Goal: Task Accomplishment & Management: Use online tool/utility

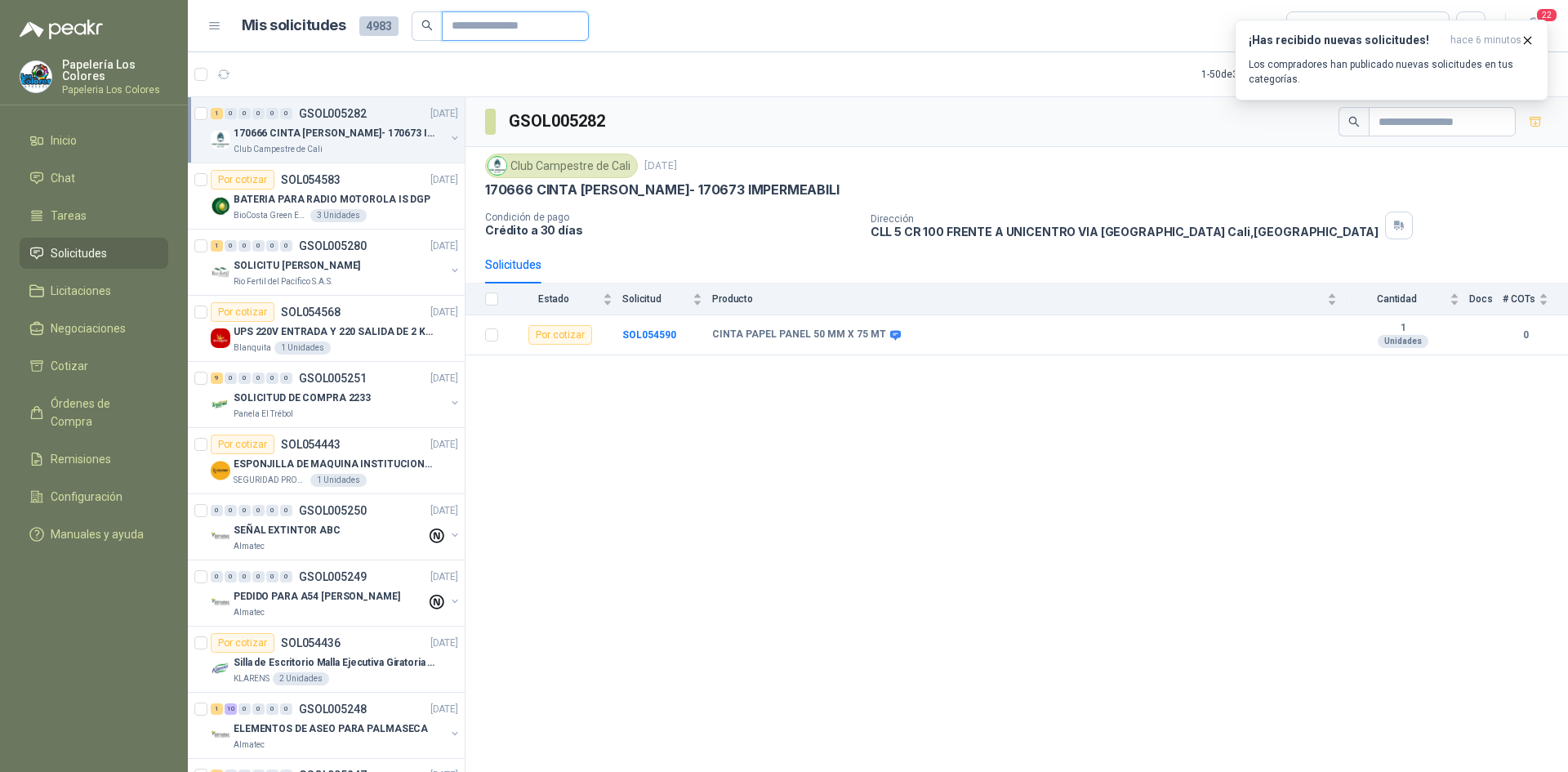
click at [517, 22] on input "text" at bounding box center [508, 26] width 115 height 28
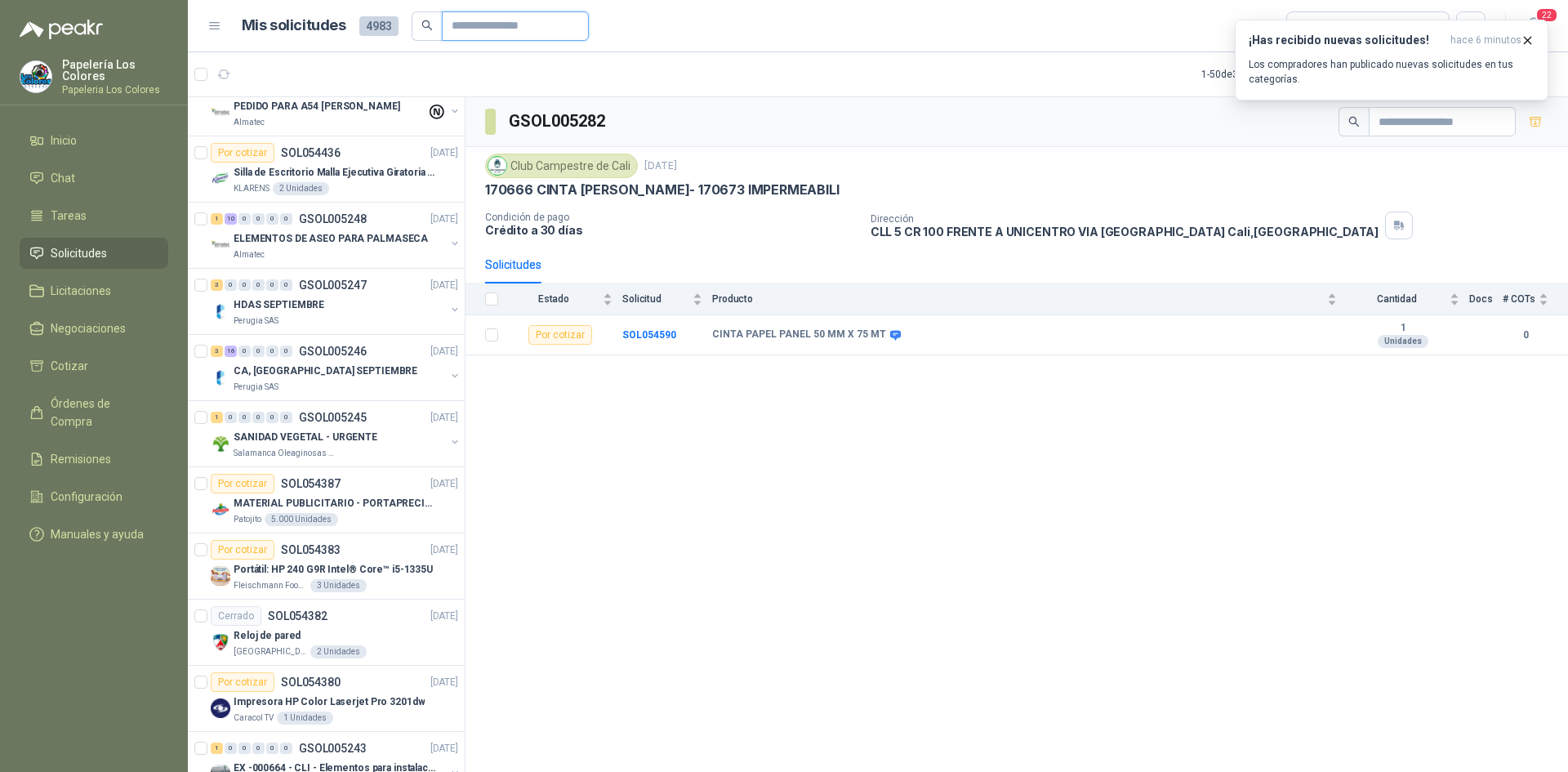
scroll to position [572, 0]
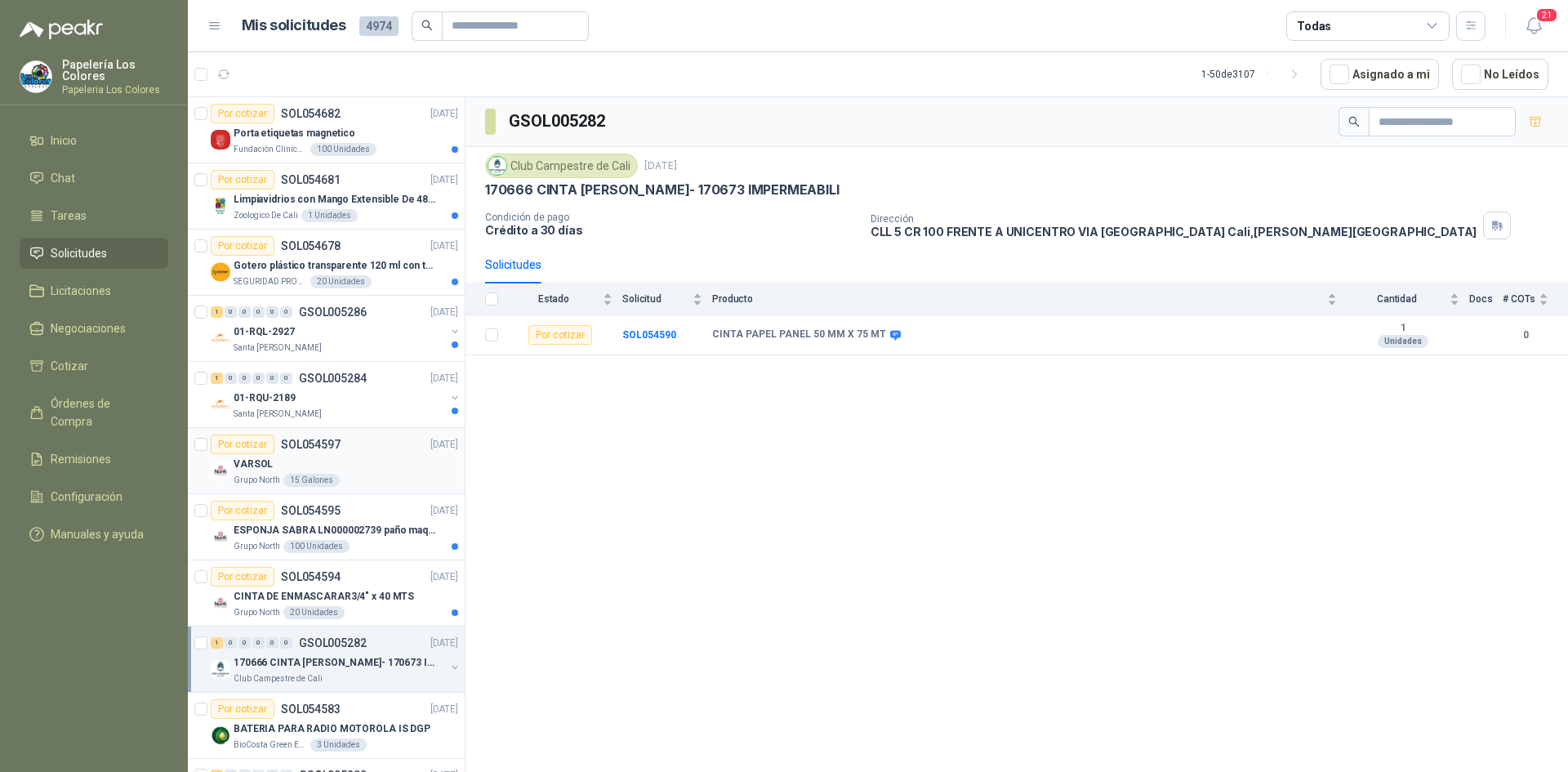
click at [368, 461] on div "VARSOL" at bounding box center [346, 463] width 224 height 19
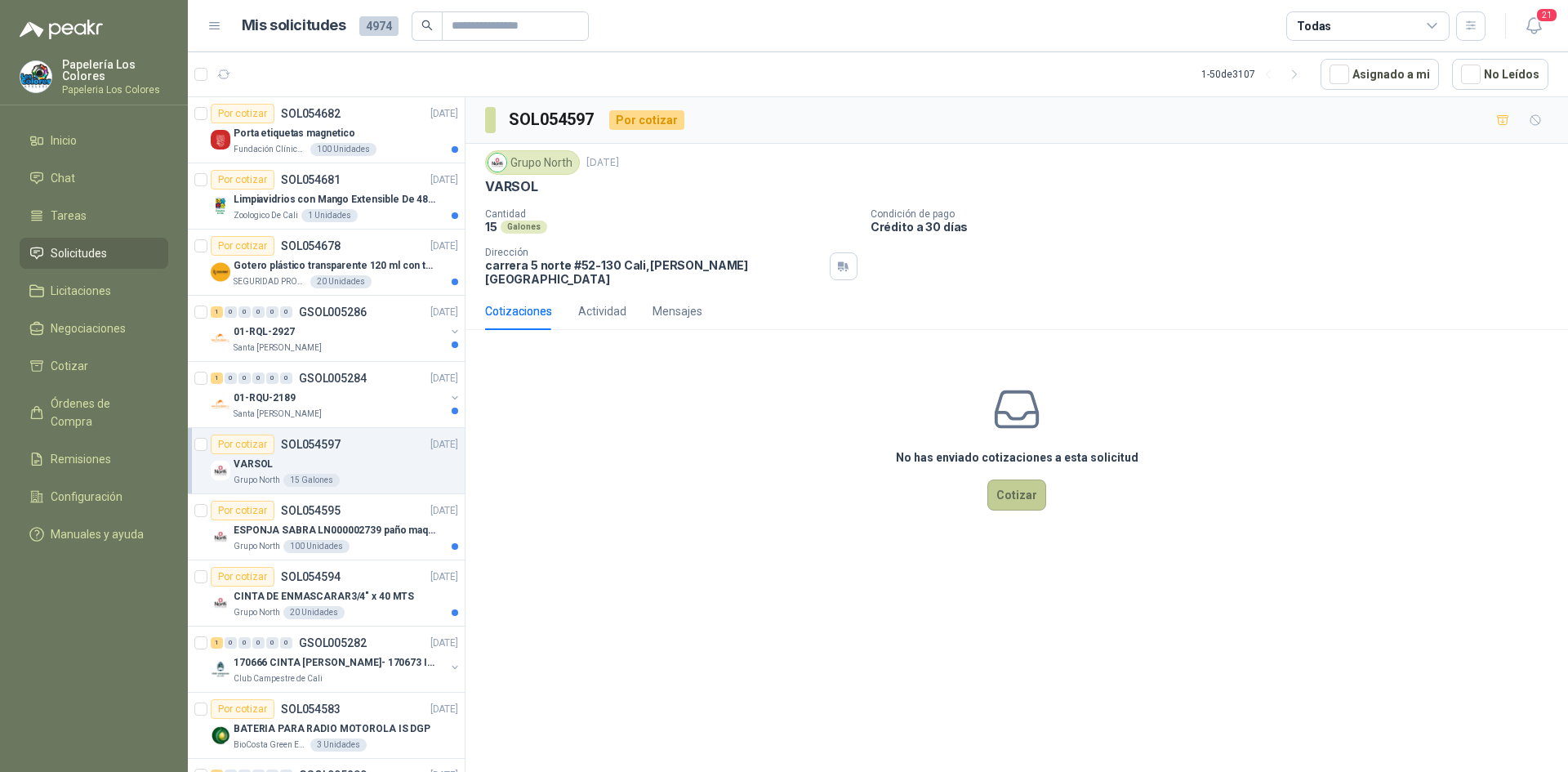
click at [1019, 480] on button "Cotizar" at bounding box center [1016, 495] width 59 height 31
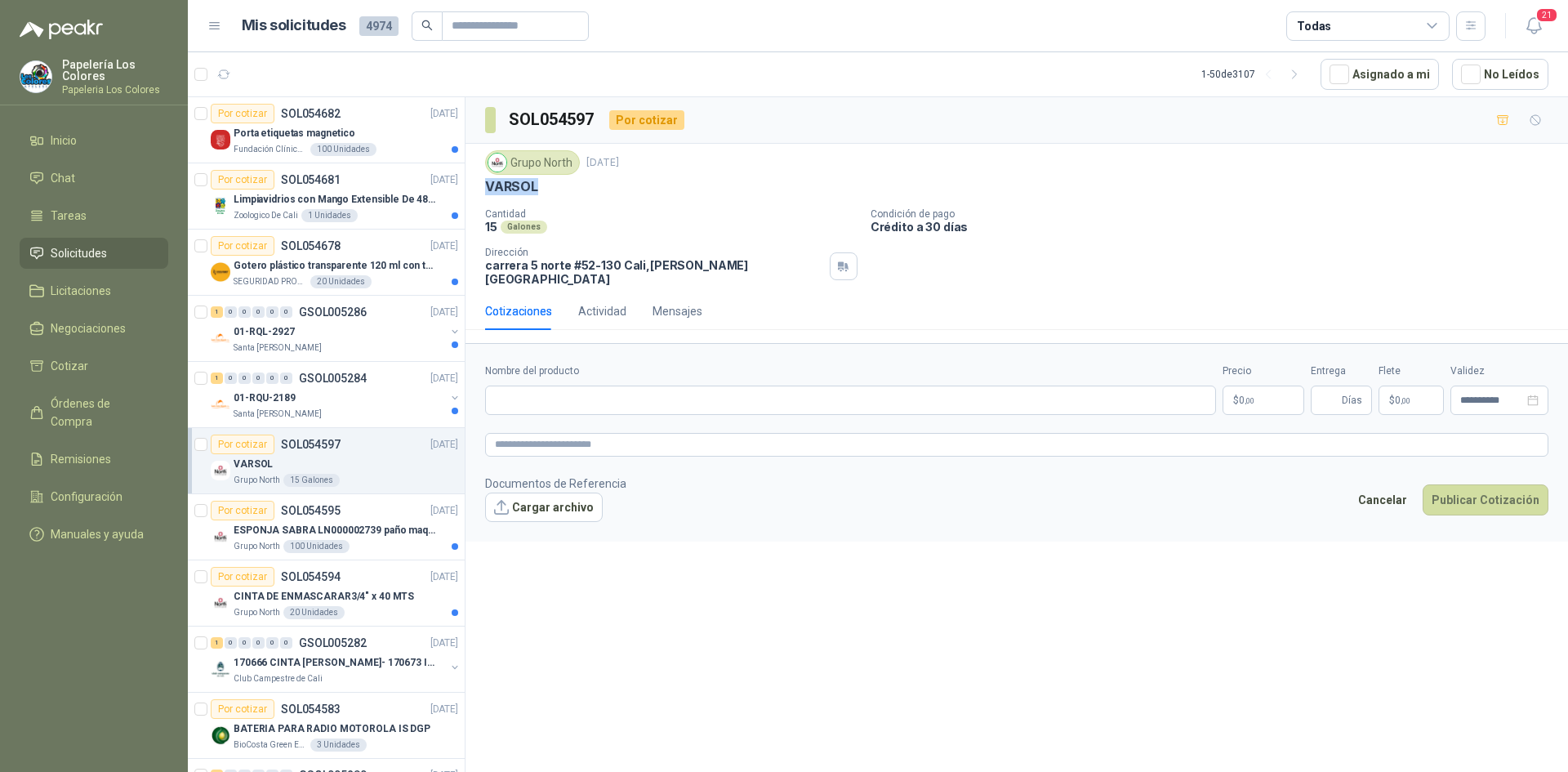
drag, startPoint x: 536, startPoint y: 185, endPoint x: 481, endPoint y: 194, distance: 55.7
click at [481, 194] on div "Grupo North 2 sept, 2025 VARSOL Cantidad 15 Galones Condición de pago Crédito a…" at bounding box center [1016, 219] width 1103 height 149
copy p "VARSOL"
click at [612, 388] on input "Nombre del producto" at bounding box center [850, 399] width 731 height 29
paste input "******"
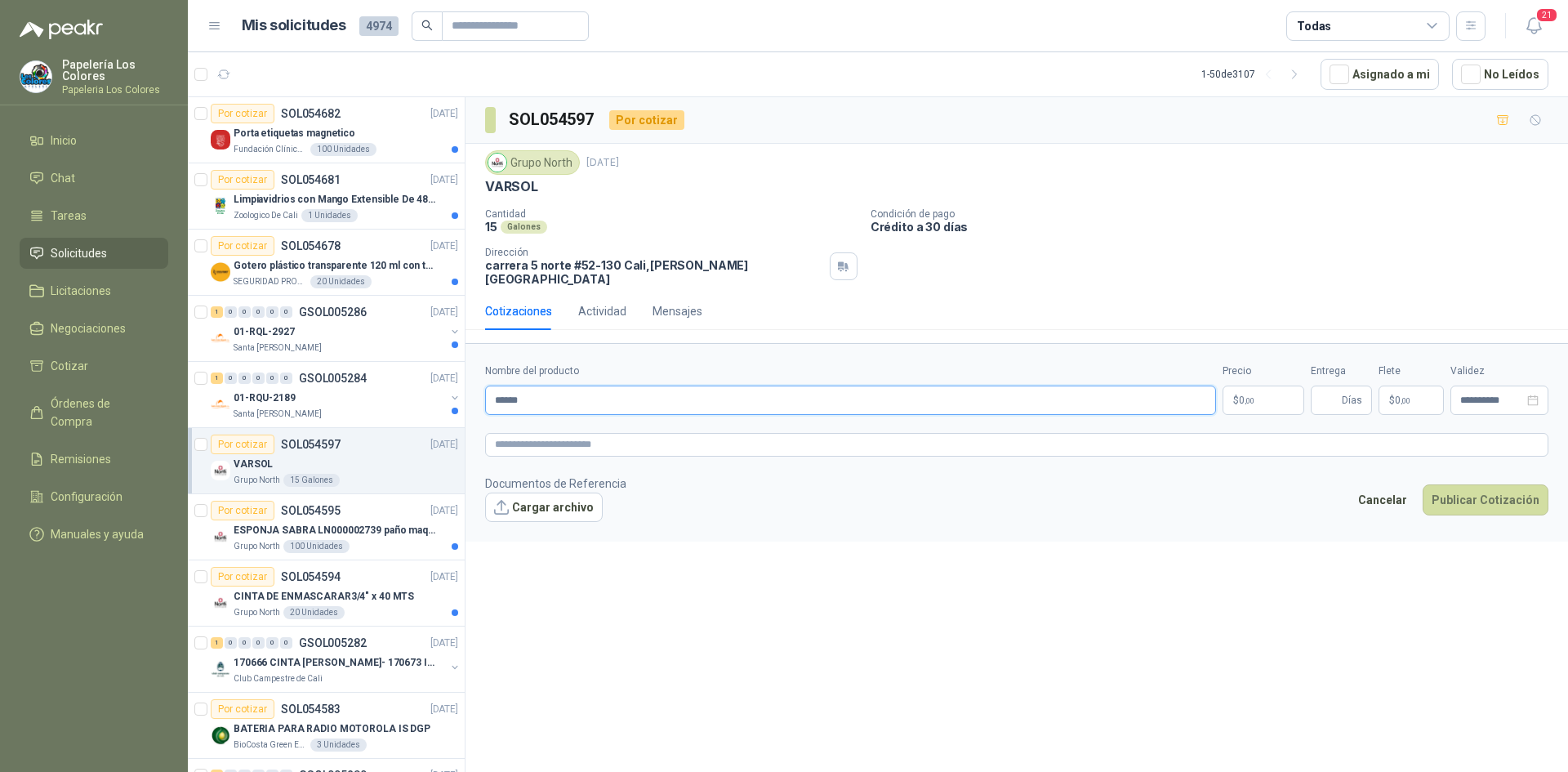
type input "******"
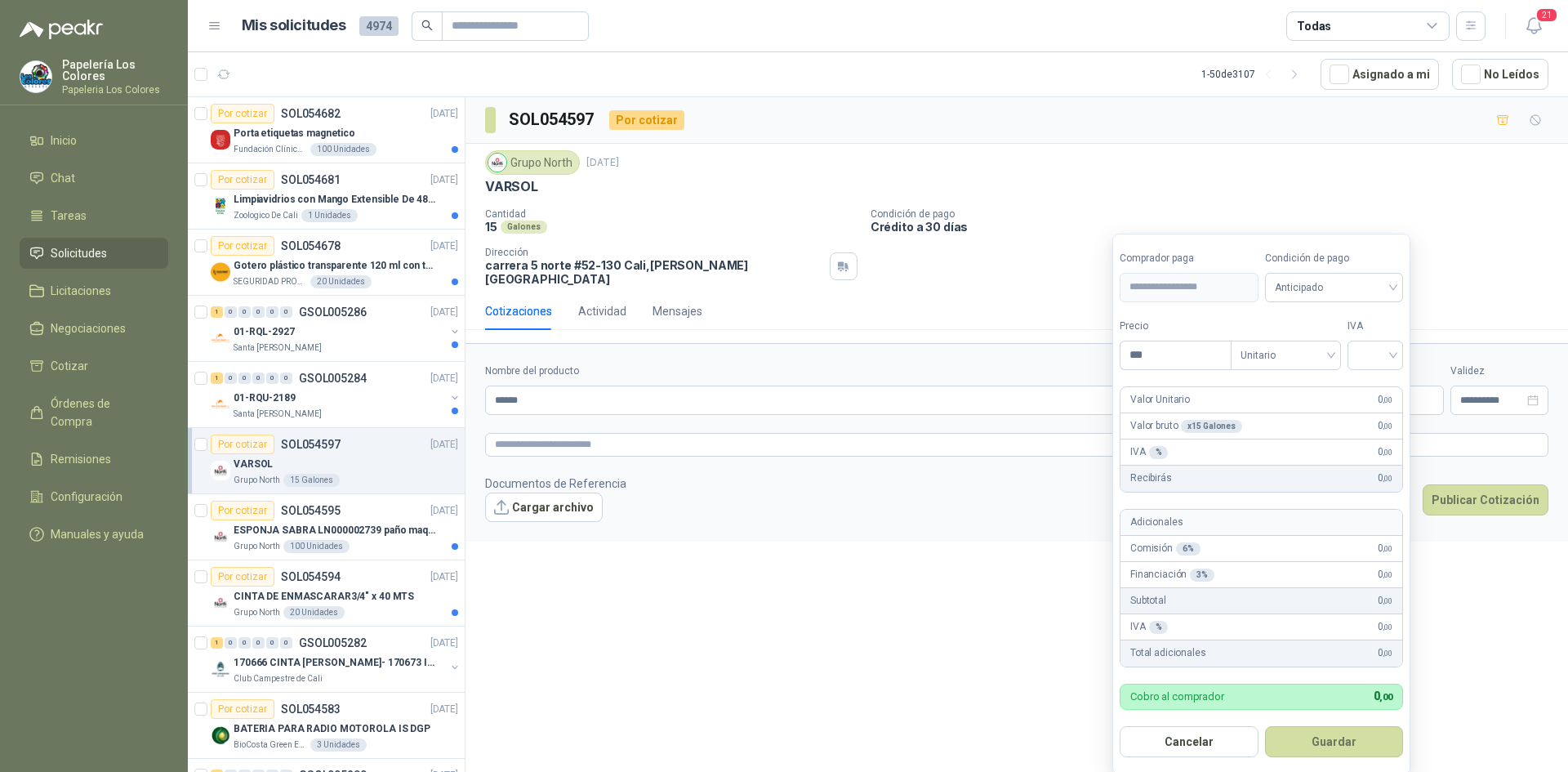
click at [1242, 386] on body "Papelería Los Colores Papeleria Los Colores Inicio Chat Tareas Solicitudes Lici…" at bounding box center [784, 386] width 1568 height 772
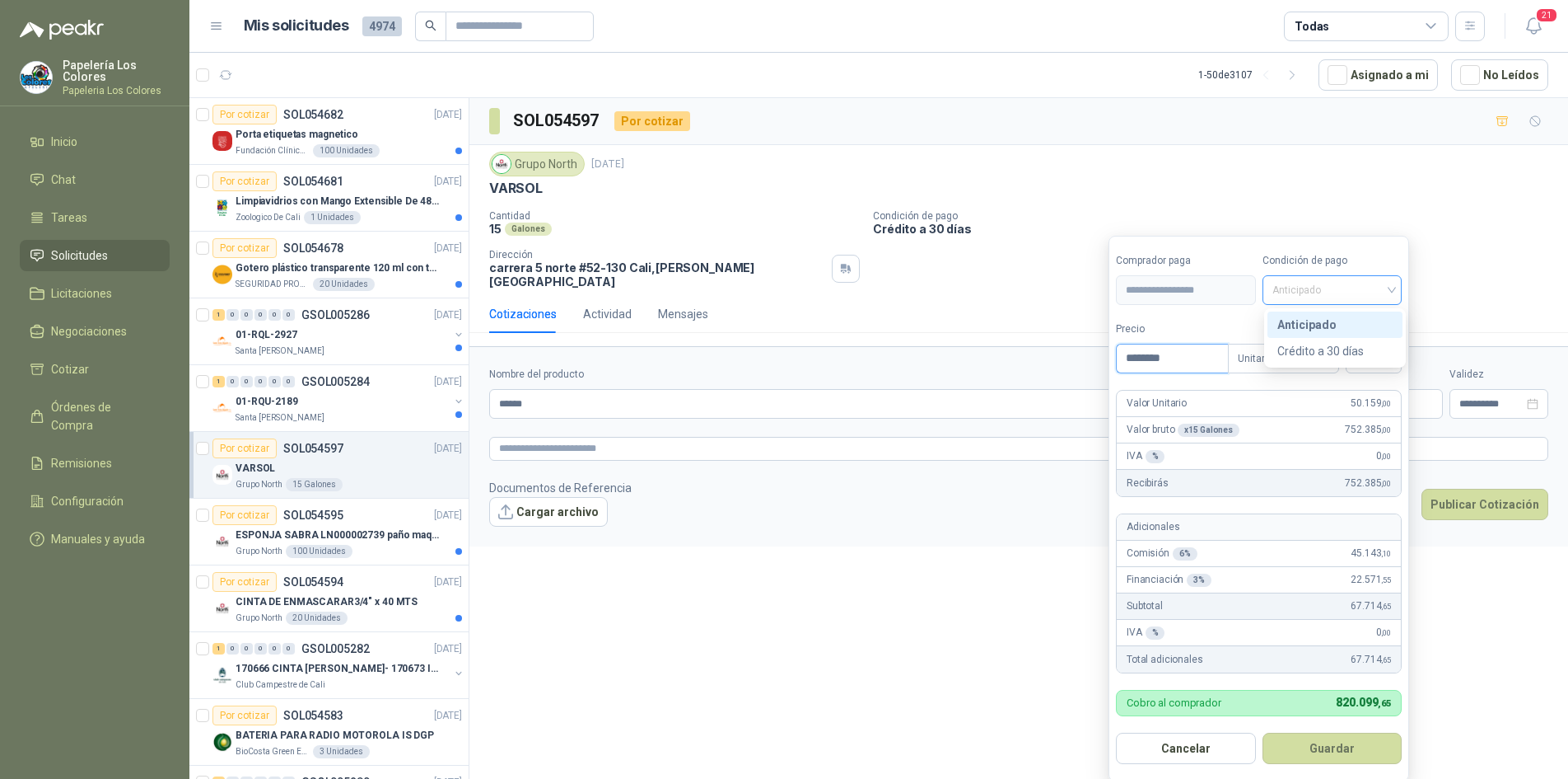
click at [1313, 289] on span "Anticipado" at bounding box center [1332, 290] width 120 height 25
type input "********"
click at [1316, 344] on div "Crédito a 30 días" at bounding box center [1335, 351] width 116 height 18
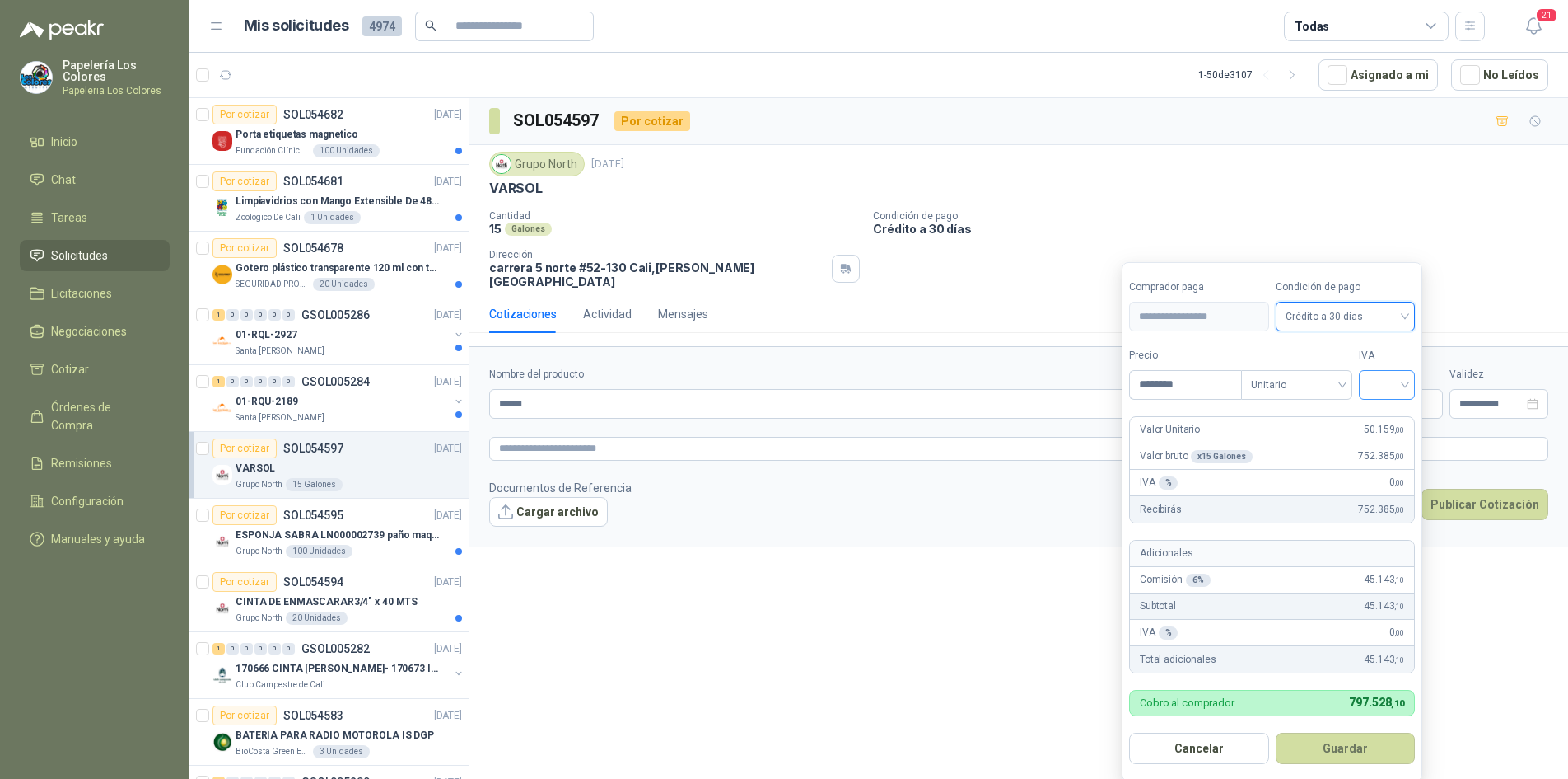
click at [1390, 386] on input "search" at bounding box center [1386, 383] width 36 height 25
click at [1391, 416] on div "19%" at bounding box center [1391, 419] width 30 height 18
click at [1329, 741] on button "Guardar" at bounding box center [1348, 748] width 142 height 31
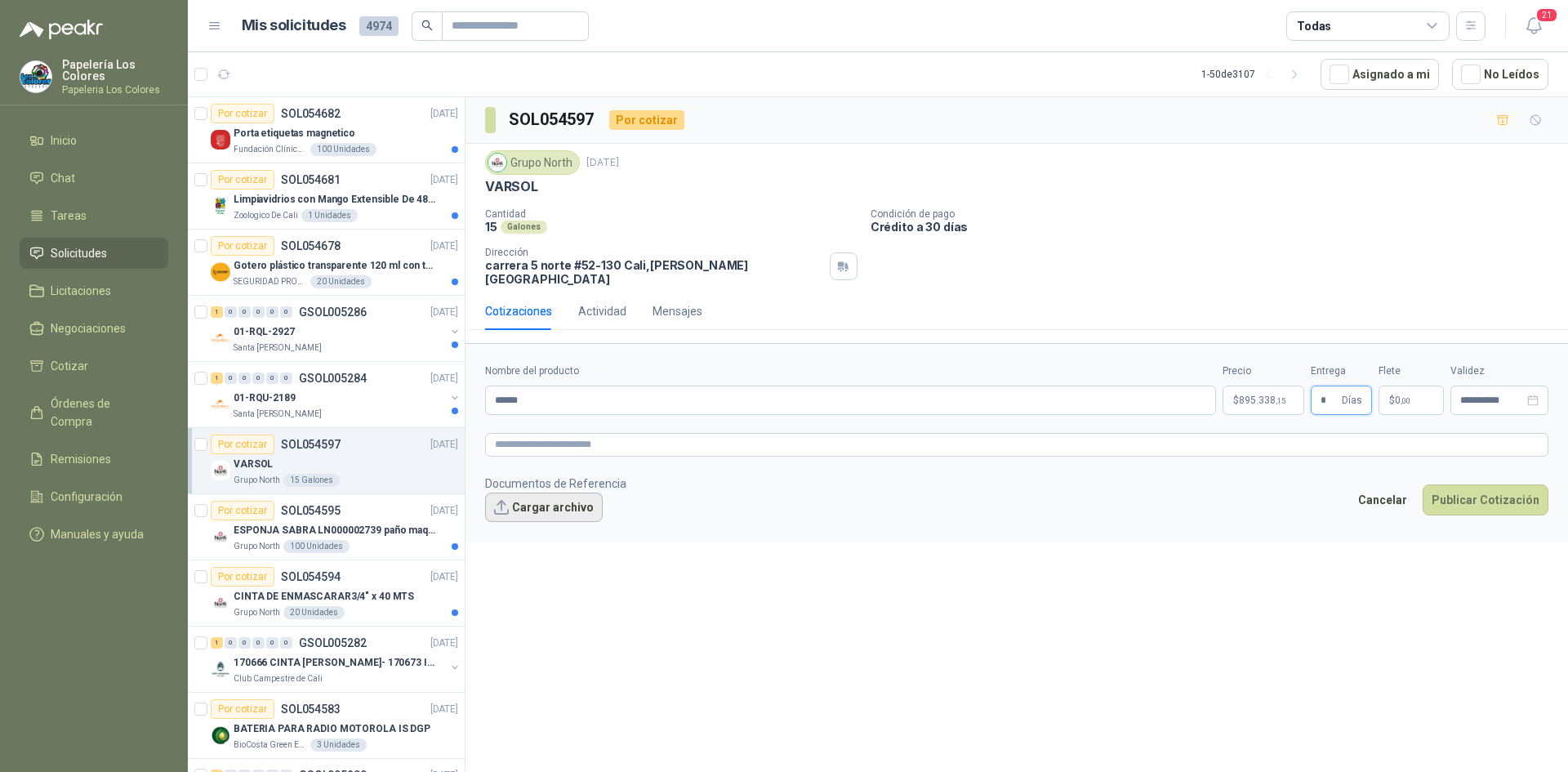
type input "*"
click at [538, 495] on button "Cargar archivo" at bounding box center [543, 507] width 117 height 29
click at [1469, 491] on button "Publicar Cotización" at bounding box center [1485, 500] width 126 height 31
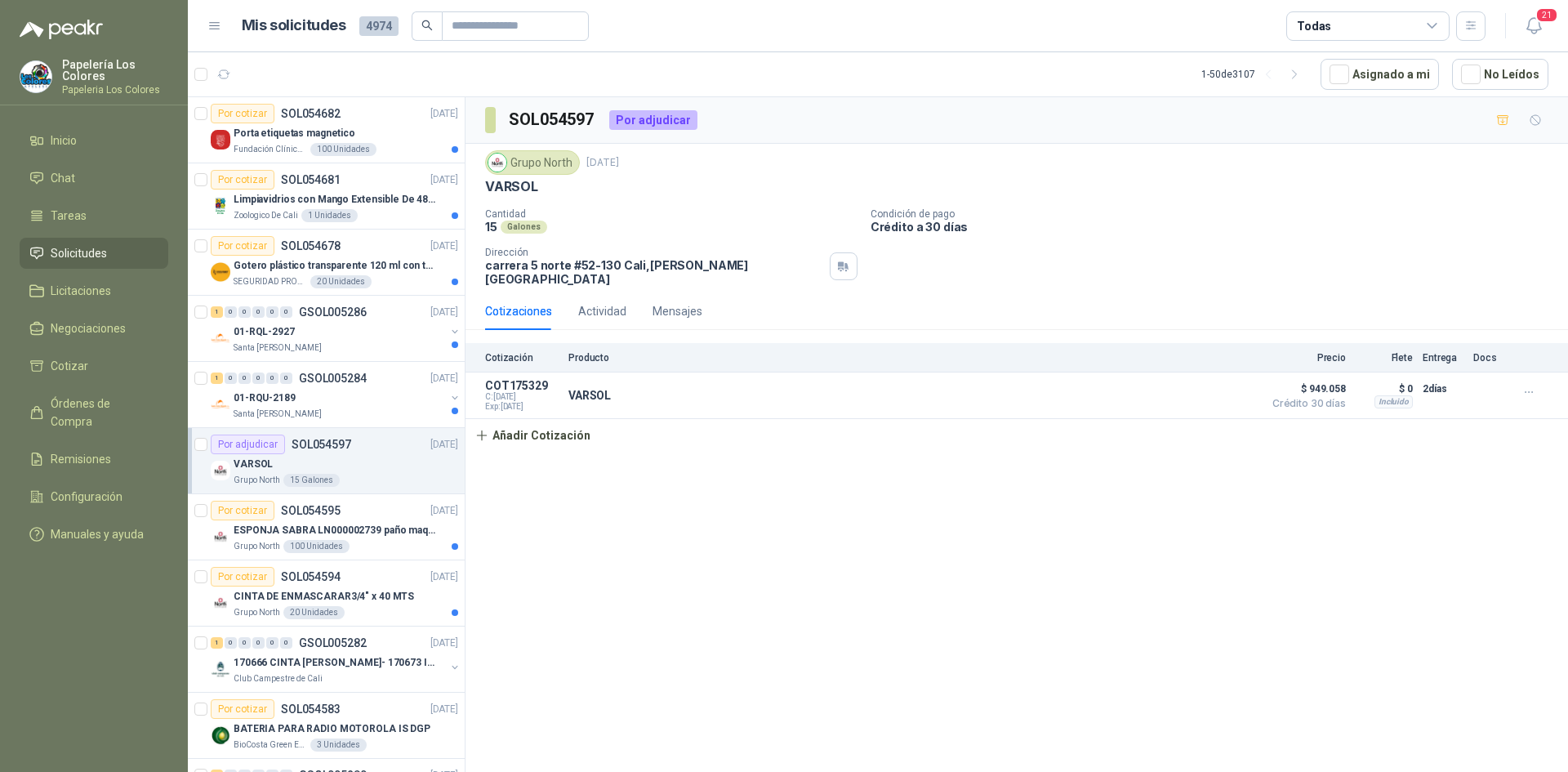
click at [373, 458] on div "VARSOL" at bounding box center [346, 463] width 224 height 19
click at [1215, 384] on button "Detalles" at bounding box center [1216, 395] width 77 height 22
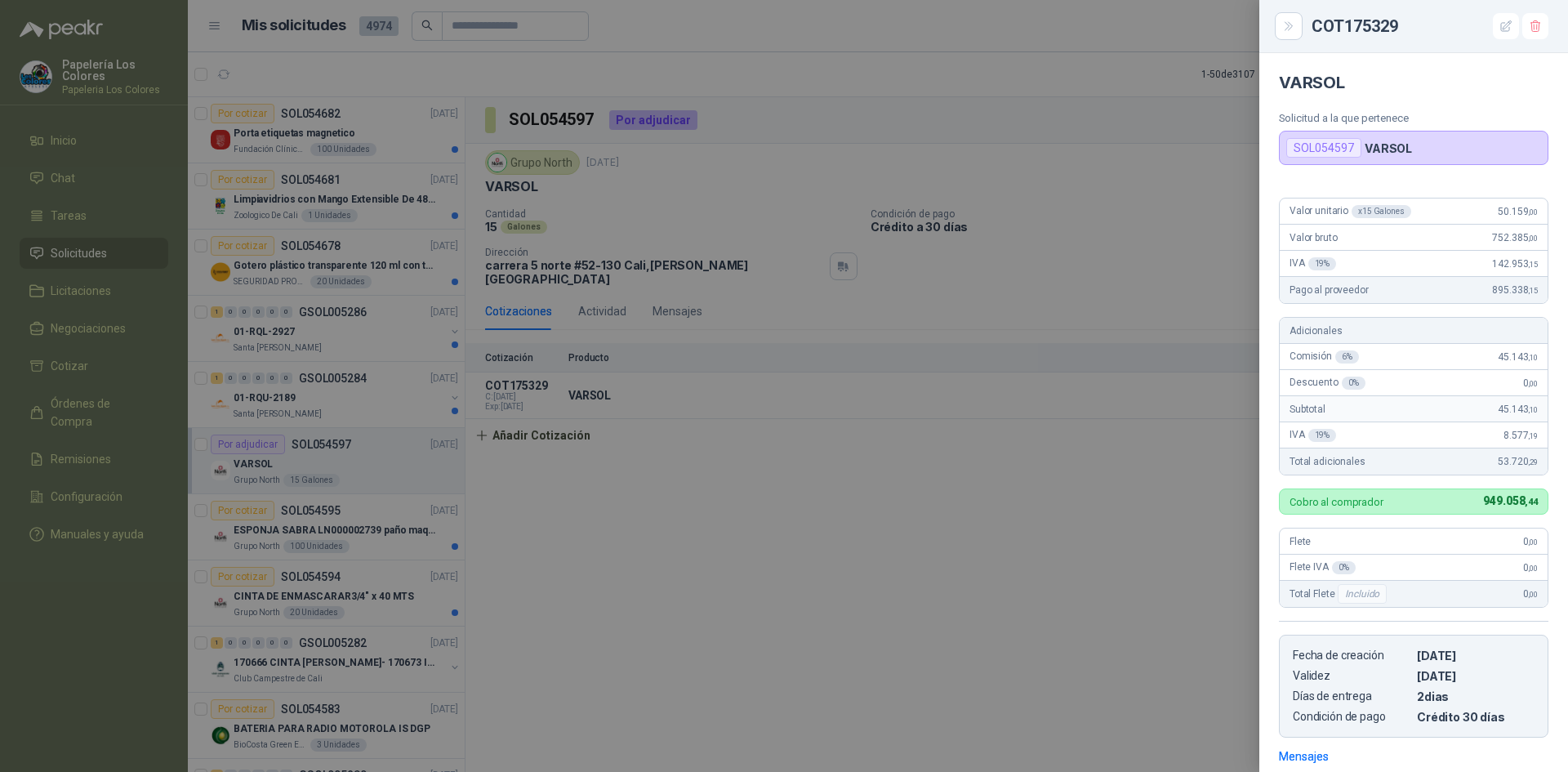
click at [1215, 553] on div at bounding box center [784, 386] width 1568 height 772
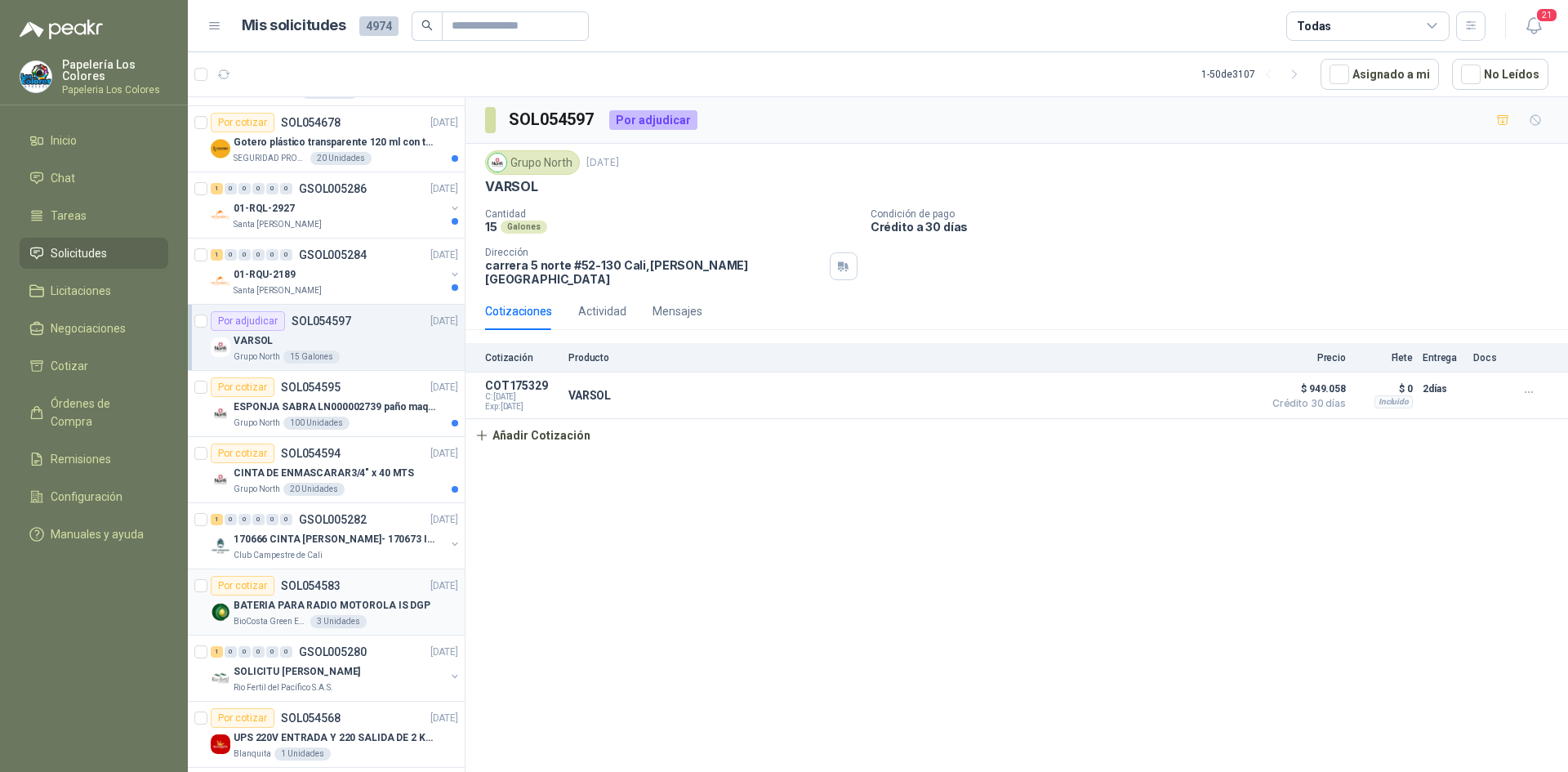
scroll to position [163, 0]
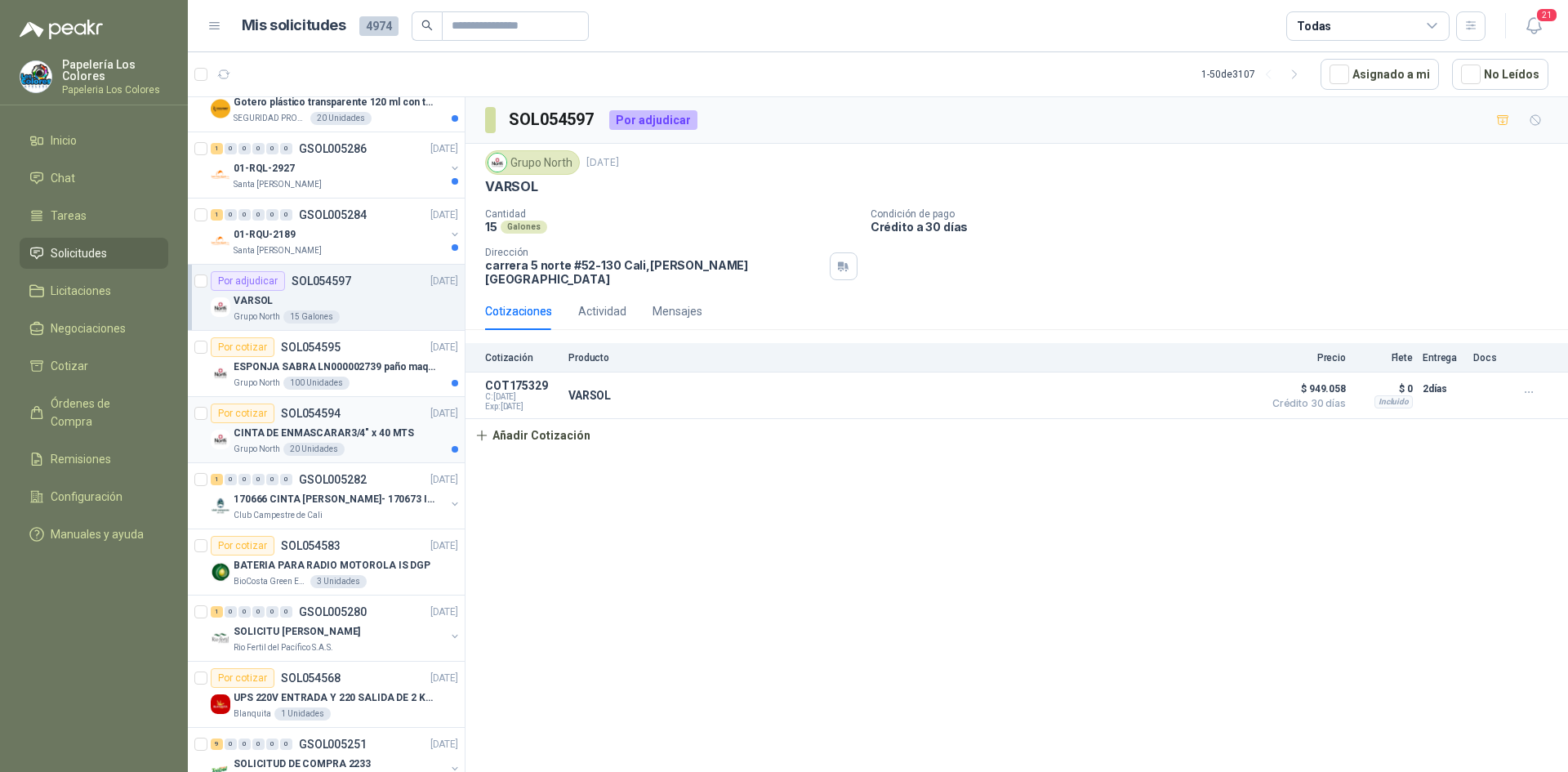
click at [396, 443] on div "Grupo North 20 Unidades" at bounding box center [346, 450] width 224 height 13
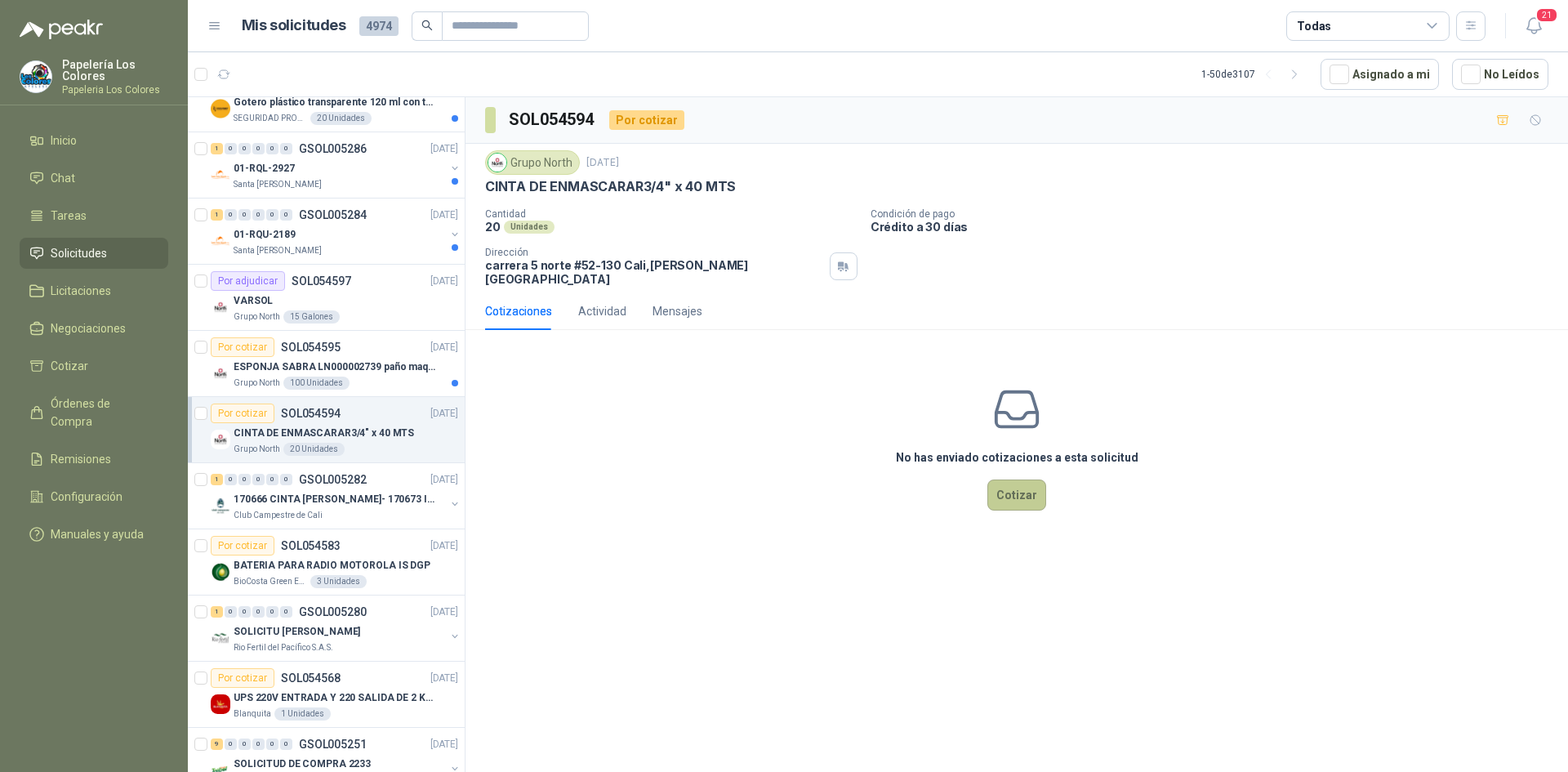
click at [1018, 480] on button "Cotizar" at bounding box center [1016, 495] width 59 height 31
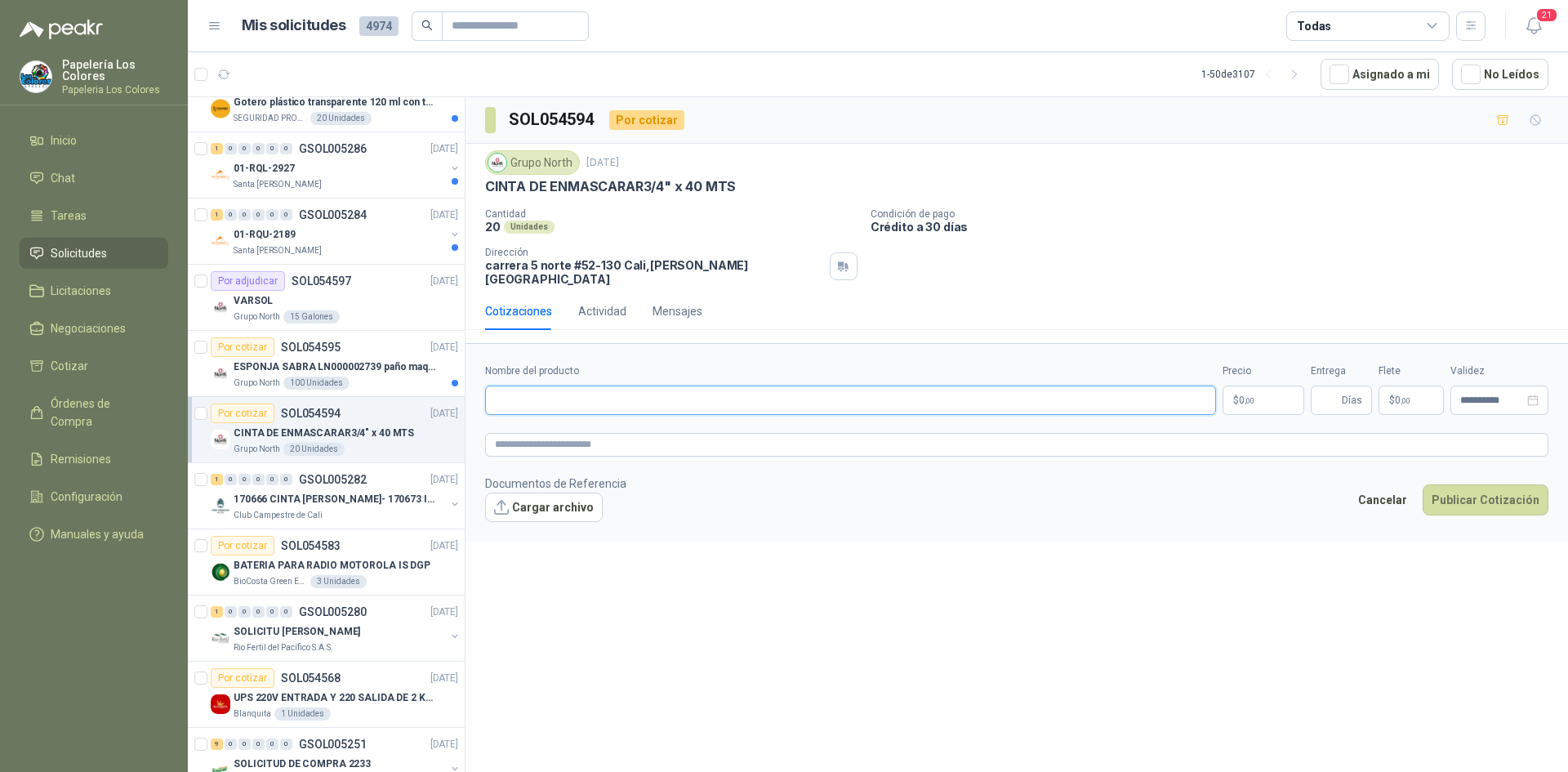
click at [652, 385] on input "Nombre del producto" at bounding box center [850, 399] width 731 height 29
drag, startPoint x: 730, startPoint y: 183, endPoint x: 484, endPoint y: 195, distance: 246.3
click at [484, 195] on div "Grupo North 2 sept, 2025 CINTA DE ENMASCARAR3/4" x 40 MTS Cantidad 20 Unidades …" at bounding box center [1016, 219] width 1103 height 149
copy p "CINTA DE ENMASCARAR3/4" x 40 MTS"
click at [629, 385] on input "Nombre del producto" at bounding box center [850, 399] width 731 height 29
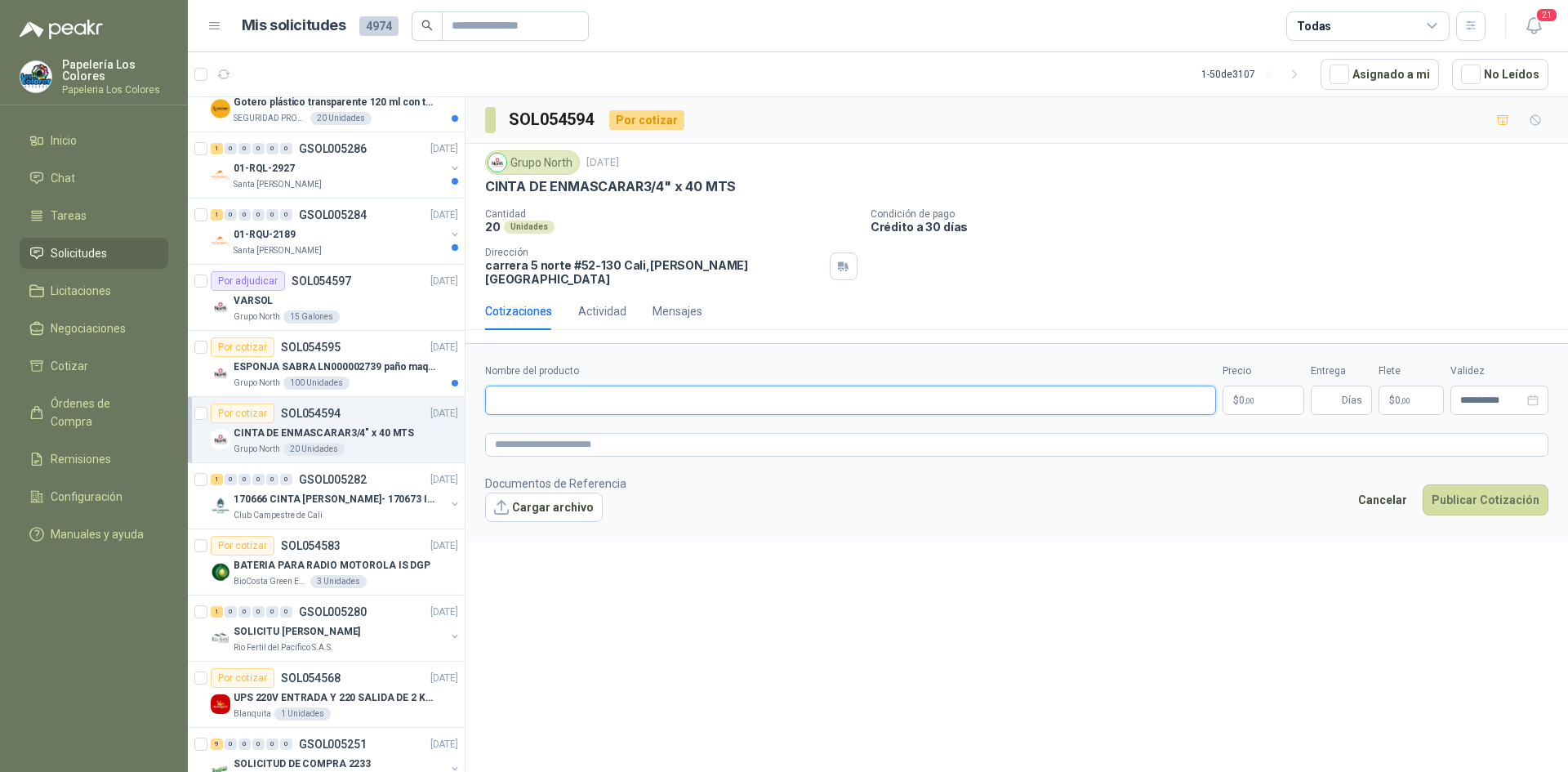
paste input "**********"
type input "**********"
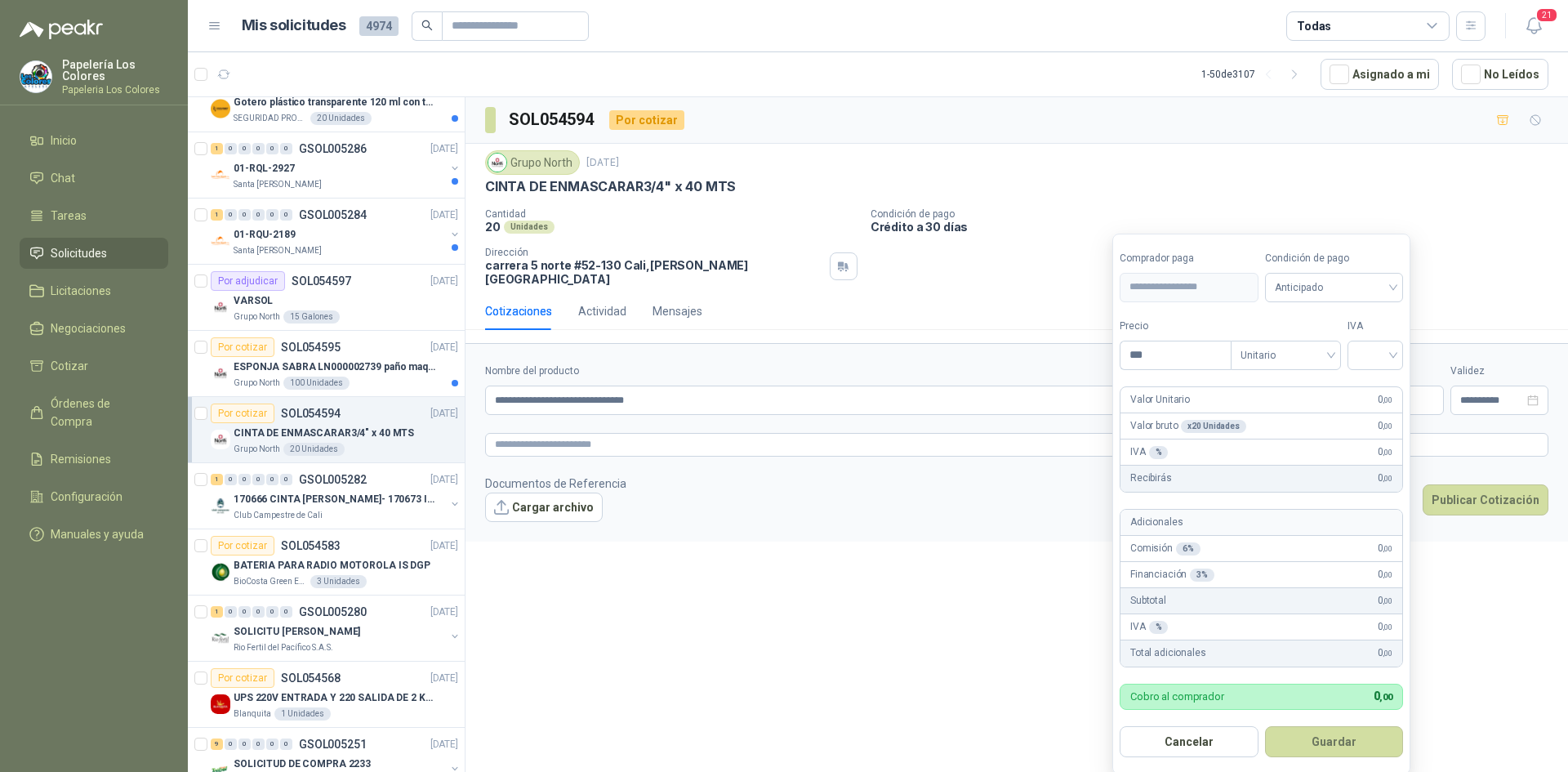
click at [1269, 384] on body "Papelería Los Colores Papeleria Los Colores Inicio Chat Tareas Solicitudes Lici…" at bounding box center [784, 386] width 1568 height 772
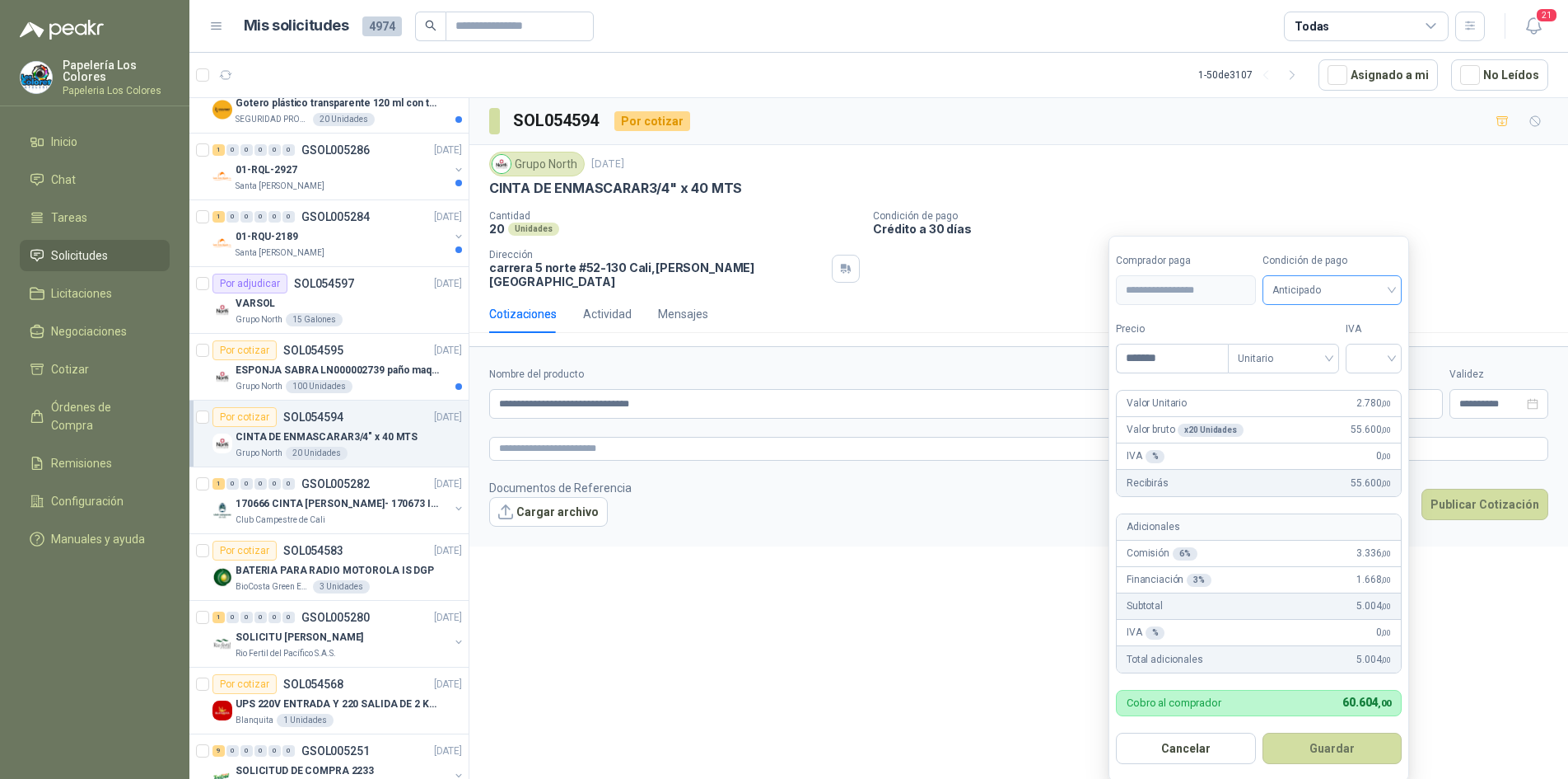
click at [1299, 291] on span "Anticipado" at bounding box center [1332, 290] width 120 height 25
type input "*******"
click at [1304, 342] on div "Crédito a 30 días" at bounding box center [1335, 351] width 116 height 18
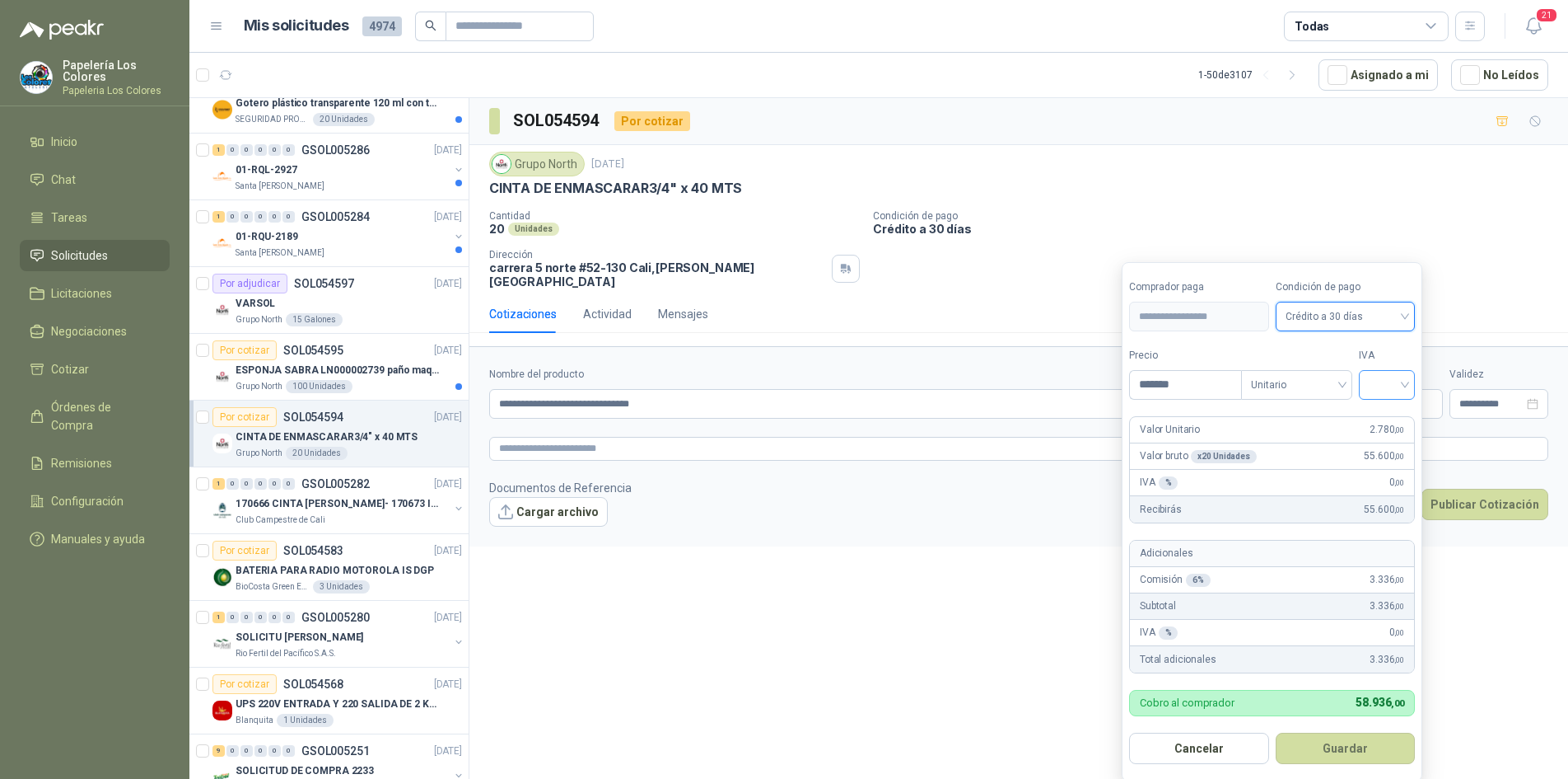
click at [1386, 386] on input "search" at bounding box center [1386, 383] width 36 height 25
click at [1385, 415] on div "19%" at bounding box center [1391, 419] width 30 height 18
click at [1340, 751] on button "Guardar" at bounding box center [1348, 748] width 142 height 31
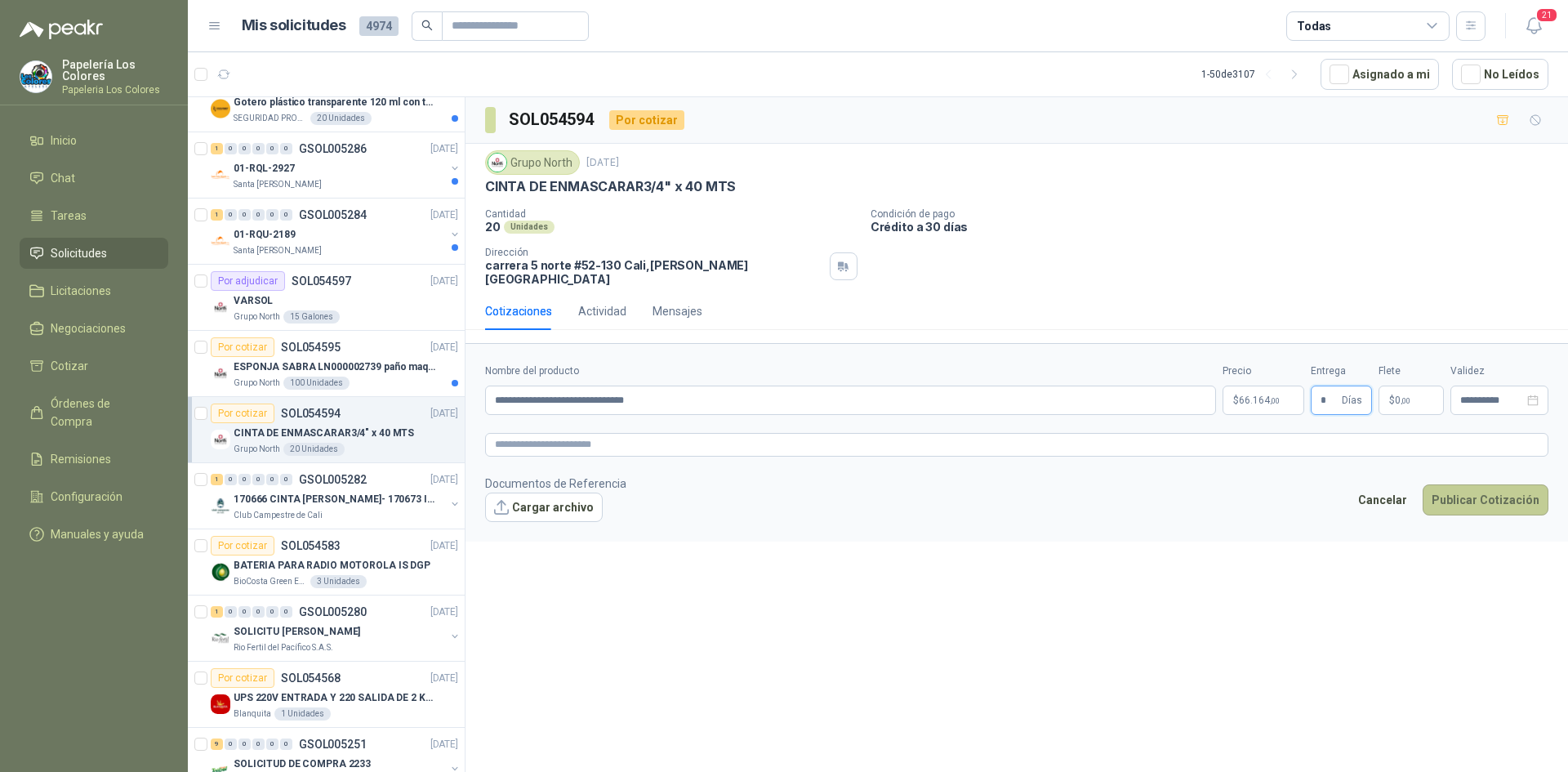
type input "*"
click at [1473, 488] on button "Publicar Cotización" at bounding box center [1485, 500] width 126 height 31
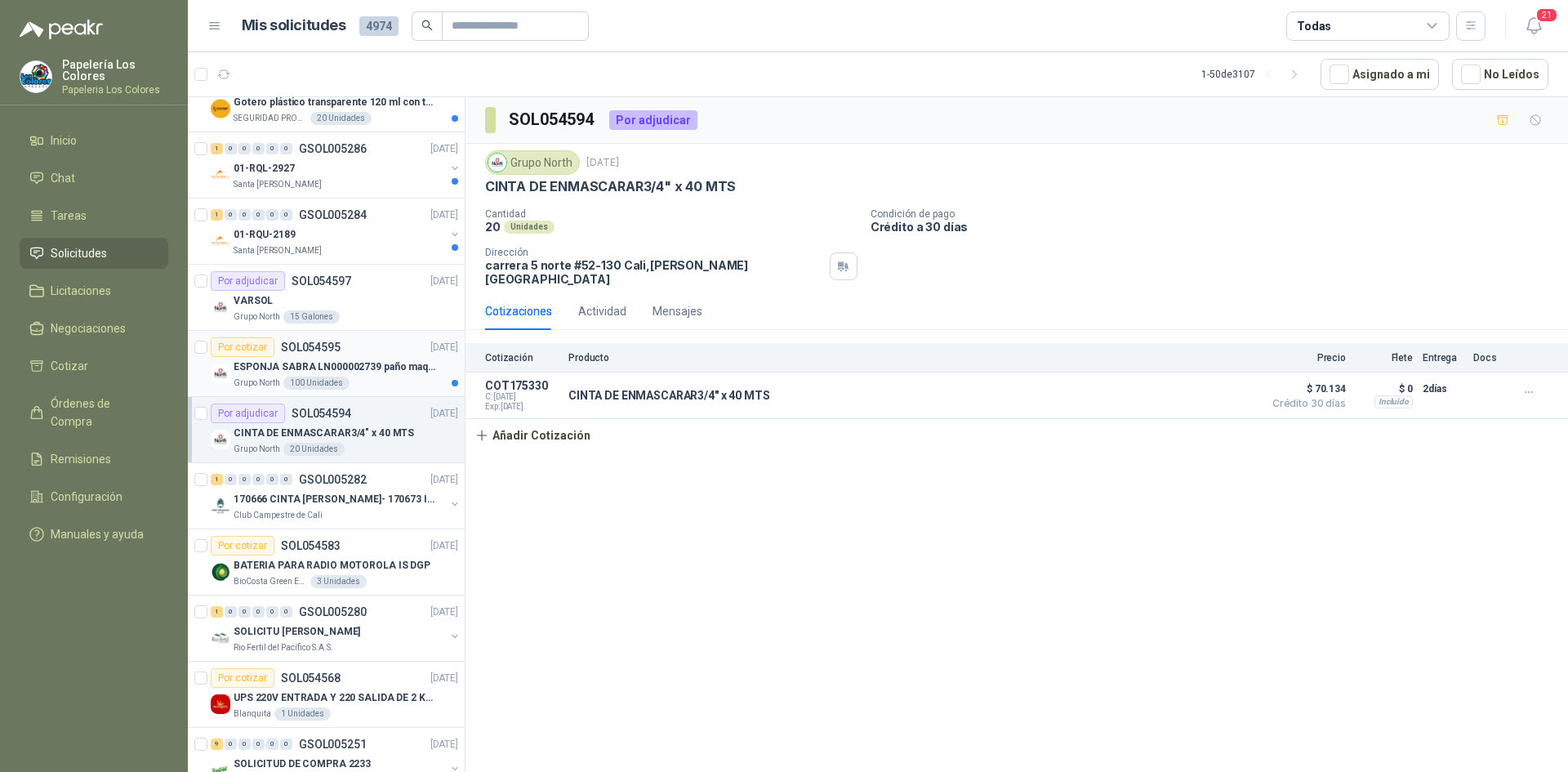
click at [383, 373] on p "ESPONJA SABRA LN000002739 paño maquina 3m 14cm x10 m" at bounding box center [335, 367] width 203 height 16
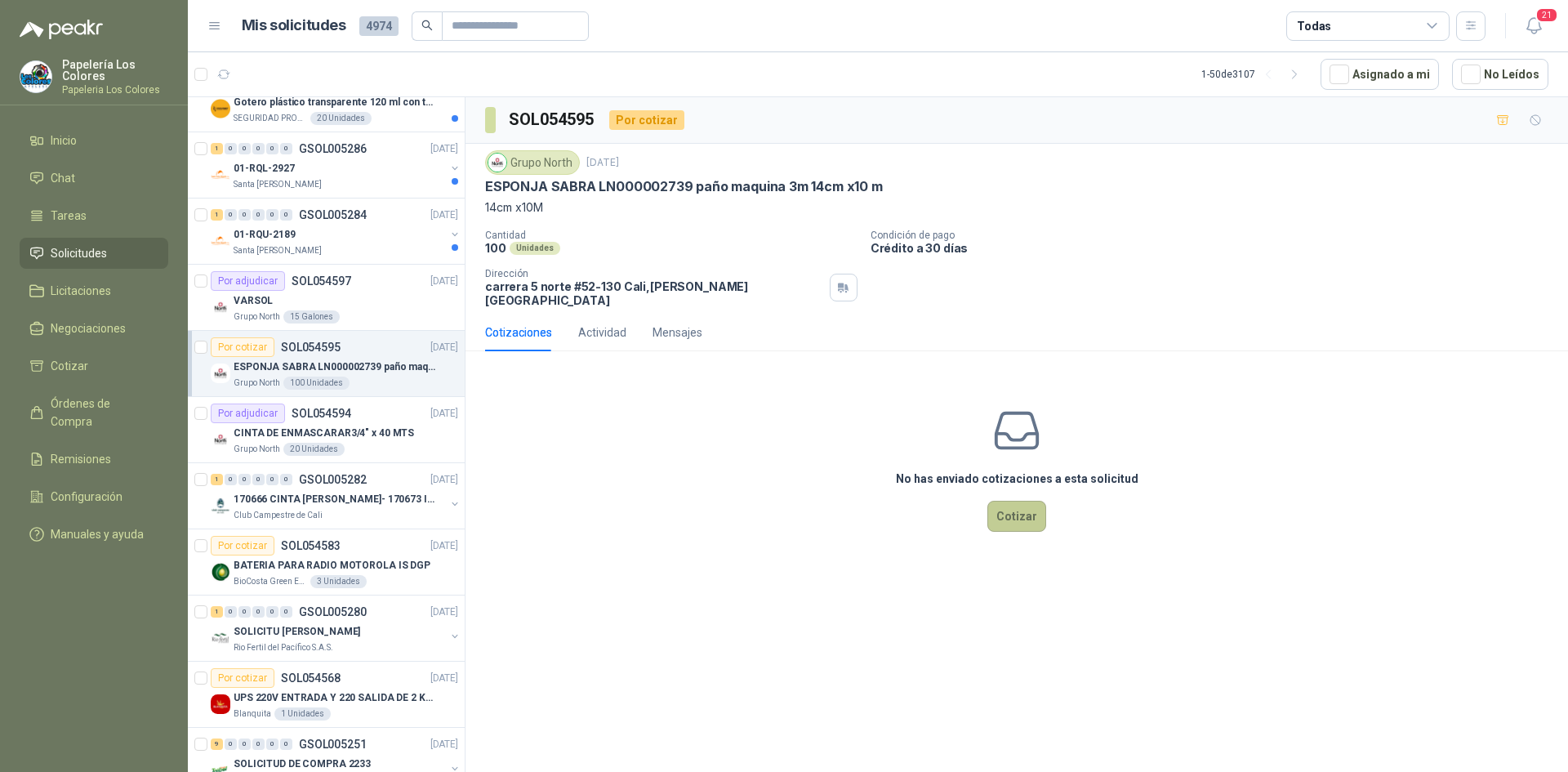
click at [1008, 511] on button "Cotizar" at bounding box center [1016, 516] width 59 height 31
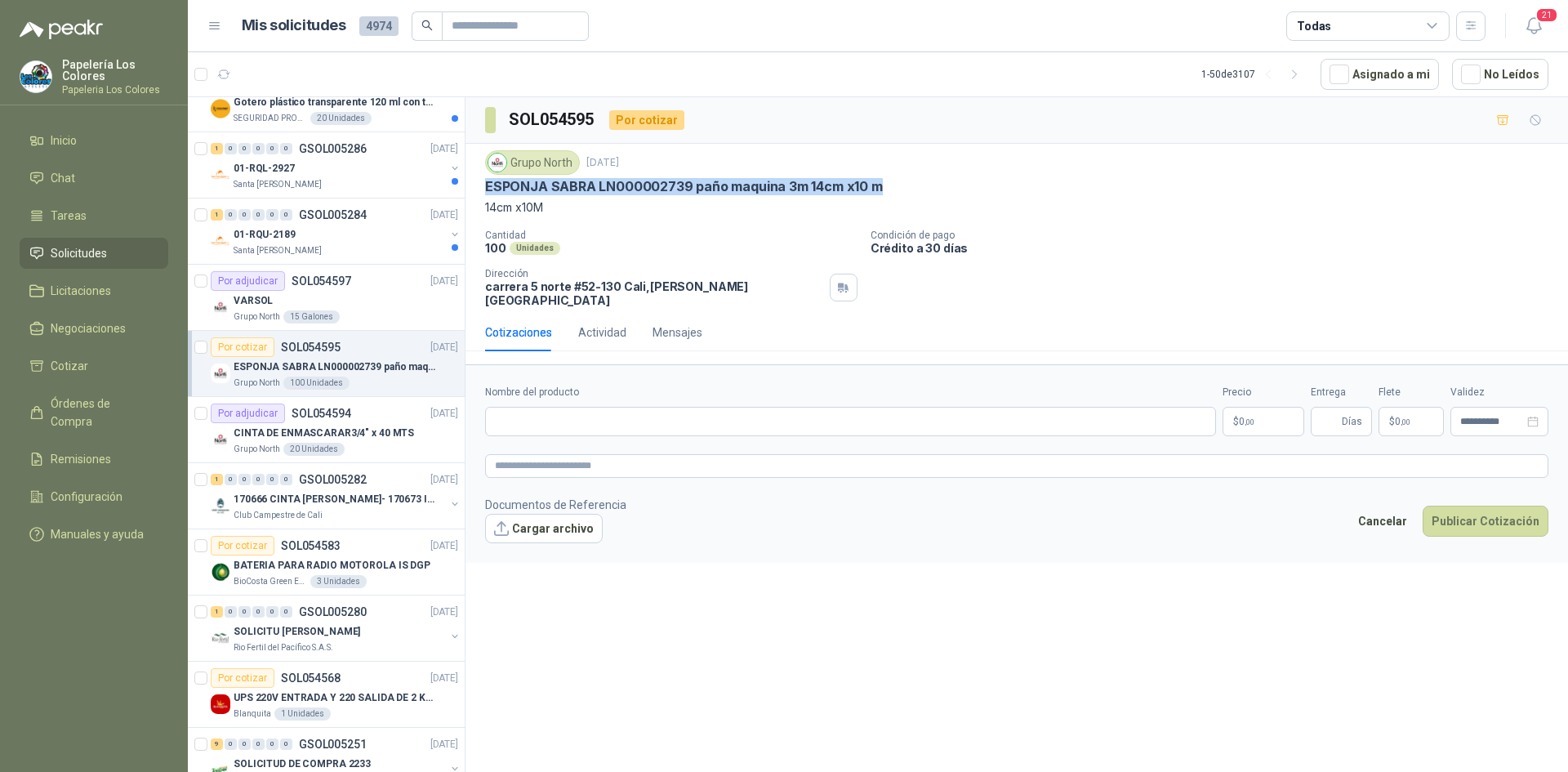
drag, startPoint x: 877, startPoint y: 187, endPoint x: 485, endPoint y: 189, distance: 392.0
click at [485, 189] on div "Grupo North 2 sept, 2025 ESPONJA SABRA LN000002739 paño maquina 3m 14cm x10 m 1…" at bounding box center [1016, 229] width 1103 height 170
copy p "ESPONJA SABRA LN000002739 paño maquina 3m 14cm x10 m"
click at [655, 407] on input "Nombre del producto" at bounding box center [850, 421] width 731 height 29
paste input "**********"
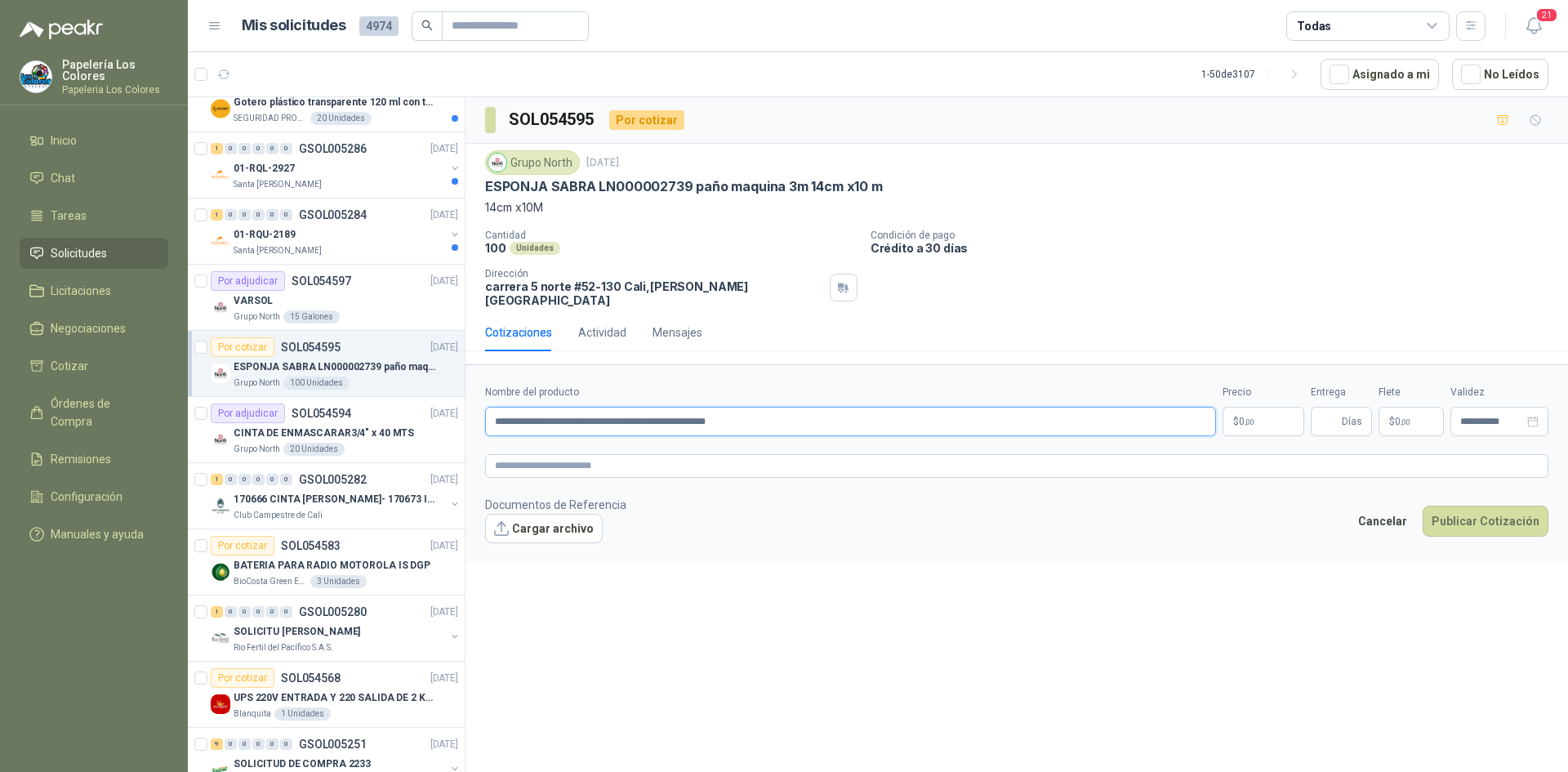
type input "**********"
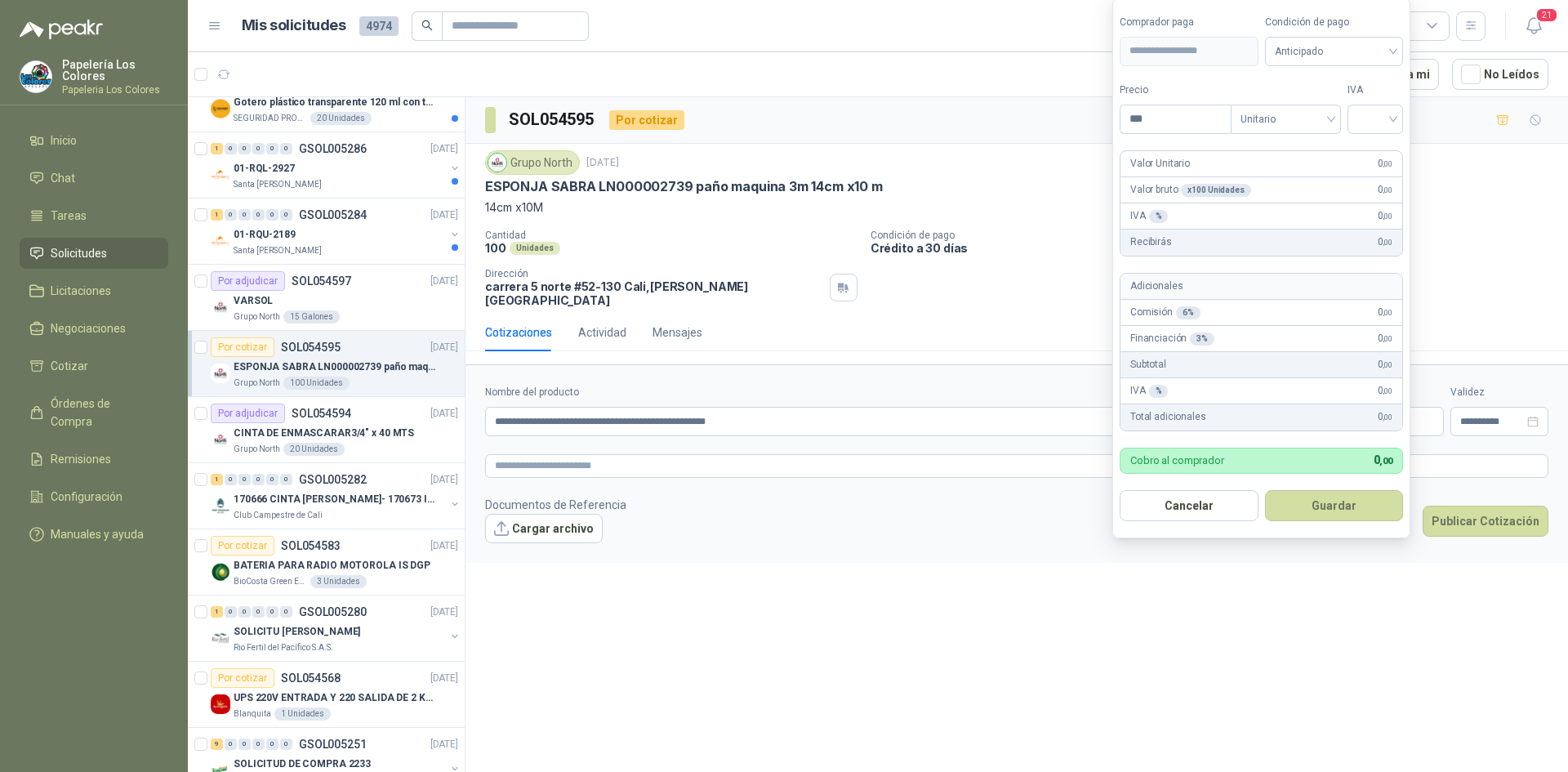
click at [1257, 414] on body "Papelería Los Colores Papeleria Los Colores Inicio Chat Tareas Solicitudes Lici…" at bounding box center [784, 386] width 1568 height 772
click at [1328, 48] on span "Anticipado" at bounding box center [1334, 51] width 119 height 24
type input "*******"
click at [1337, 102] on div "Crédito a 30 días" at bounding box center [1337, 111] width 115 height 18
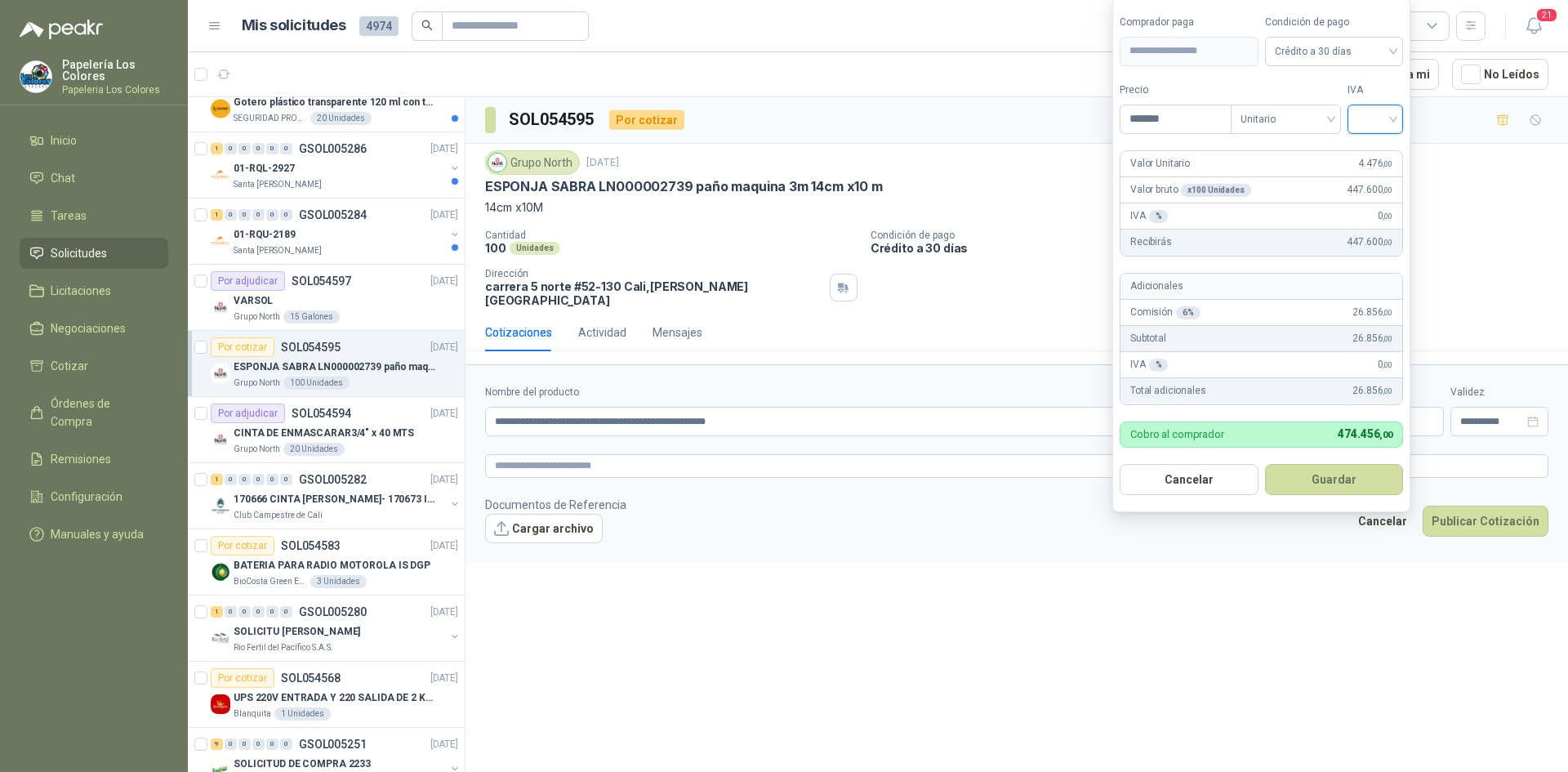
click at [1383, 116] on input "search" at bounding box center [1375, 117] width 36 height 24
click at [1376, 151] on div "19%" at bounding box center [1379, 152] width 30 height 18
click at [1337, 468] on button "Guardar" at bounding box center [1337, 479] width 141 height 31
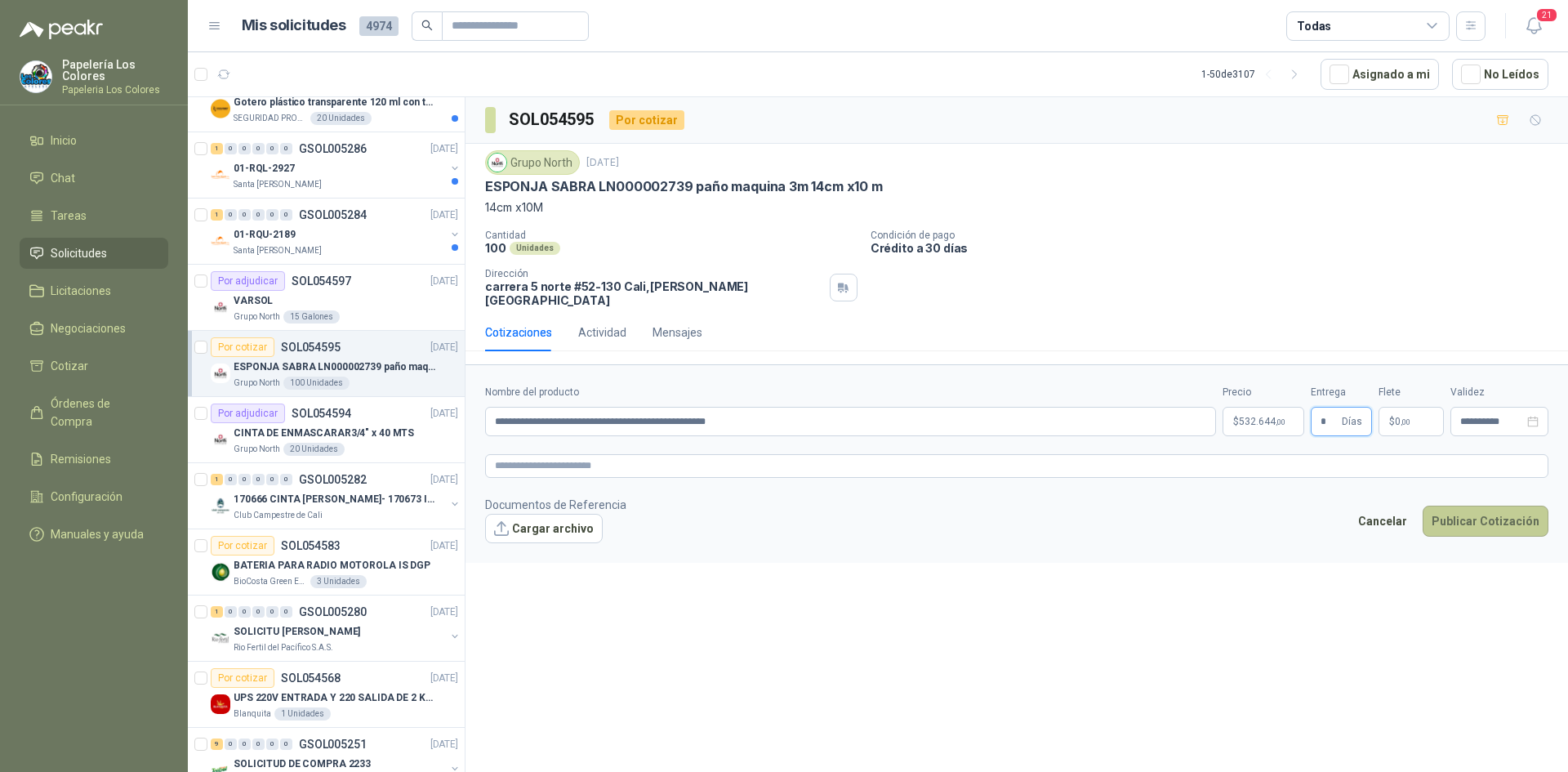
type input "*"
click at [1490, 509] on button "Publicar Cotización" at bounding box center [1485, 521] width 126 height 31
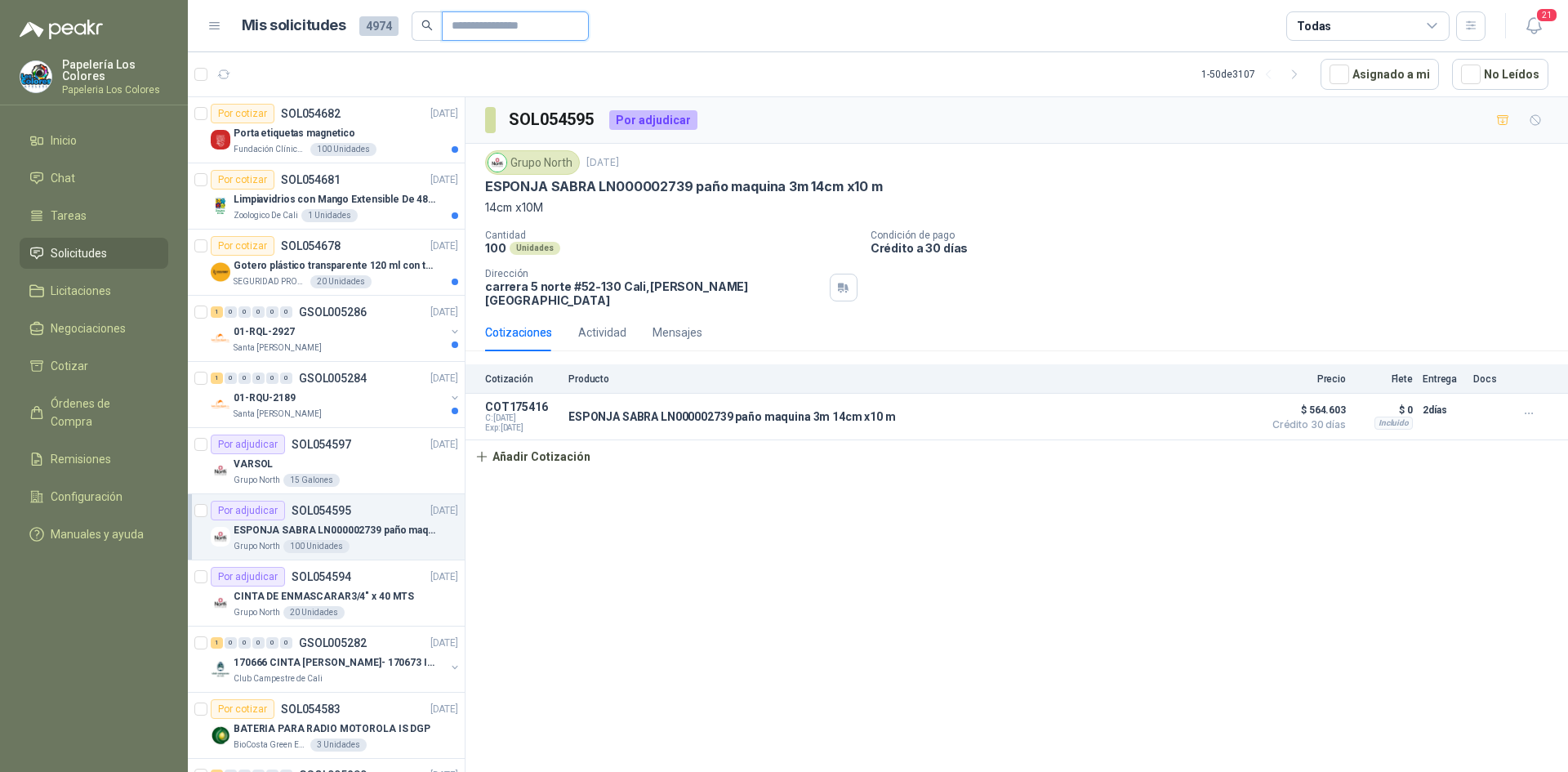
click at [517, 20] on input "text" at bounding box center [508, 26] width 115 height 28
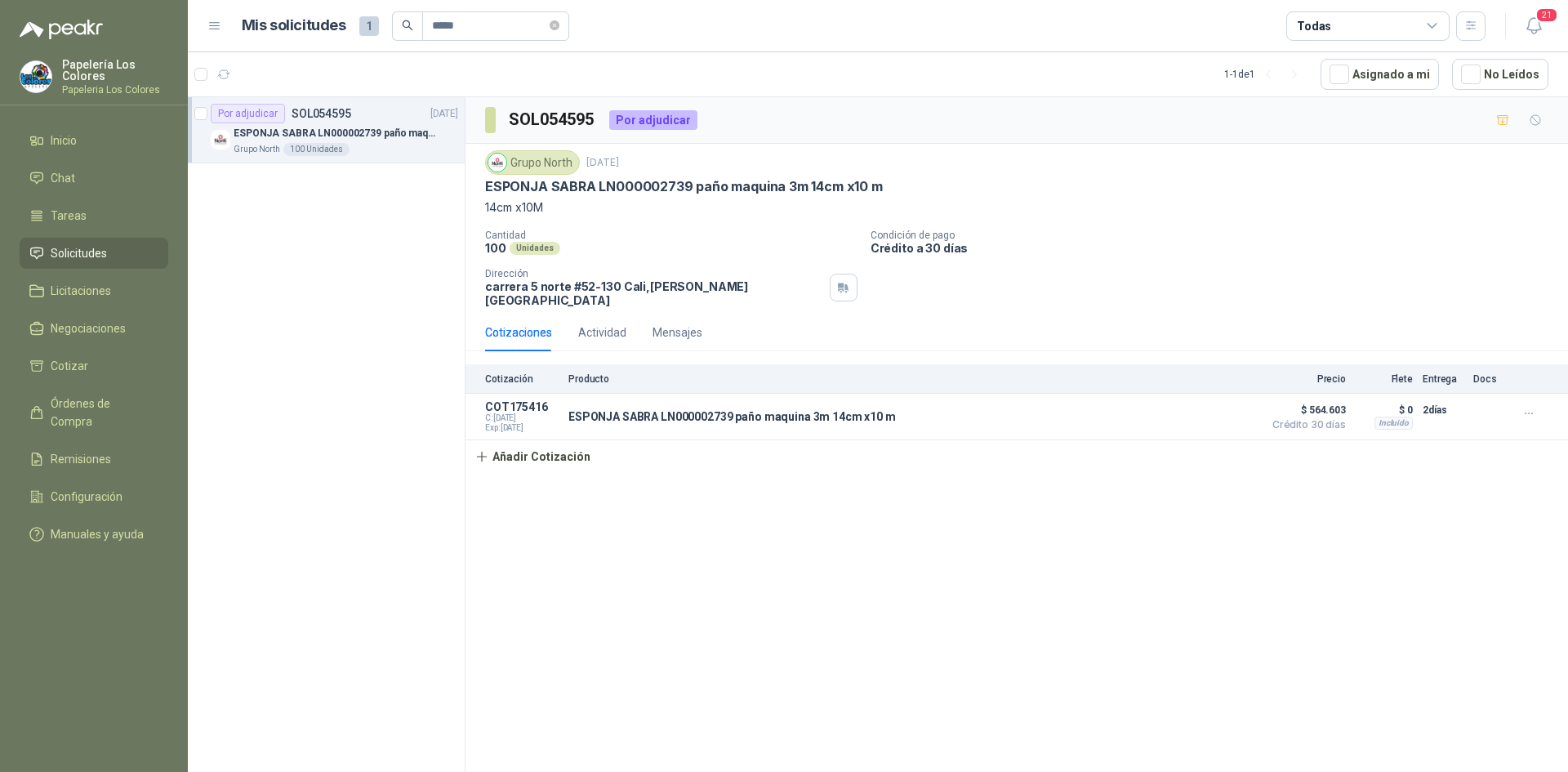
click at [404, 139] on p "ESPONJA SABRA LN000002739 paño maquina 3m 14cm x10 m" at bounding box center [335, 133] width 203 height 16
click at [468, 27] on input "*****" at bounding box center [489, 26] width 115 height 28
type input "*****"
click at [401, 144] on div "SEGURIDAD PROVISER LTDA 1 Unidades" at bounding box center [346, 150] width 224 height 13
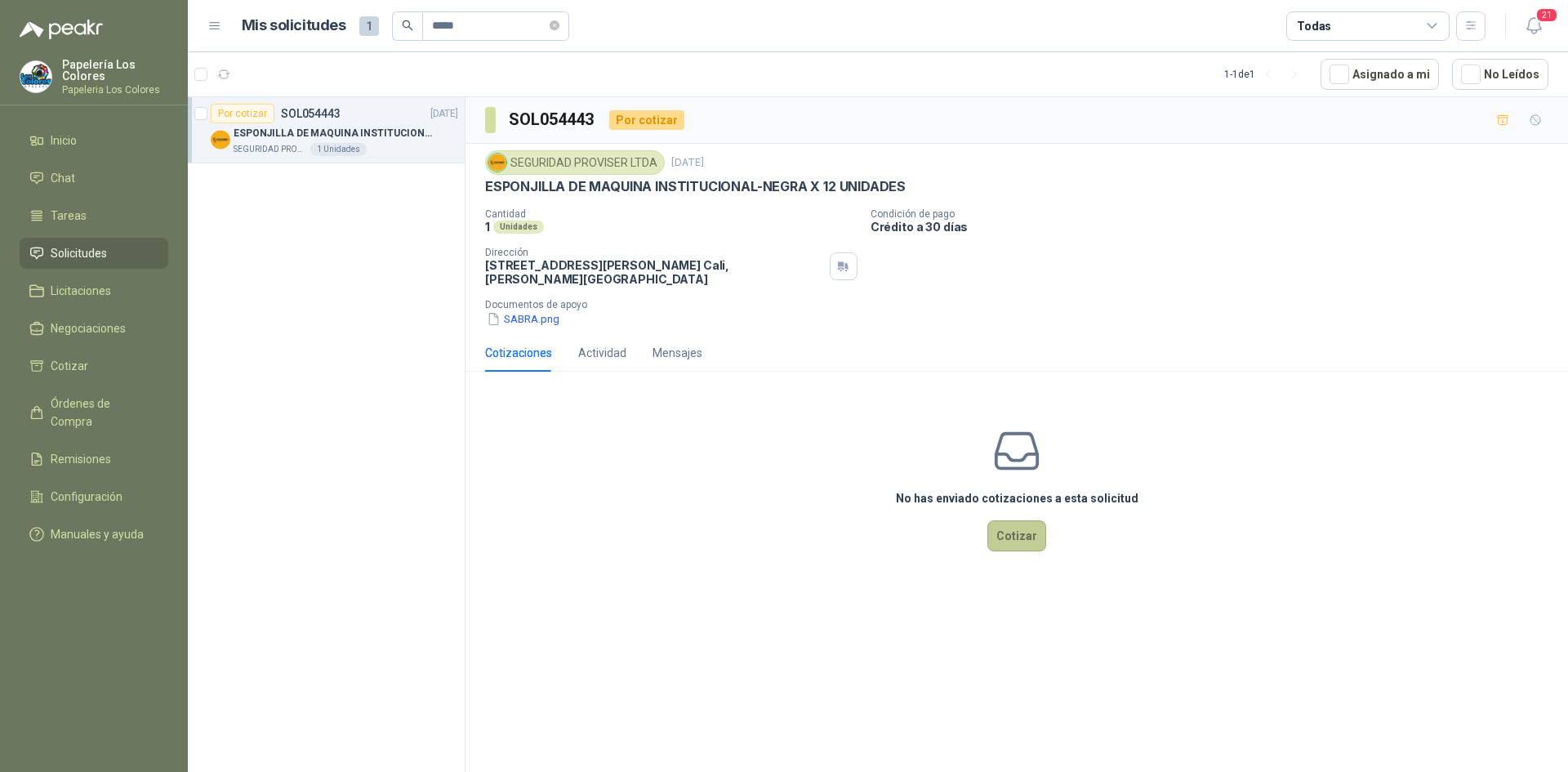
click at [1022, 532] on button "Cotizar" at bounding box center [1016, 535] width 59 height 31
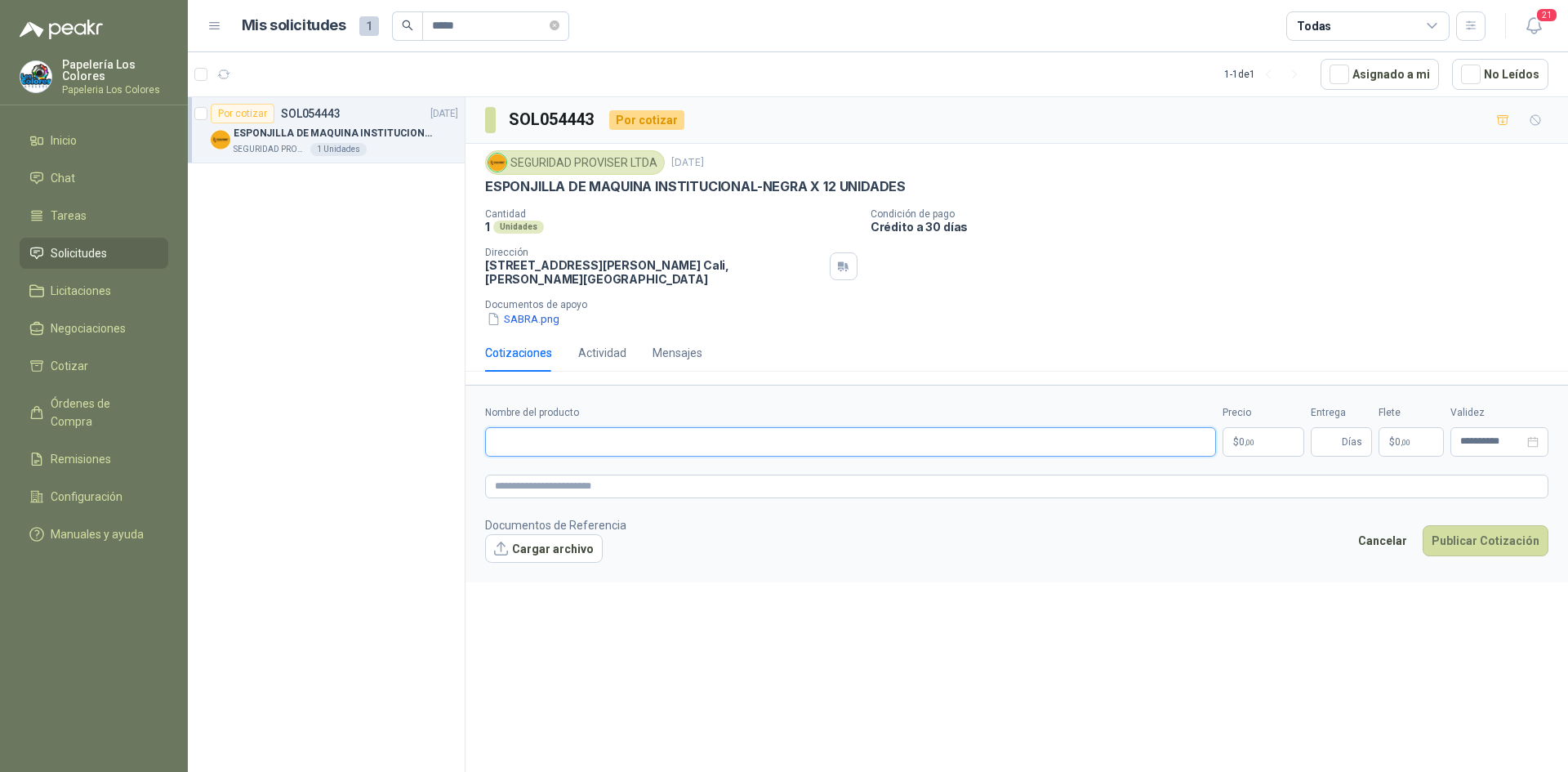
click at [573, 447] on input "Nombre del producto" at bounding box center [850, 441] width 731 height 29
click at [557, 447] on input "Nombre del producto" at bounding box center [850, 441] width 731 height 29
drag, startPoint x: 903, startPoint y: 189, endPoint x: 480, endPoint y: 188, distance: 423.0
click at [480, 188] on div "SEGURIDAD PROVISER LTDA 1 sept, 2025 ESPONJILLA DE MAQUINA INSTITUCIONAL-NEGRA …" at bounding box center [1016, 239] width 1103 height 190
copy p "ESPONJILLA DE MAQUINA INSTITUCIONAL-NEGRA X 12 UNIDADES"
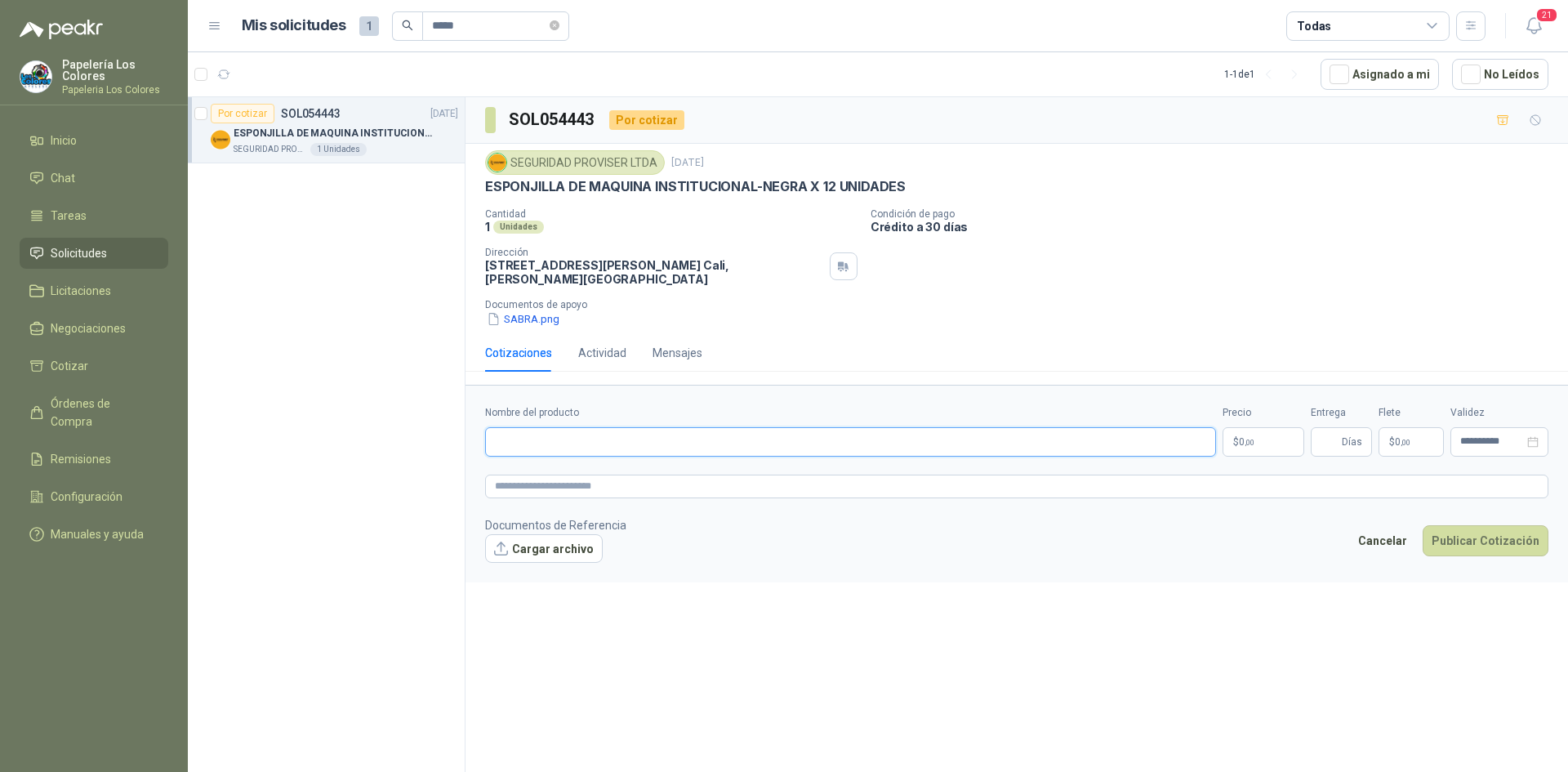
click at [676, 440] on input "Nombre del producto" at bounding box center [850, 441] width 731 height 29
paste input "**********"
type input "**********"
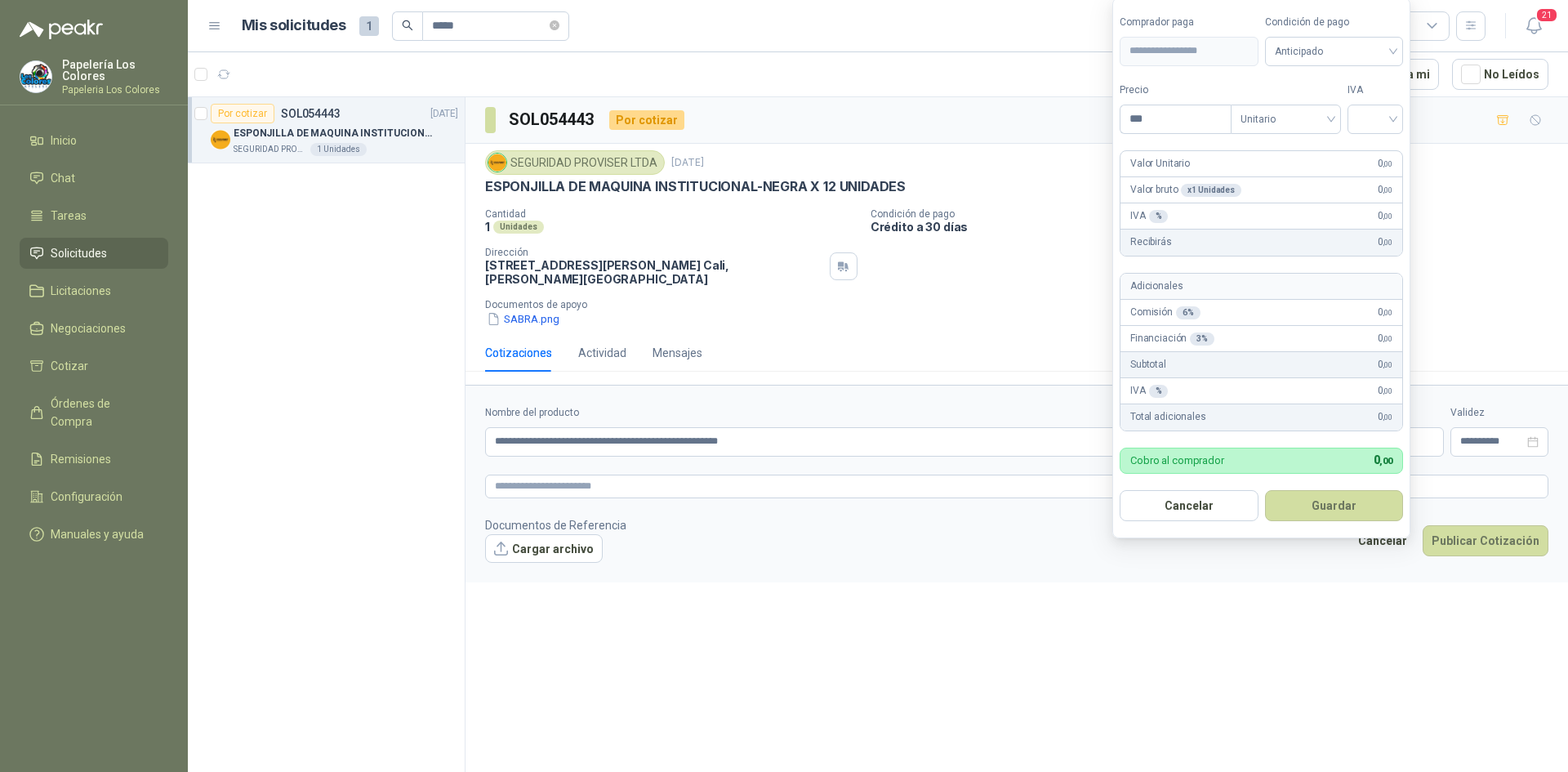
click at [1263, 439] on body "**********" at bounding box center [784, 386] width 1568 height 772
click at [1292, 52] on span "Anticipado" at bounding box center [1334, 51] width 119 height 24
type input "********"
click at [1330, 110] on div "Crédito a 30 días" at bounding box center [1337, 111] width 115 height 18
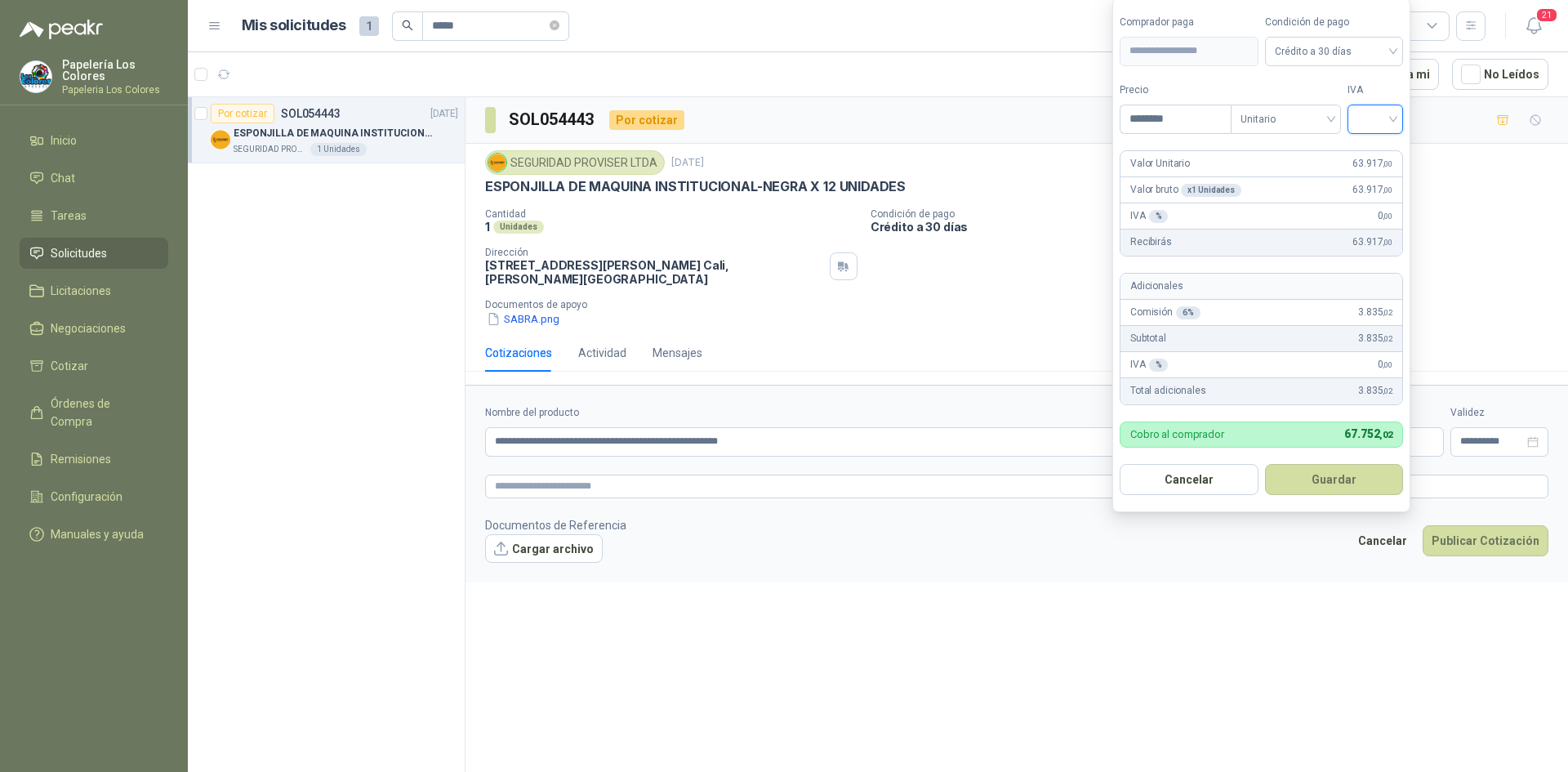
click at [1375, 119] on input "search" at bounding box center [1375, 117] width 36 height 24
click at [1379, 151] on div "19%" at bounding box center [1379, 152] width 30 height 18
click at [1311, 476] on button "Guardar" at bounding box center [1337, 479] width 141 height 31
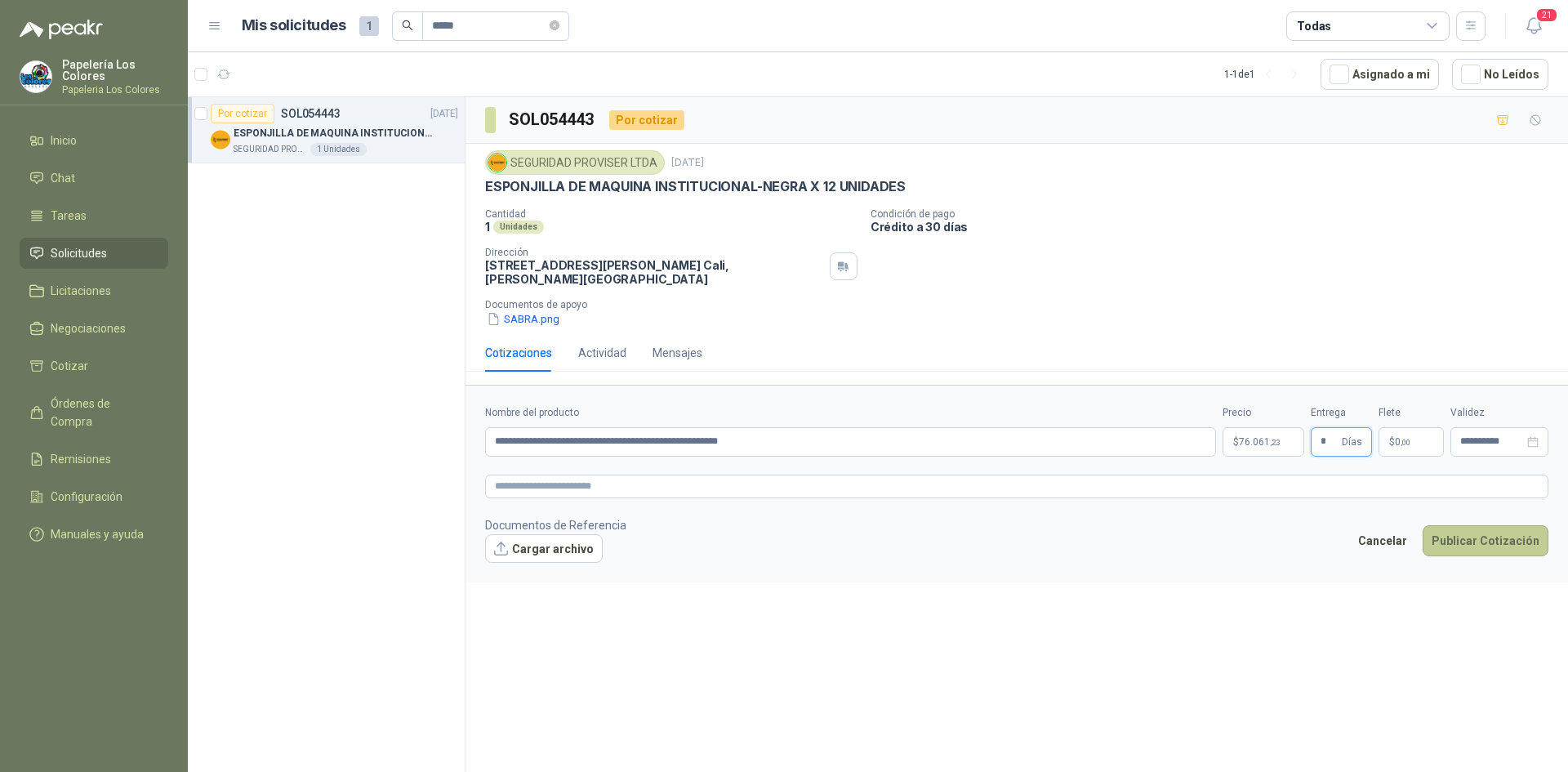
type input "*"
click at [1500, 544] on button "Publicar Cotización" at bounding box center [1485, 540] width 126 height 31
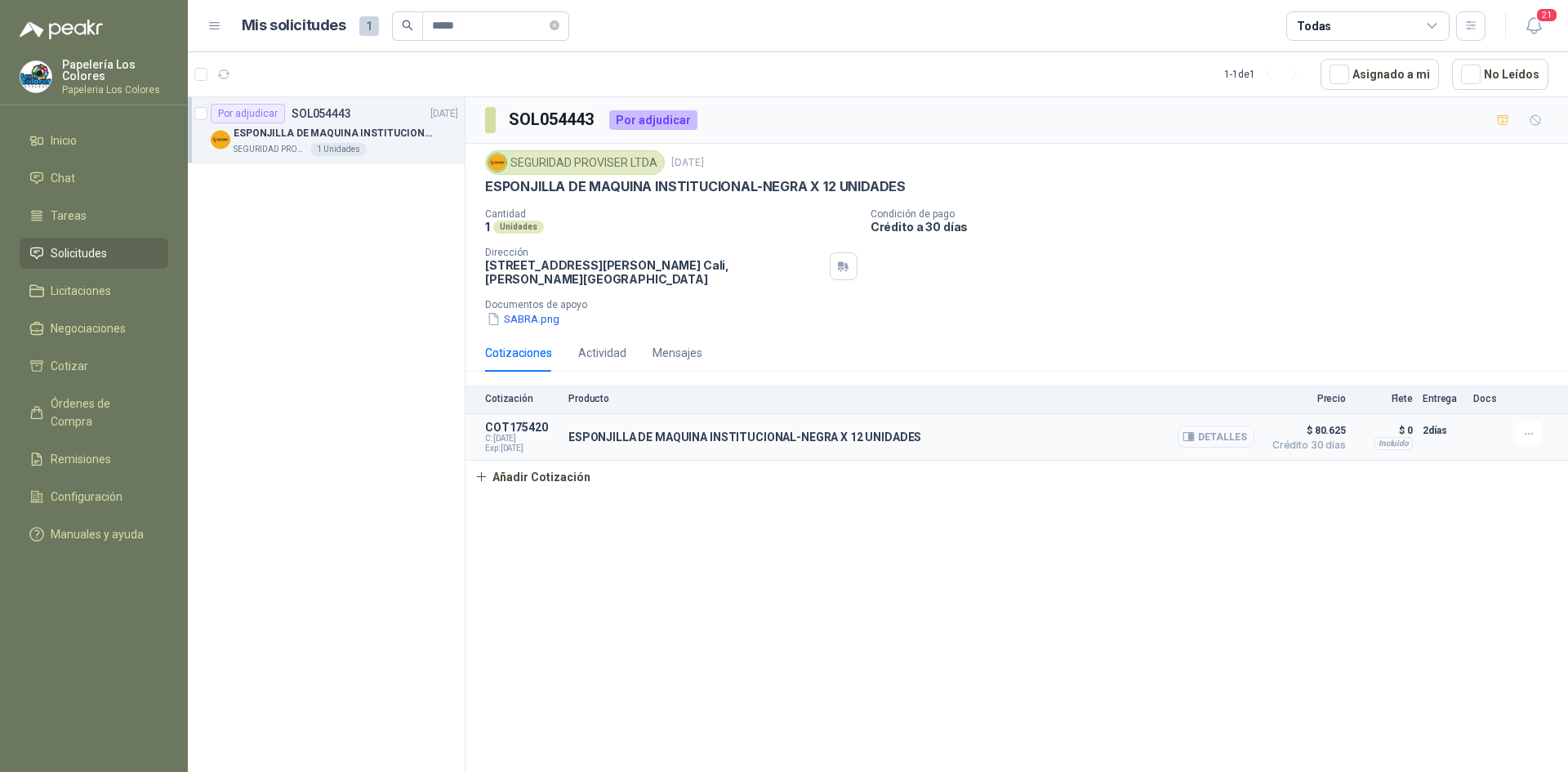
click at [1232, 436] on button "Detalles" at bounding box center [1216, 436] width 77 height 22
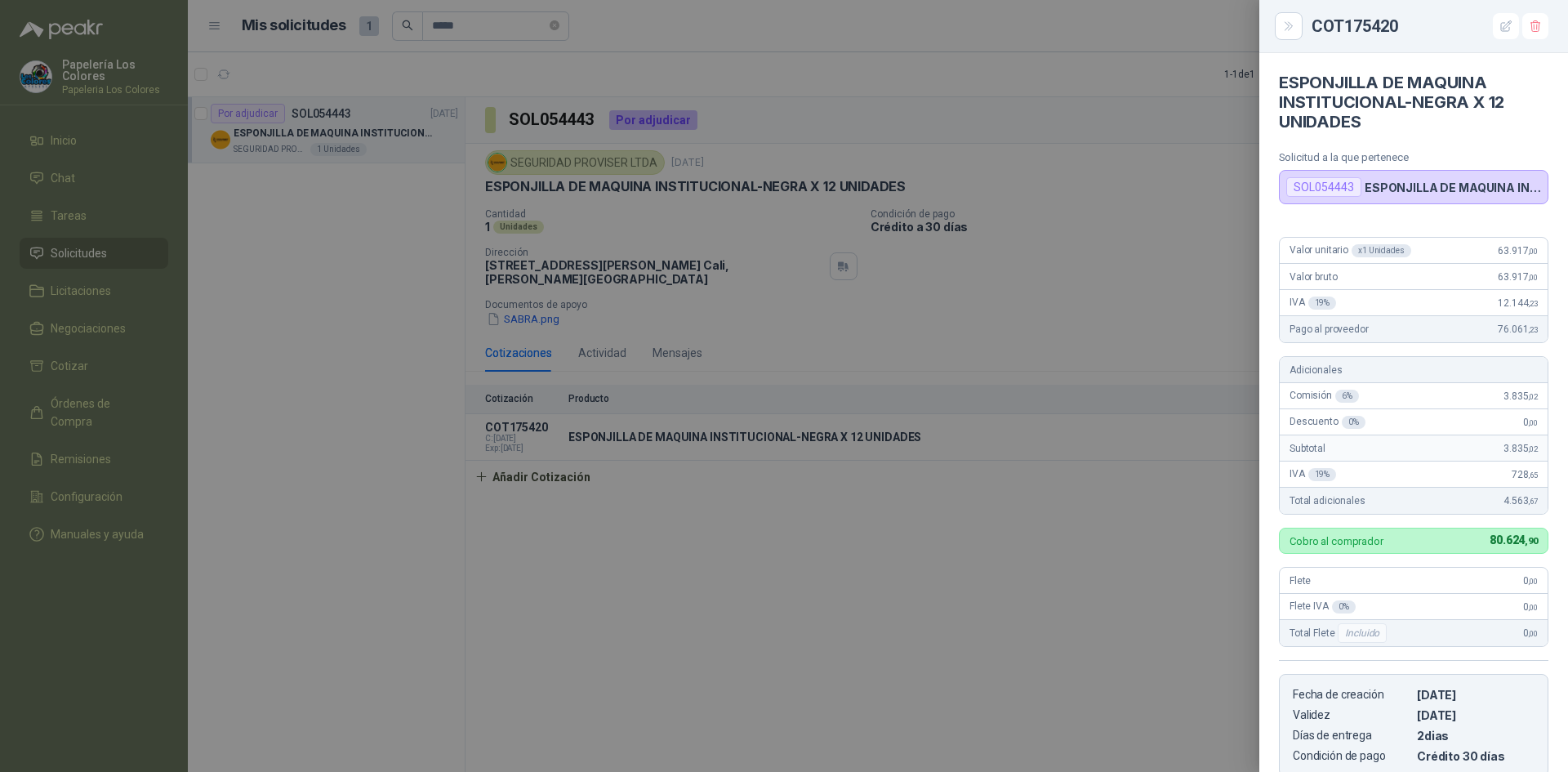
click at [1068, 526] on div at bounding box center [784, 386] width 1568 height 772
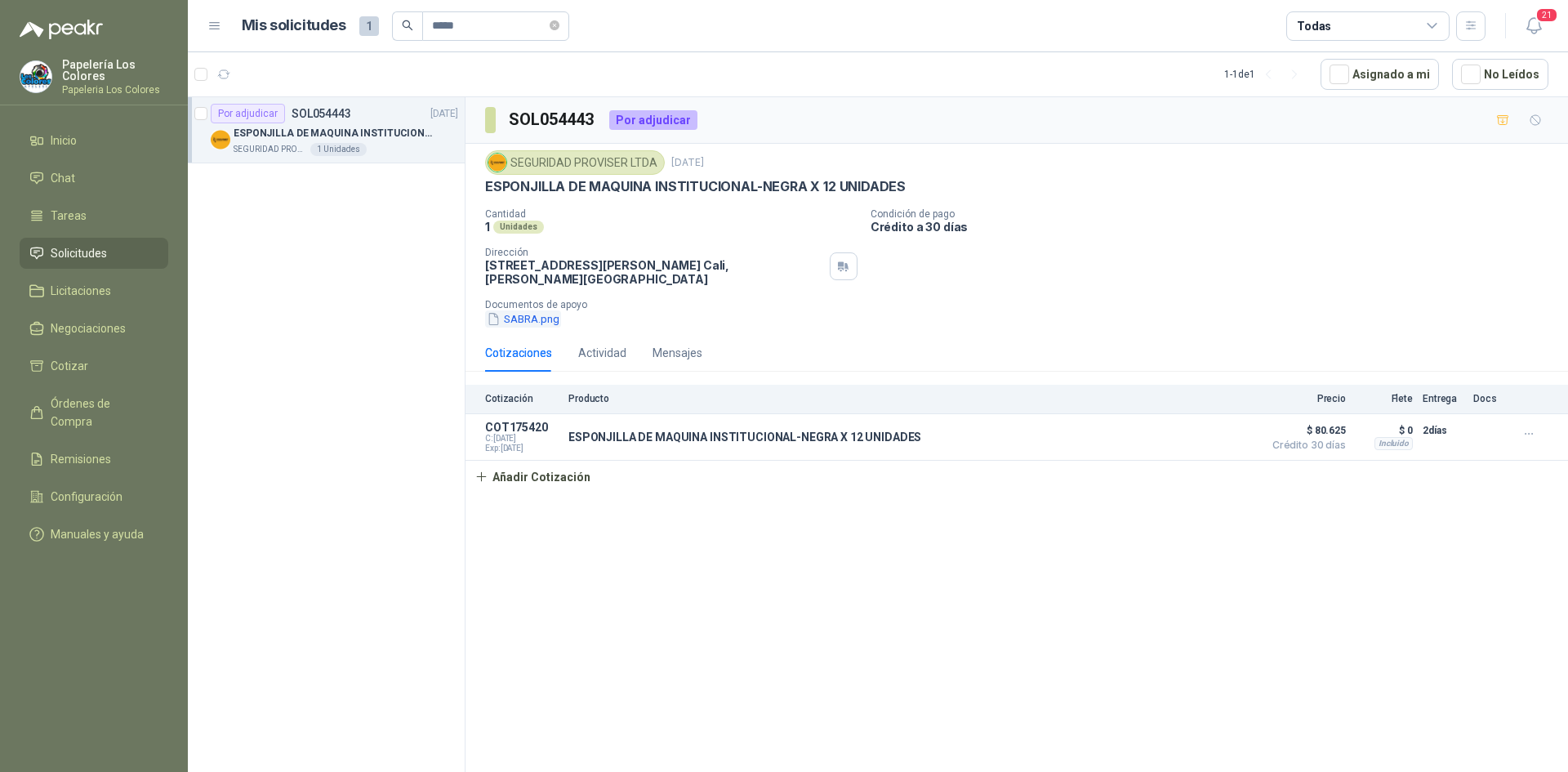
click at [519, 316] on button "SABRA.png" at bounding box center [522, 319] width 76 height 17
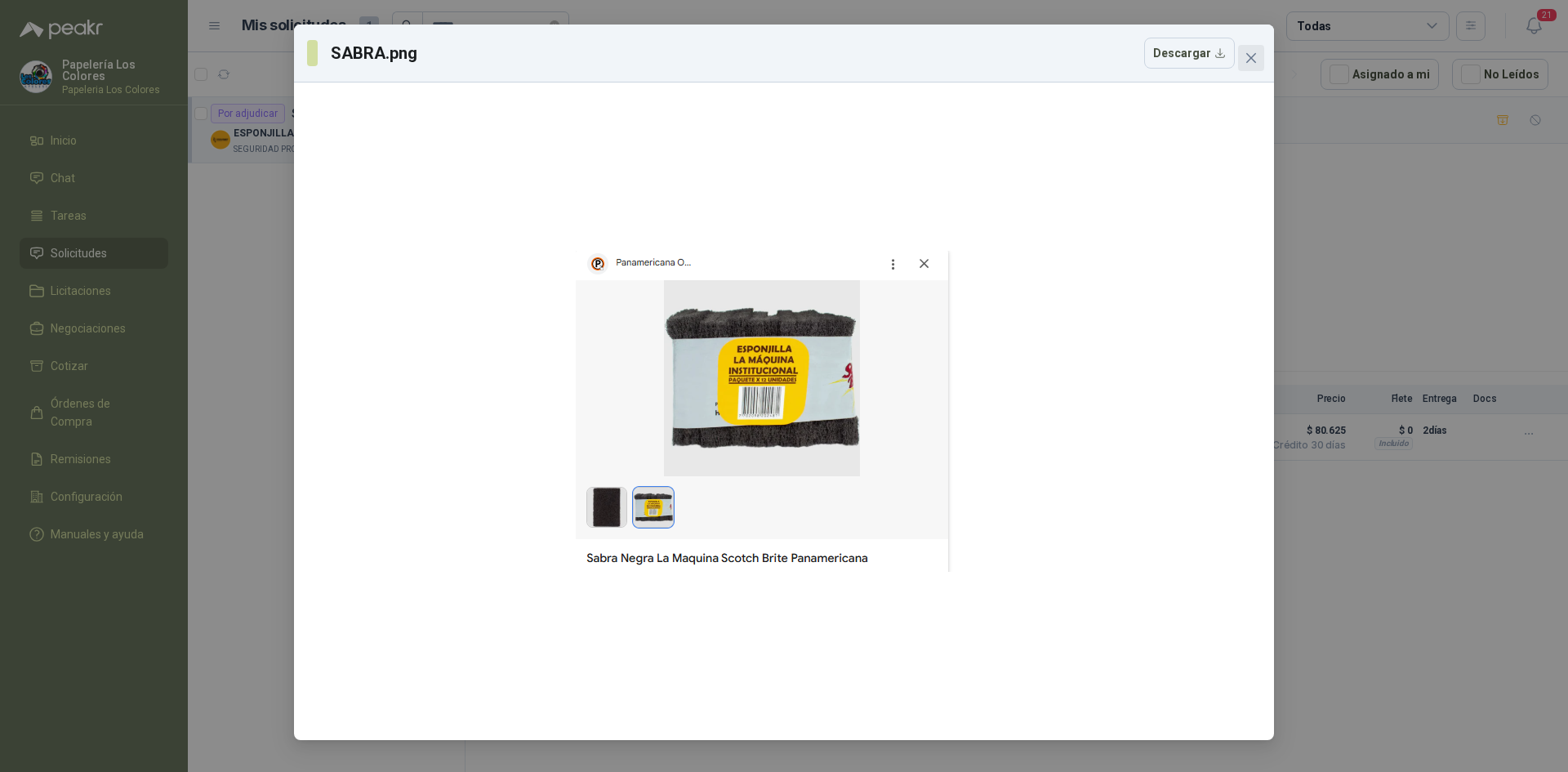
click at [1253, 59] on icon "close" at bounding box center [1252, 58] width 10 height 10
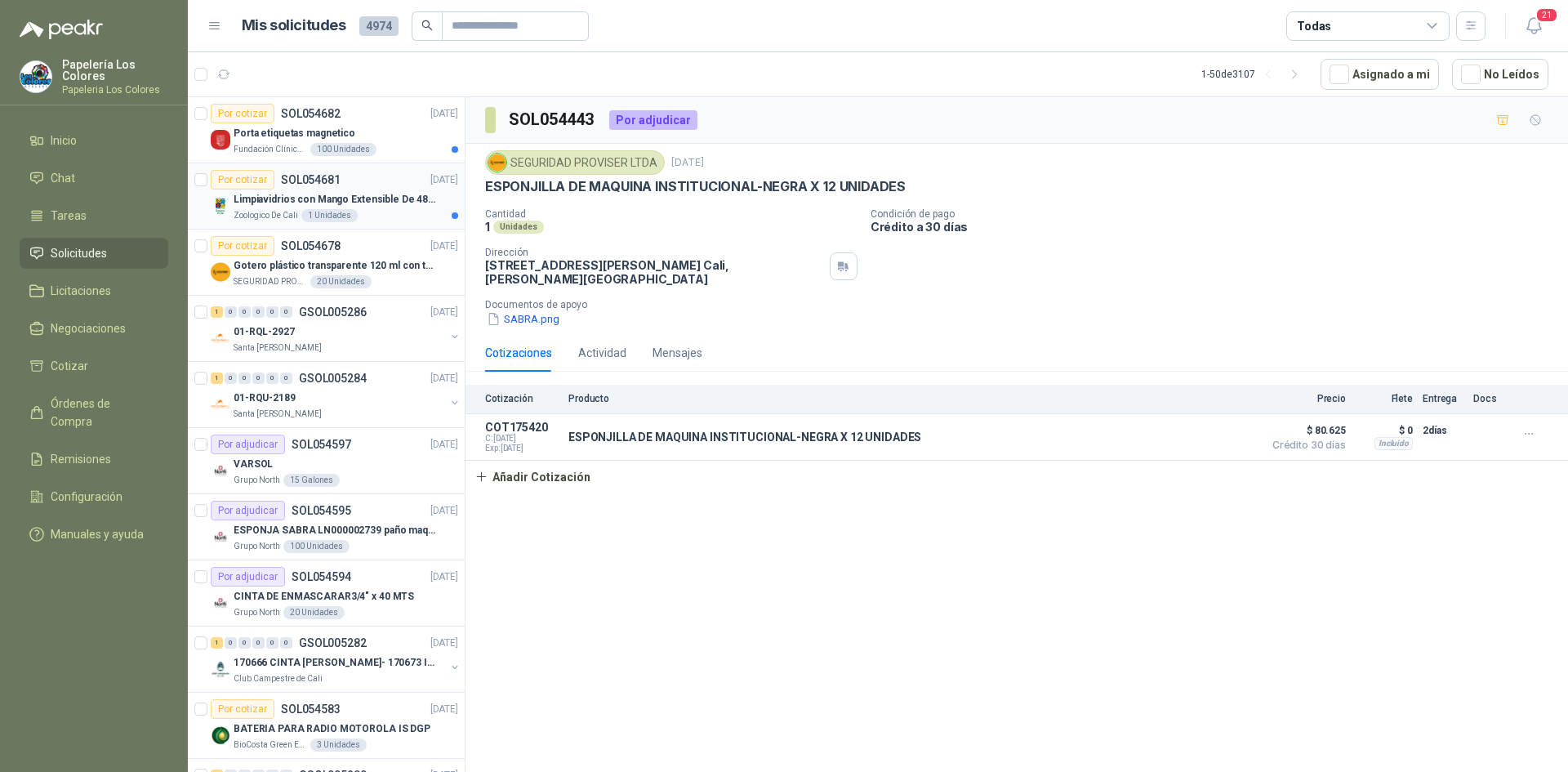
click at [374, 173] on div "Por cotizar SOL054681 02/09/25" at bounding box center [335, 179] width 248 height 19
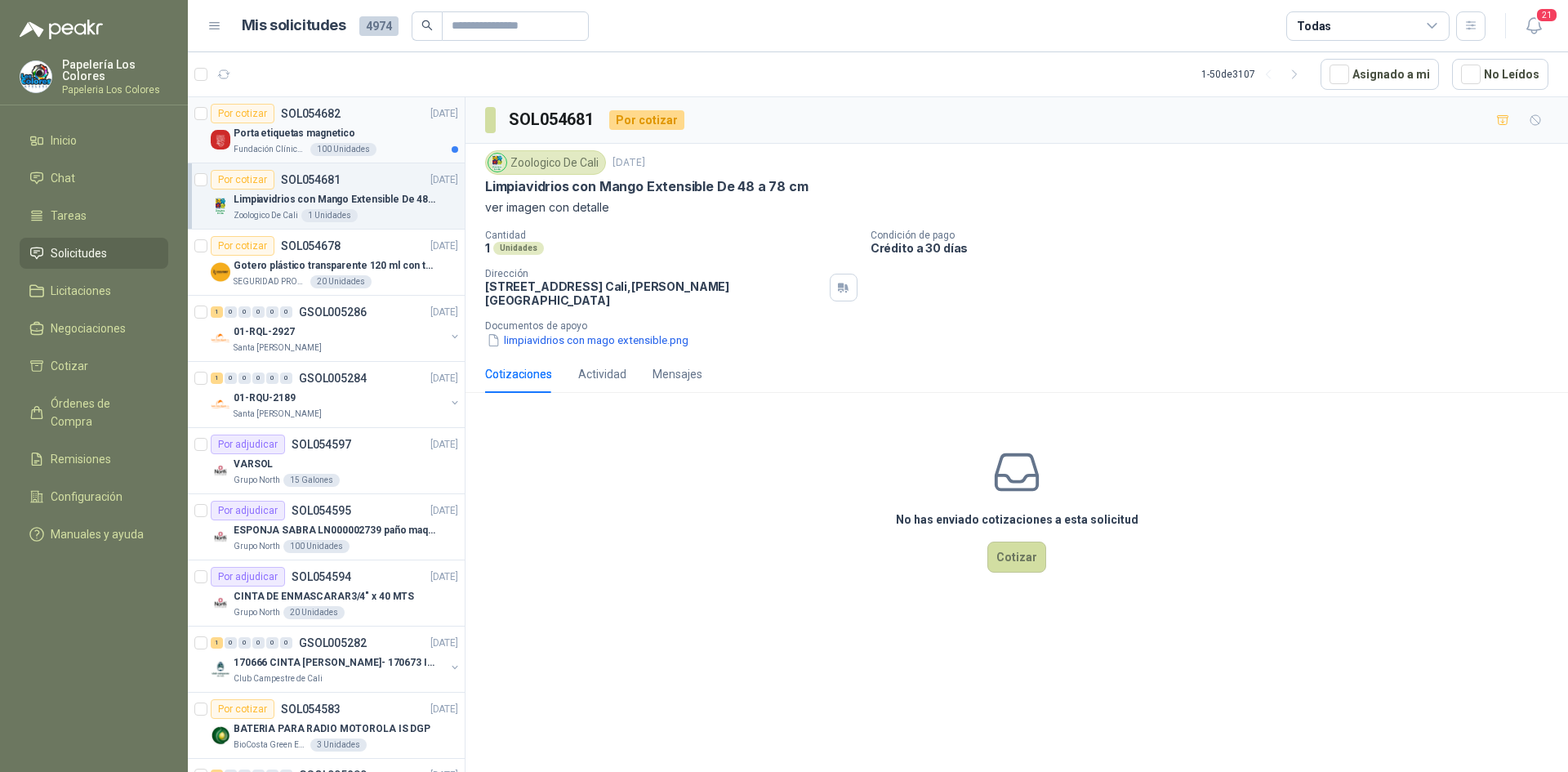
click at [386, 129] on div "Porta etiquetas magnetico" at bounding box center [346, 132] width 224 height 19
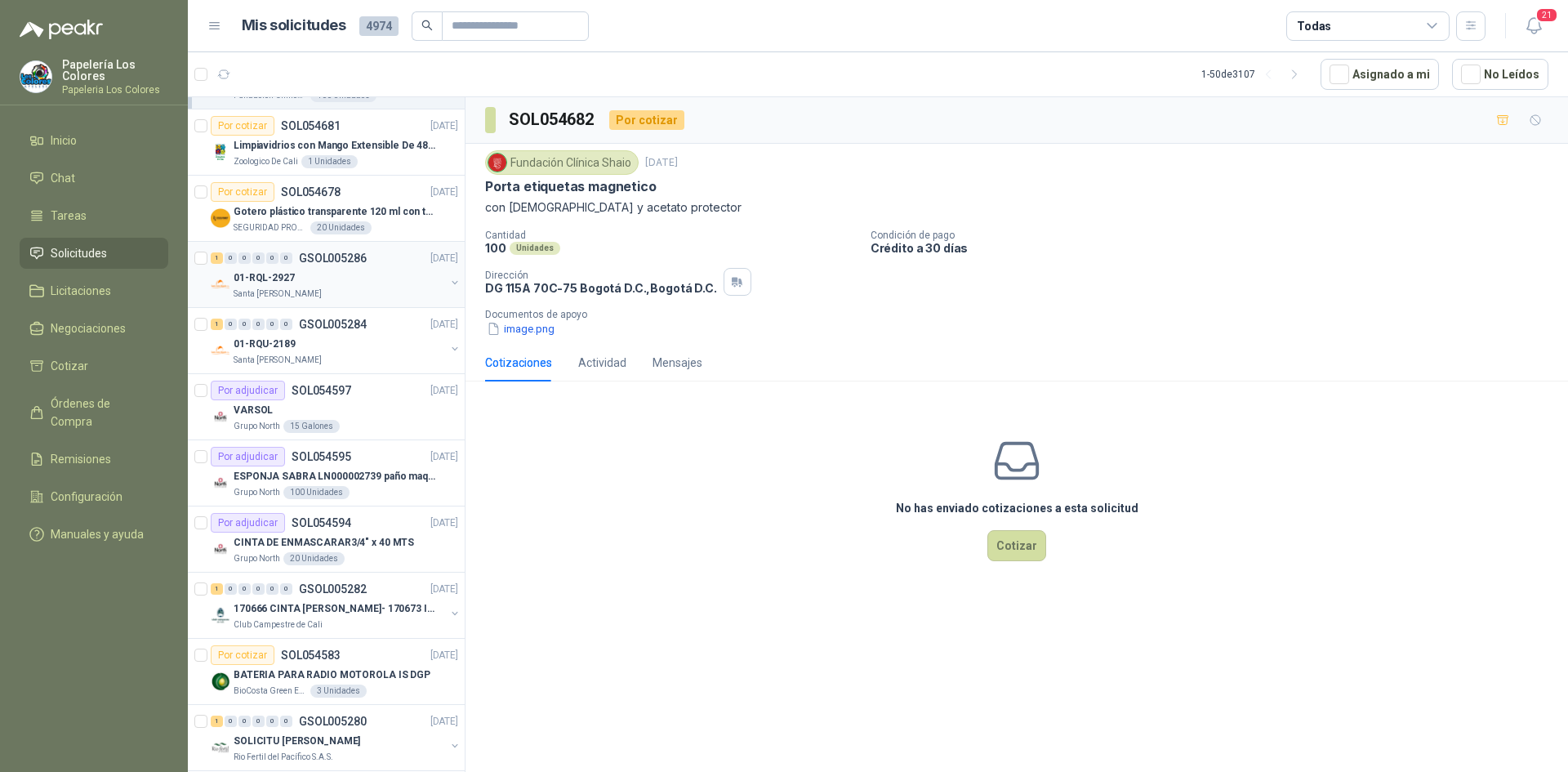
scroll to position [82, 0]
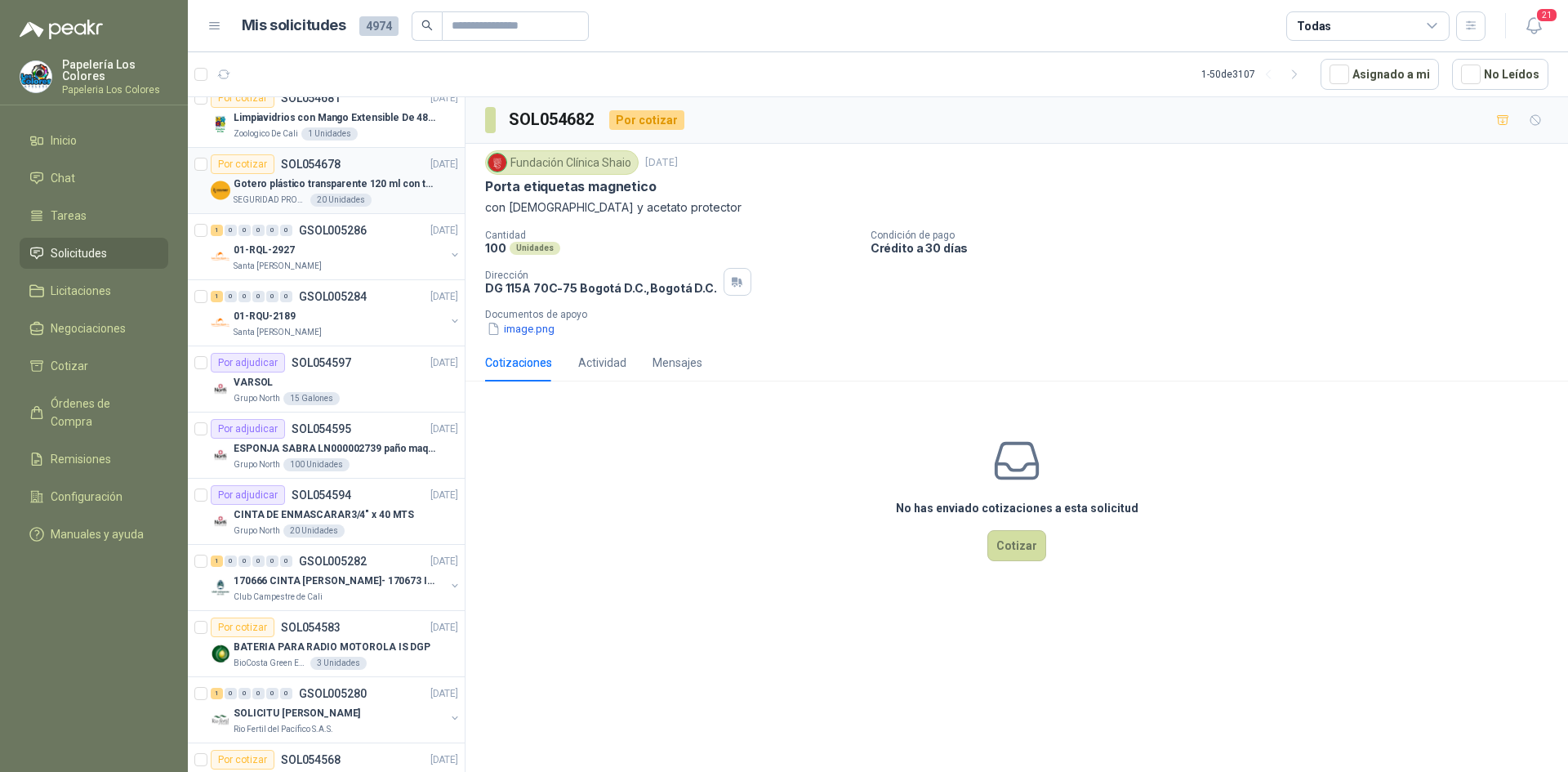
click at [365, 156] on div "Por cotizar SOL054678 02/09/25" at bounding box center [335, 163] width 248 height 19
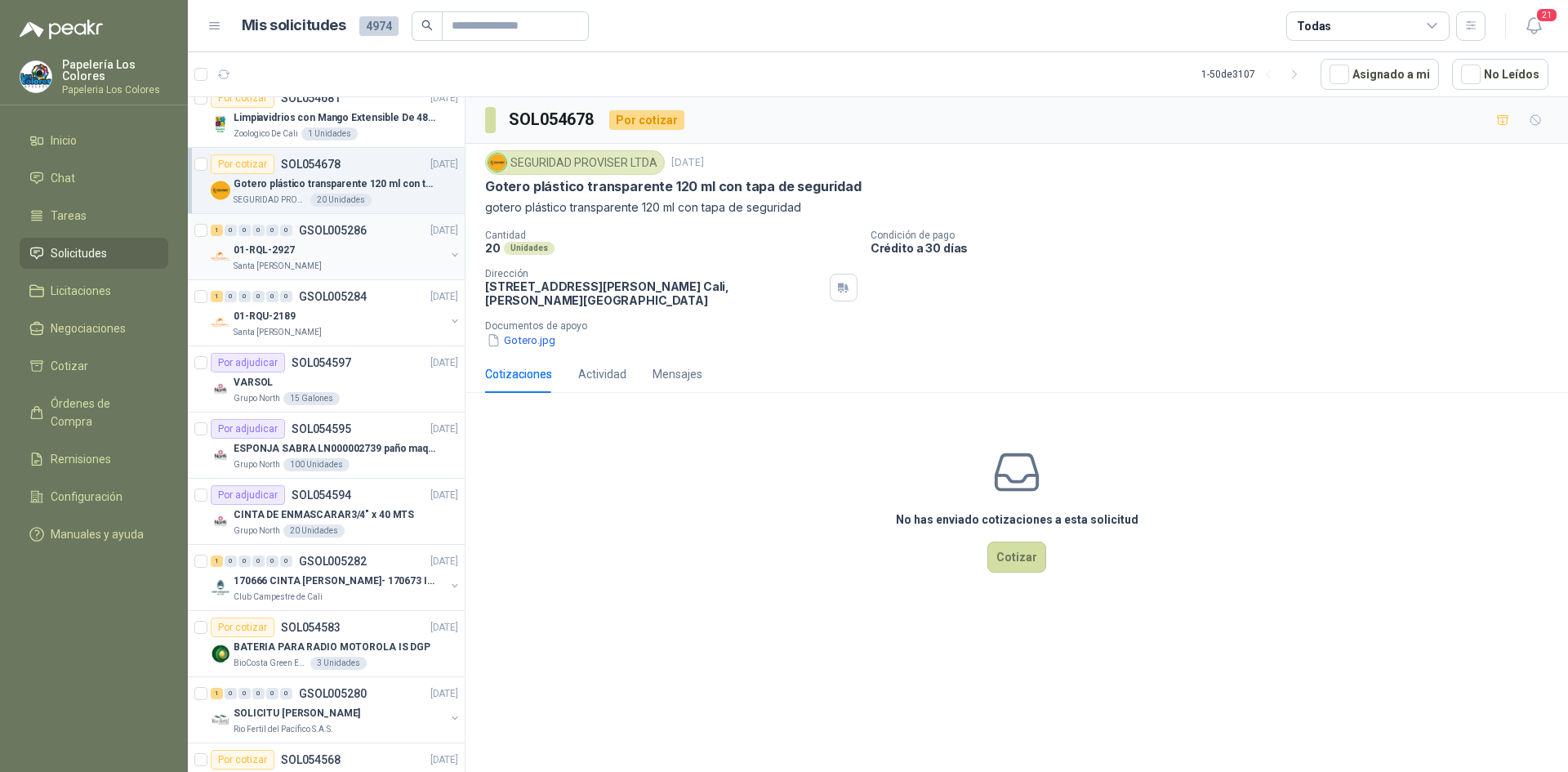
click at [392, 255] on div "01-RQL-2927" at bounding box center [339, 250] width 212 height 19
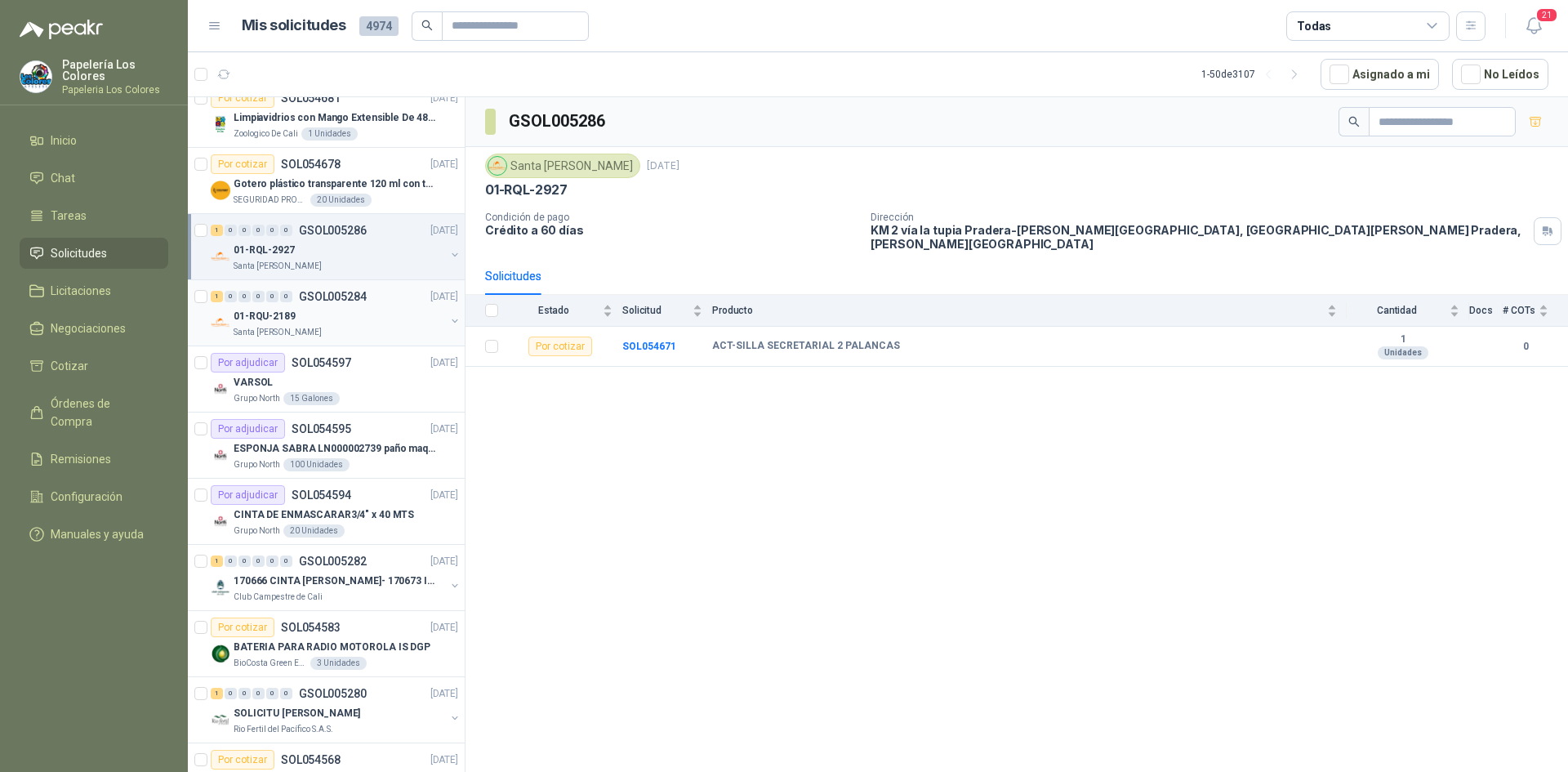
click at [379, 325] on div "01-RQU-2189" at bounding box center [339, 316] width 212 height 19
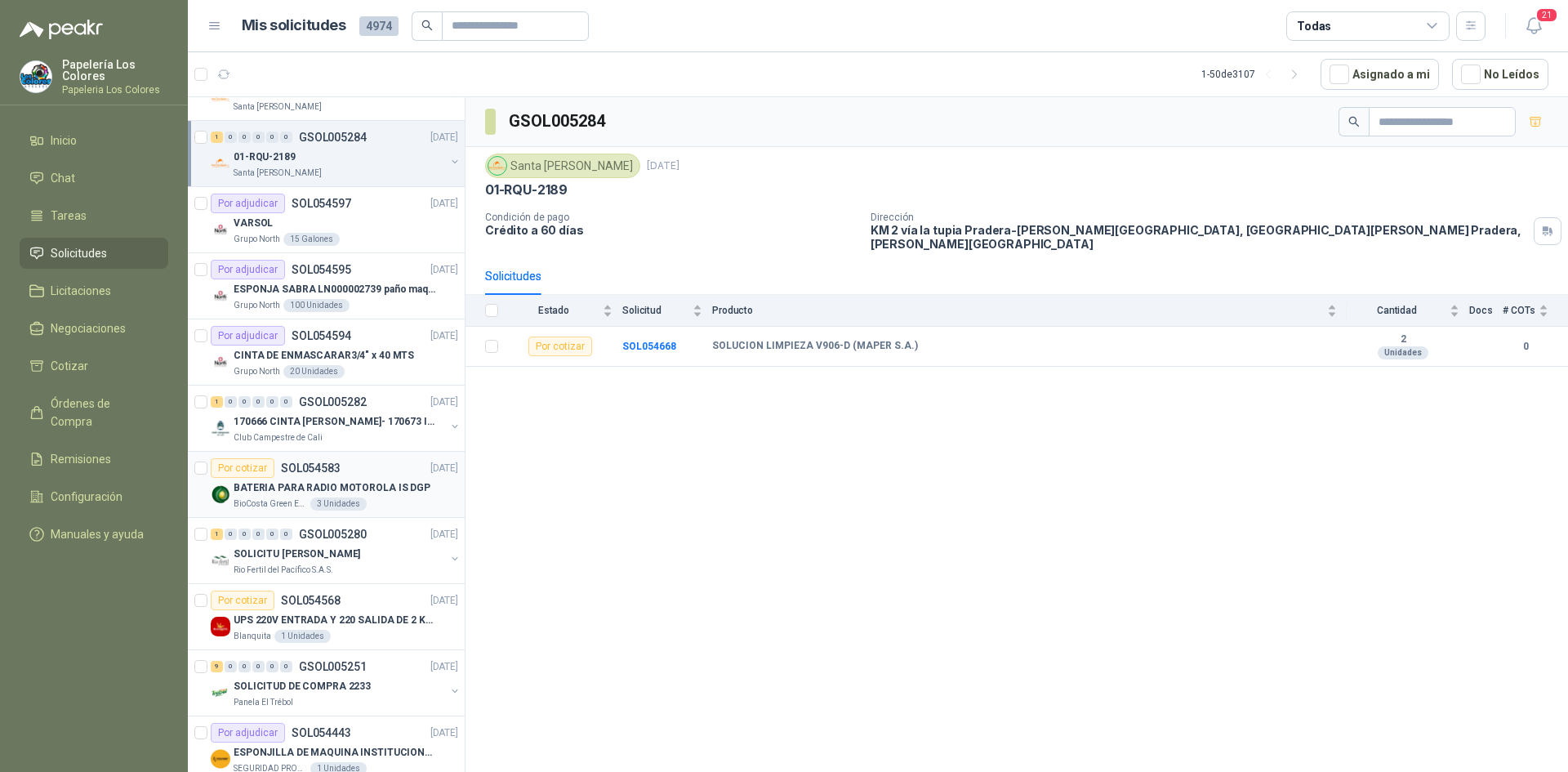
scroll to position [245, 0]
click at [357, 430] on div "Club Campestre de Cali" at bounding box center [339, 434] width 212 height 13
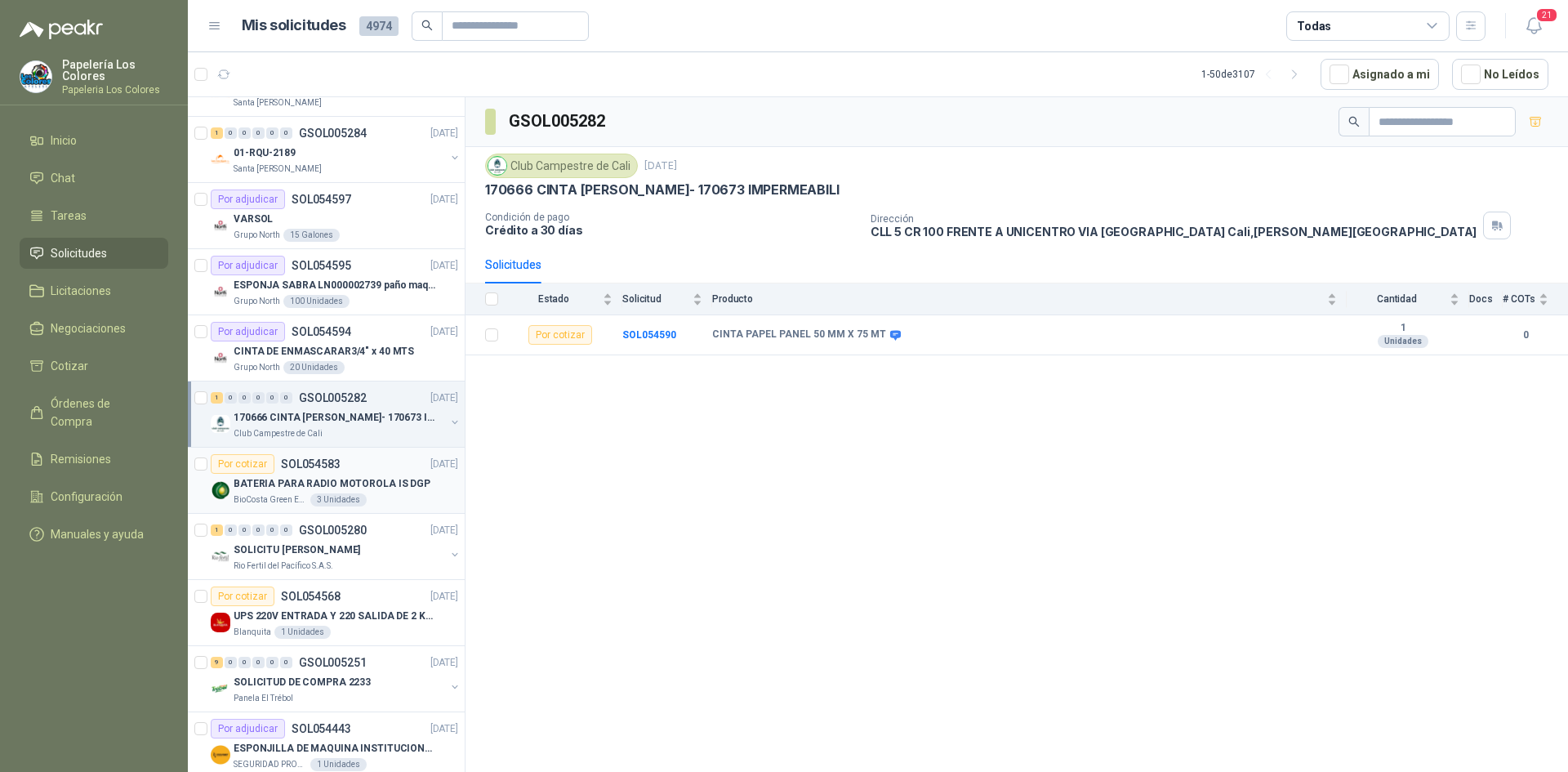
click at [379, 463] on div "Por cotizar SOL054583 [DATE]" at bounding box center [335, 463] width 248 height 19
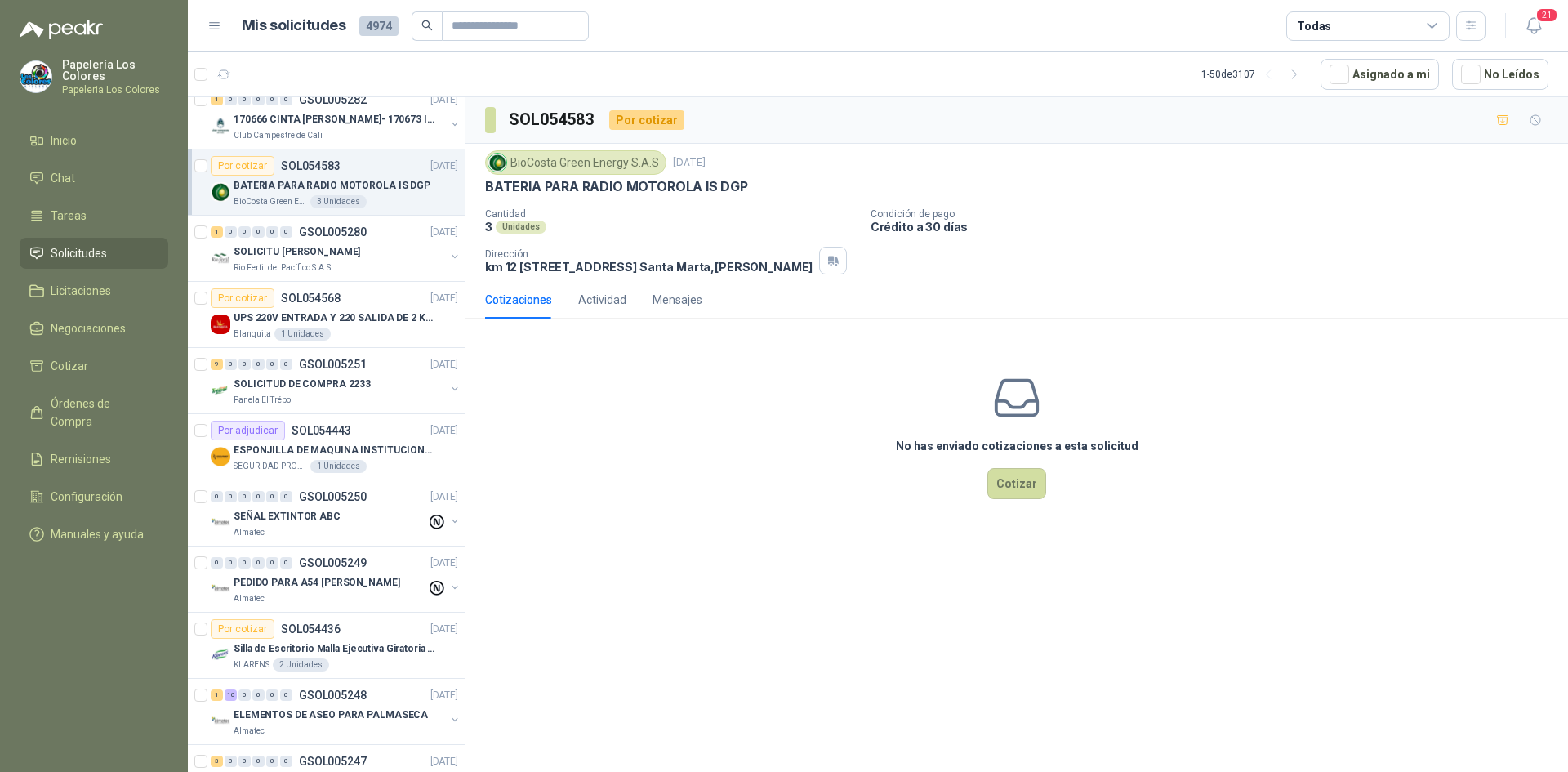
scroll to position [572, 0]
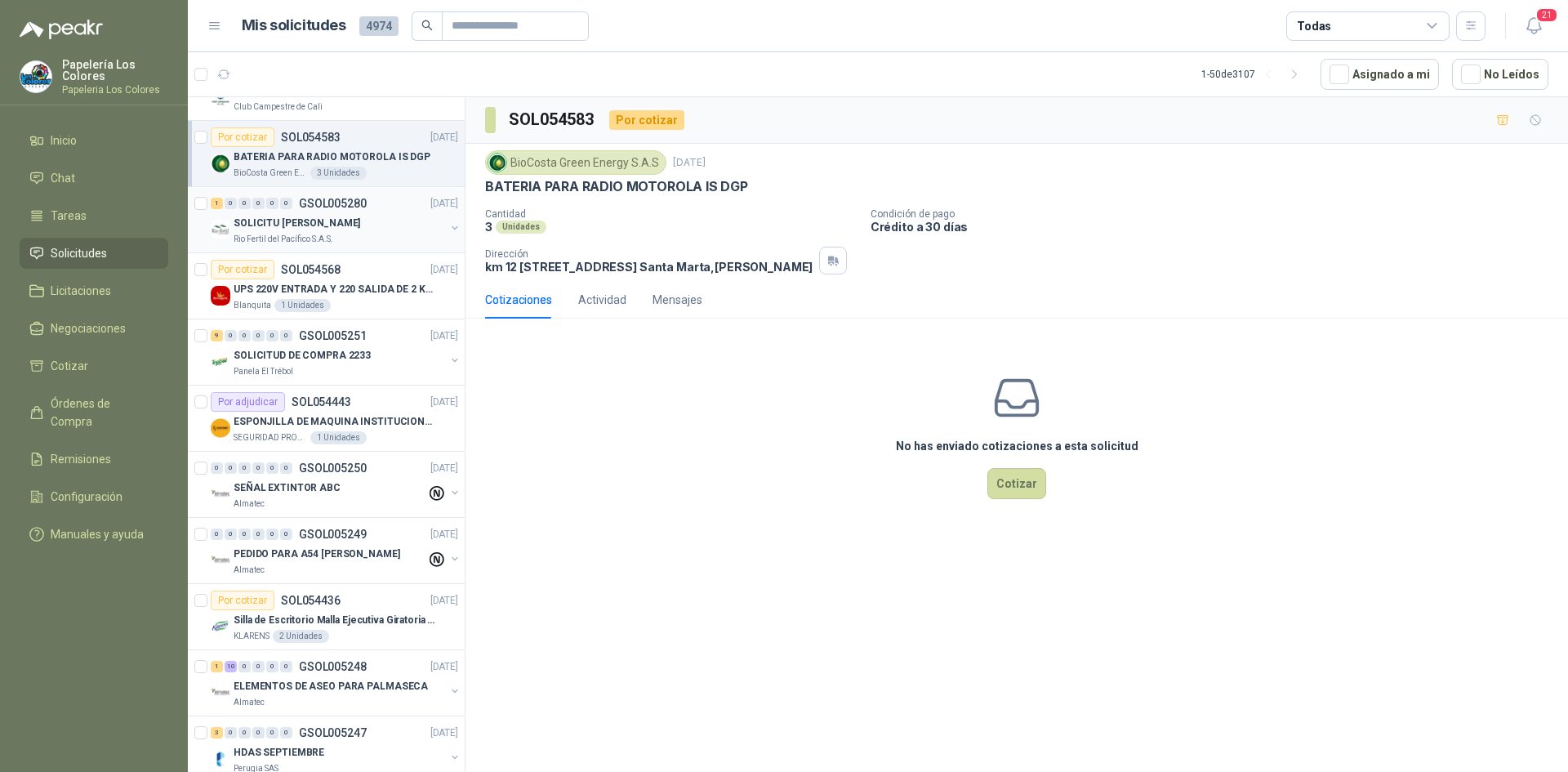
click at [353, 222] on div "SOLICITU [PERSON_NAME]" at bounding box center [339, 223] width 212 height 19
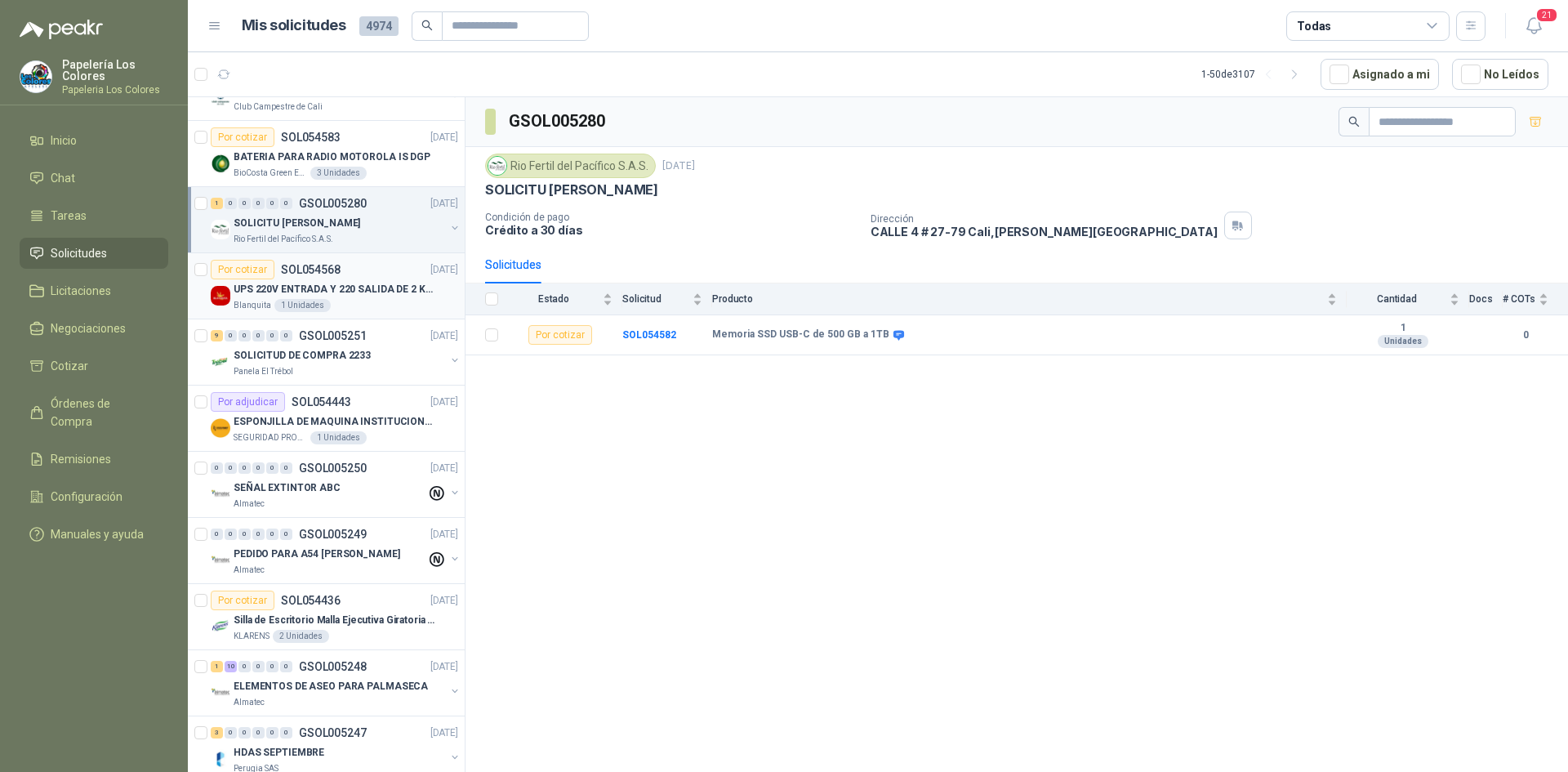
click at [370, 265] on div "Por cotizar SOL054568 [DATE]" at bounding box center [335, 269] width 248 height 19
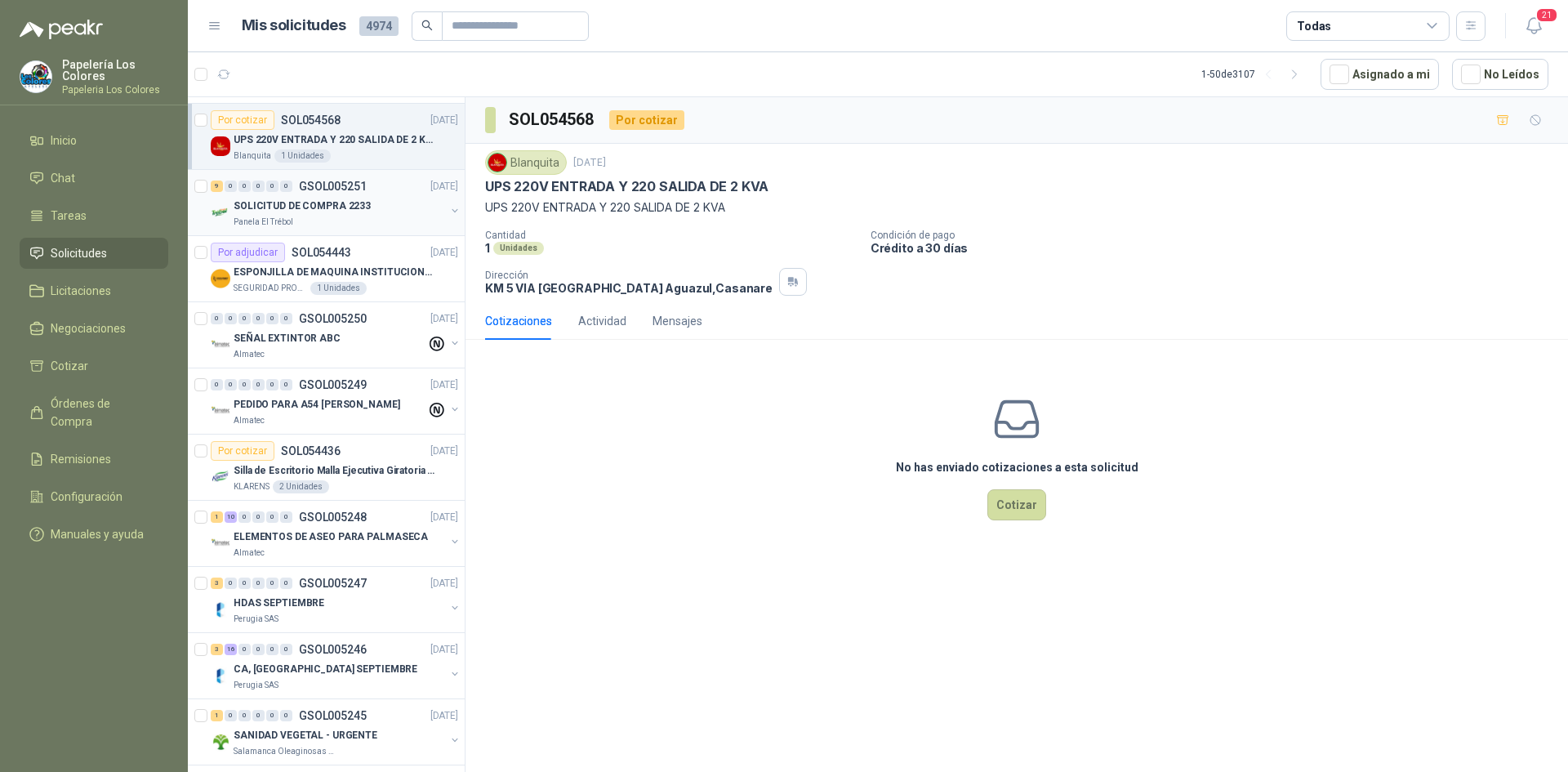
scroll to position [735, 0]
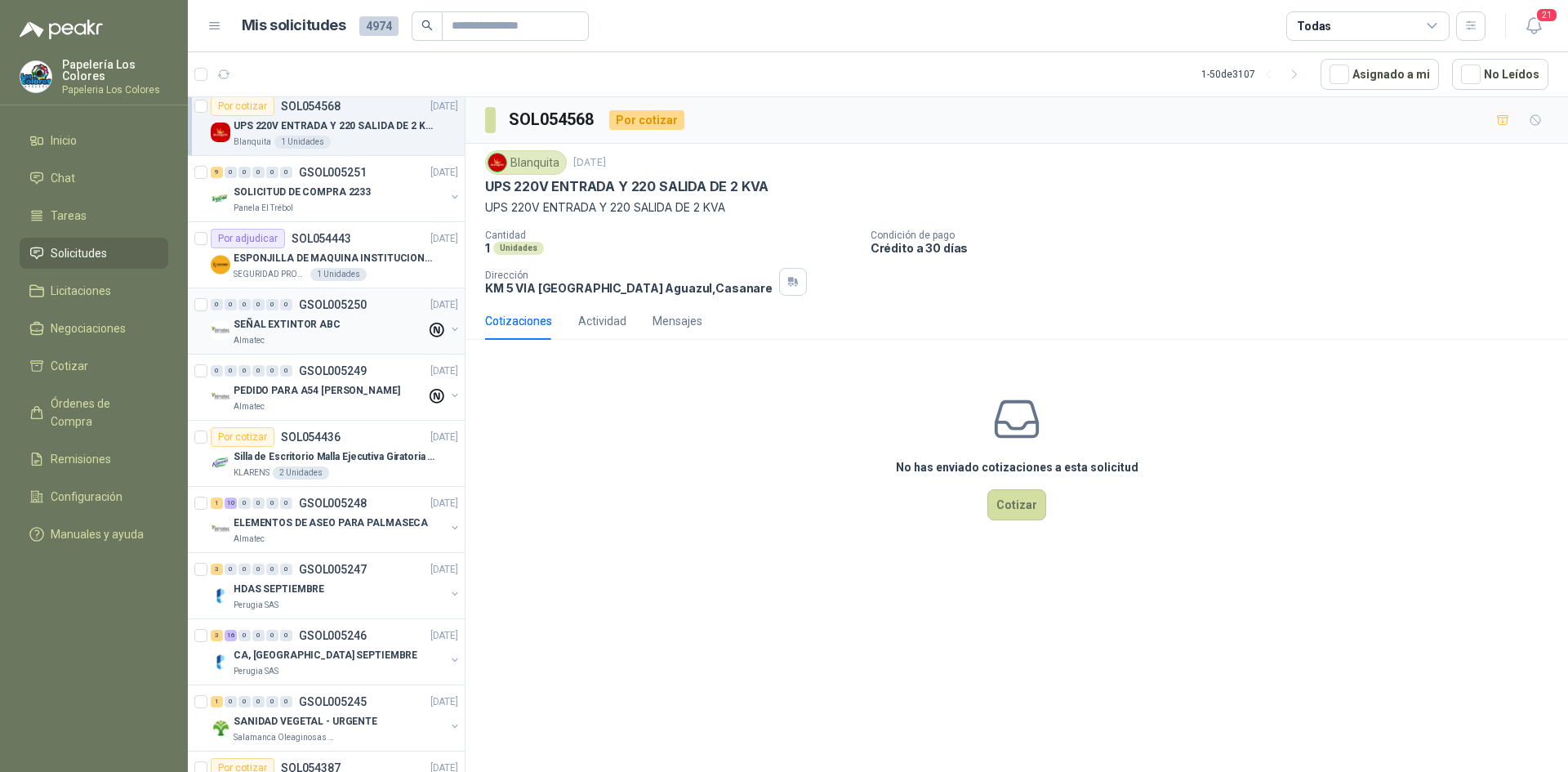
click at [376, 324] on div "SEÑAL EXTINTOR ABC" at bounding box center [330, 324] width 193 height 19
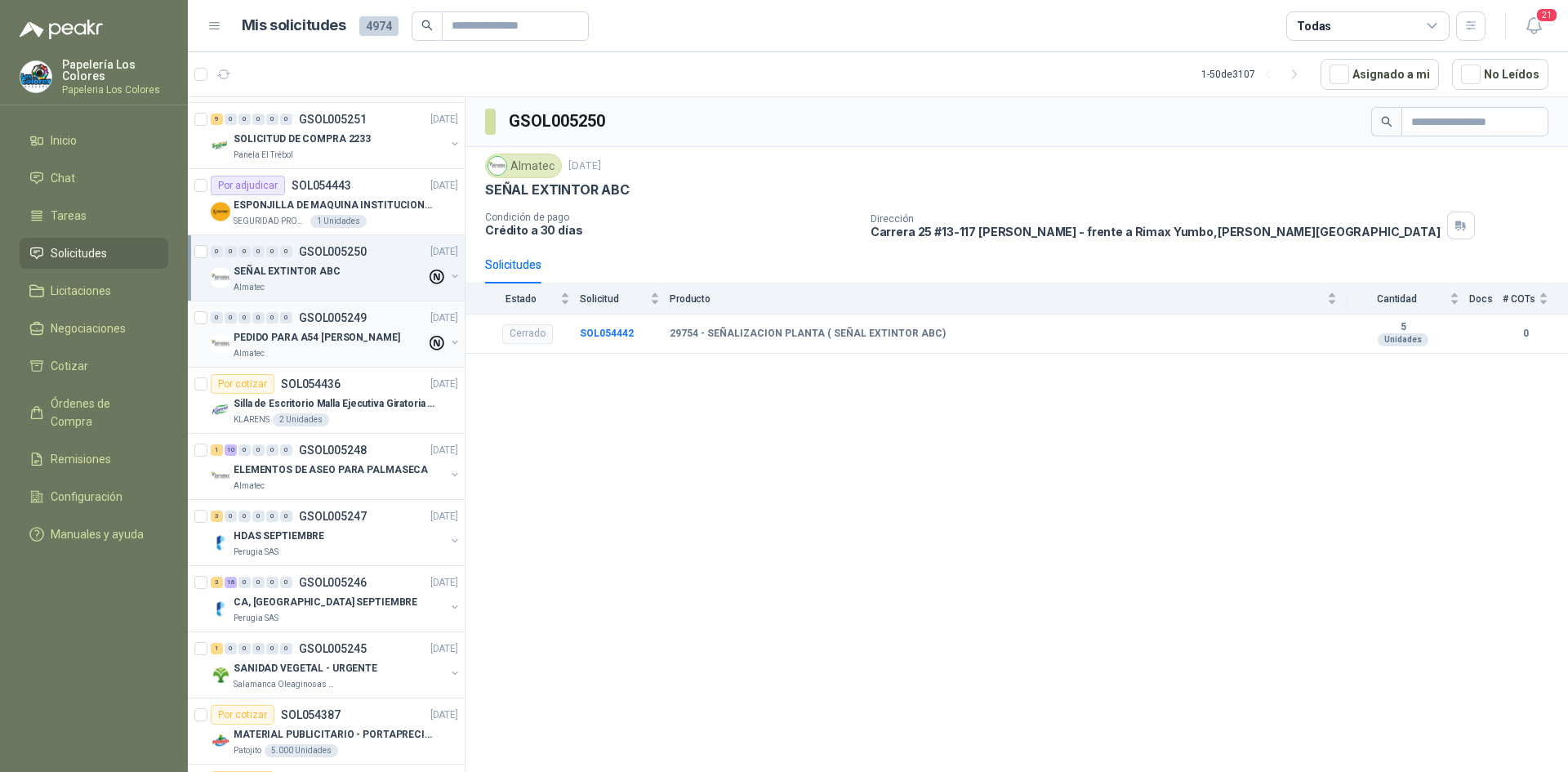
scroll to position [817, 0]
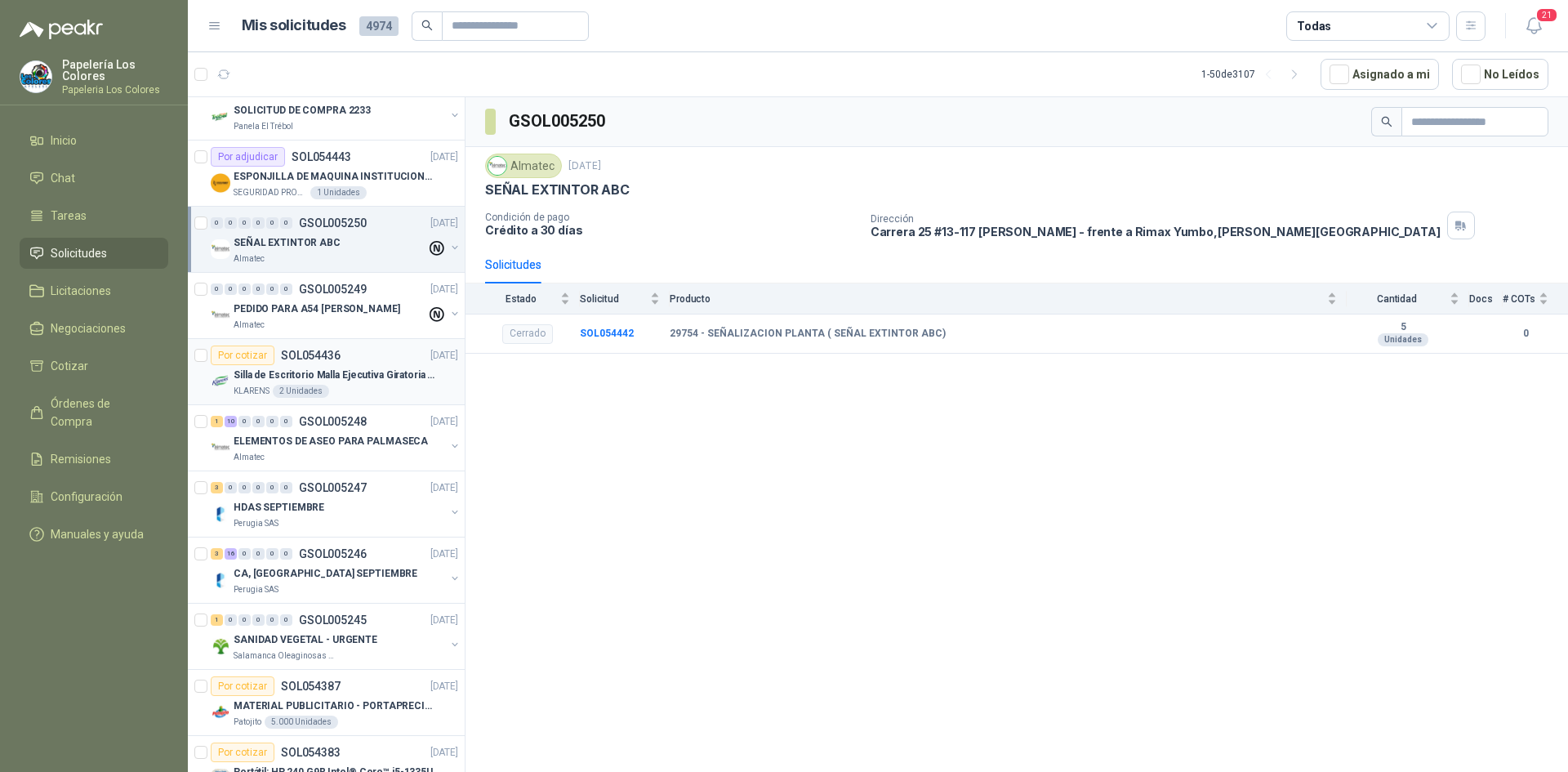
click at [379, 347] on div "Por cotizar SOL054436 [DATE]" at bounding box center [335, 355] width 248 height 19
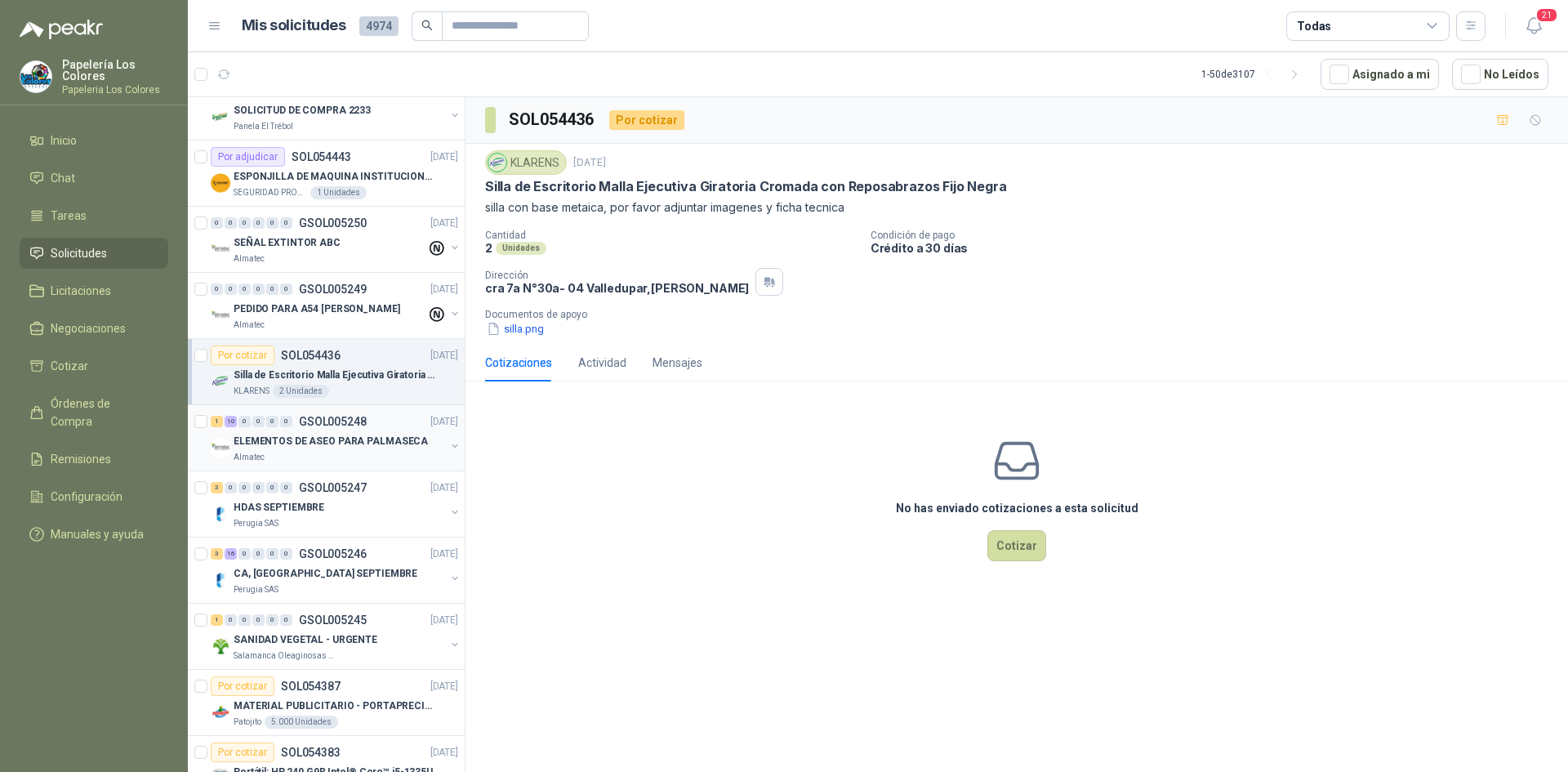
click at [381, 419] on div "1 10 0 0 0 0 GSOL005248 [DATE]" at bounding box center [336, 421] width 250 height 19
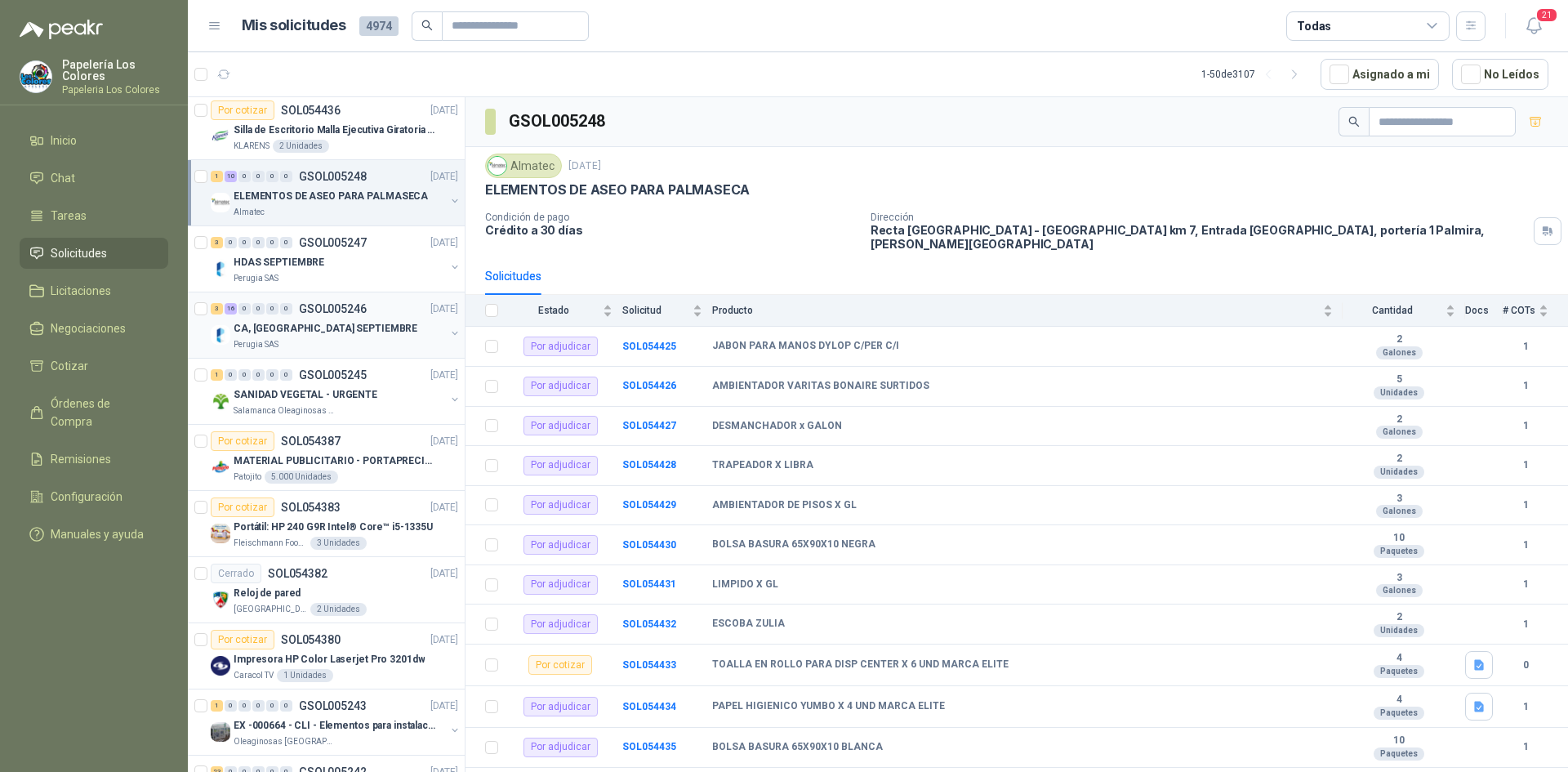
scroll to position [1144, 0]
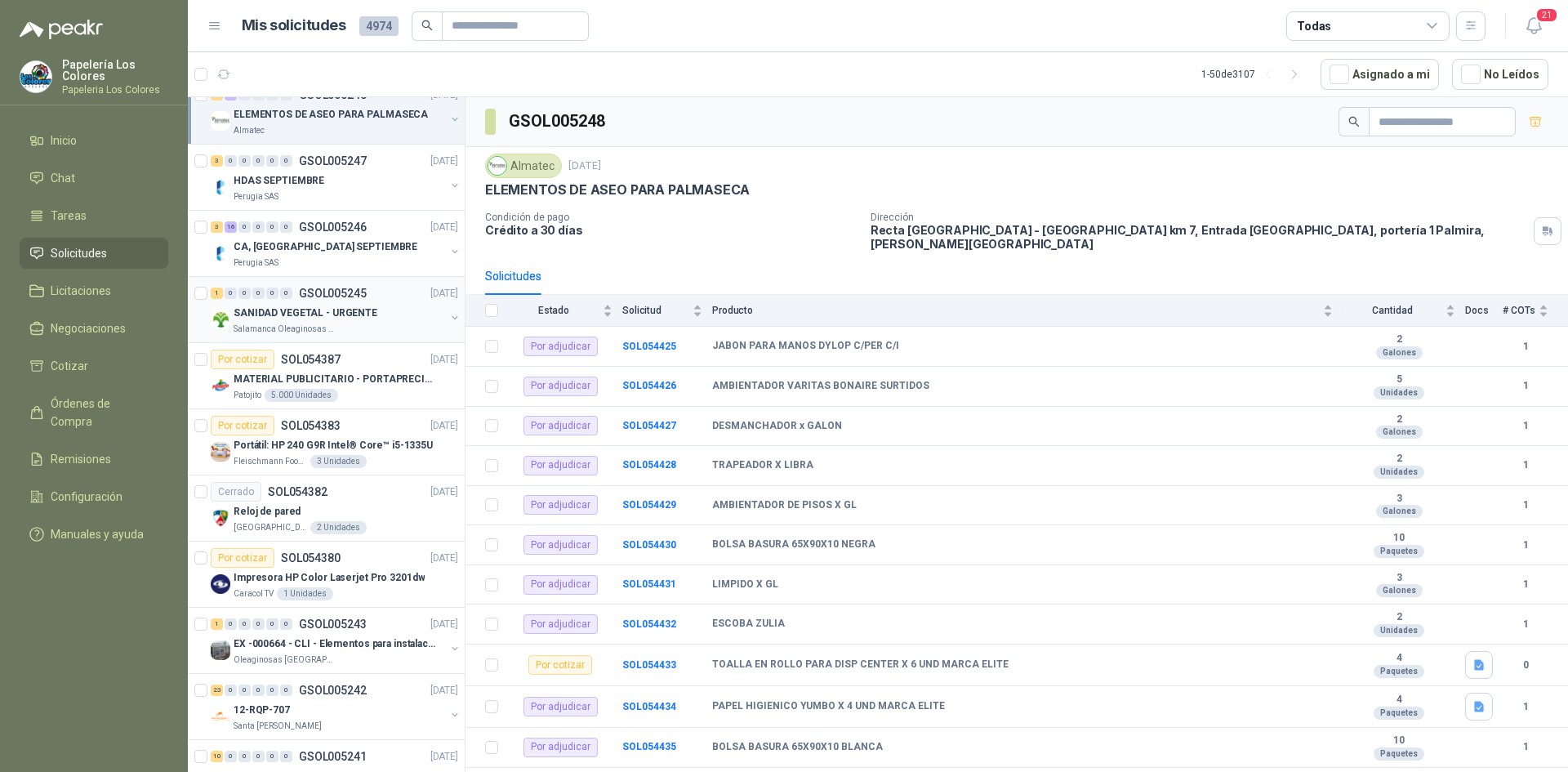
click at [398, 308] on div "SANIDAD VEGETAL - URGENTE" at bounding box center [339, 312] width 212 height 19
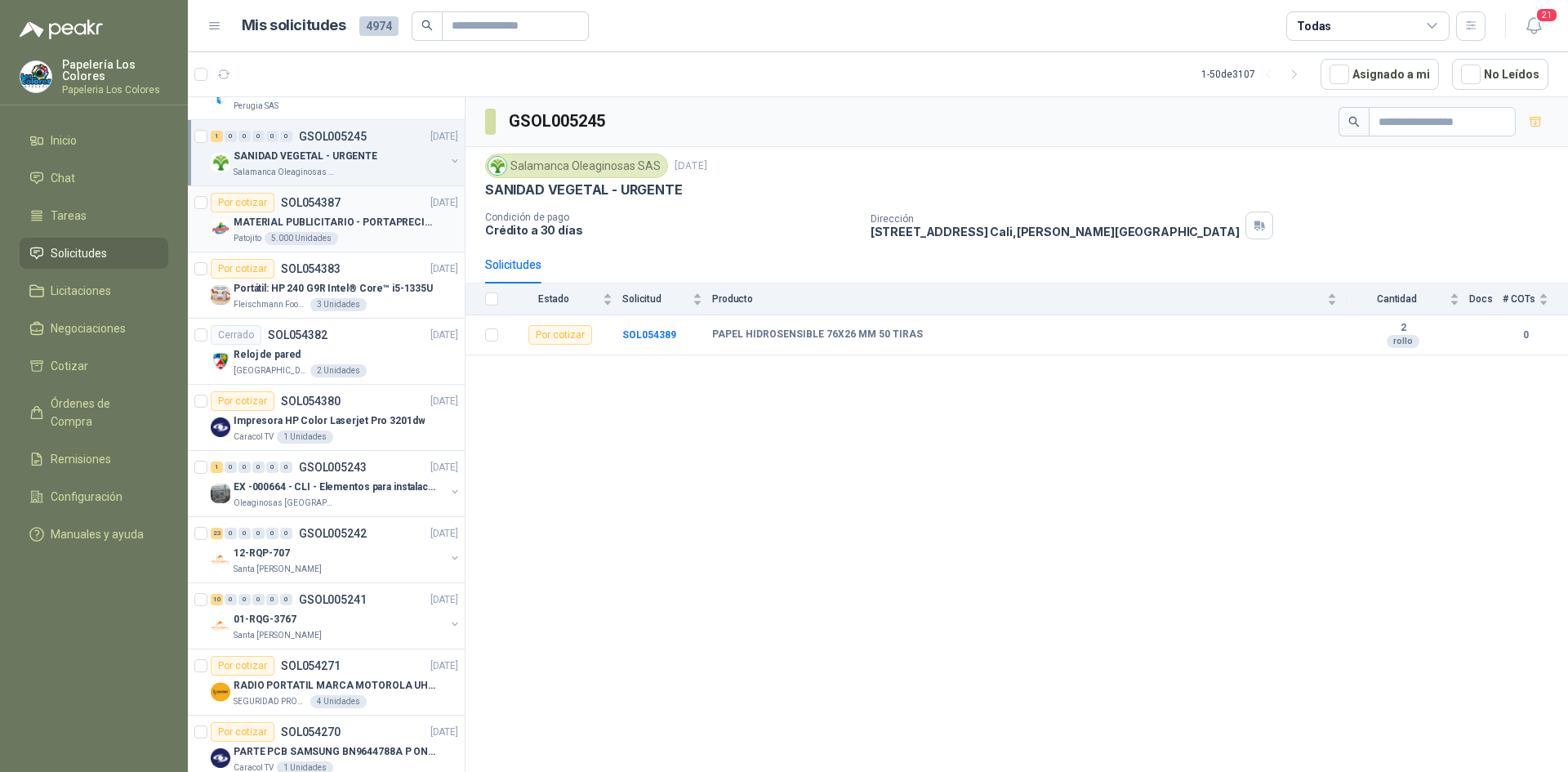
scroll to position [1307, 0]
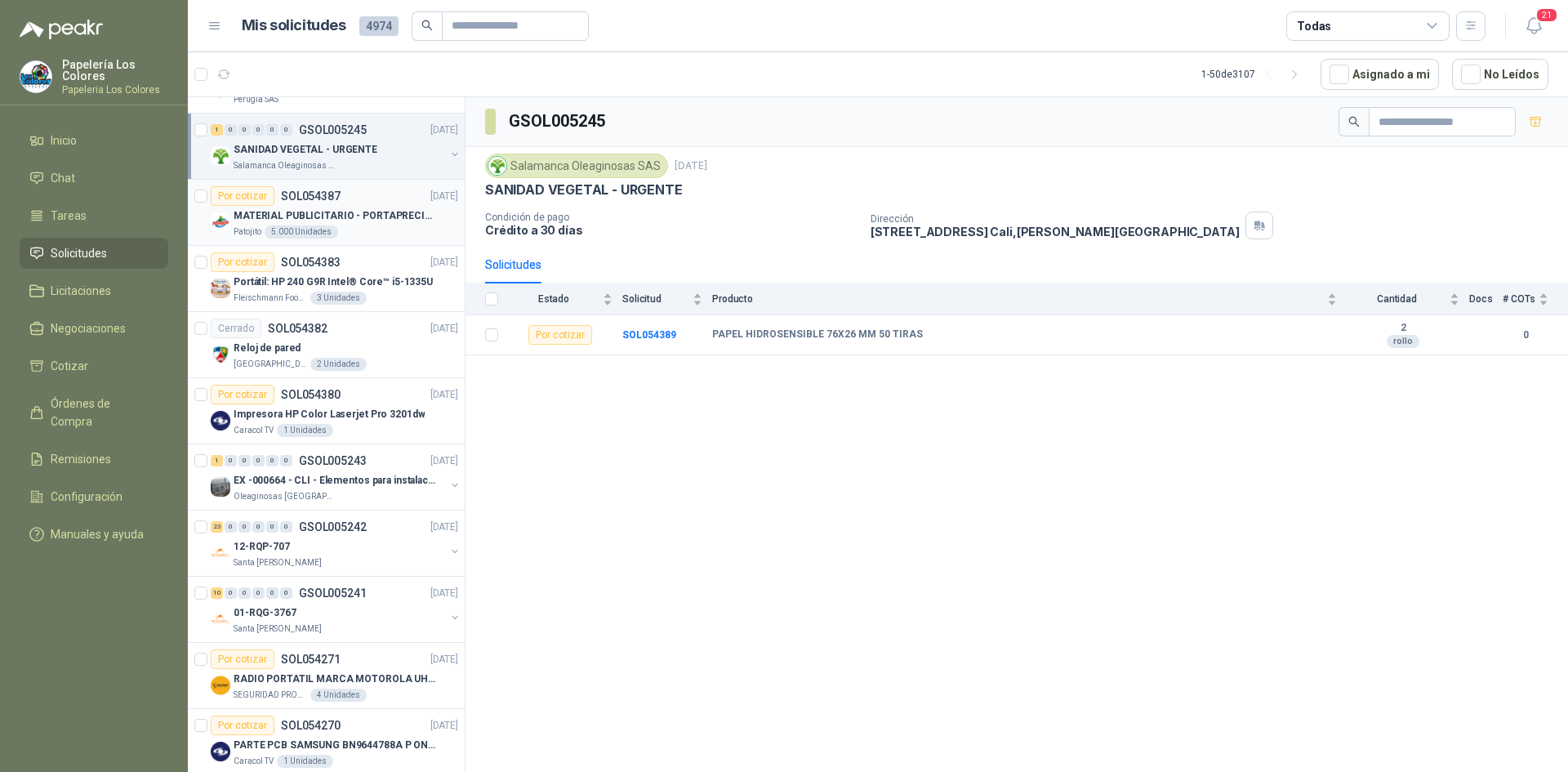
click at [372, 193] on div "Por cotizar SOL054387 [DATE]" at bounding box center [335, 195] width 248 height 19
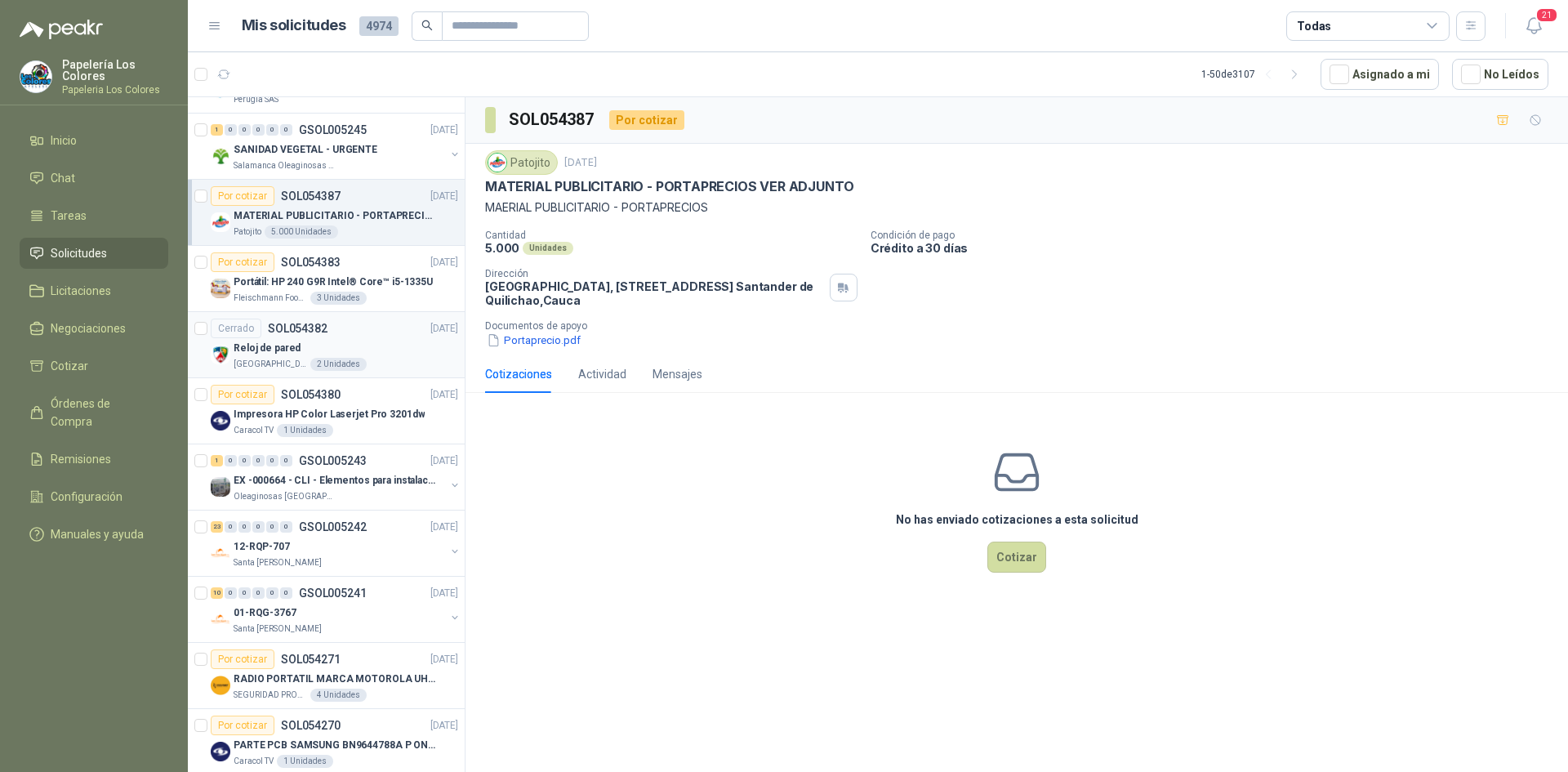
click at [347, 333] on div "Cerrado SOL054382 [DATE]" at bounding box center [335, 327] width 248 height 19
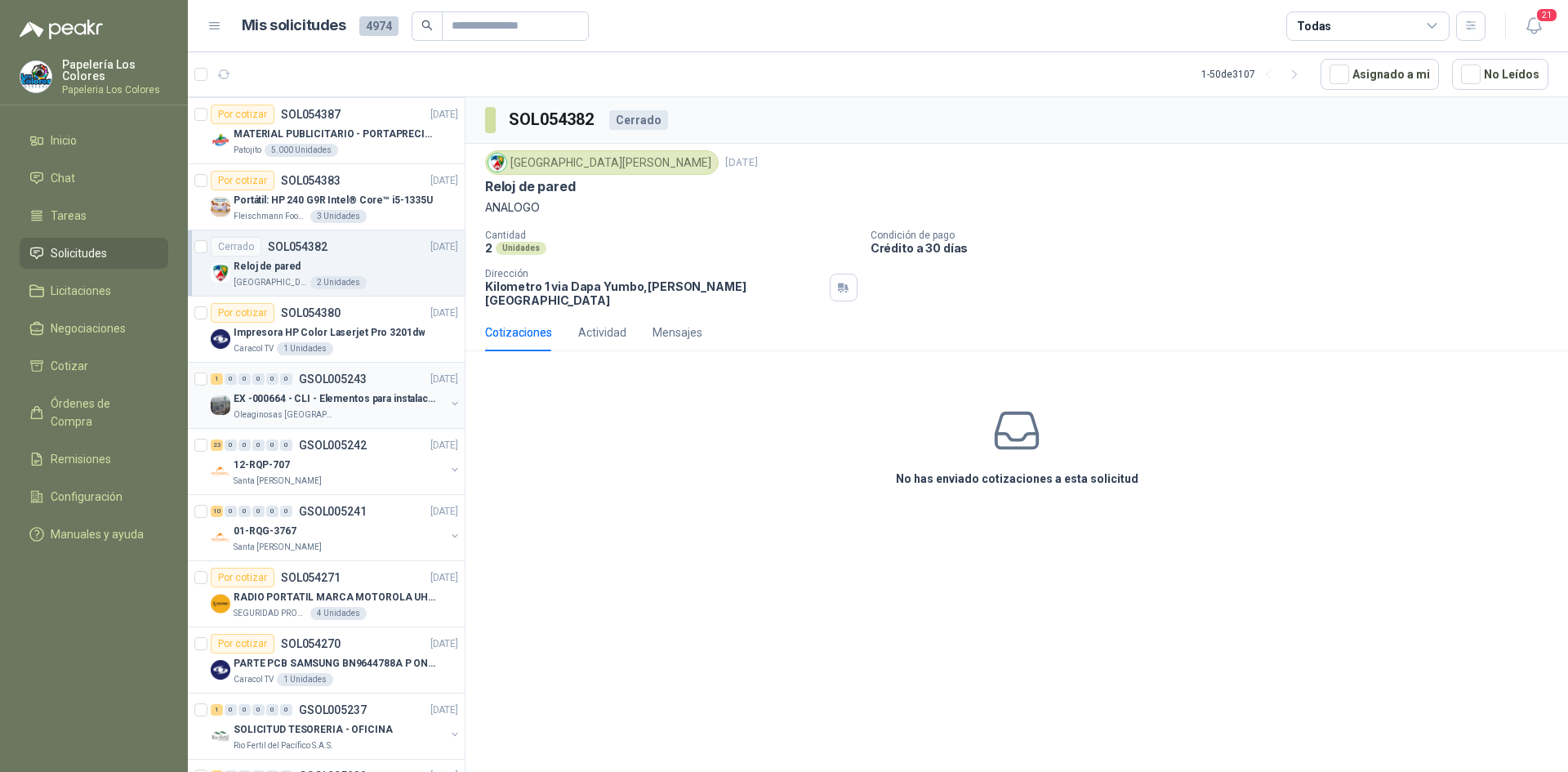
scroll to position [1470, 0]
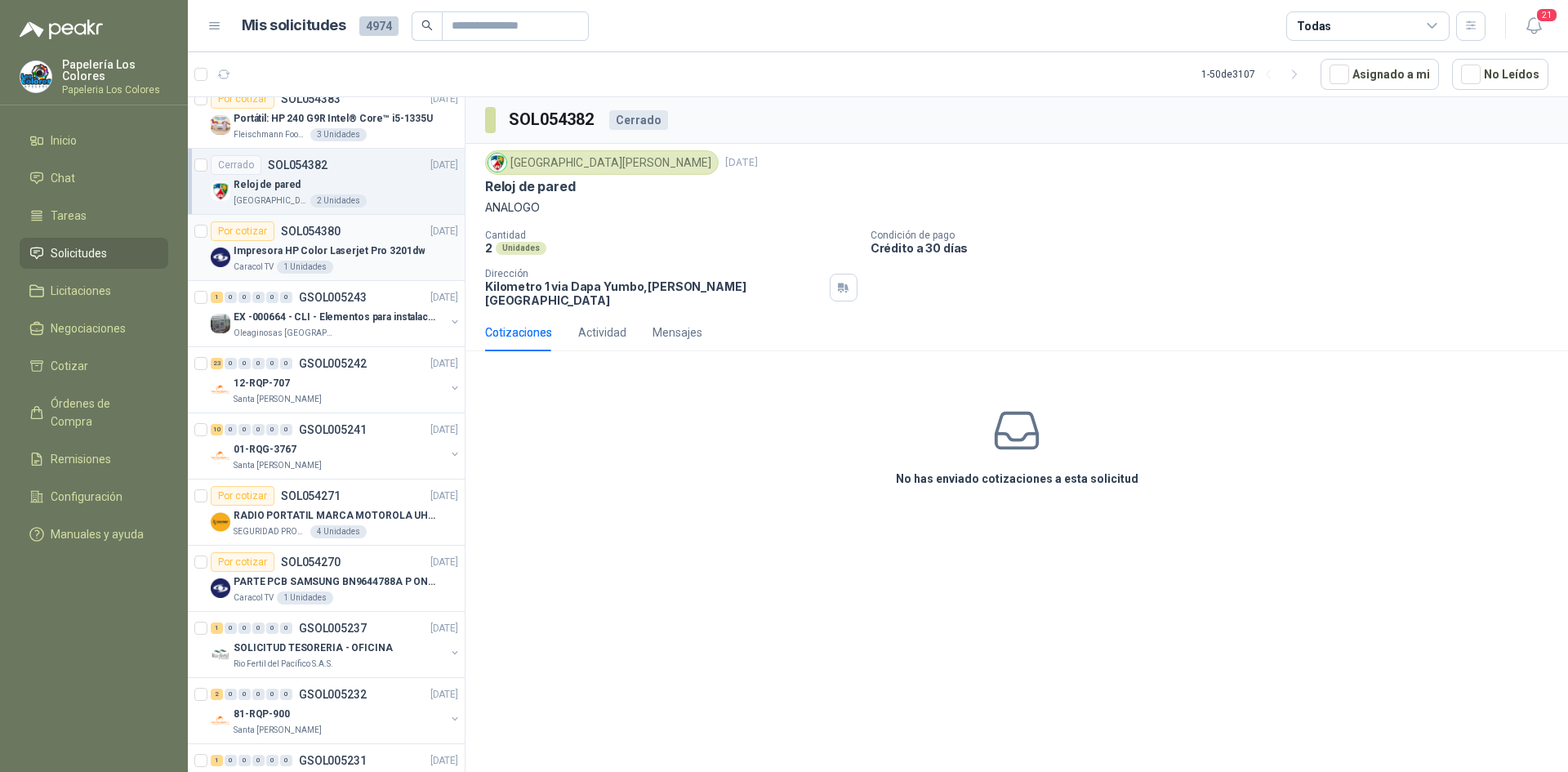
click at [365, 228] on div "Por cotizar SOL054380 [DATE]" at bounding box center [335, 230] width 248 height 19
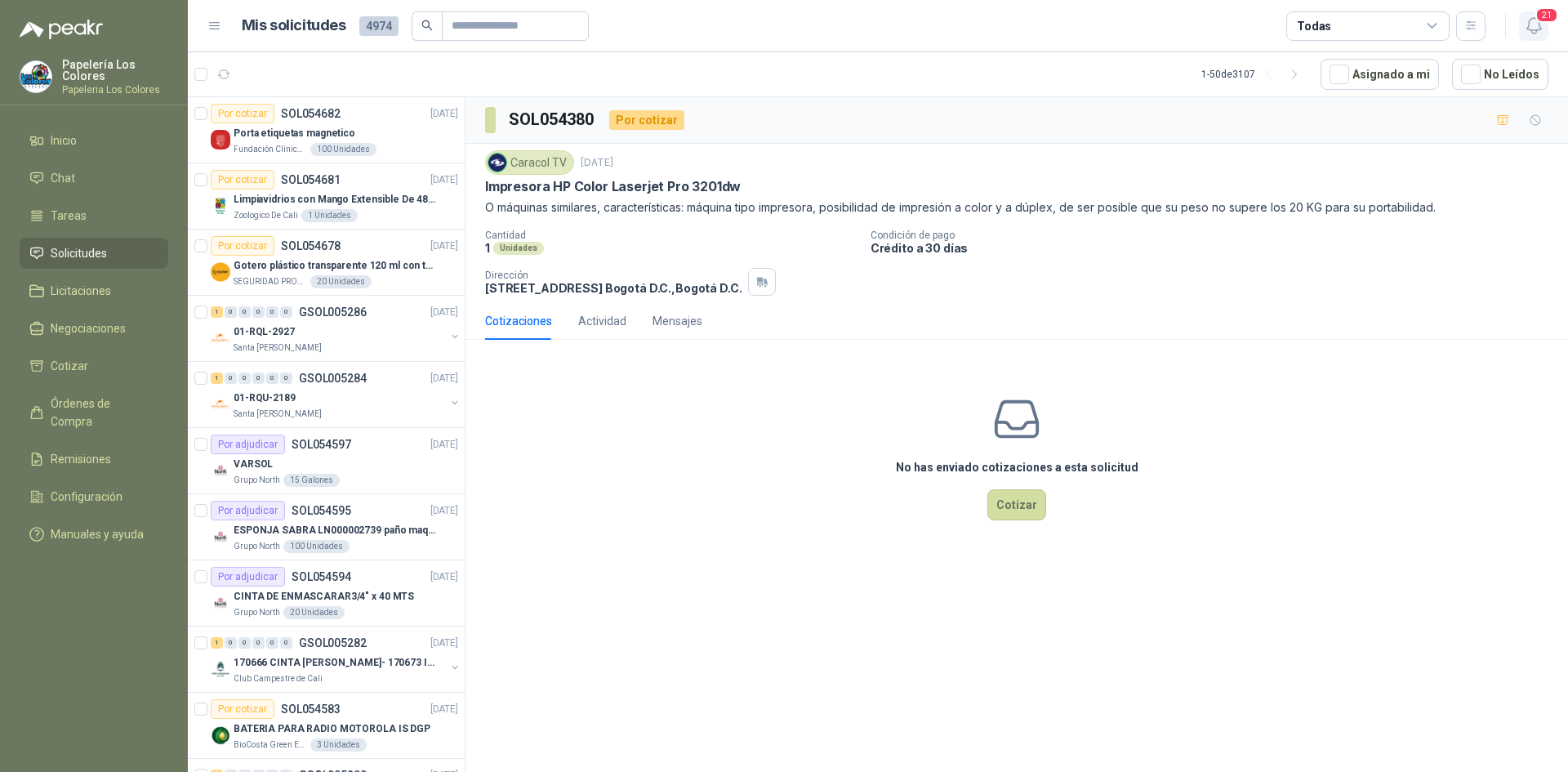
click at [1529, 18] on icon "button" at bounding box center [1534, 26] width 20 height 20
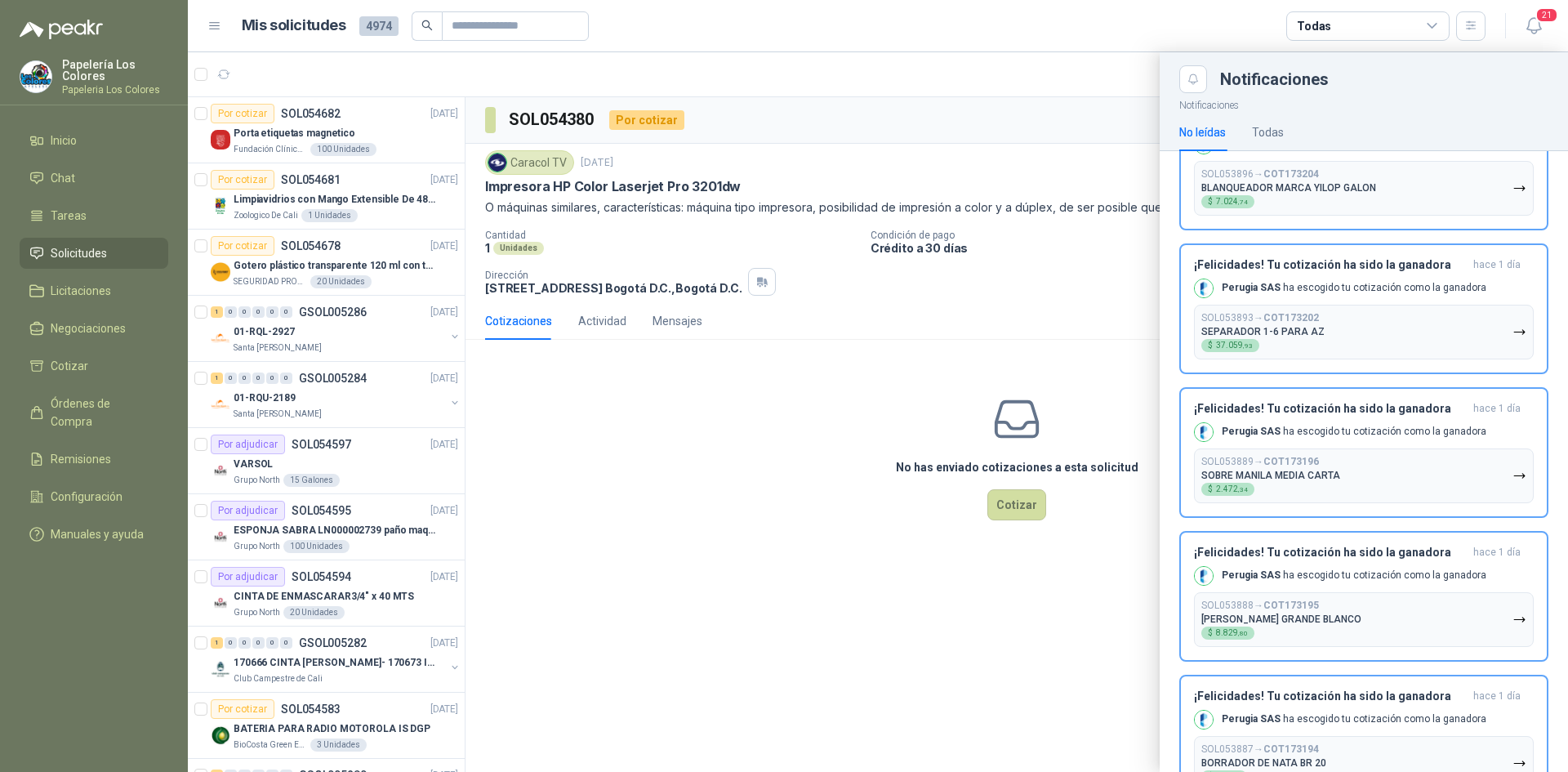
scroll to position [2412, 0]
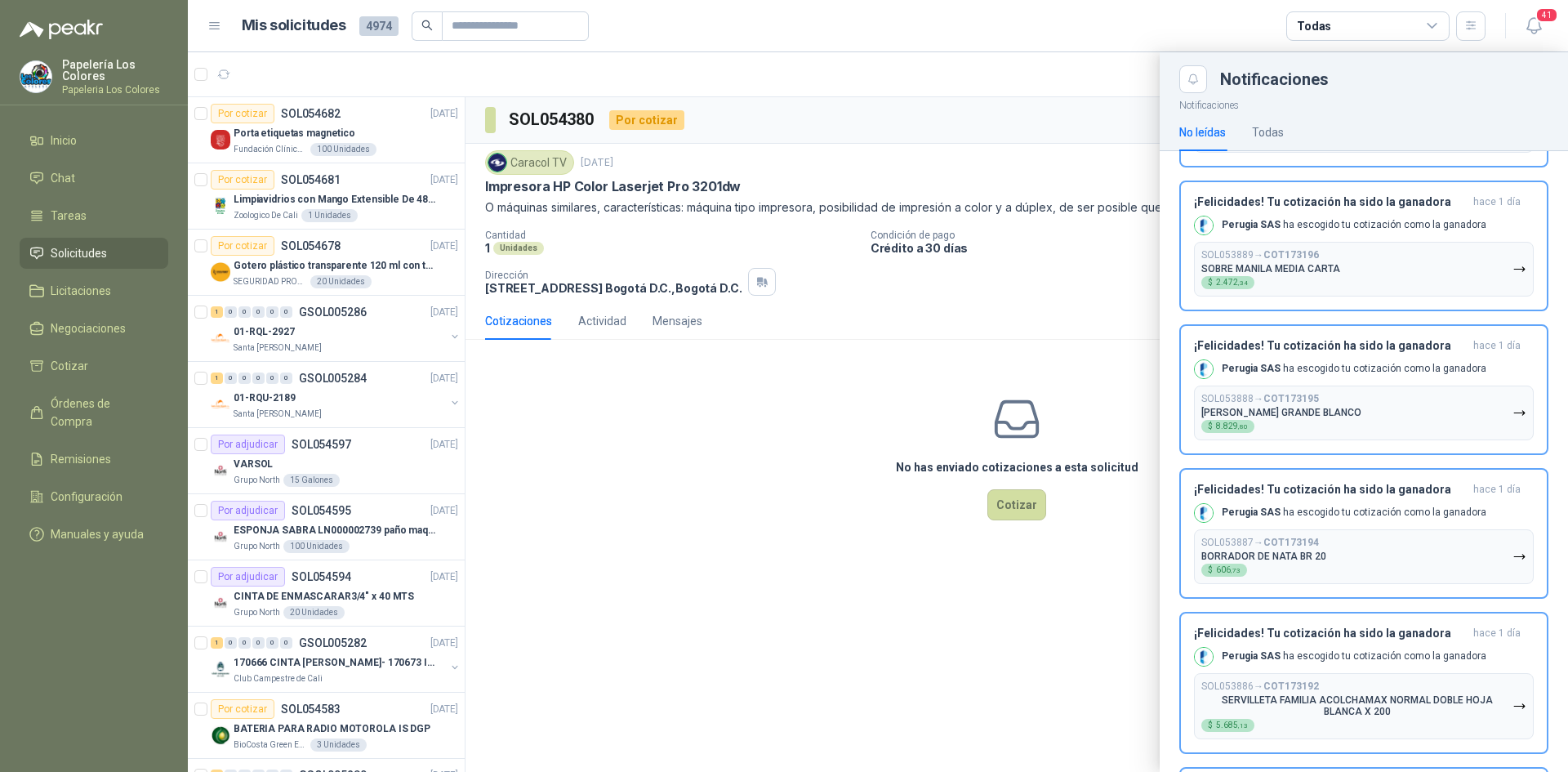
click at [1030, 280] on div at bounding box center [877, 411] width 1380 height 719
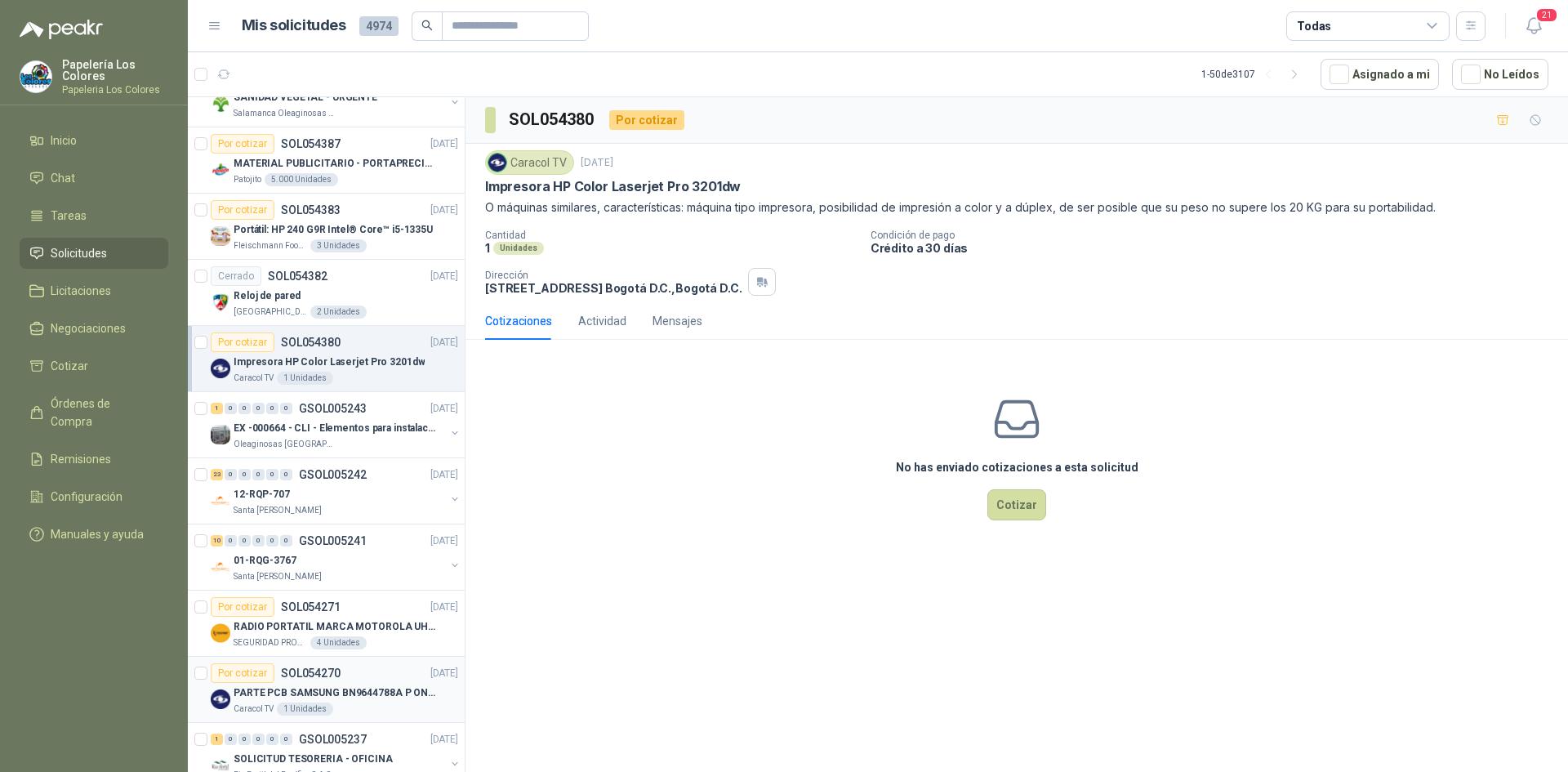
scroll to position [1356, 0]
click at [378, 497] on div "12-RQP-707" at bounding box center [339, 496] width 212 height 19
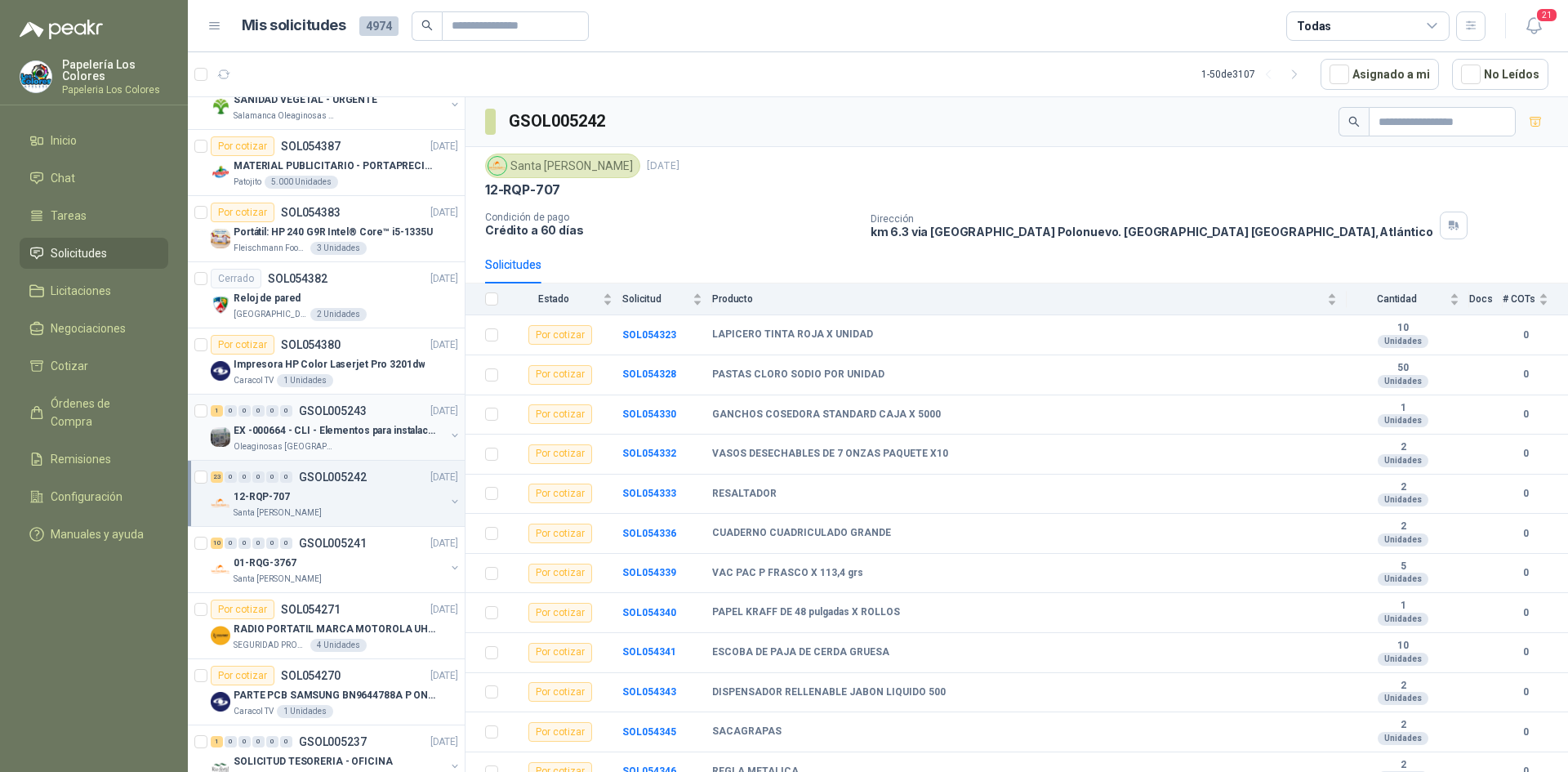
click at [374, 440] on div "EX -000664 - CLI - Elementos para instalacion de c" at bounding box center [339, 430] width 212 height 19
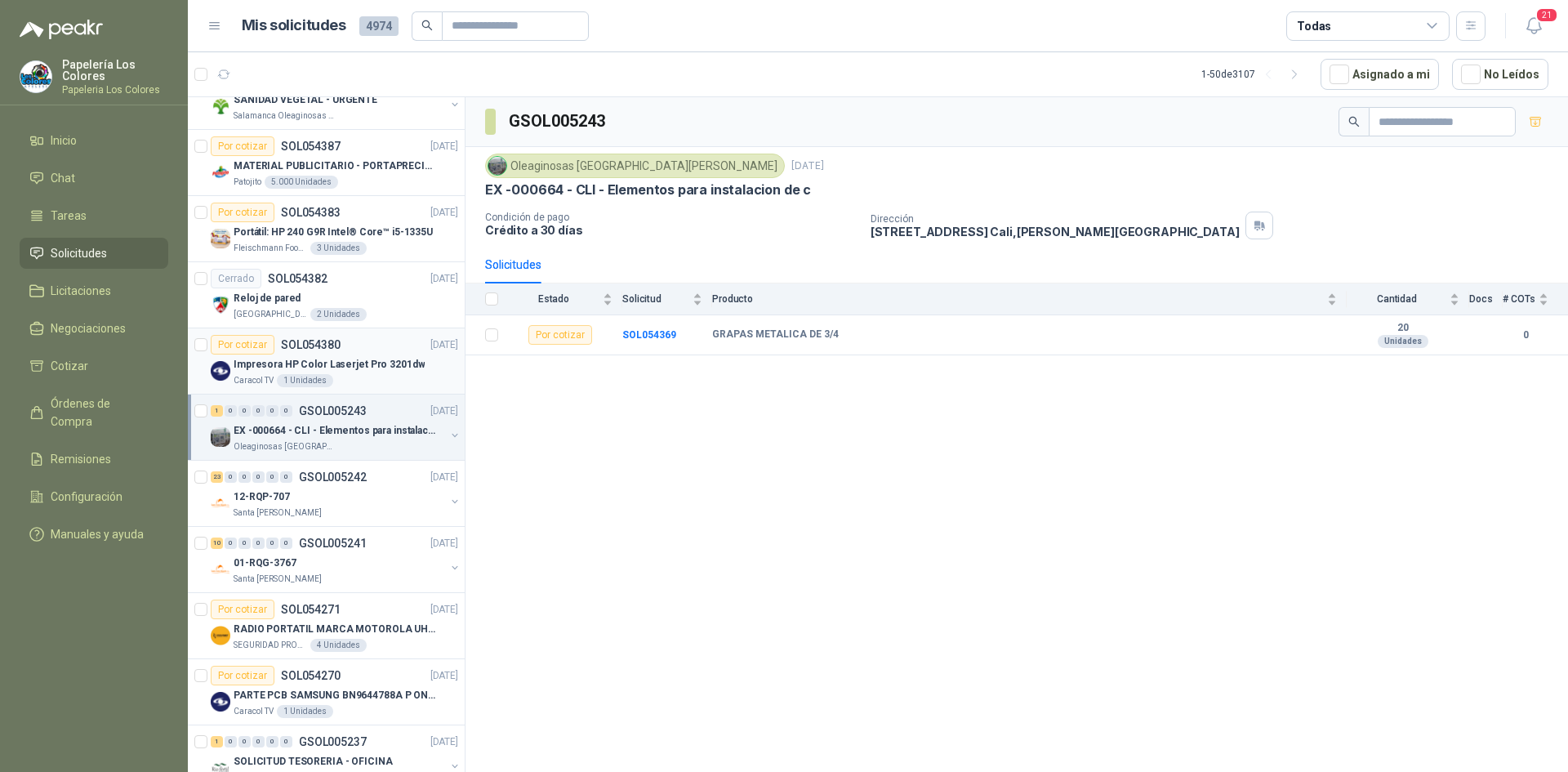
click at [367, 342] on div "Por cotizar SOL054380 [DATE]" at bounding box center [335, 344] width 248 height 19
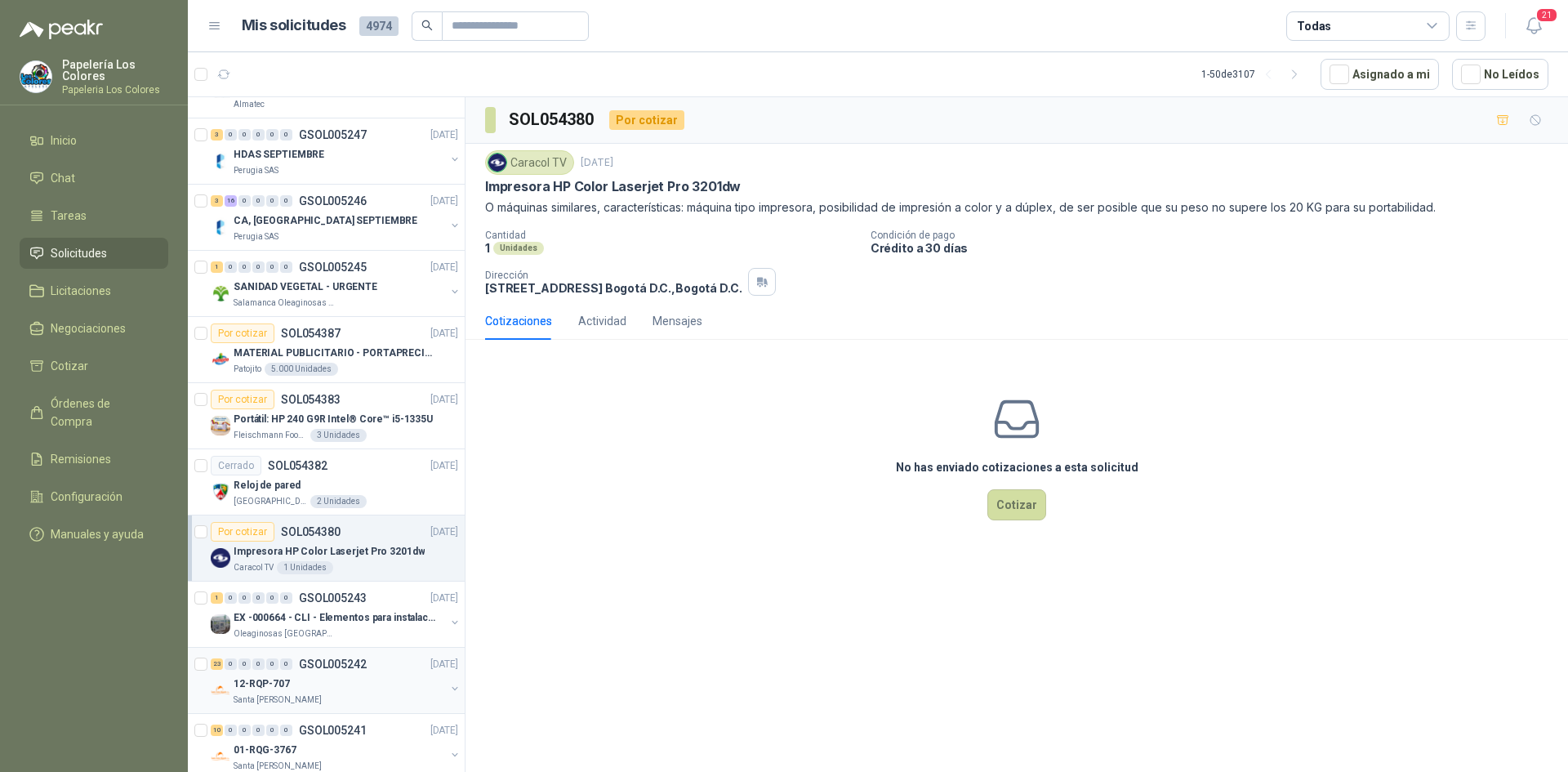
scroll to position [1112, 0]
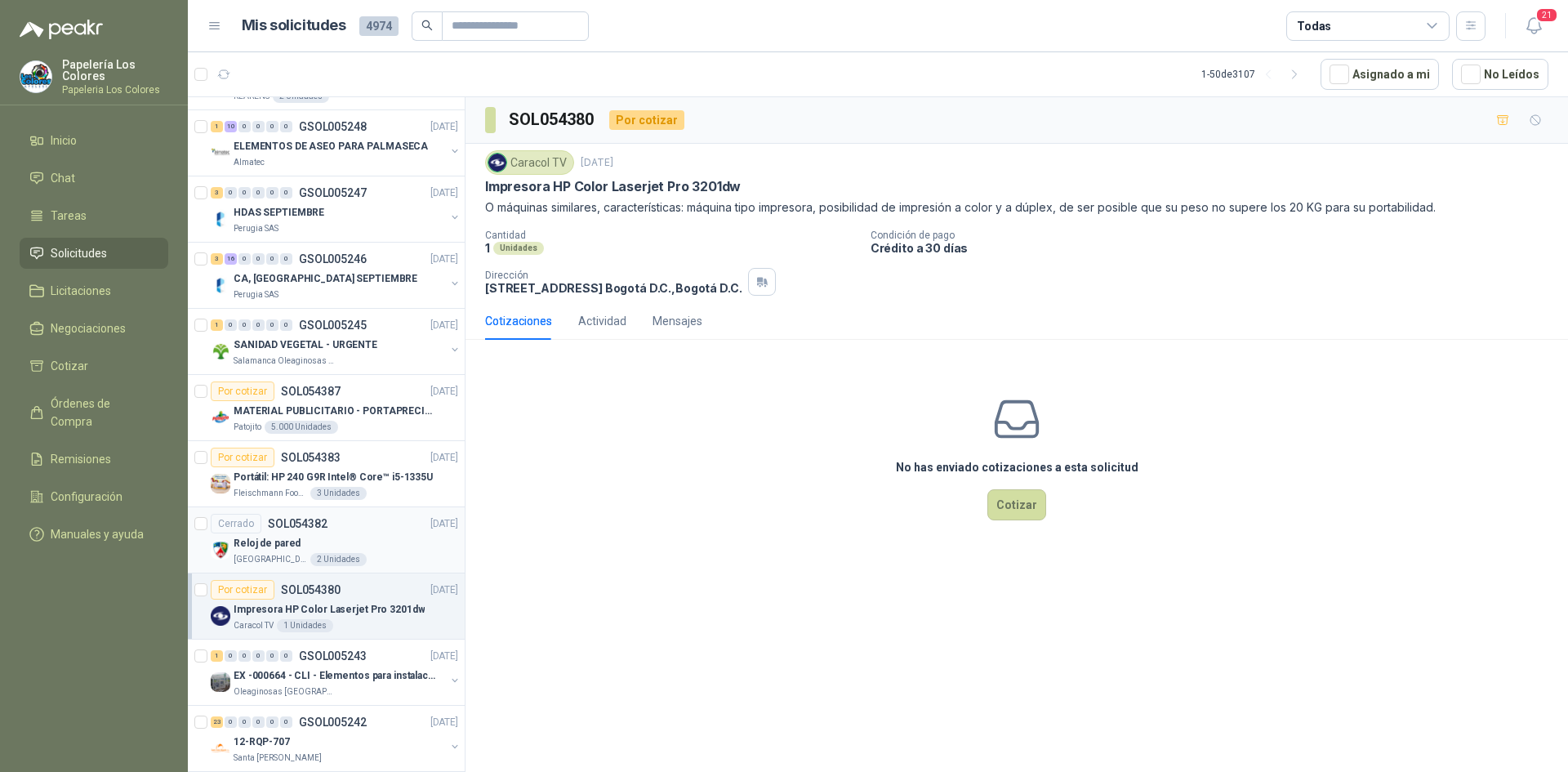
click at [382, 527] on div "Cerrado SOL054382 [DATE]" at bounding box center [335, 523] width 248 height 19
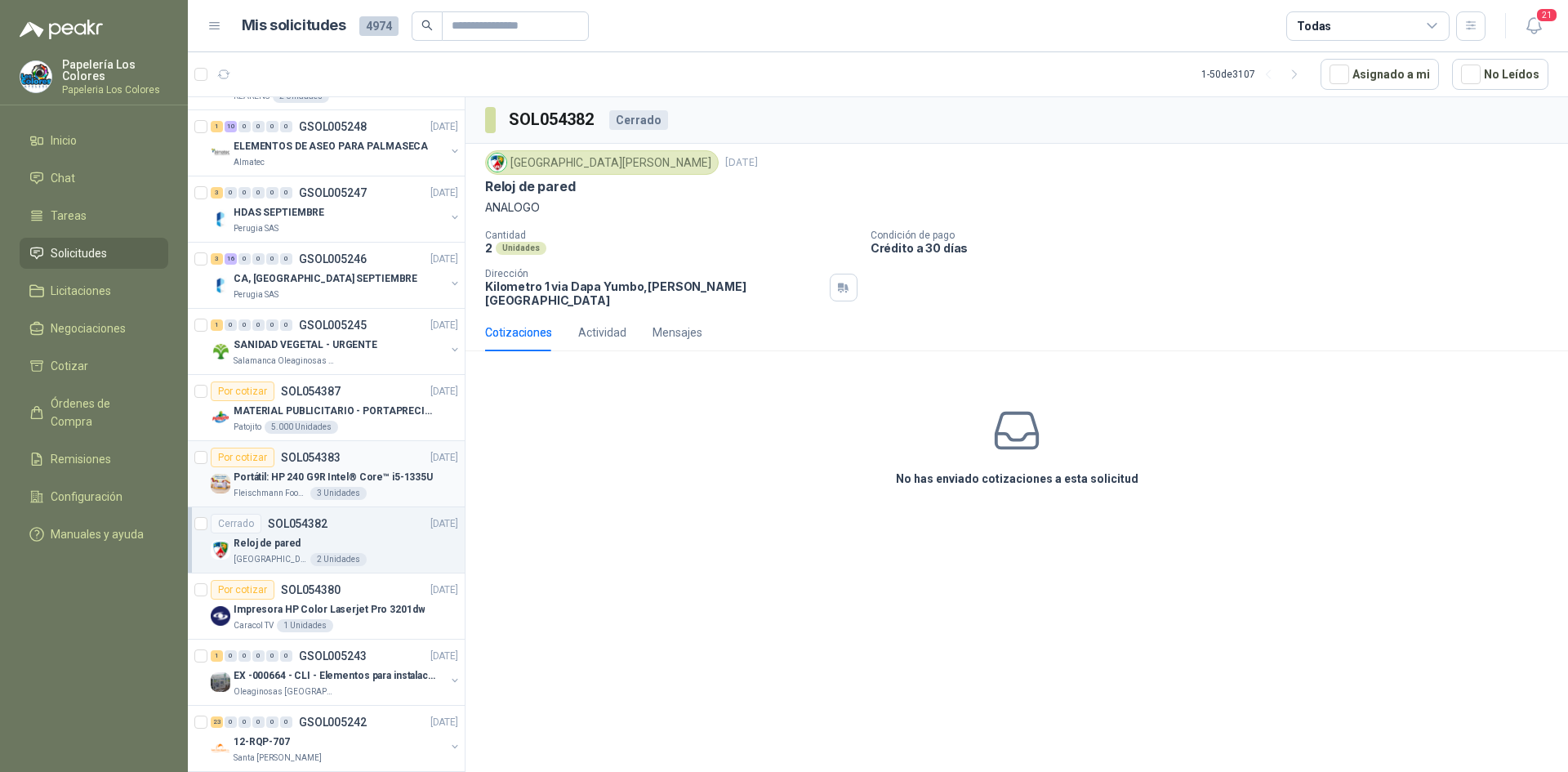
click at [367, 452] on div "Por cotizar SOL054383 [DATE]" at bounding box center [335, 457] width 248 height 19
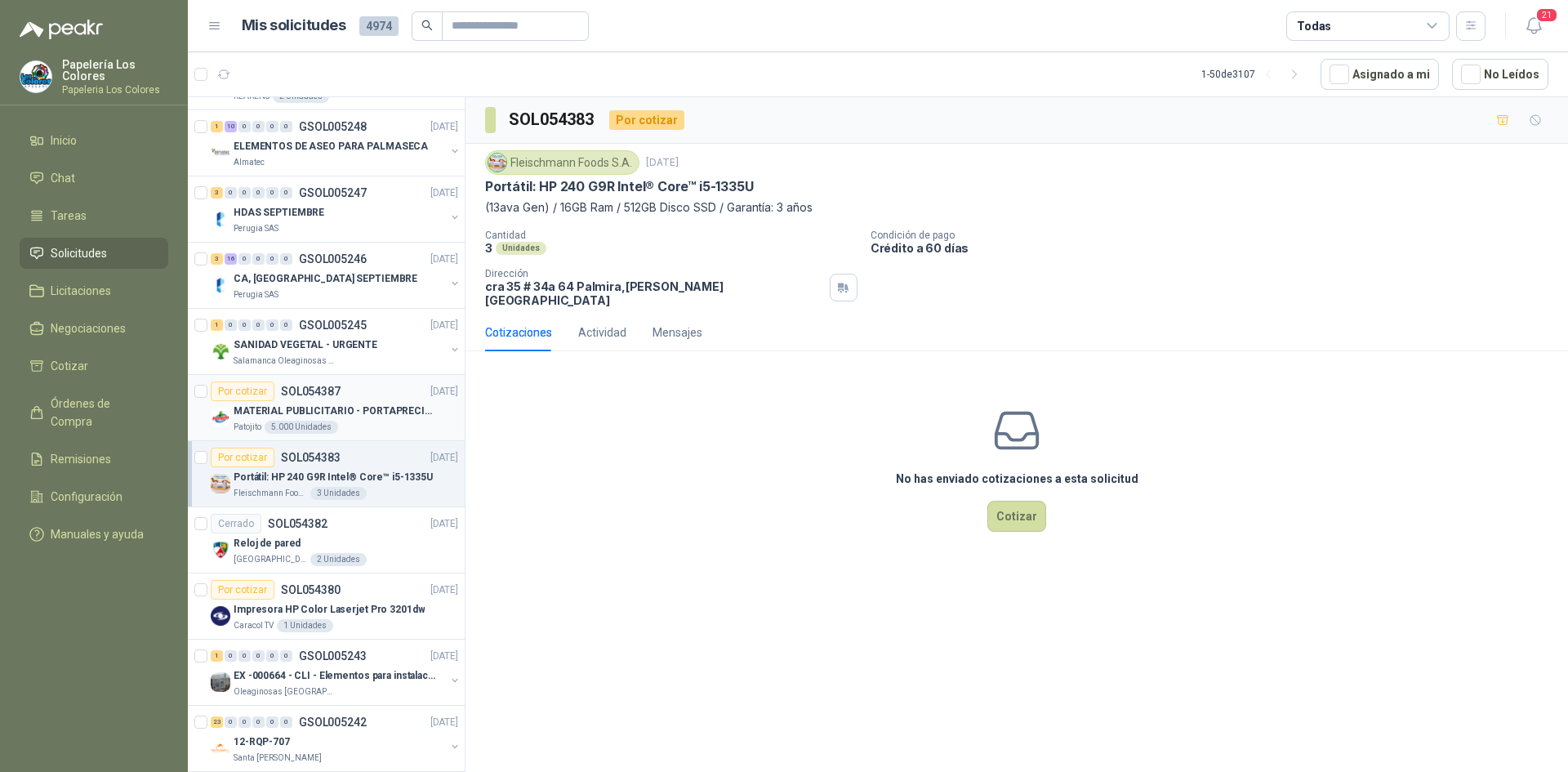
click at [370, 384] on div "Por cotizar SOL054387 [DATE]" at bounding box center [335, 391] width 248 height 19
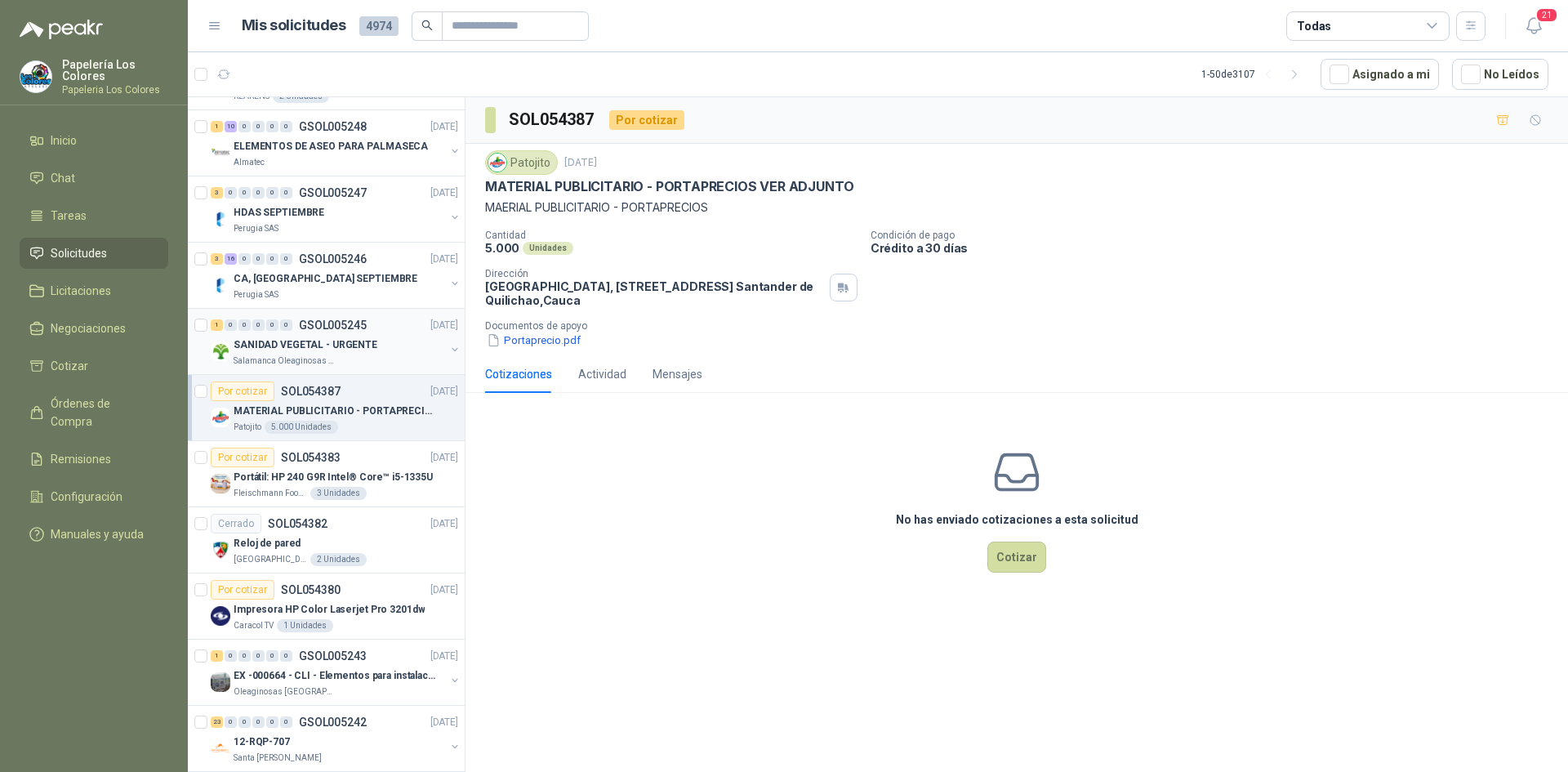
click at [388, 347] on div "SANIDAD VEGETAL - URGENTE" at bounding box center [339, 344] width 212 height 19
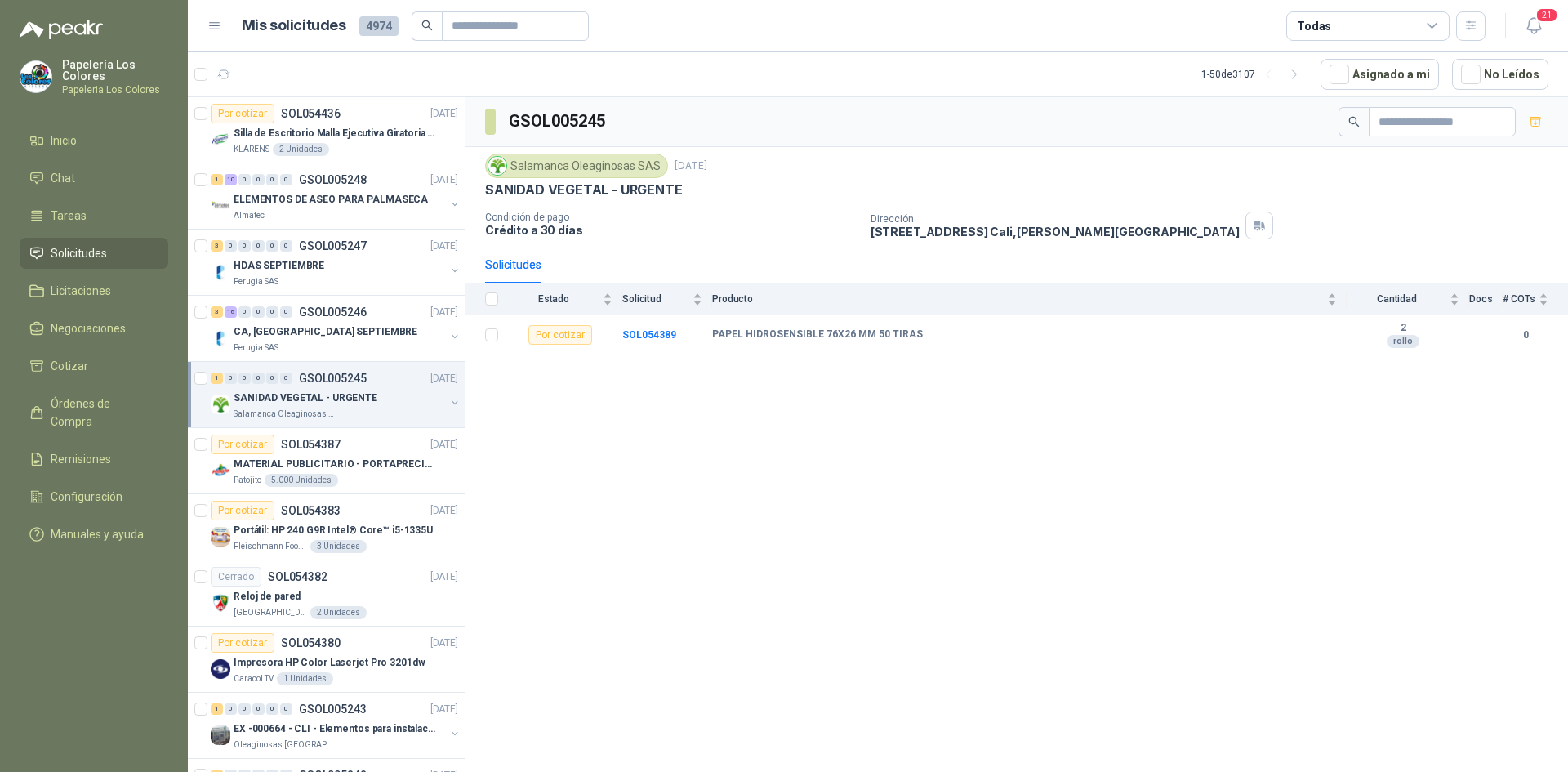
scroll to position [1030, 0]
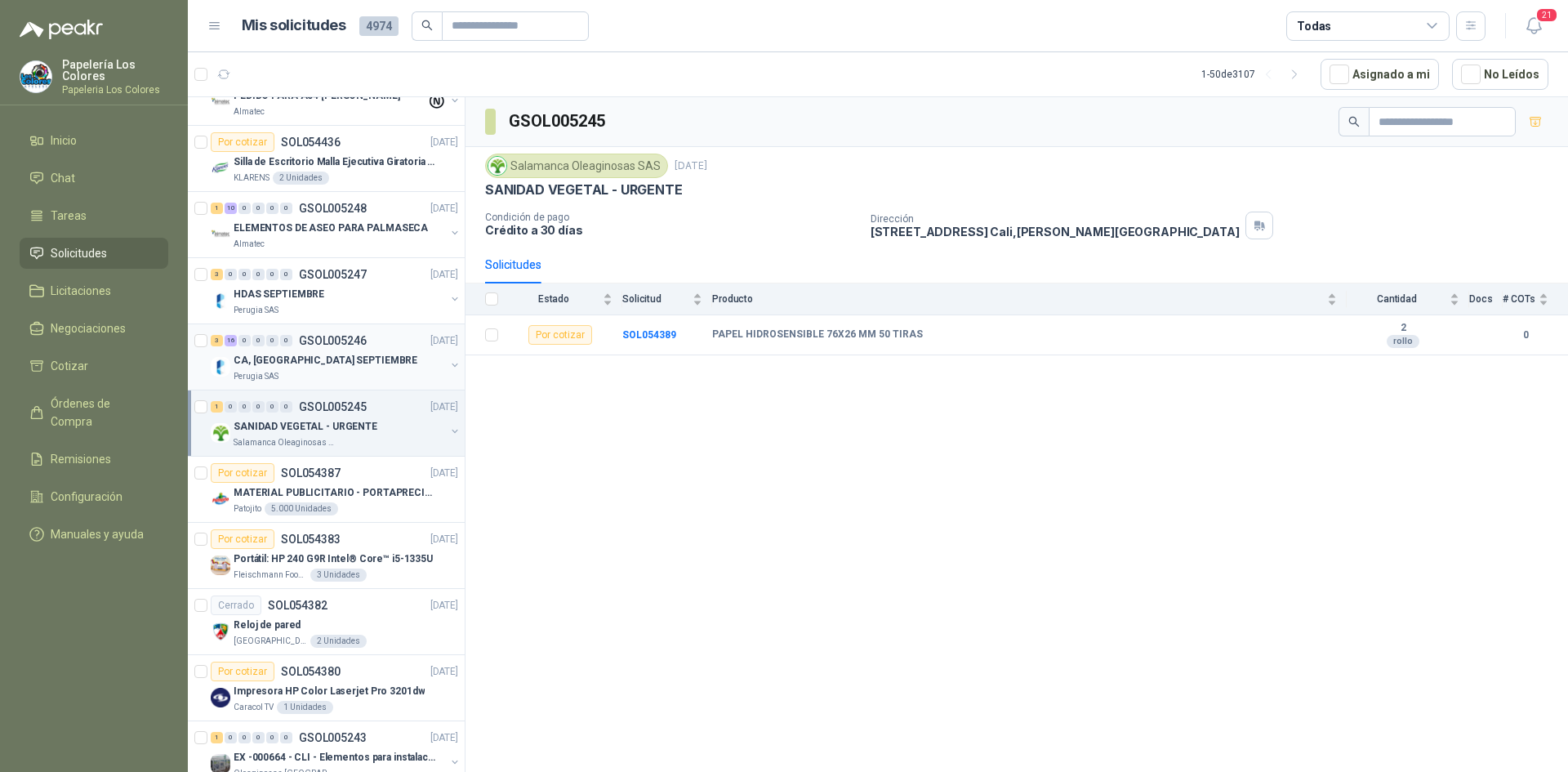
click at [372, 358] on div "CA, [GEOGRAPHIC_DATA] SEPTIEMBRE" at bounding box center [339, 360] width 212 height 19
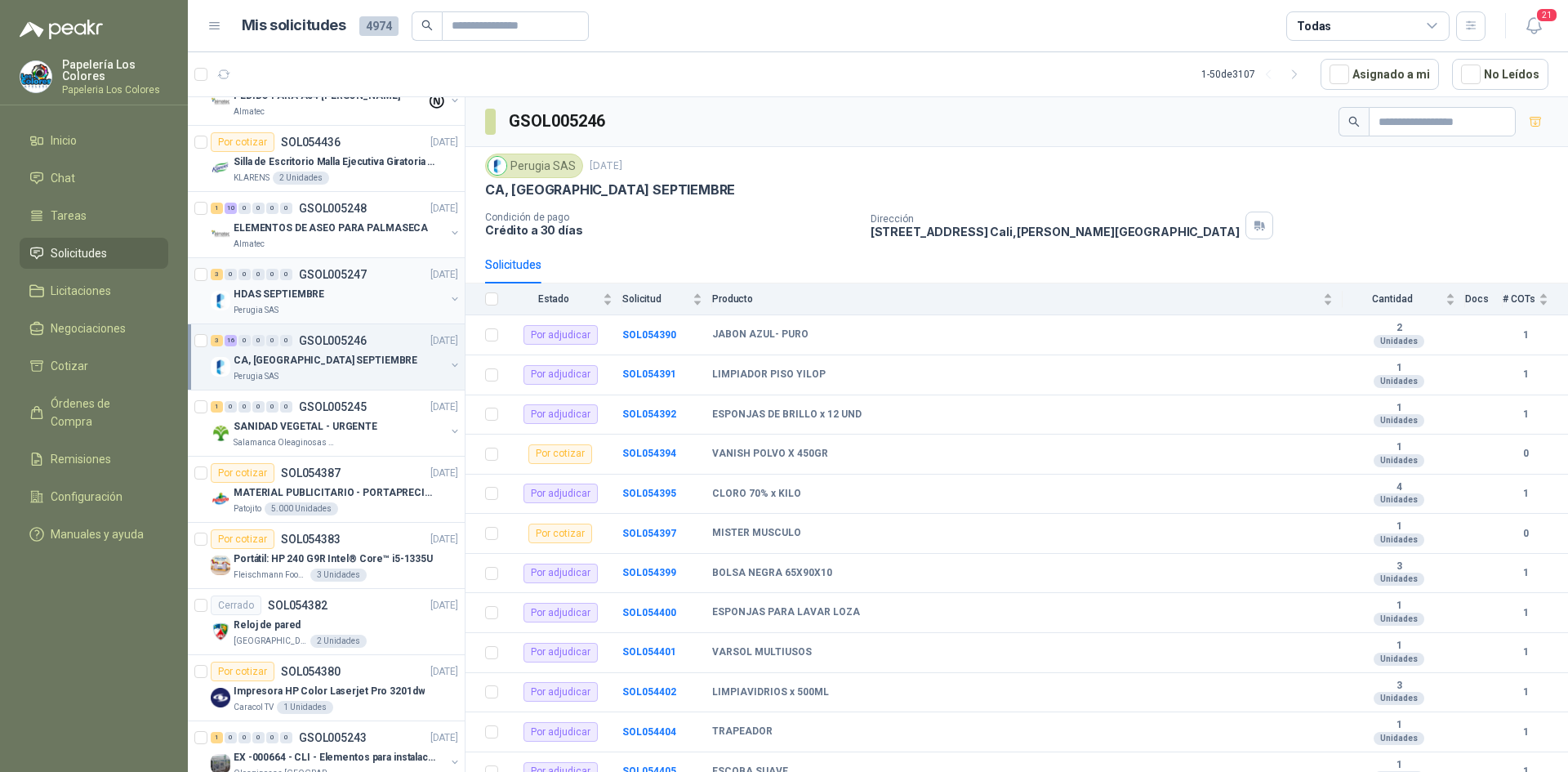
click at [353, 284] on div "3 0 0 0 0 0 GSOL005247 [DATE]" at bounding box center [336, 274] width 250 height 19
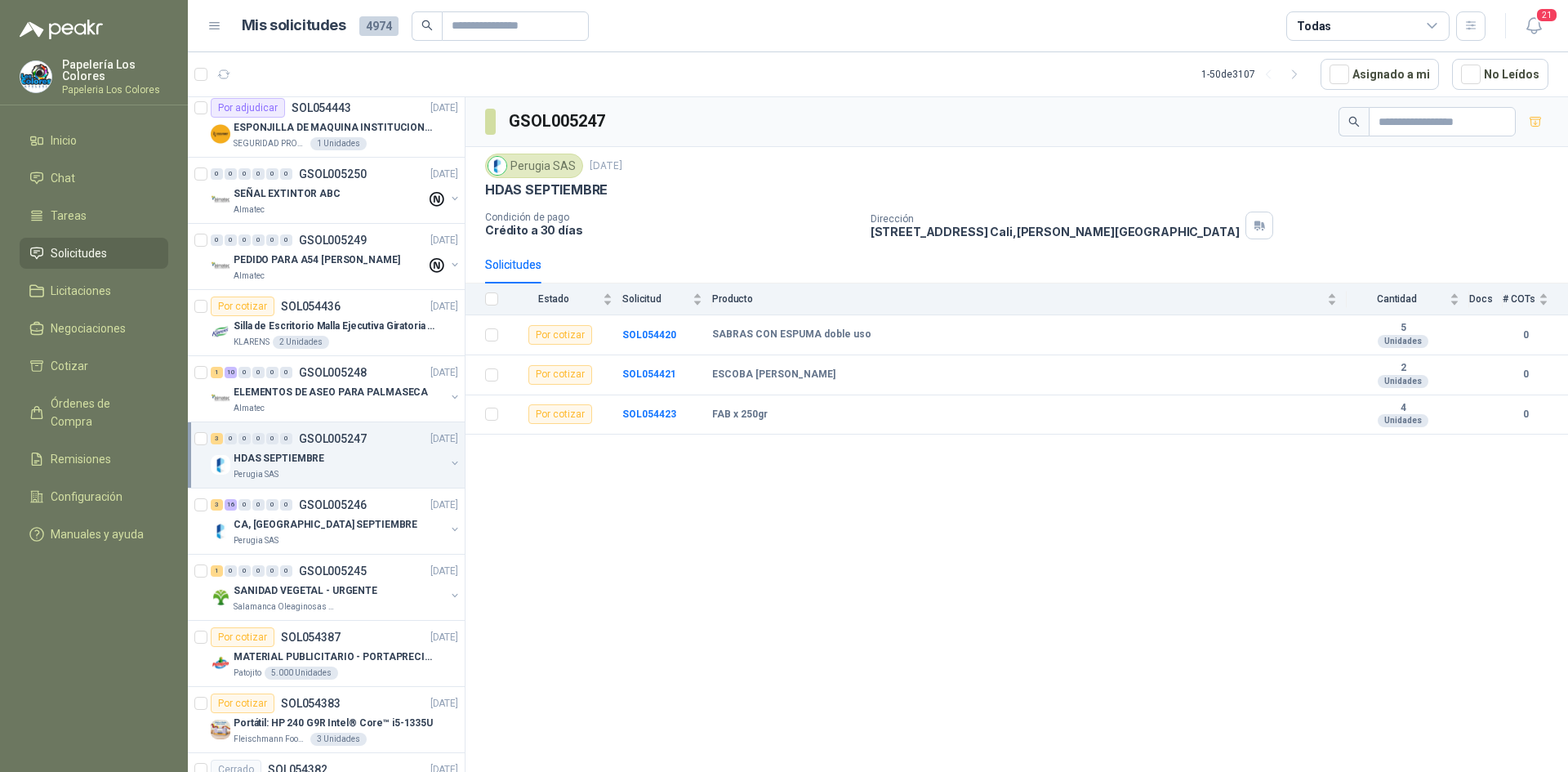
scroll to position [867, 0]
click at [383, 362] on div "1 10 0 0 0 0 GSOL005248 [DATE]" at bounding box center [336, 371] width 250 height 19
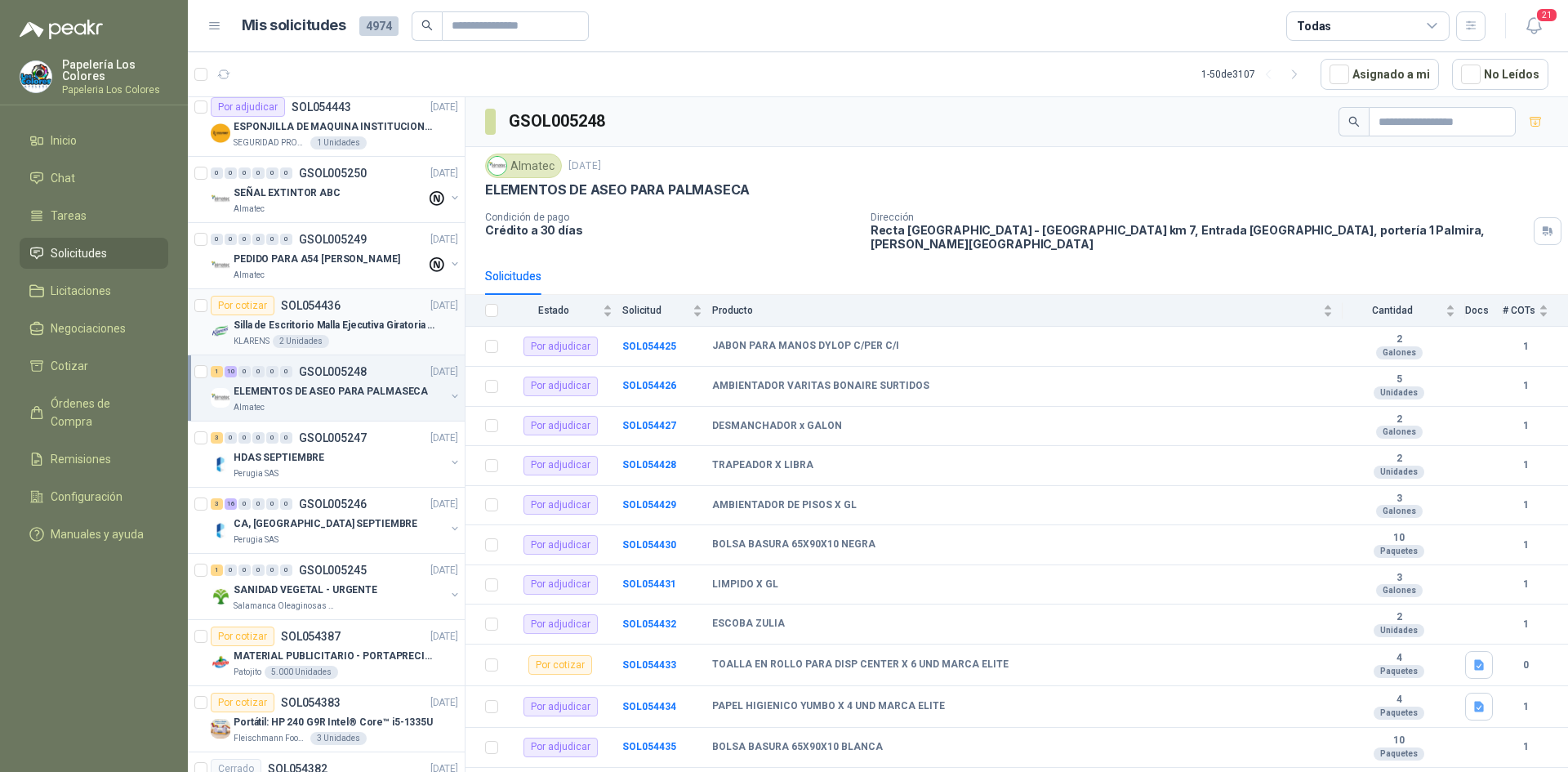
click at [375, 302] on div "Por cotizar SOL054436 [DATE]" at bounding box center [335, 305] width 248 height 19
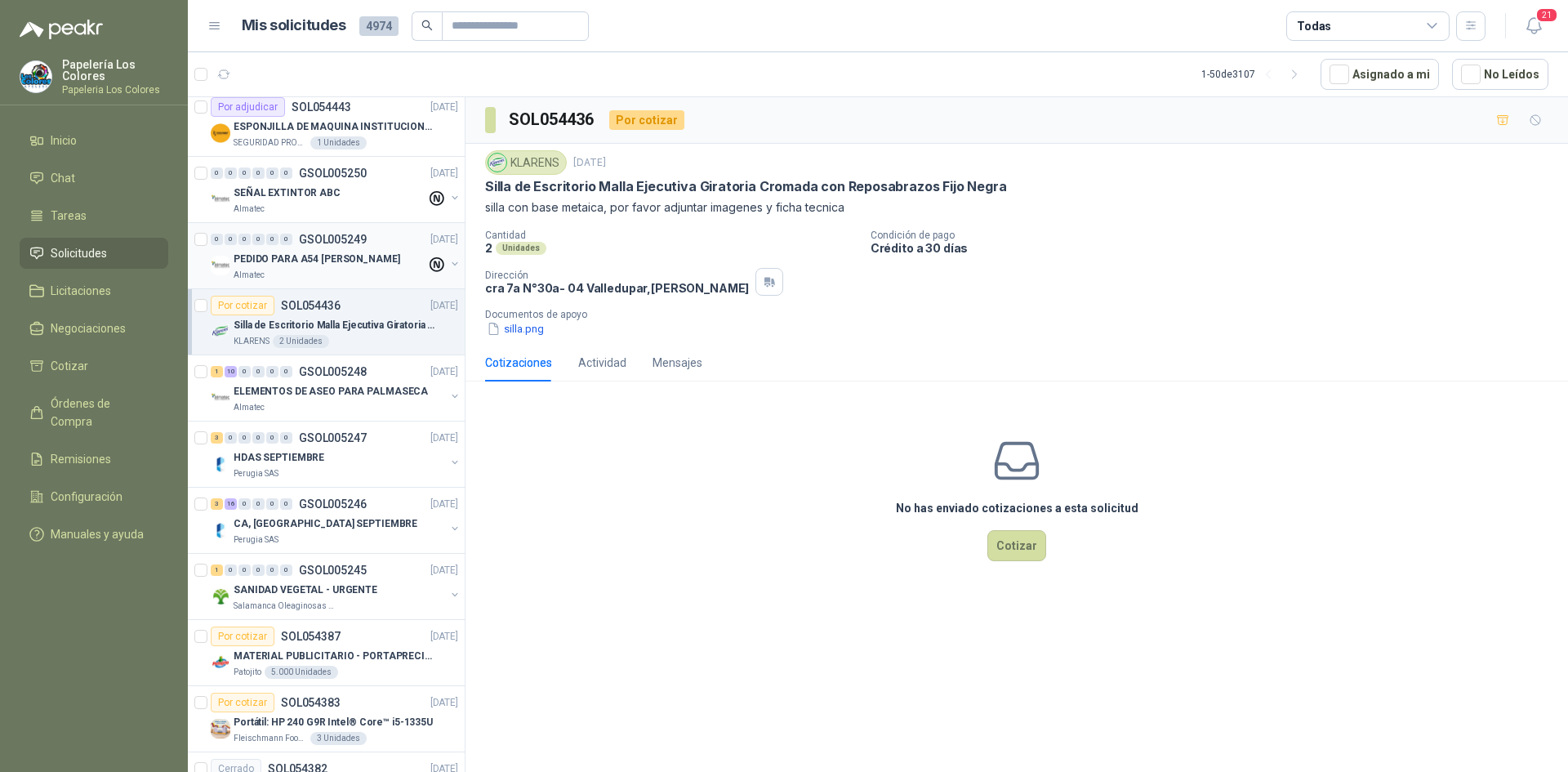
click at [390, 238] on div "0 0 0 0 0 0 GSOL005249 [DATE]" at bounding box center [336, 239] width 250 height 19
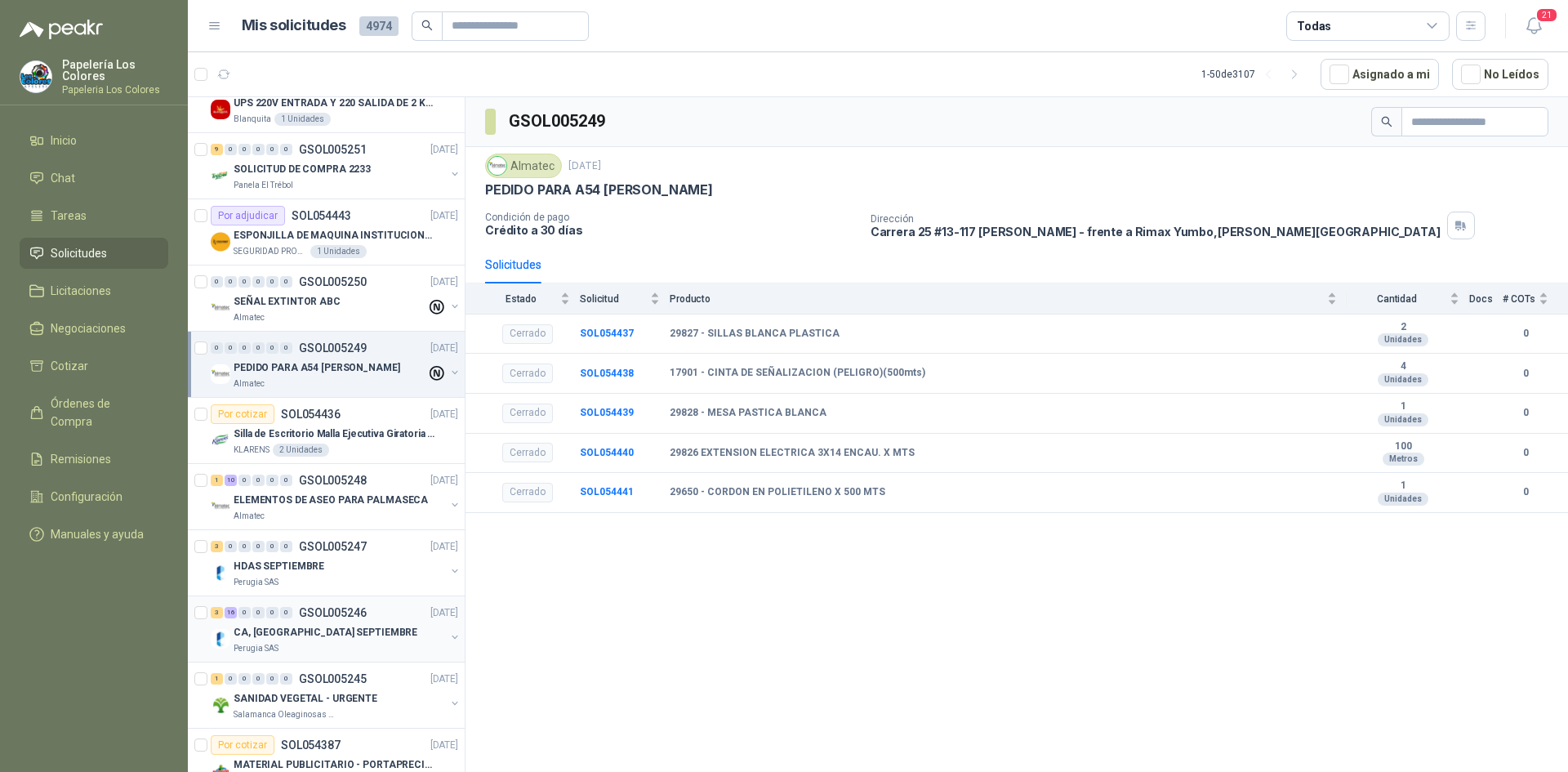
scroll to position [703, 0]
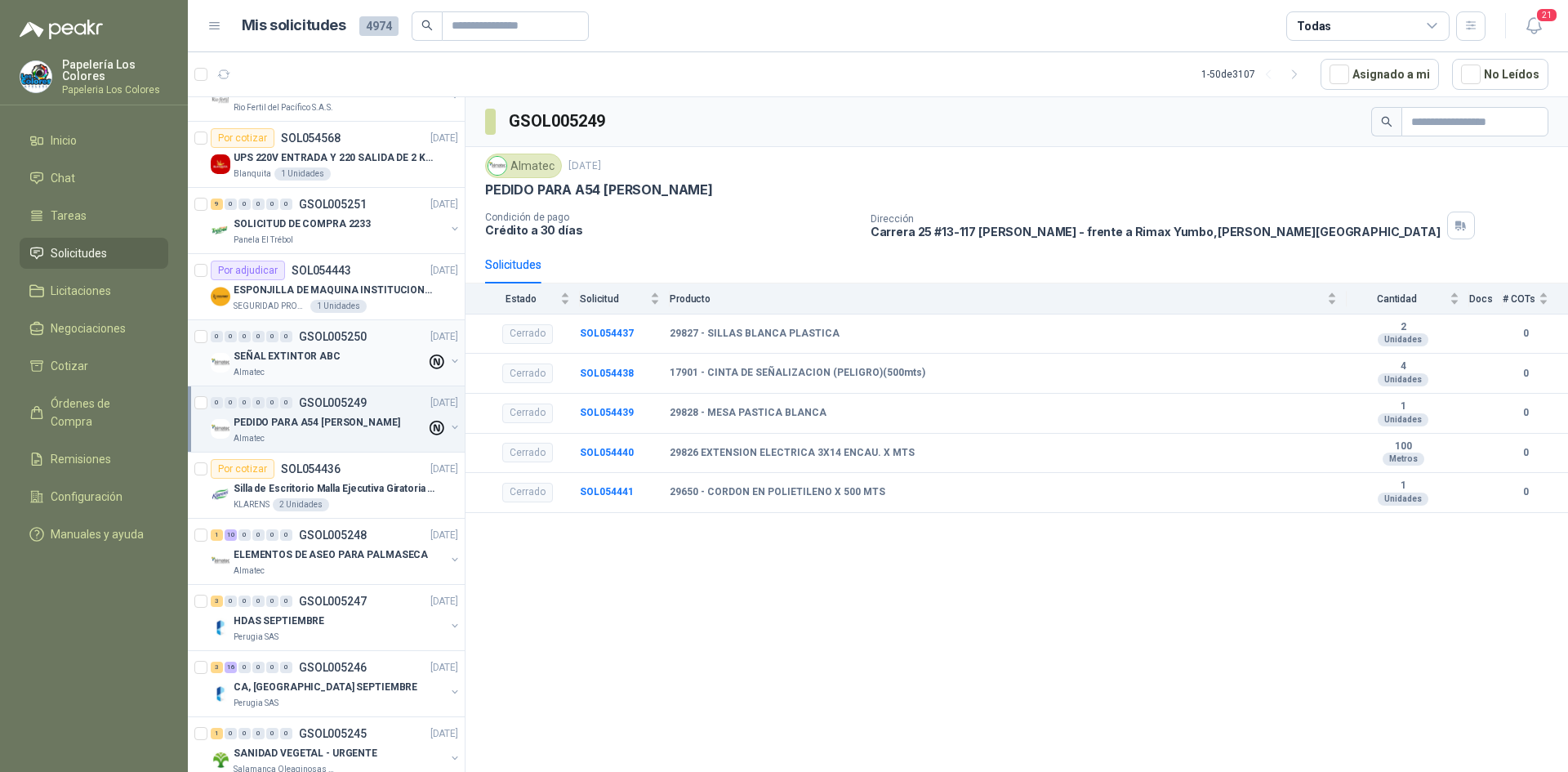
click at [383, 348] on div "SEÑAL EXTINTOR ABC" at bounding box center [330, 356] width 193 height 19
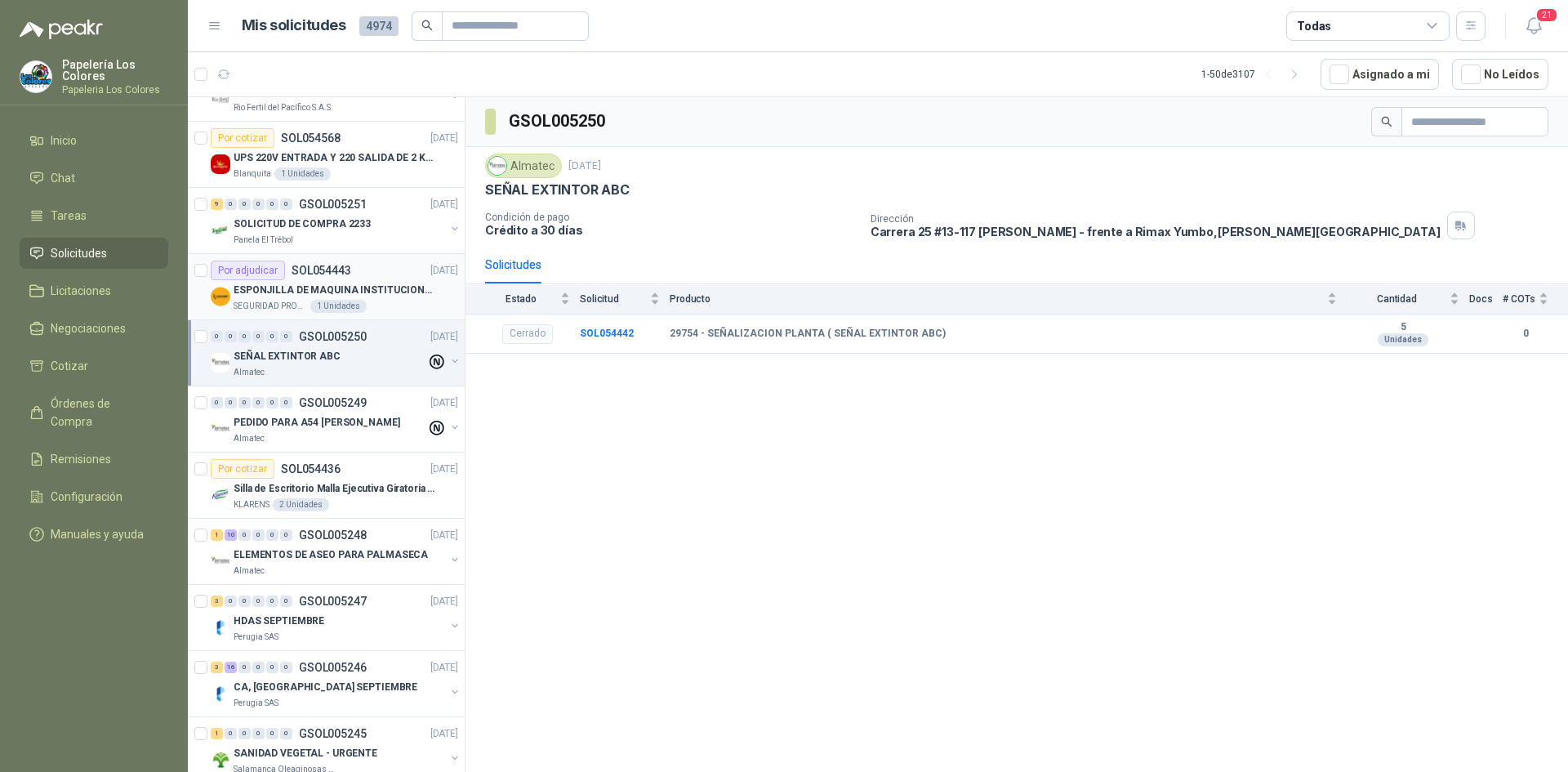
click at [375, 266] on div "Por adjudicar SOL054443 [DATE]" at bounding box center [335, 270] width 248 height 19
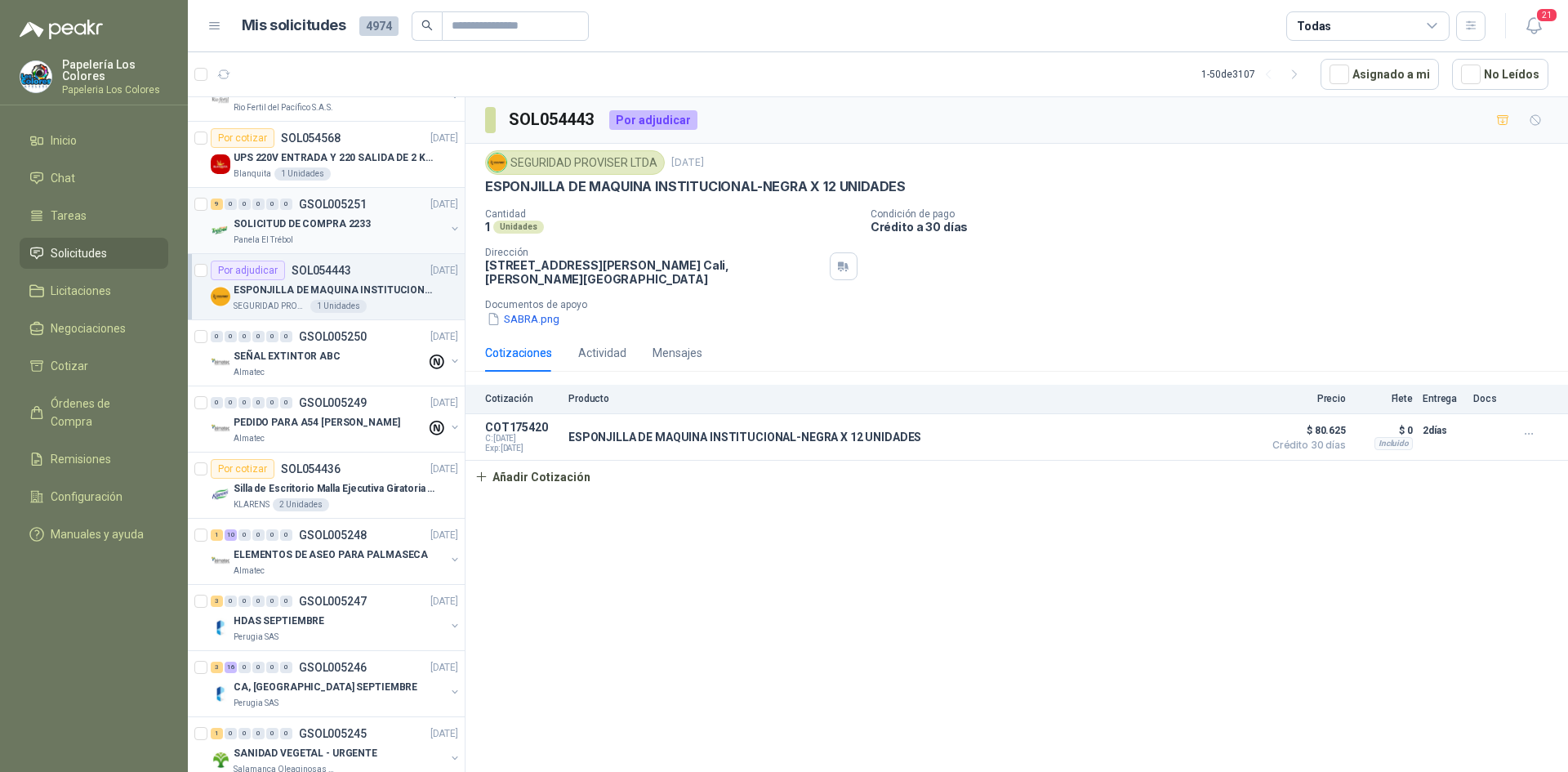
click at [378, 209] on div "9 0 0 0 0 0 GSOL005251 [DATE]" at bounding box center [336, 203] width 250 height 19
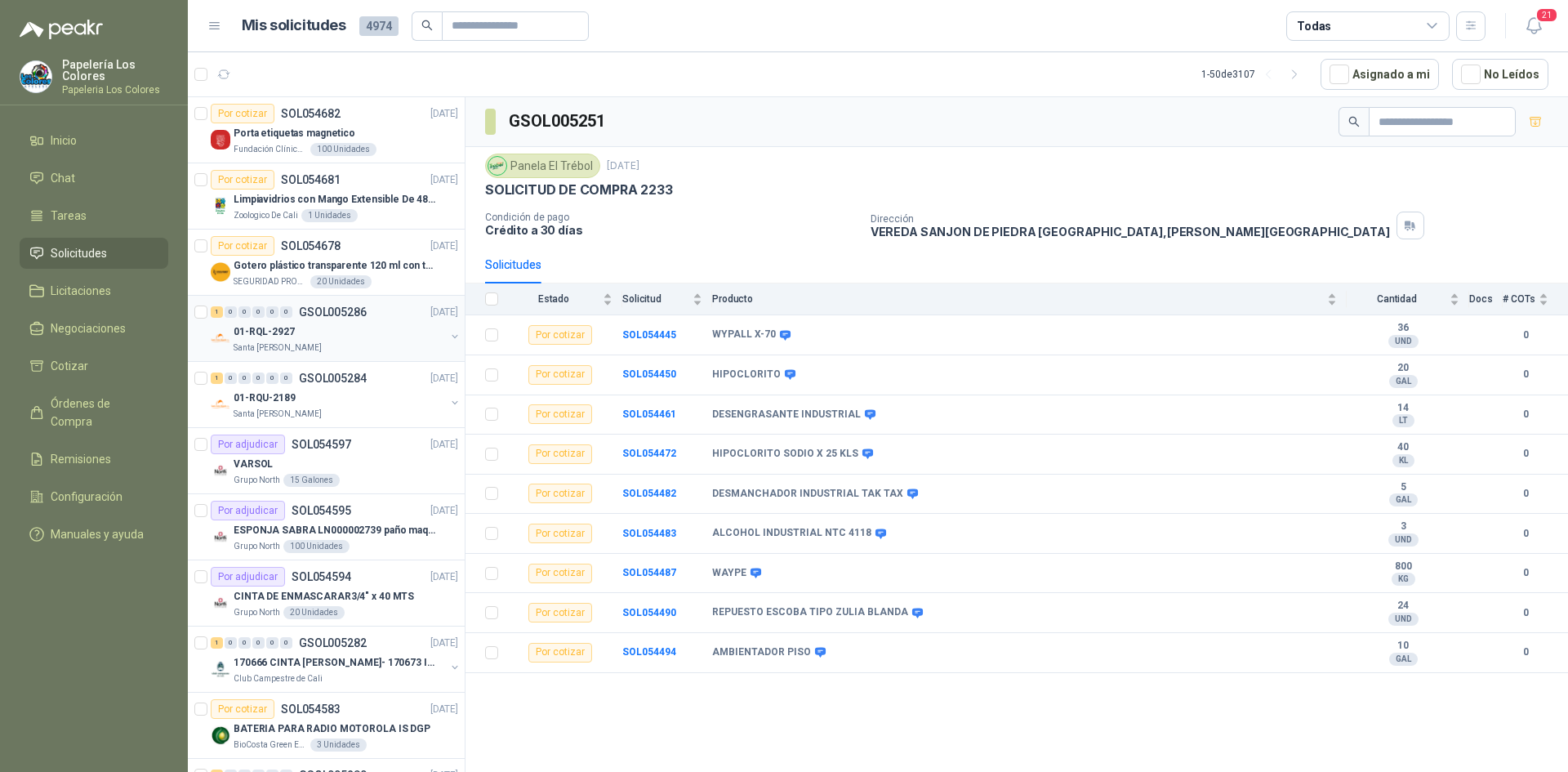
click at [355, 342] on div "Santa [PERSON_NAME]" at bounding box center [339, 348] width 212 height 13
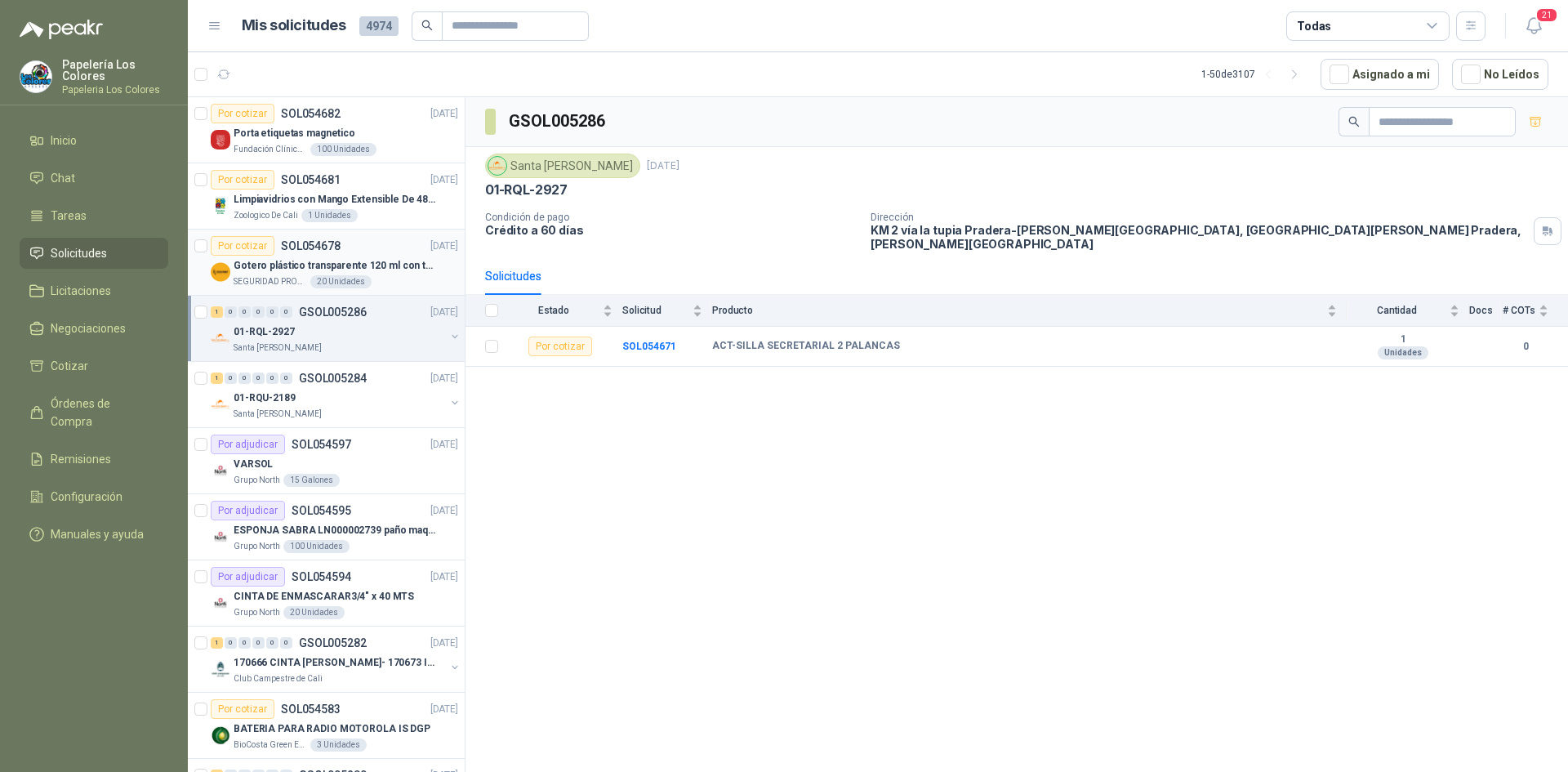
click at [372, 244] on div "Por cotizar SOL054678 [DATE]" at bounding box center [335, 245] width 248 height 19
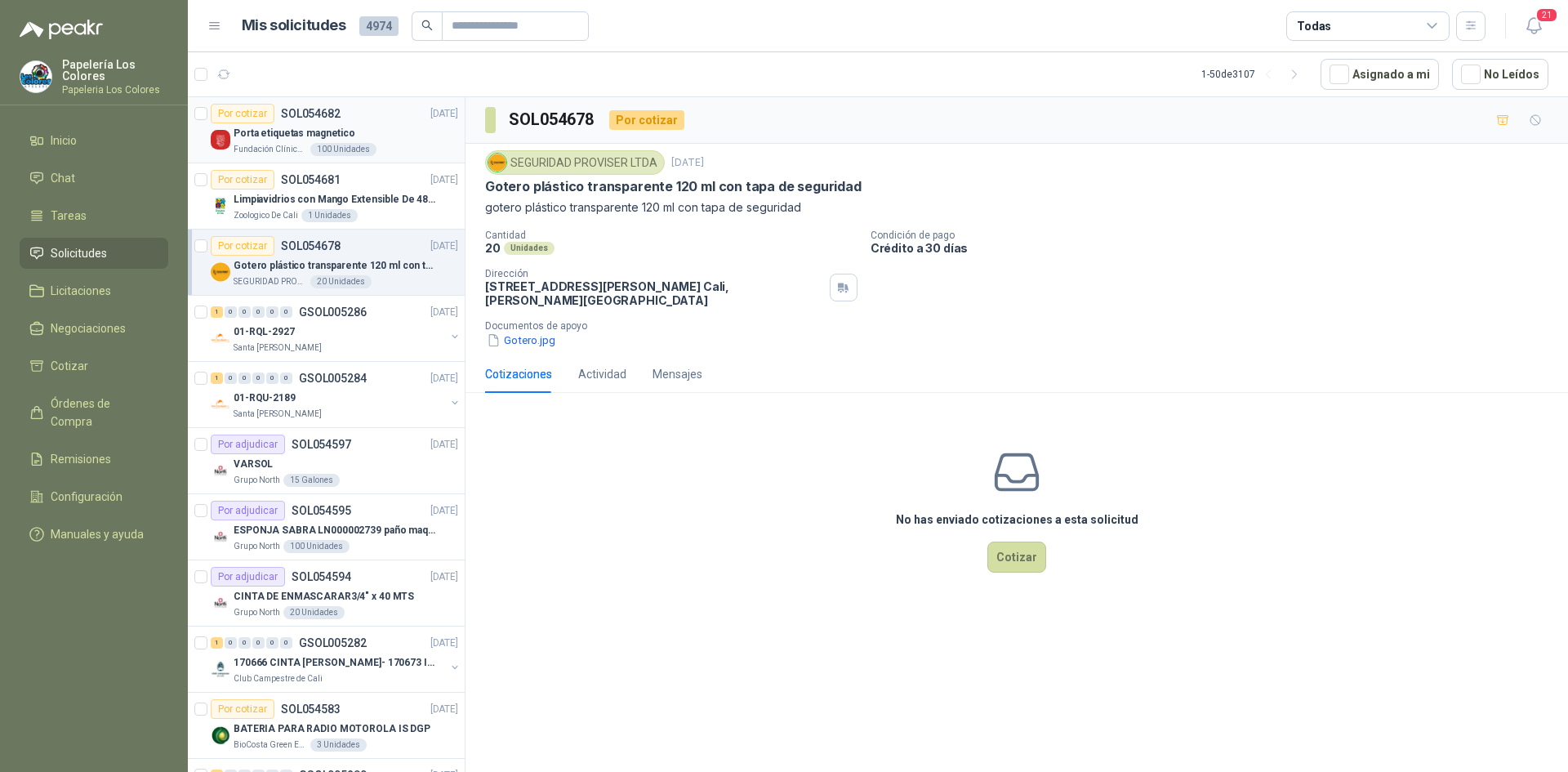
click at [380, 130] on div "Porta etiquetas magnetico" at bounding box center [346, 132] width 224 height 19
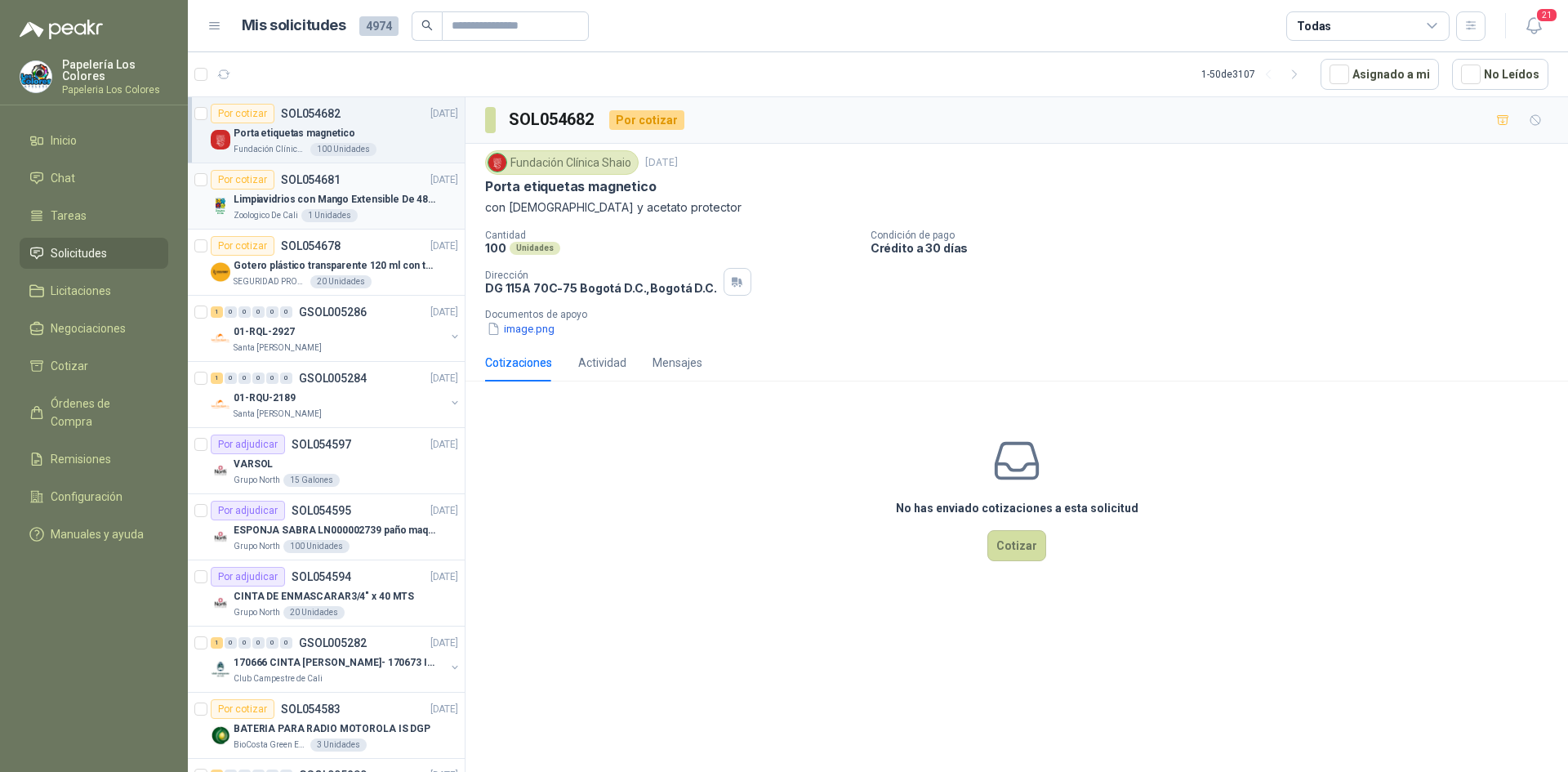
click at [373, 175] on div "Por cotizar SOL054681 [DATE]" at bounding box center [335, 179] width 248 height 19
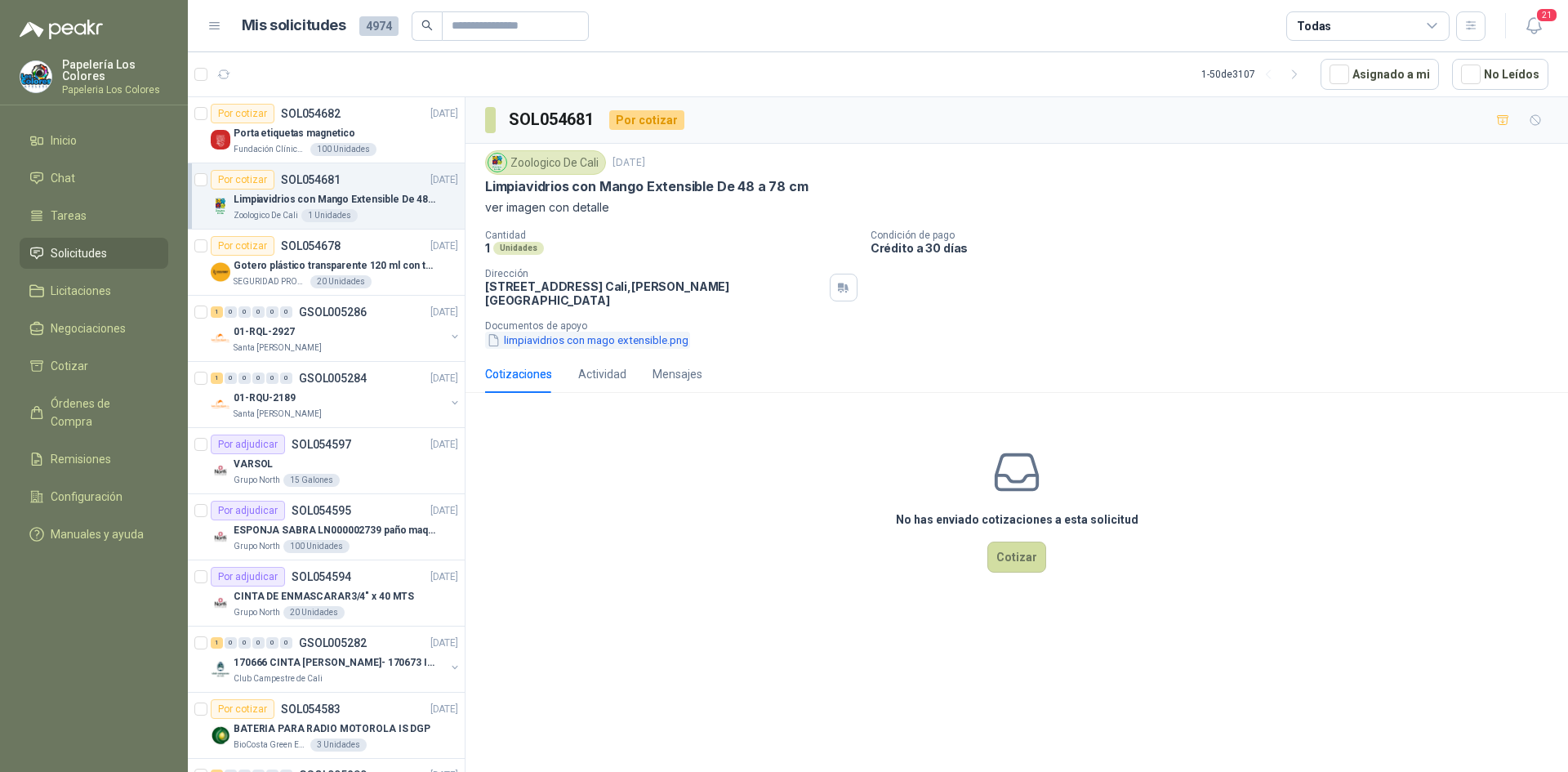
click at [553, 332] on button "limpiavidrios con mago extensible.png" at bounding box center [587, 340] width 205 height 17
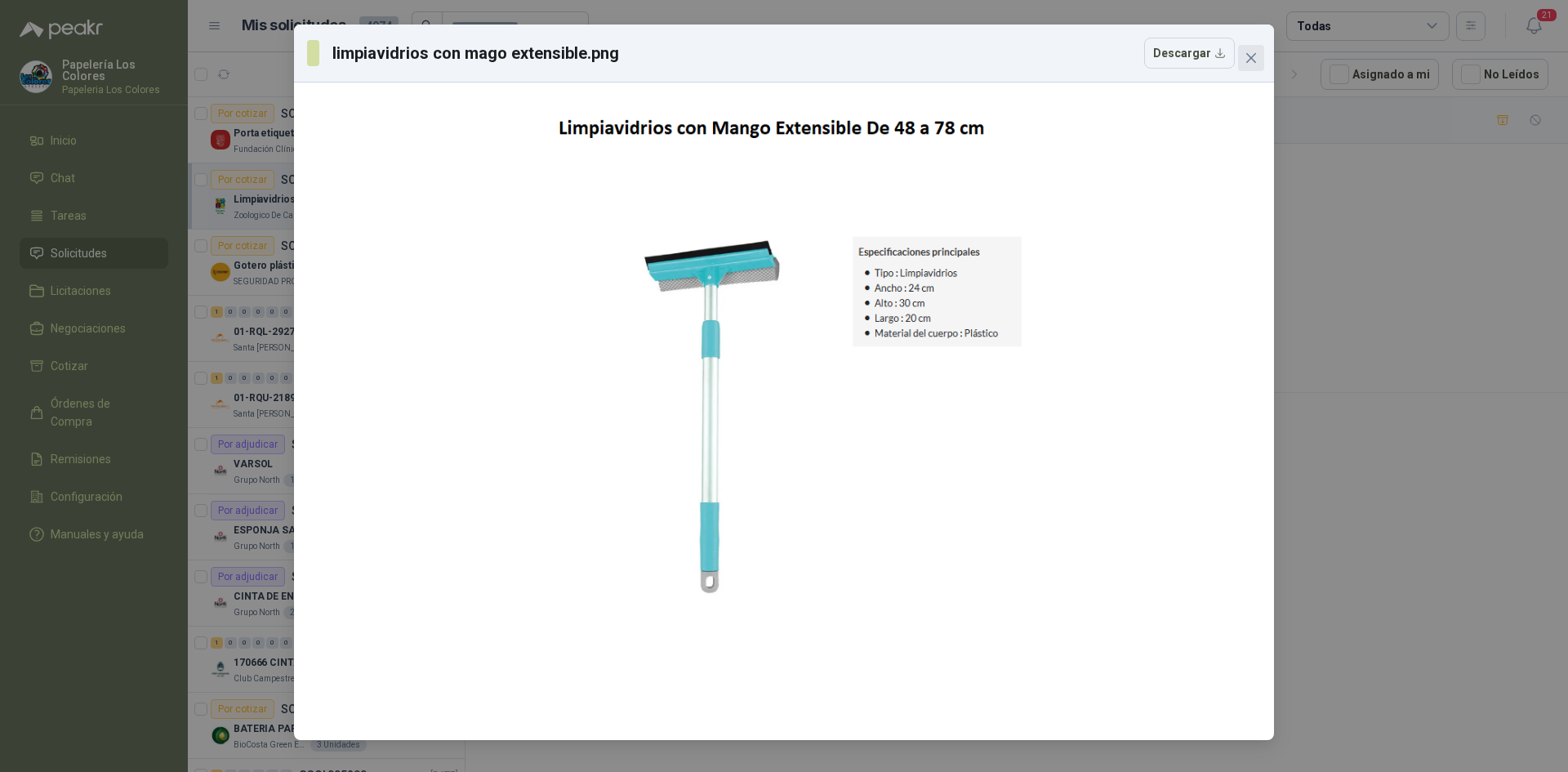
click at [1255, 50] on button "Close" at bounding box center [1251, 58] width 26 height 26
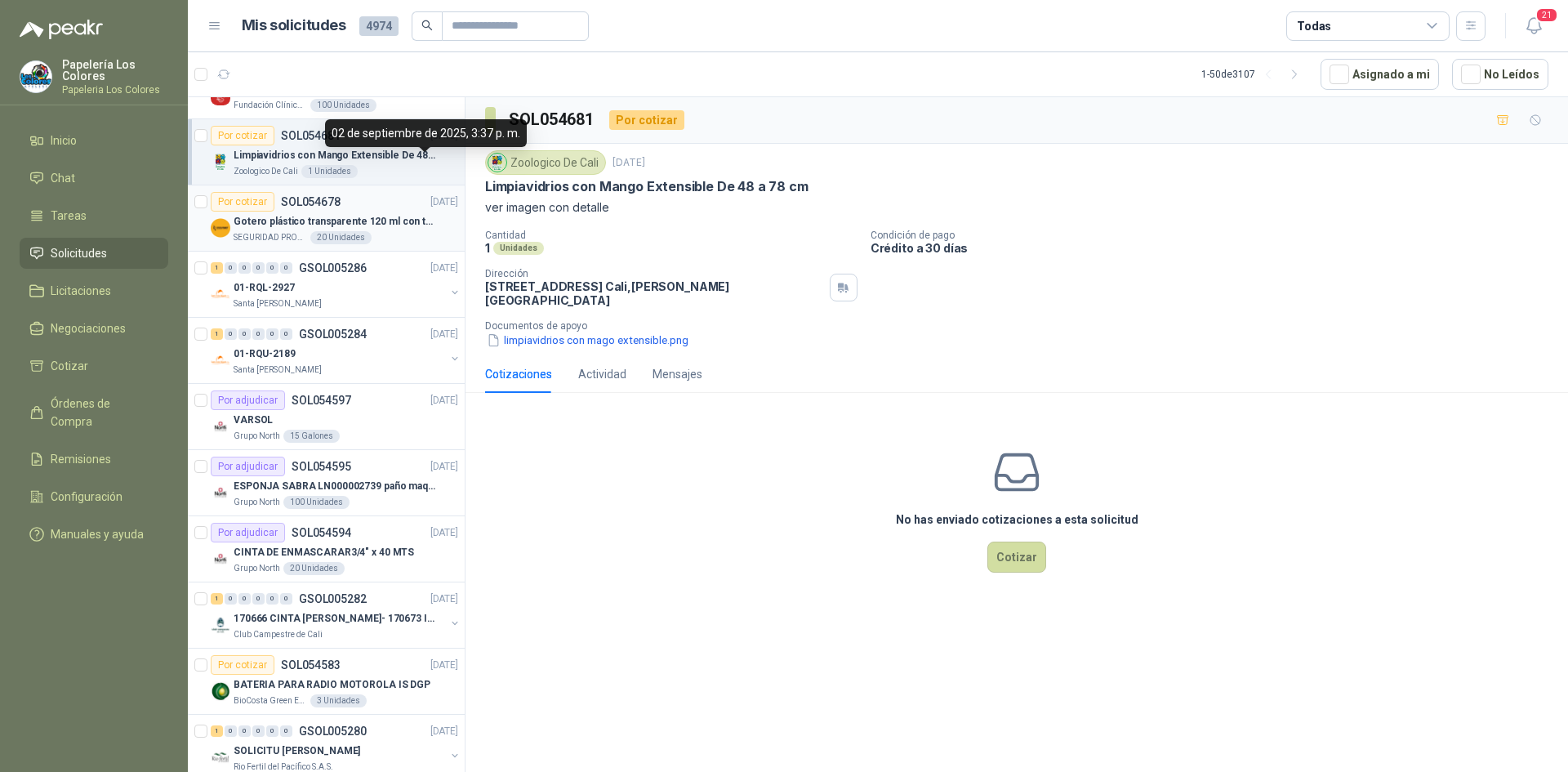
scroll to position [163, 0]
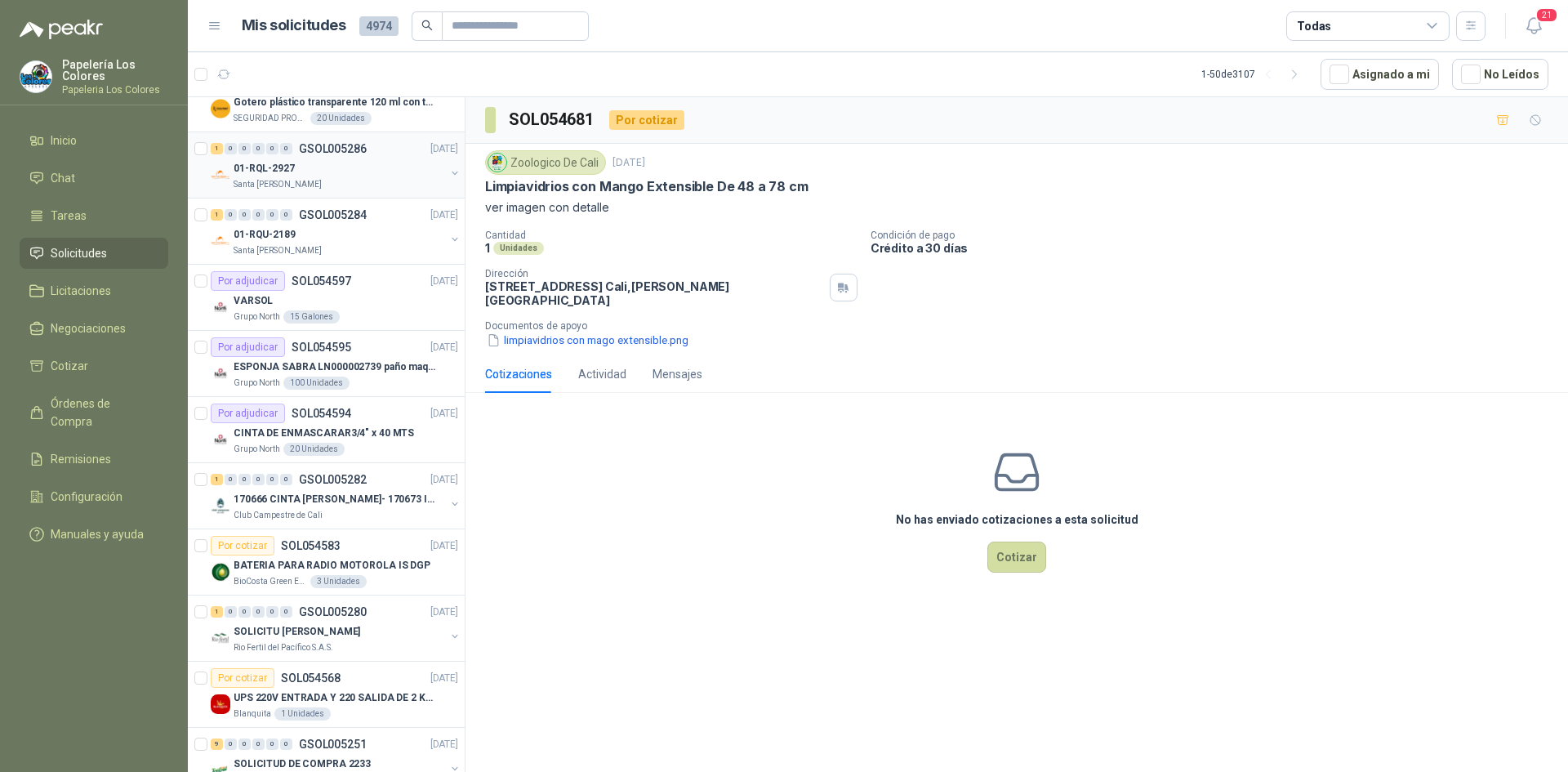
click at [365, 164] on div "01-RQL-2927" at bounding box center [339, 167] width 212 height 19
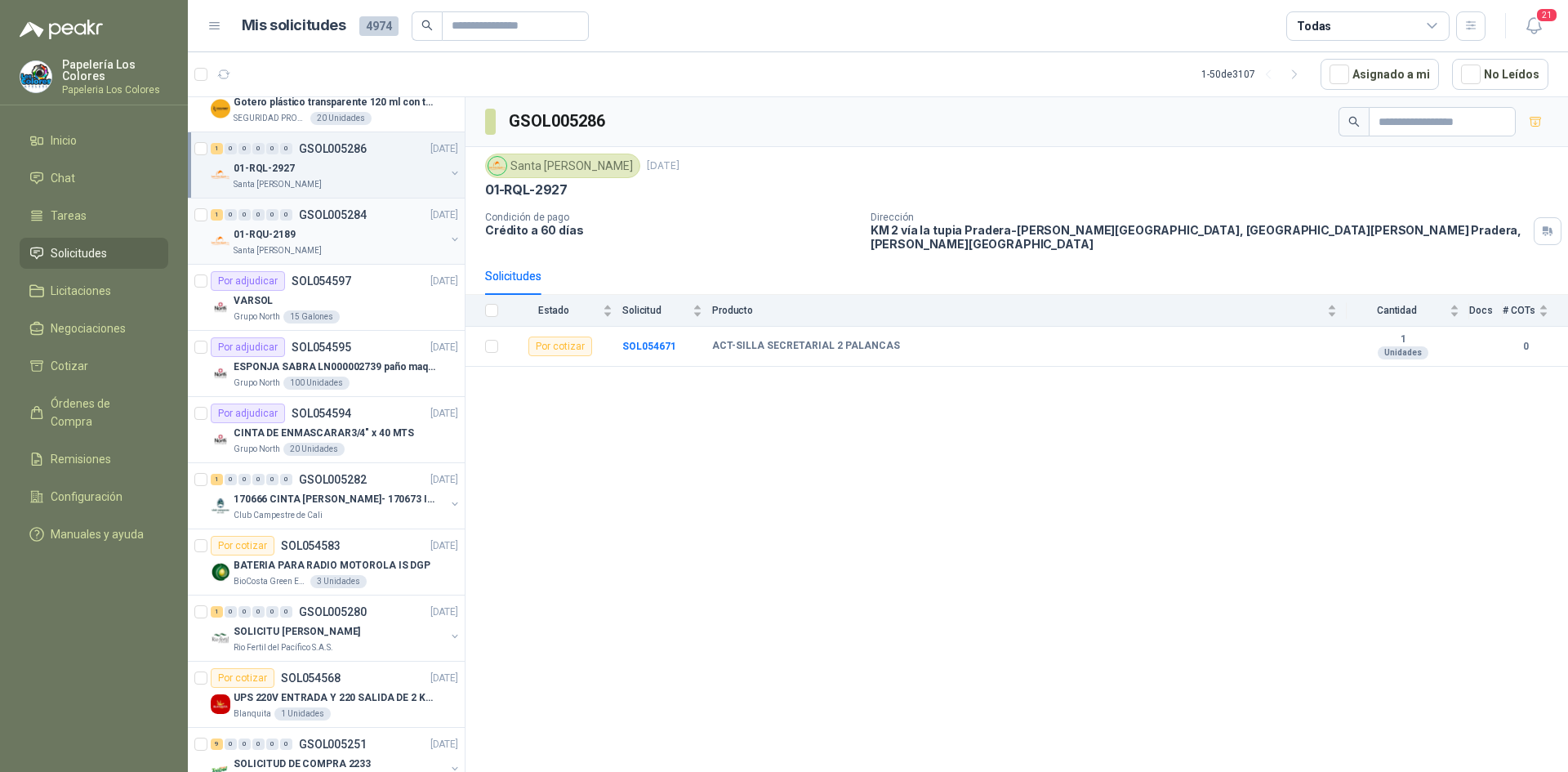
click at [391, 233] on div "01-RQU-2189" at bounding box center [339, 234] width 212 height 19
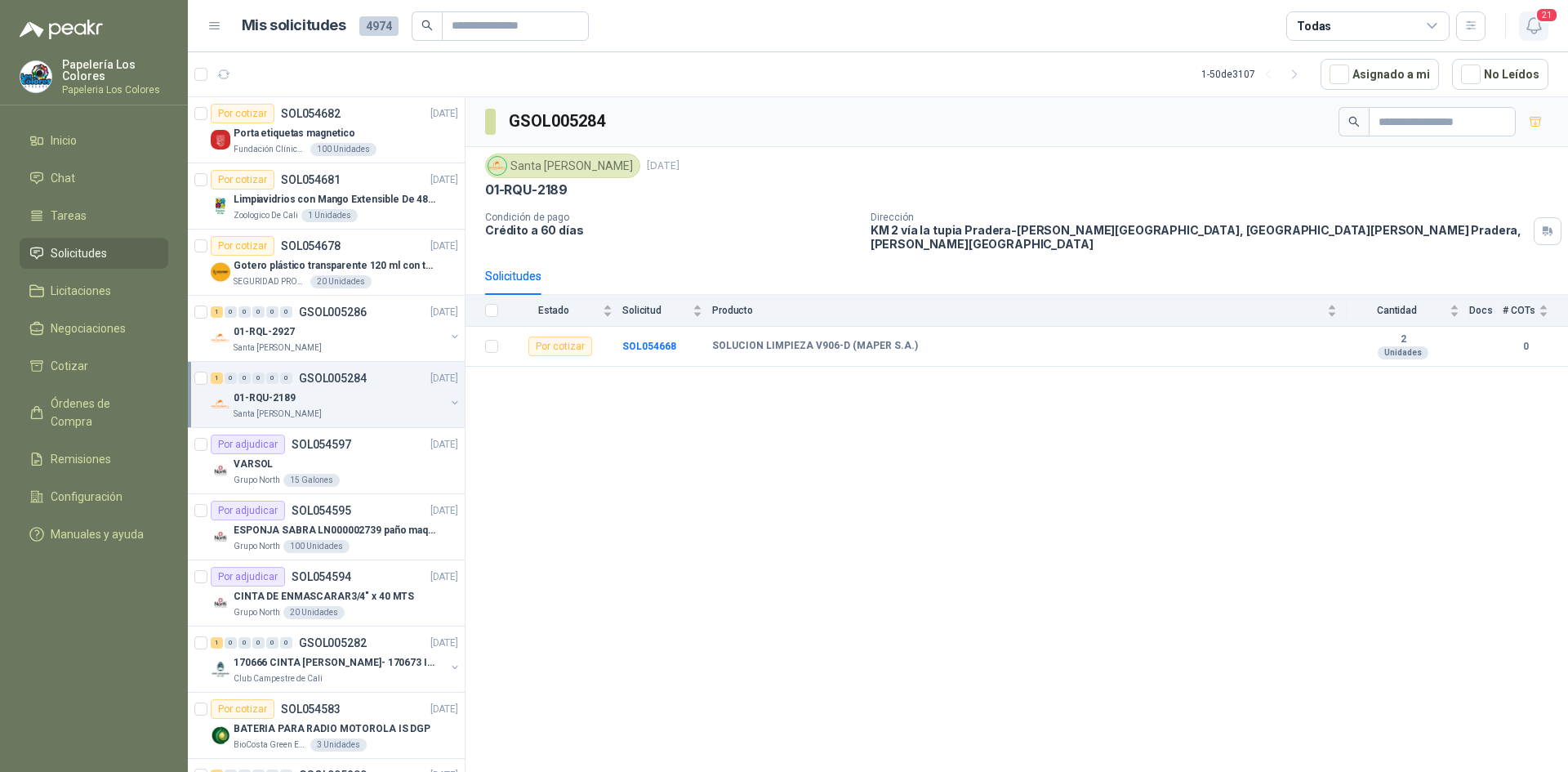
click at [1542, 22] on span "21" at bounding box center [1546, 15] width 23 height 16
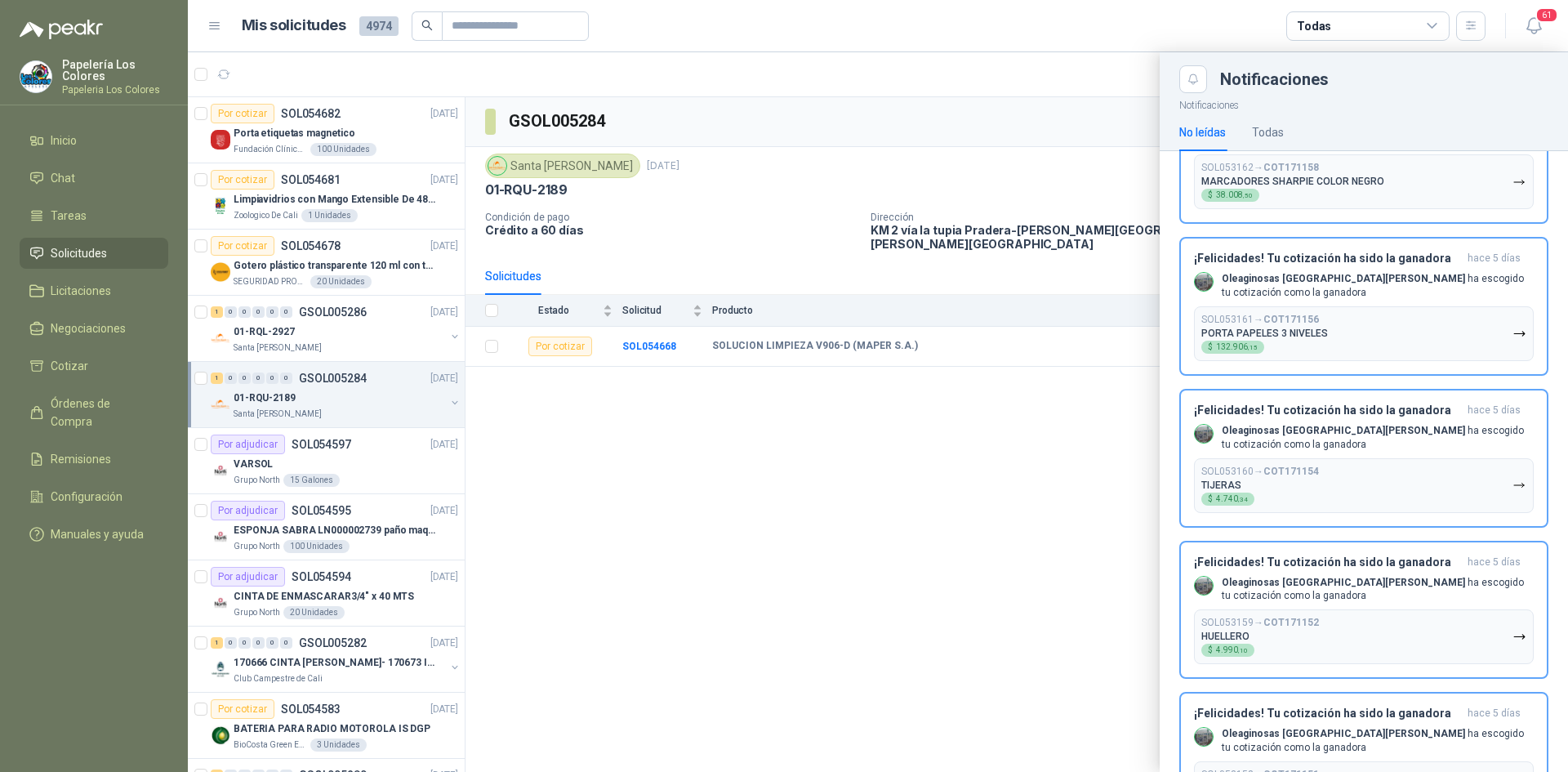
scroll to position [6823, 0]
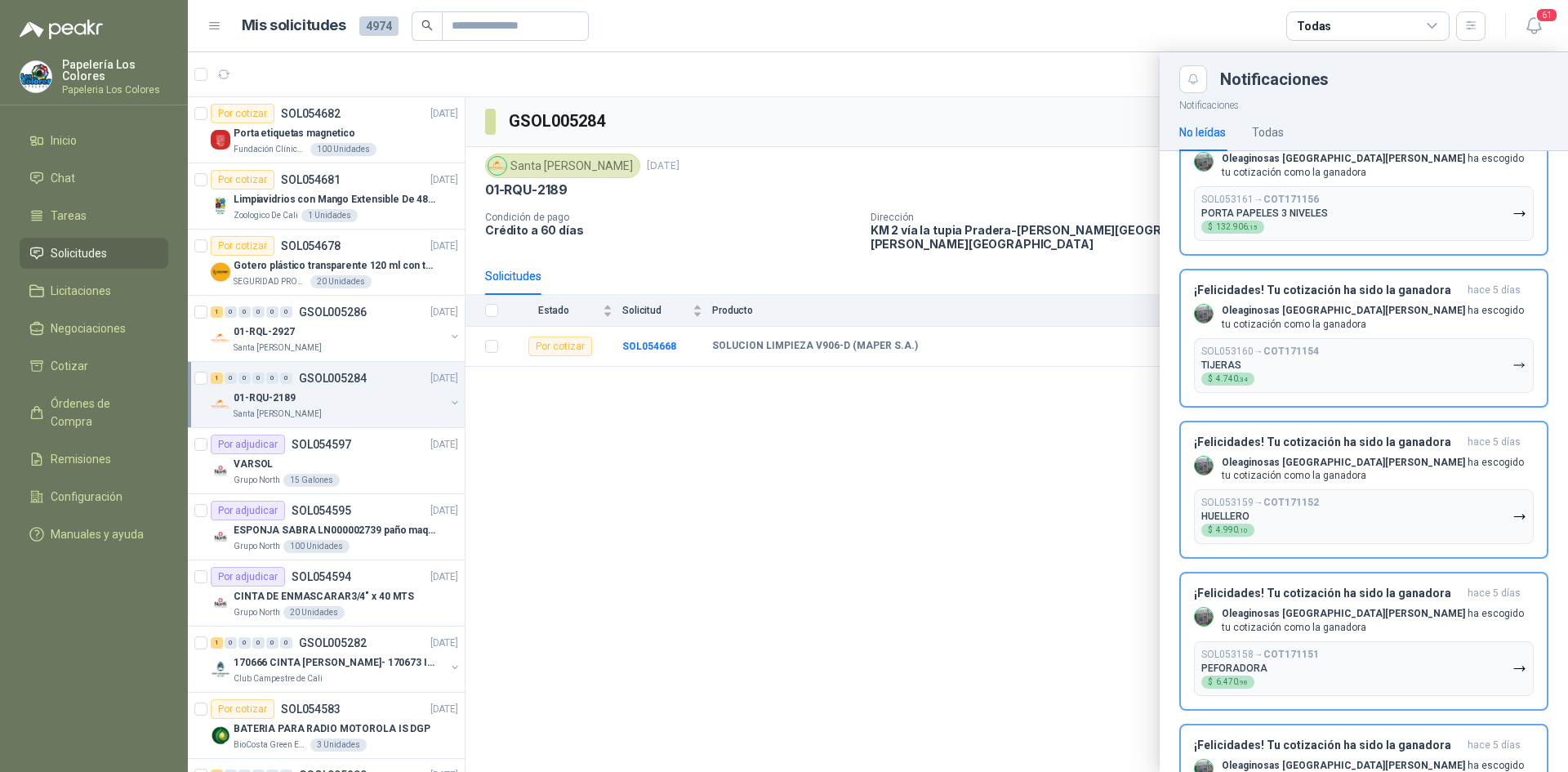
click at [1051, 542] on div at bounding box center [877, 411] width 1380 height 719
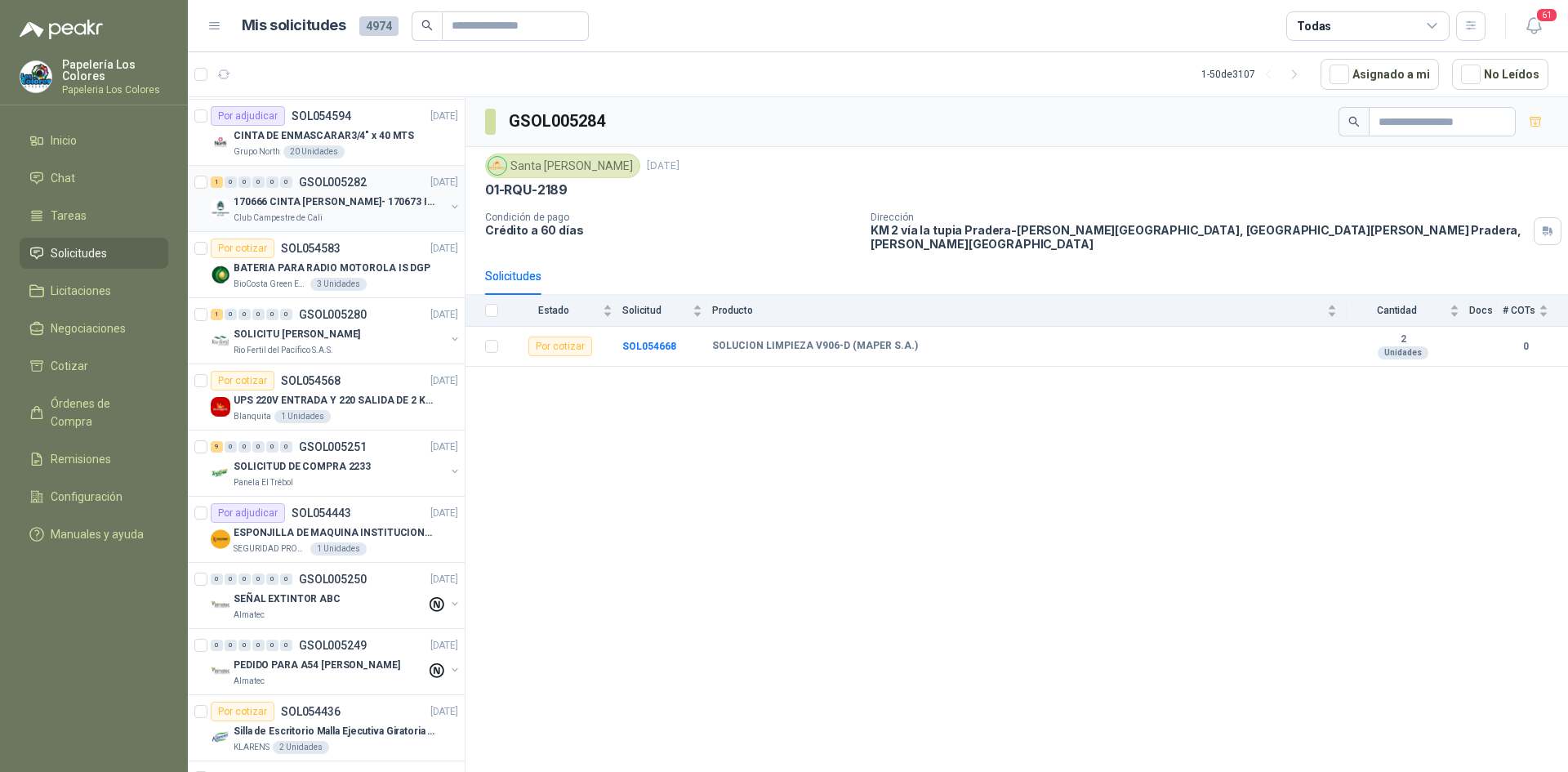
scroll to position [485, 0]
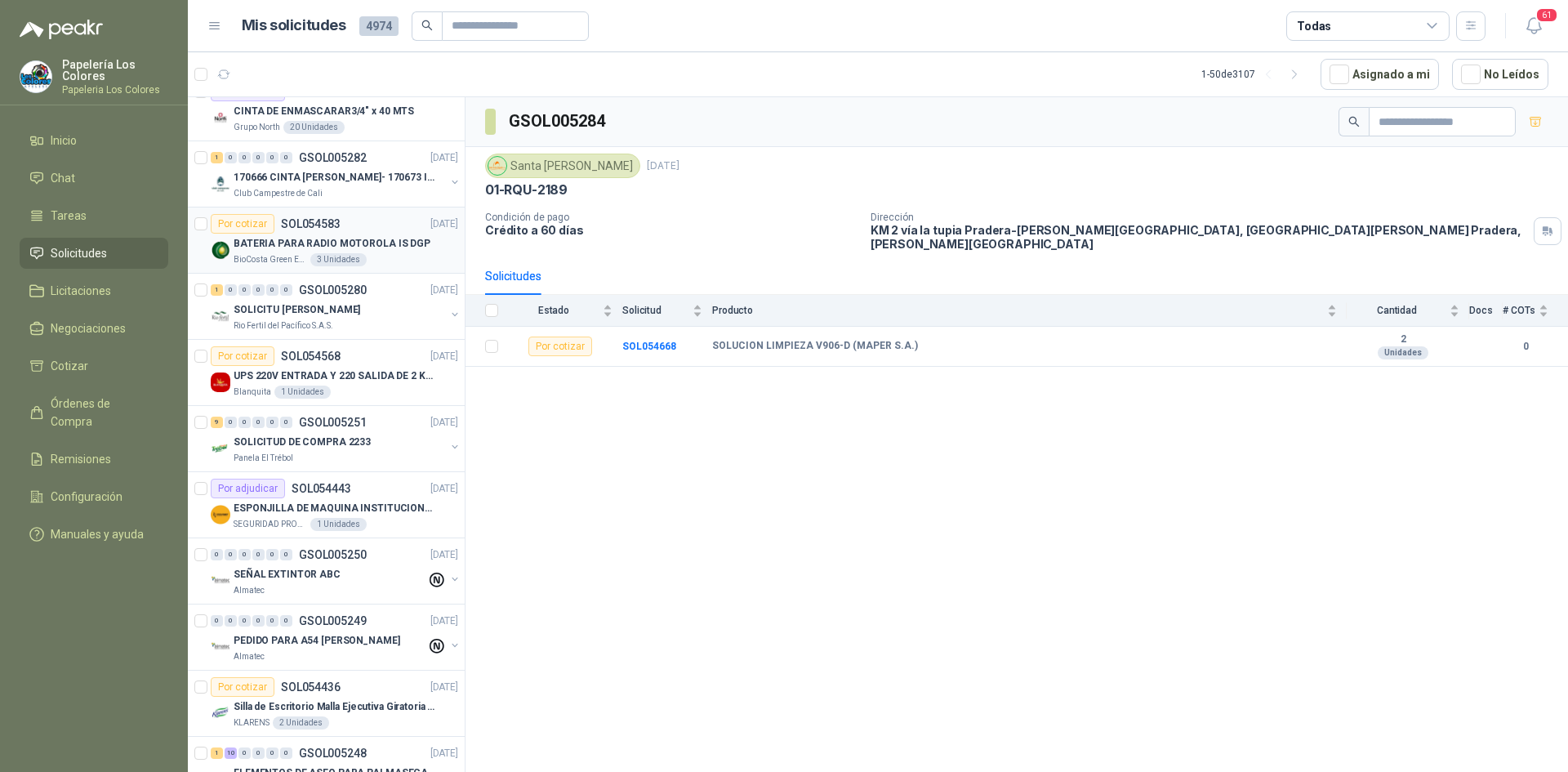
click at [375, 215] on div "Por cotizar SOL054583 [DATE]" at bounding box center [335, 224] width 248 height 19
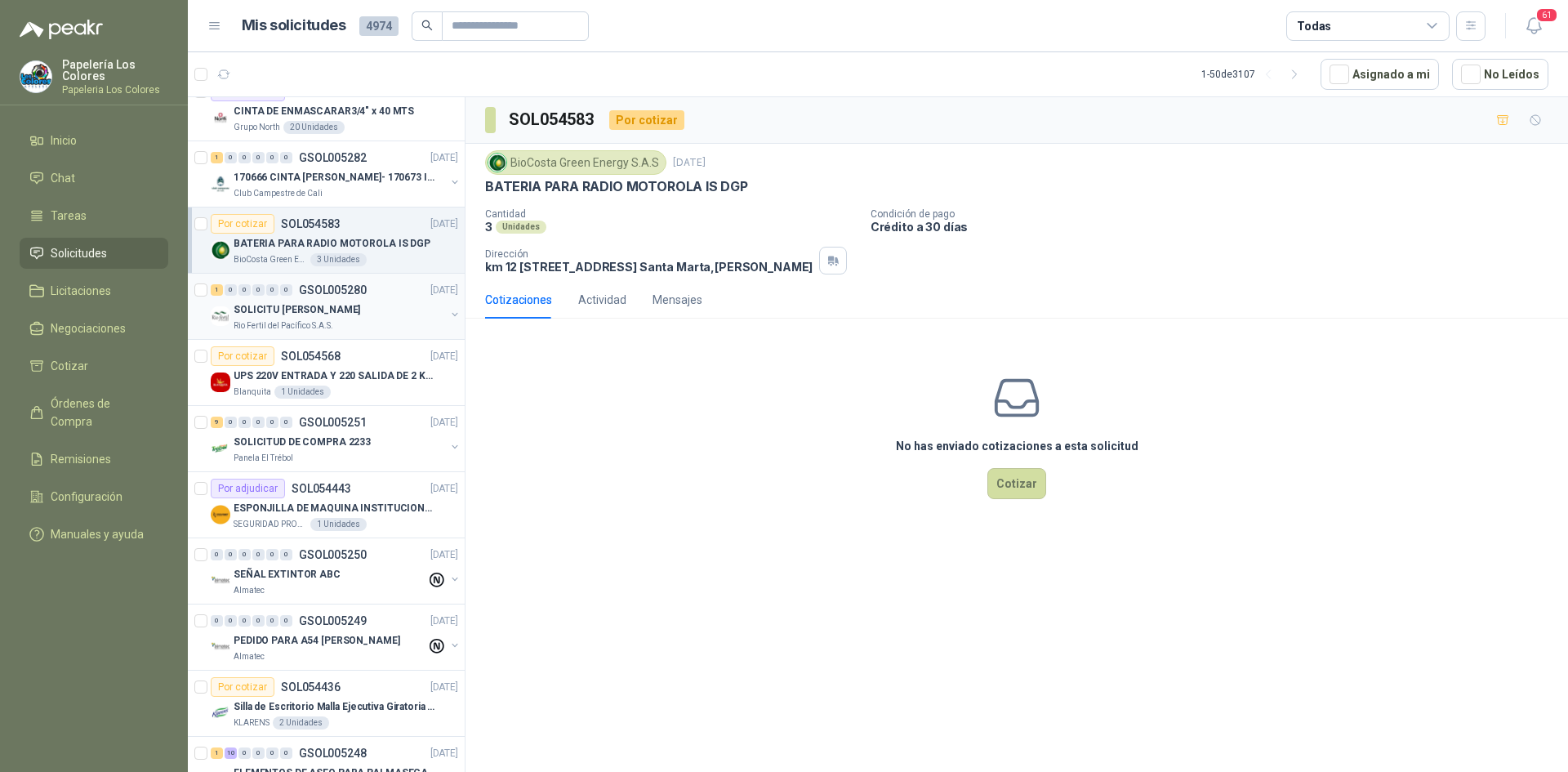
click at [371, 313] on div "SOLICITU [PERSON_NAME]" at bounding box center [339, 309] width 212 height 19
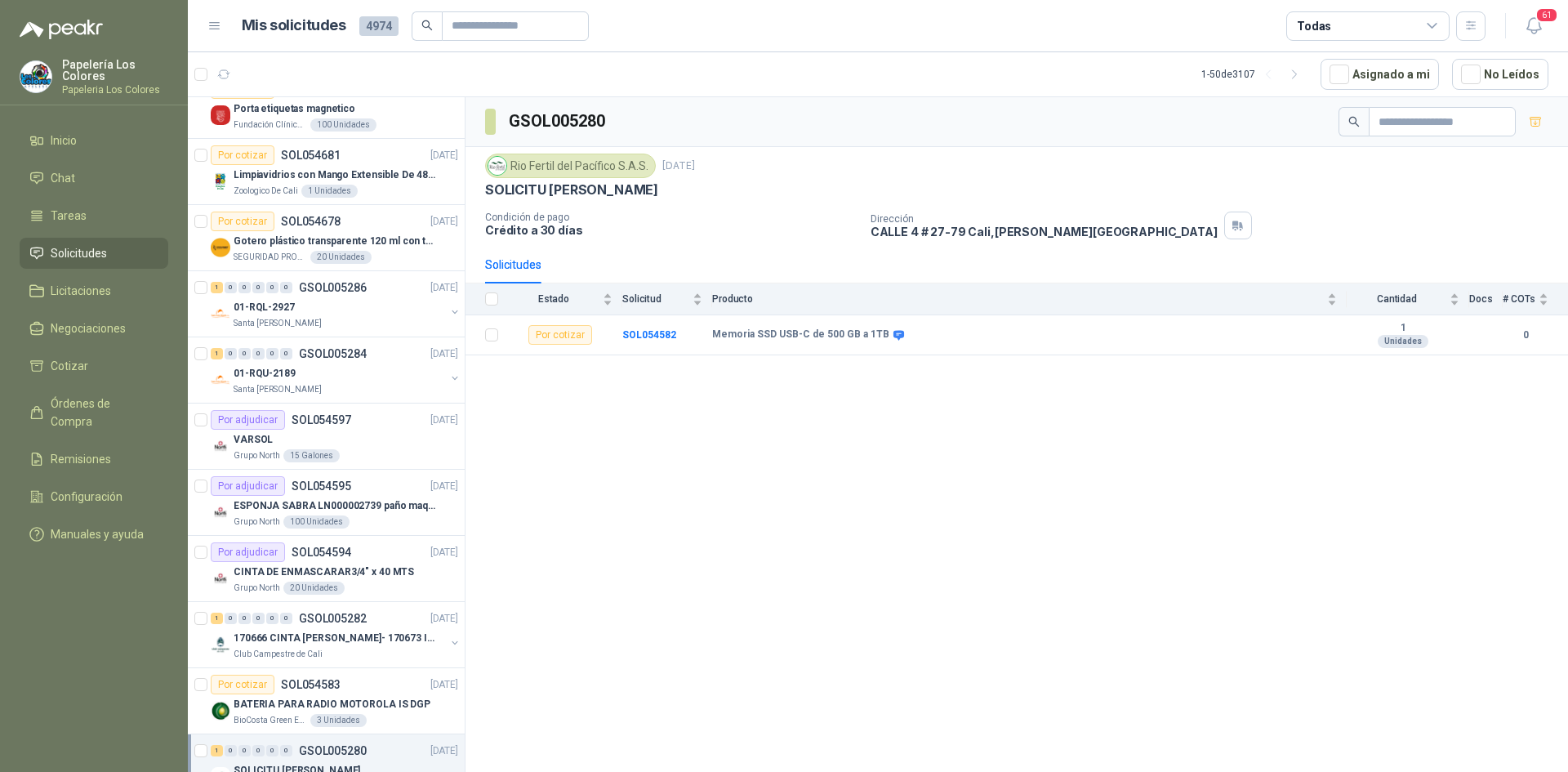
scroll to position [12, 0]
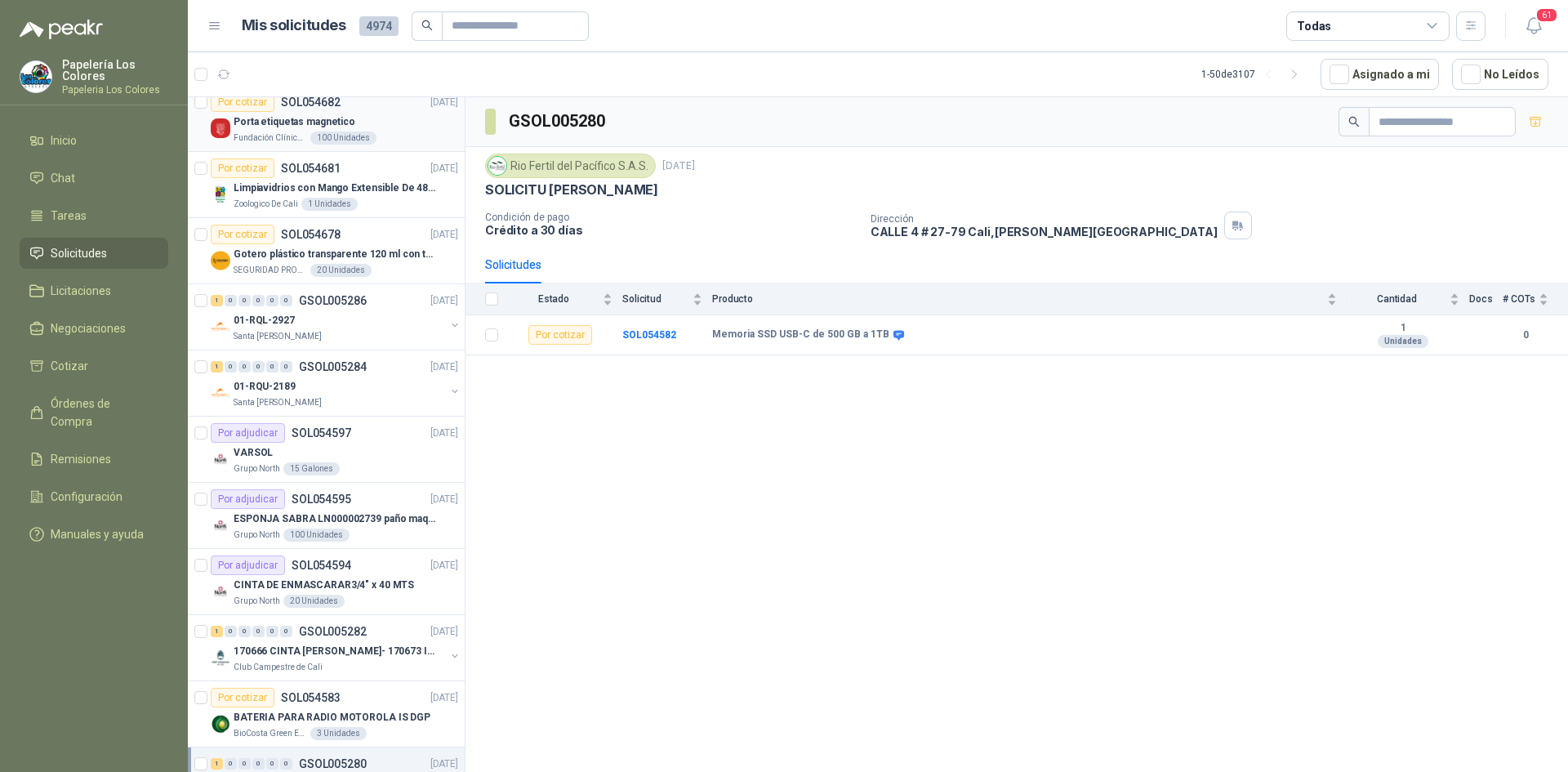
click at [389, 111] on div "Por cotizar SOL054682 [DATE]" at bounding box center [335, 101] width 248 height 19
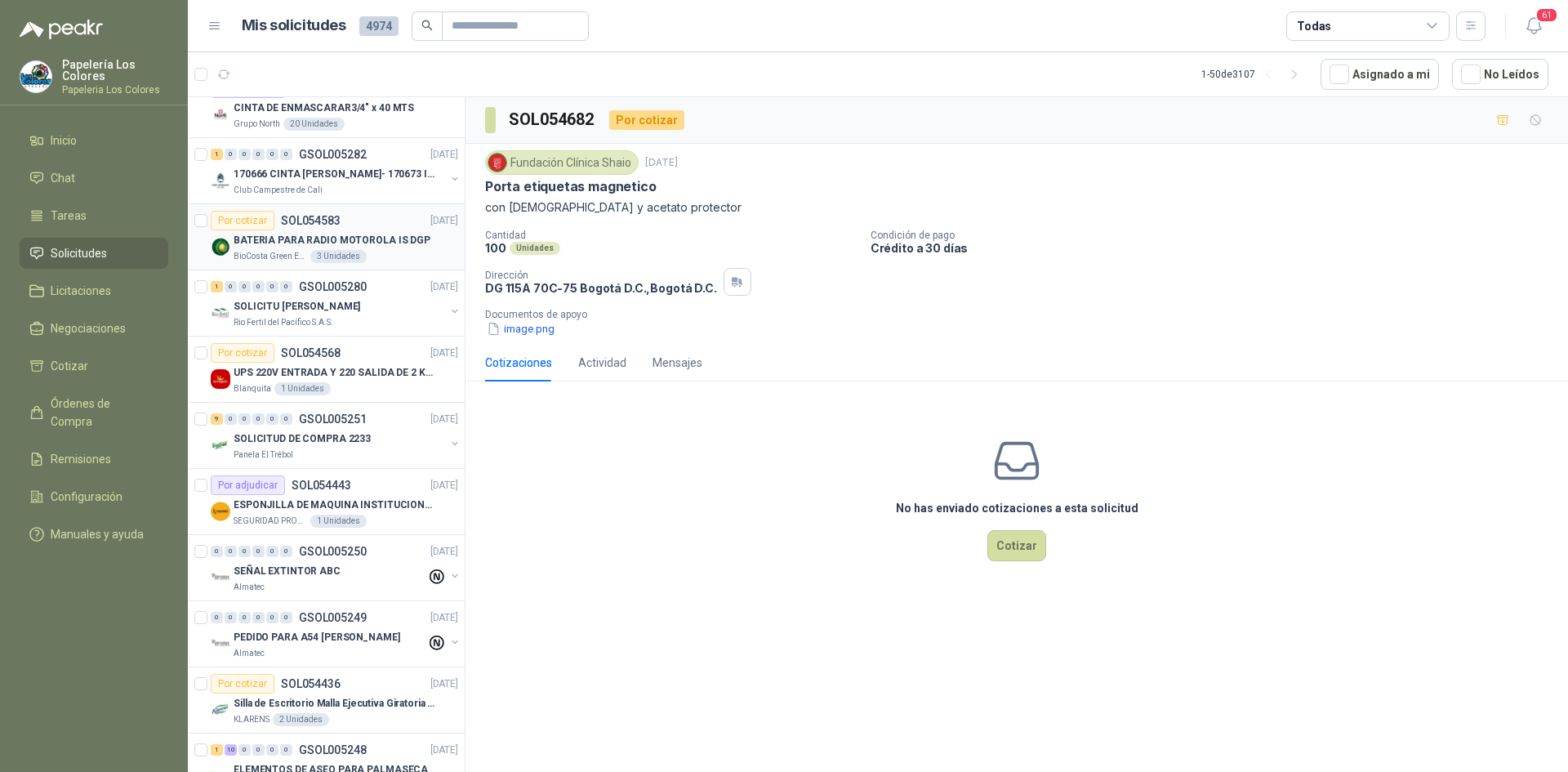
scroll to position [490, 0]
click at [365, 214] on div "Por cotizar SOL054583 [DATE]" at bounding box center [335, 219] width 248 height 19
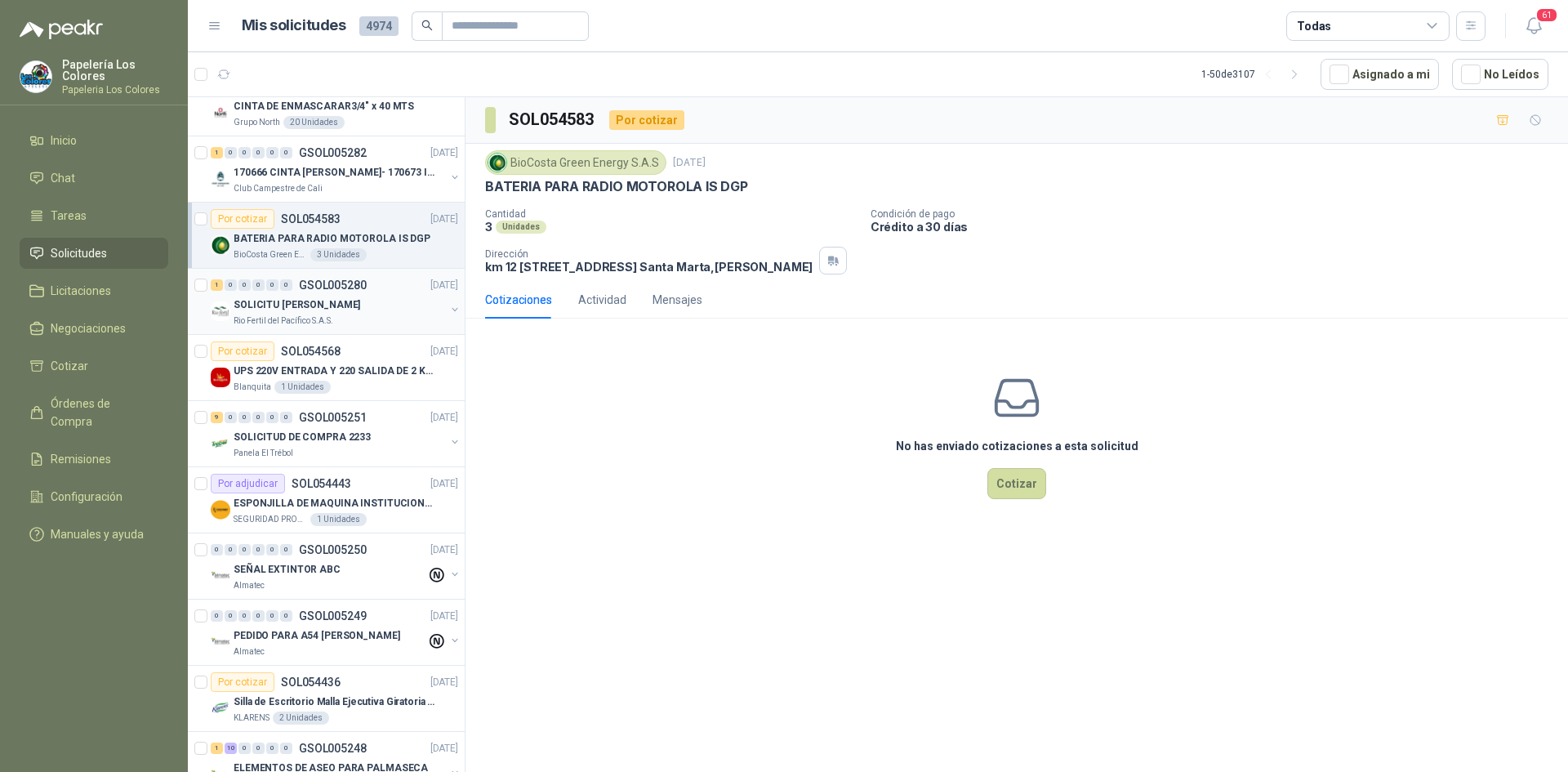
click at [368, 306] on div "SOLICITU [PERSON_NAME]" at bounding box center [339, 304] width 212 height 19
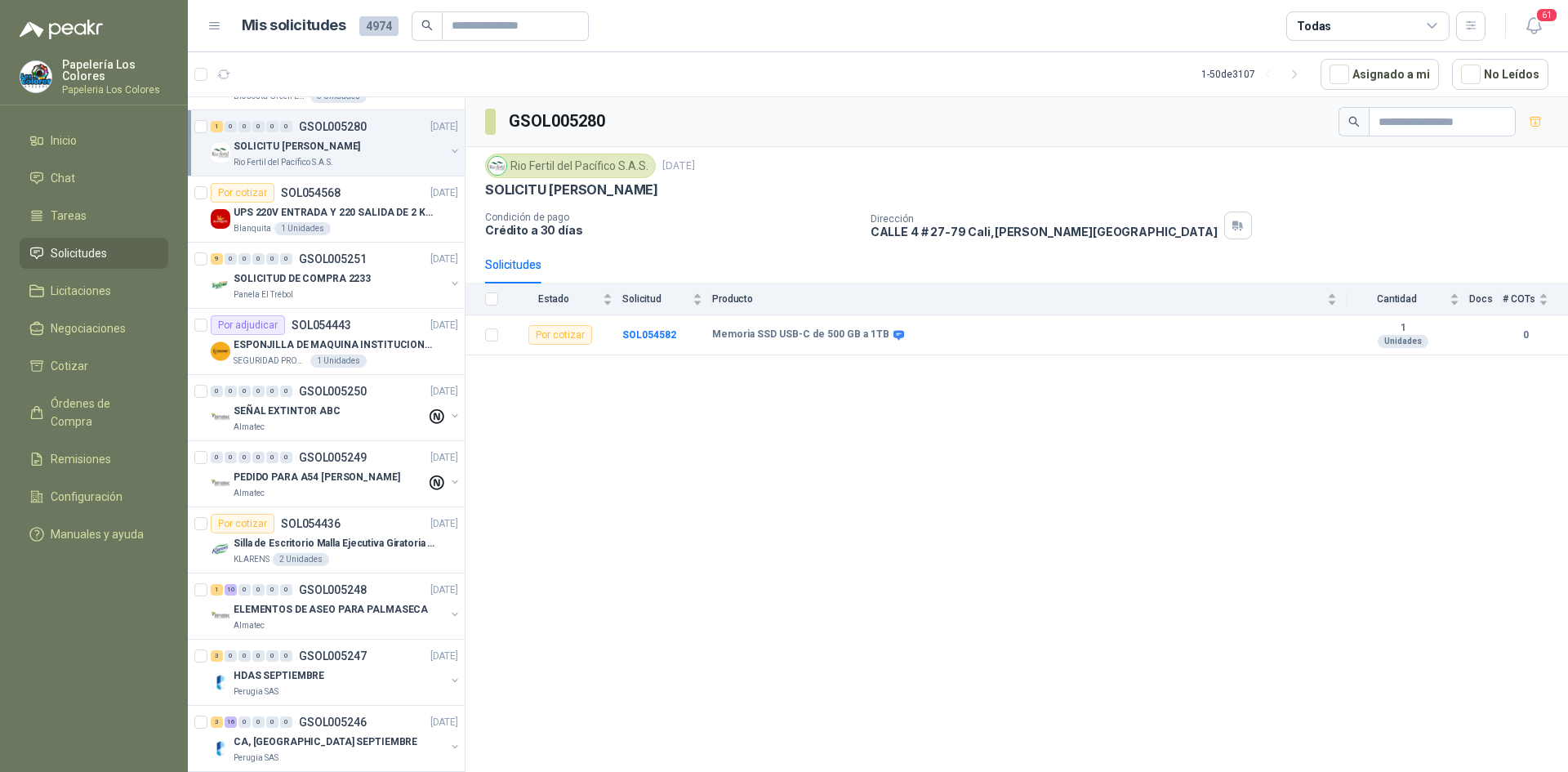
scroll to position [665, 0]
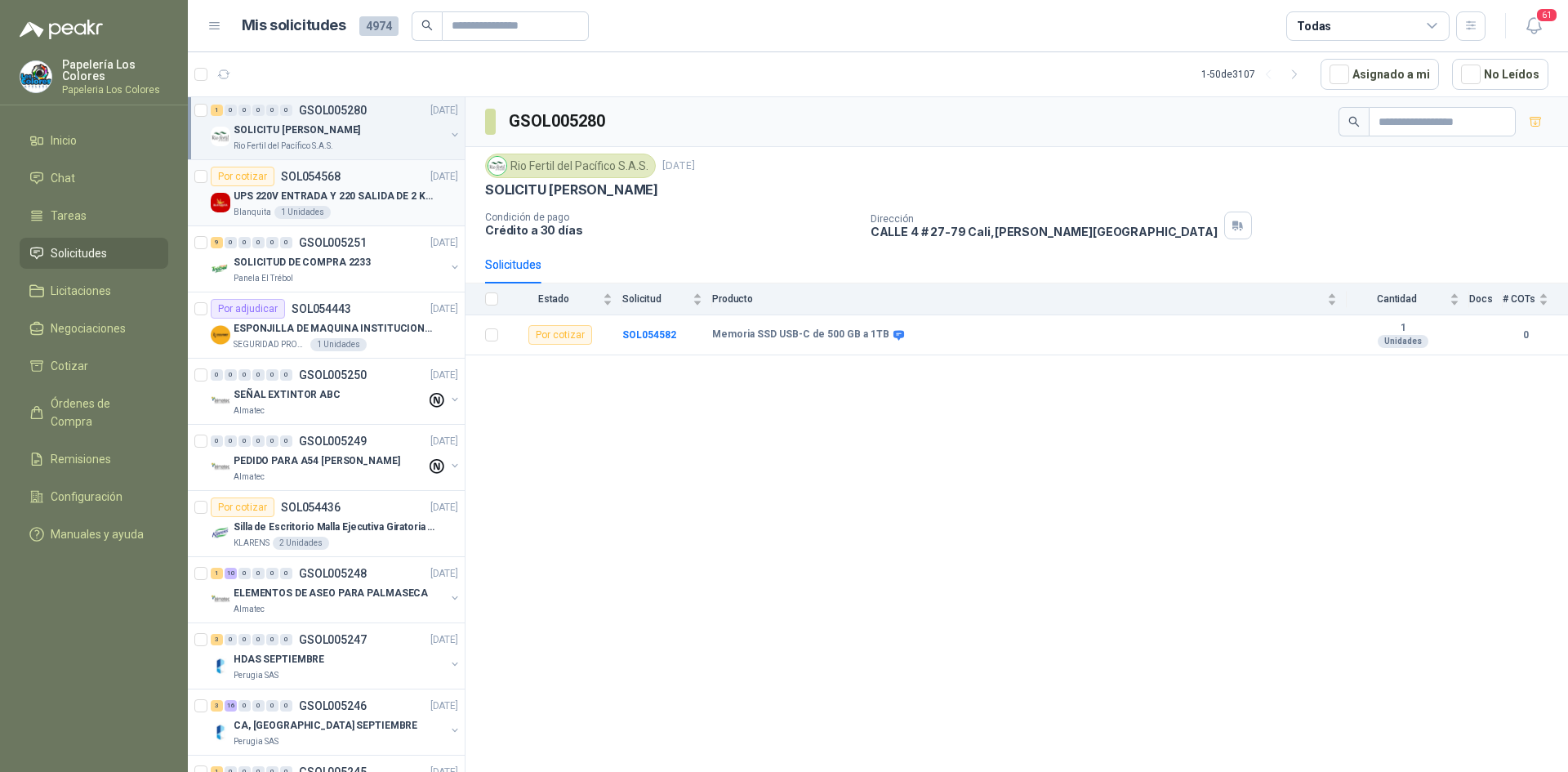
click at [373, 174] on div "Por cotizar SOL054568 [DATE]" at bounding box center [335, 176] width 248 height 19
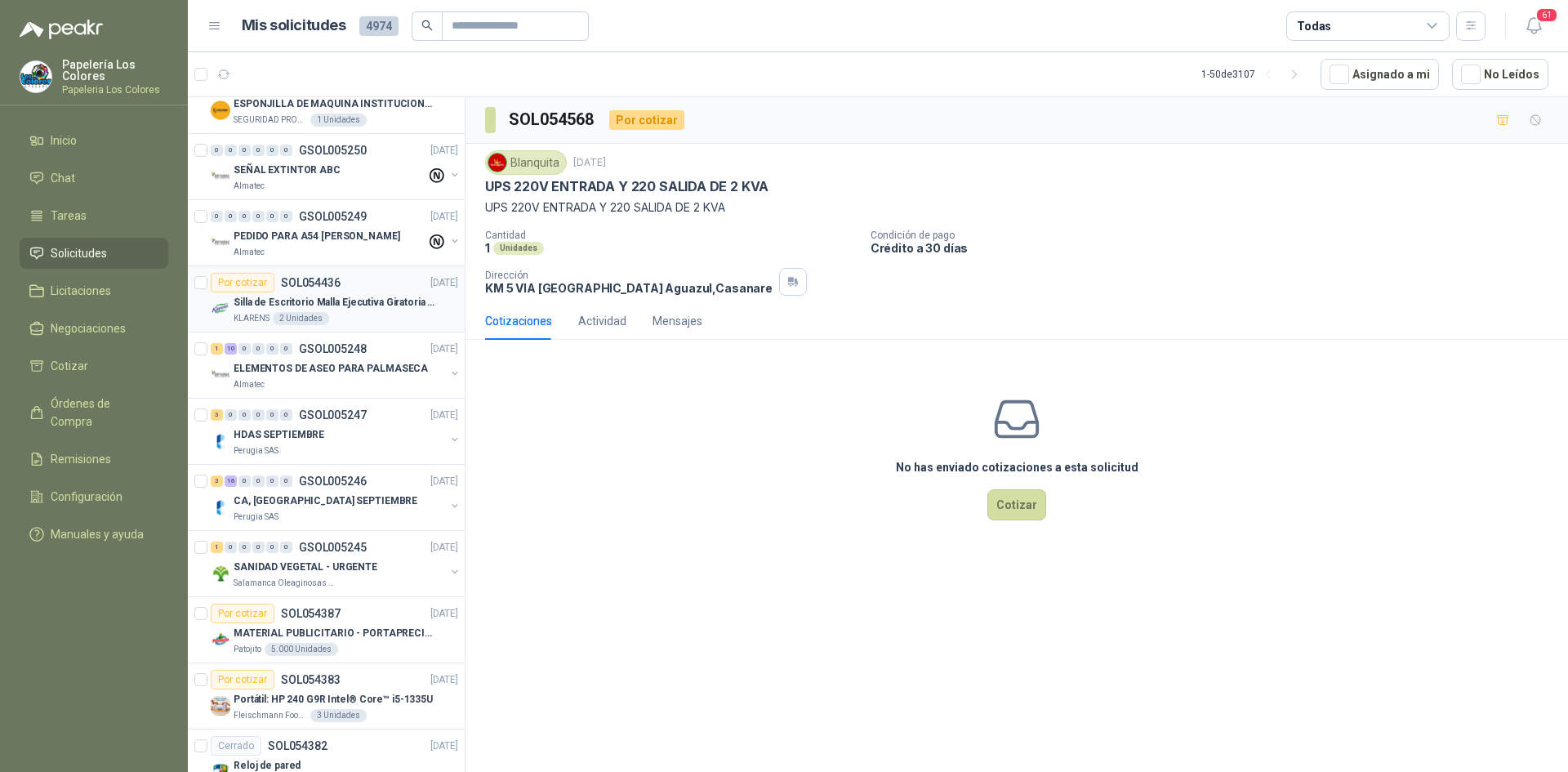
scroll to position [971, 0]
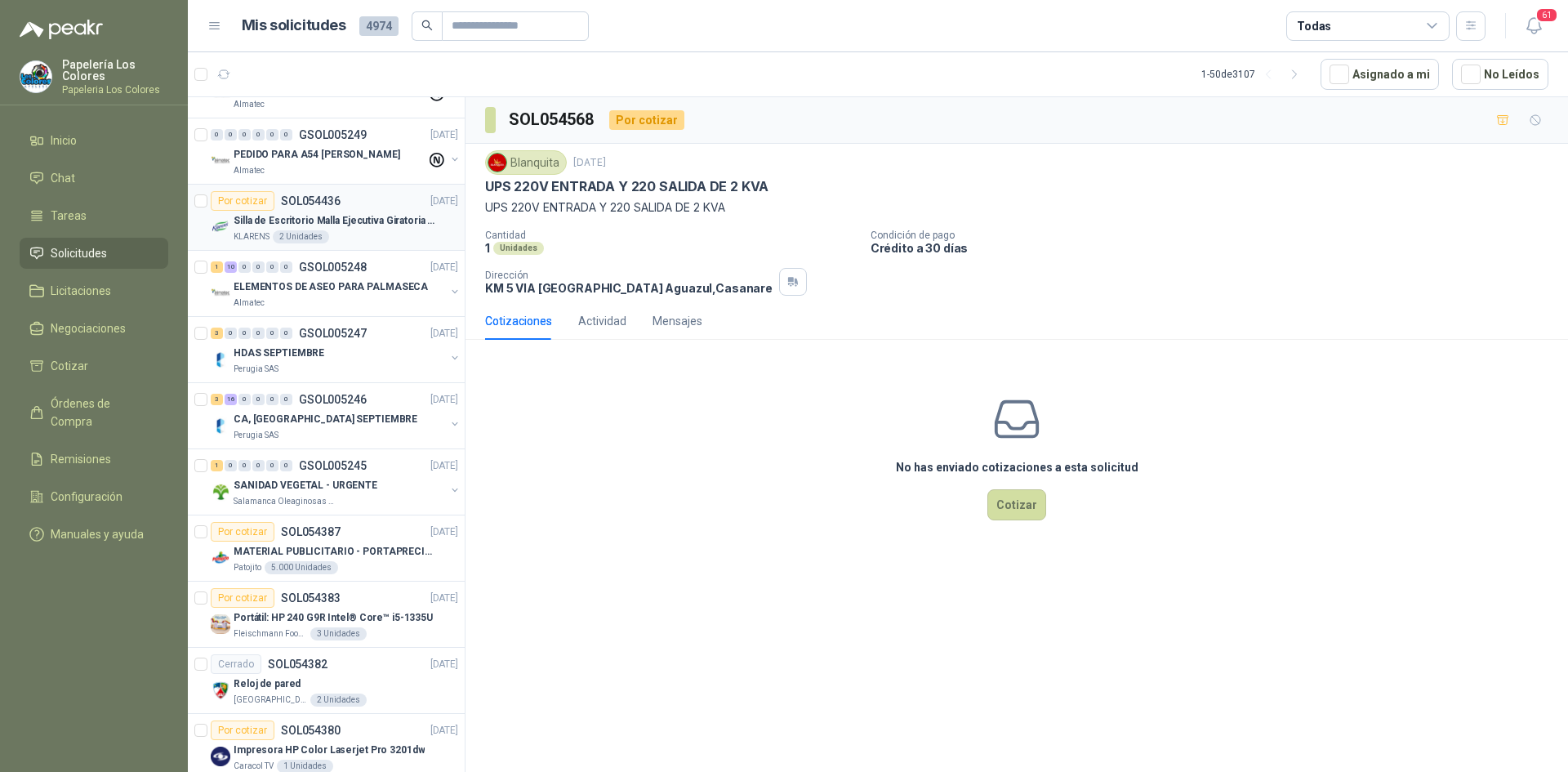
click at [371, 199] on div "Por cotizar SOL054436 [DATE]" at bounding box center [335, 200] width 248 height 19
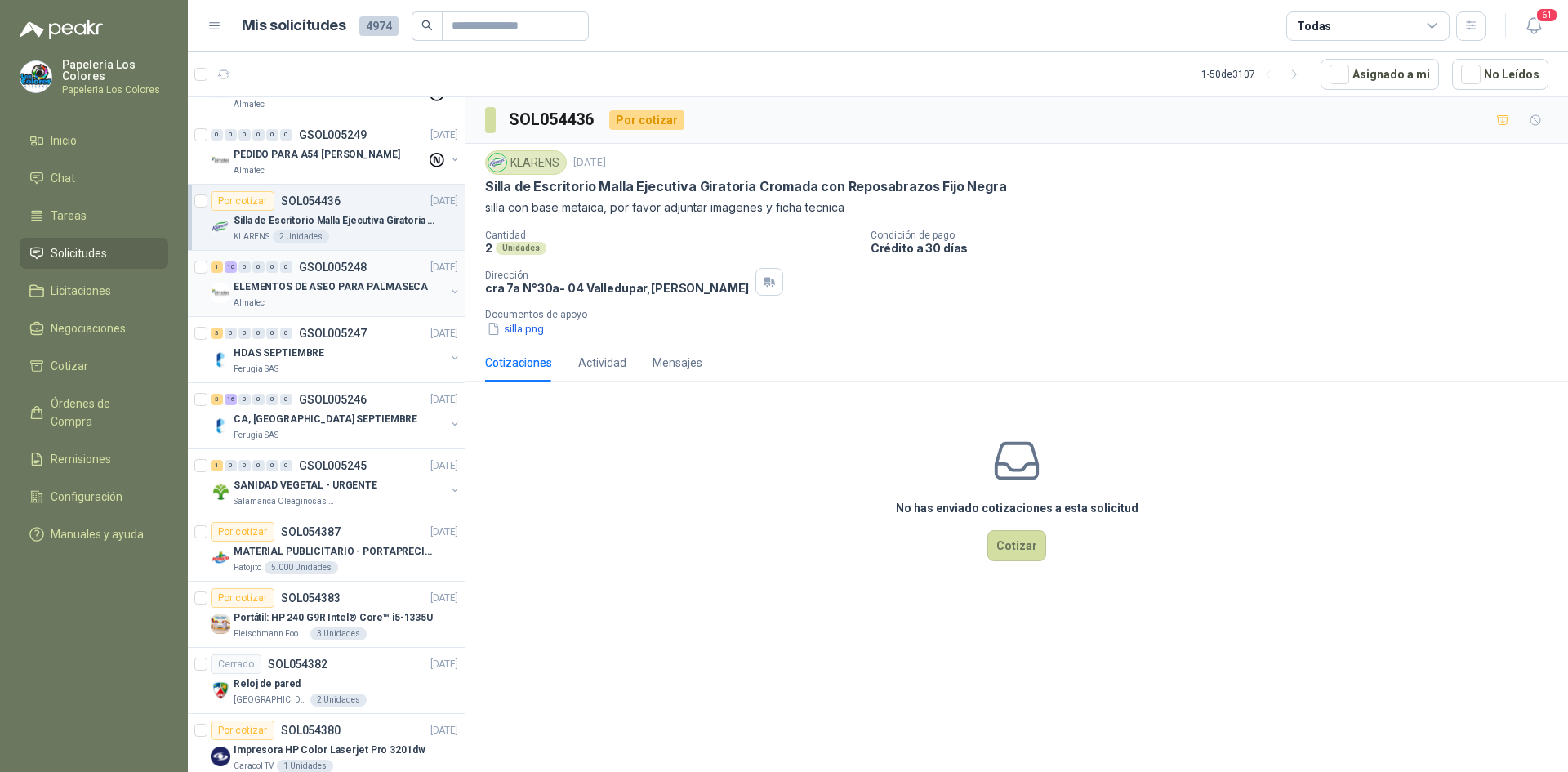
click at [384, 297] on div "Almatec" at bounding box center [339, 303] width 212 height 13
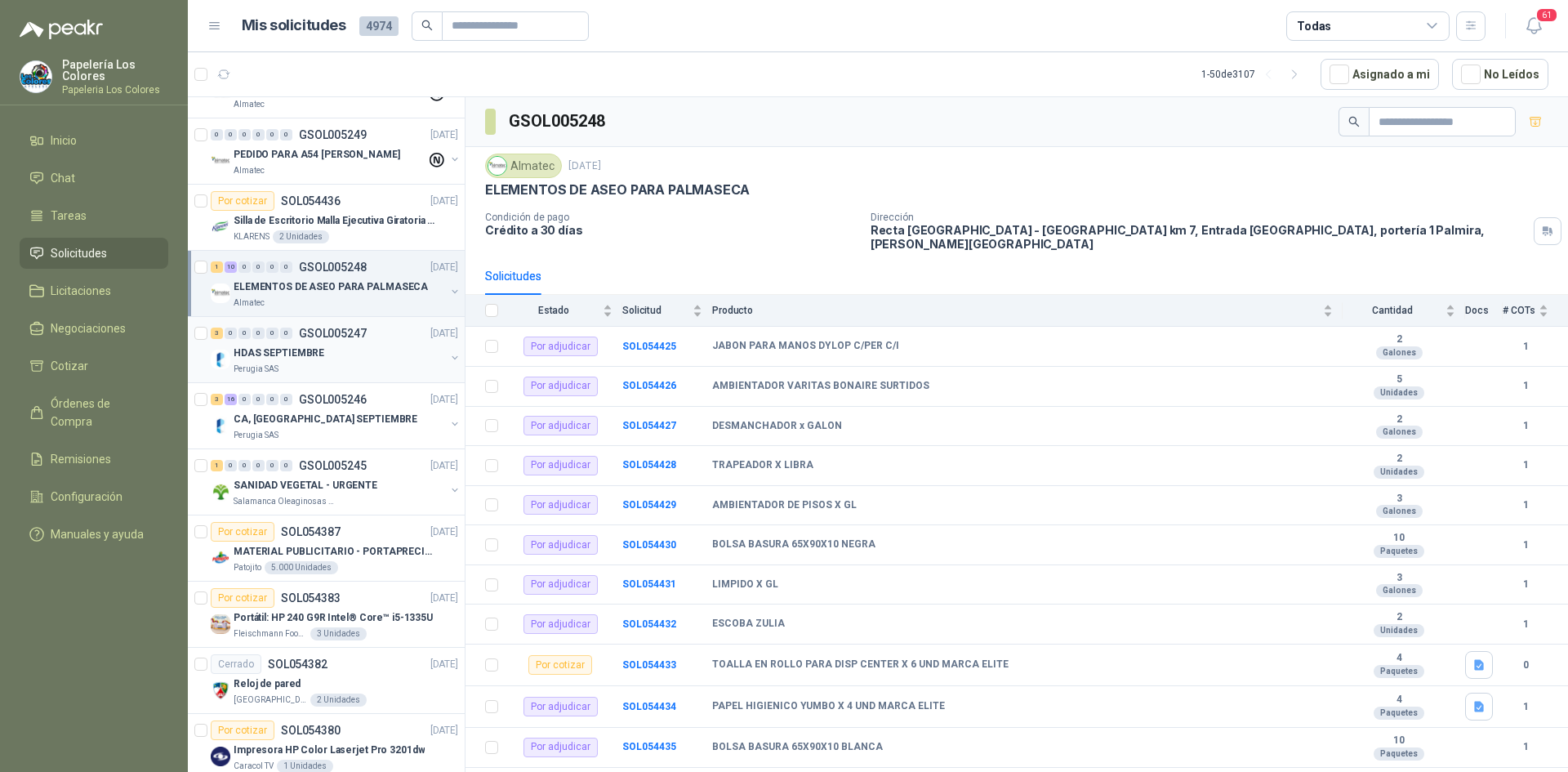
click at [385, 358] on div "HDAS SEPTIEMBRE" at bounding box center [339, 353] width 212 height 19
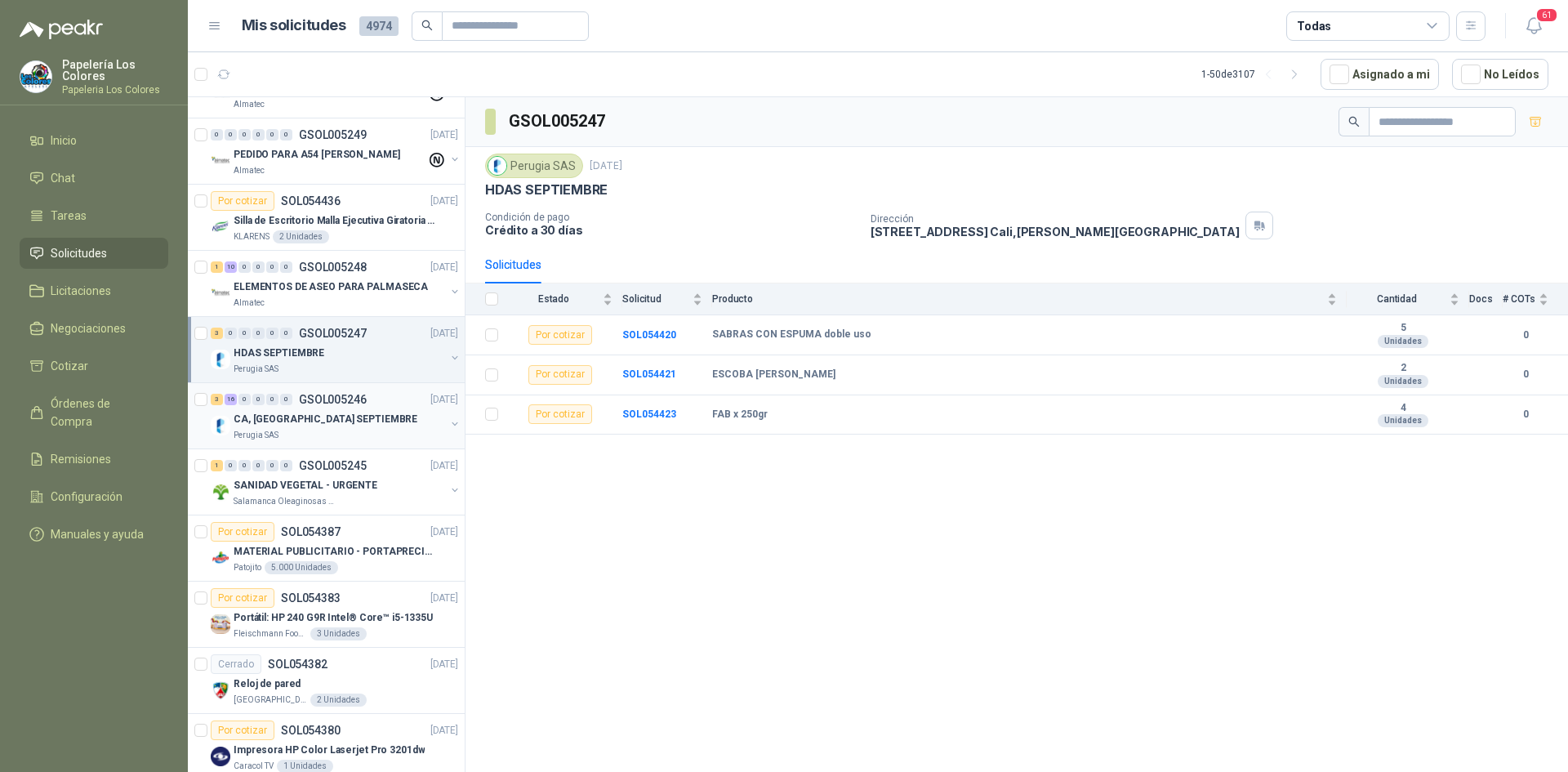
click at [371, 413] on div "CA, [GEOGRAPHIC_DATA] SEPTIEMBRE" at bounding box center [339, 419] width 212 height 19
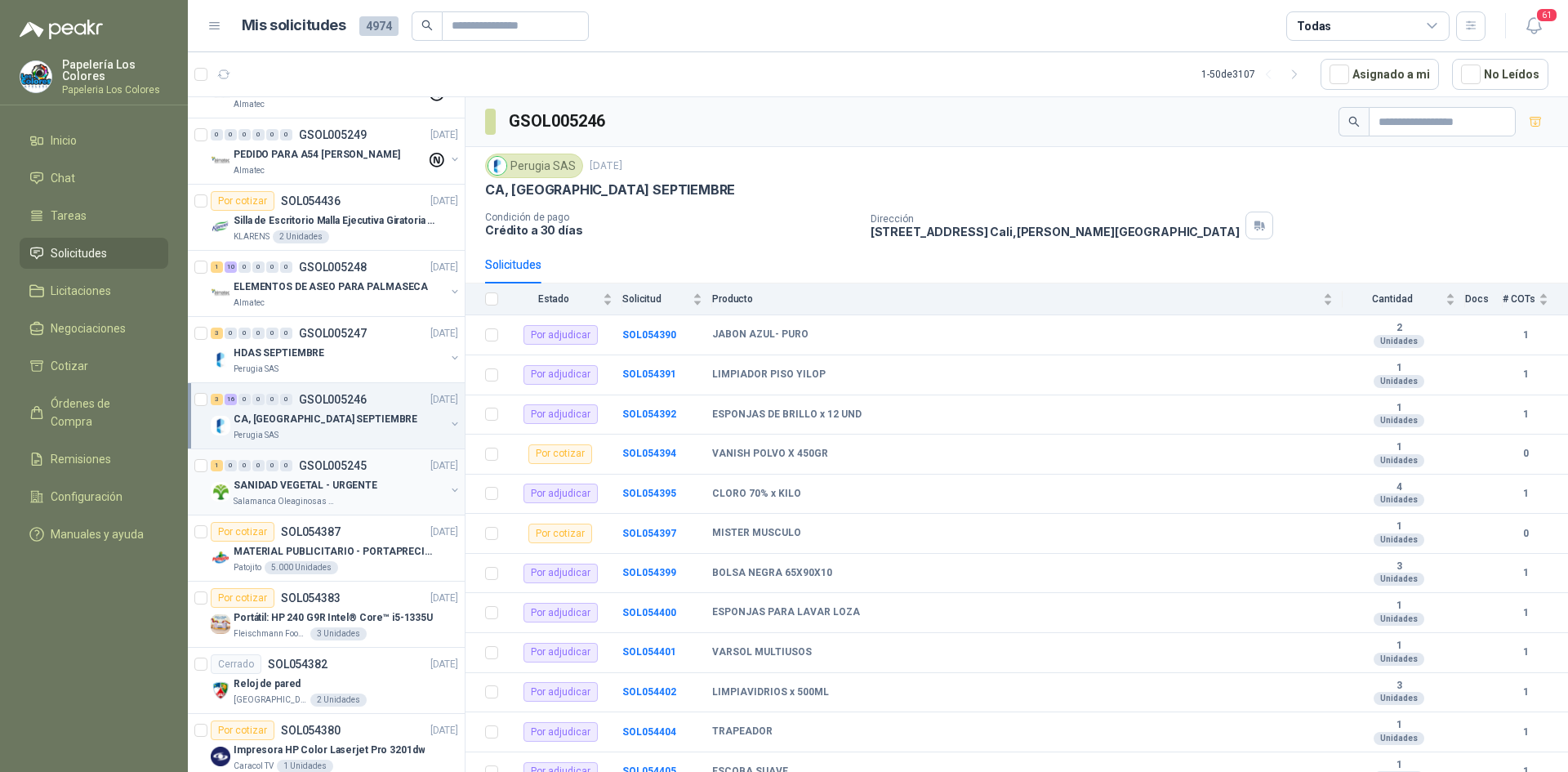
click at [398, 481] on div "SANIDAD VEGETAL - URGENTE" at bounding box center [339, 485] width 212 height 19
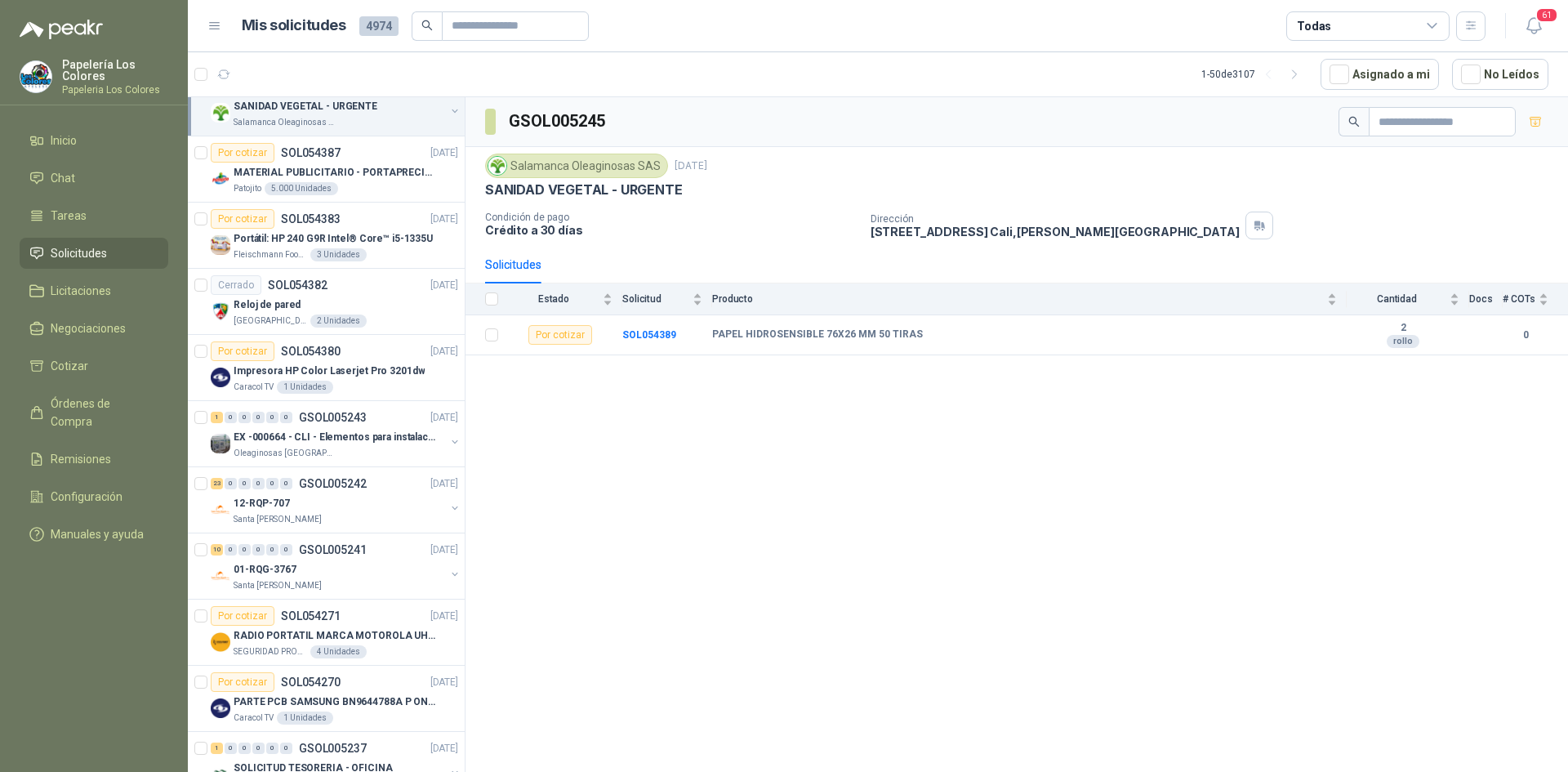
scroll to position [1436, 0]
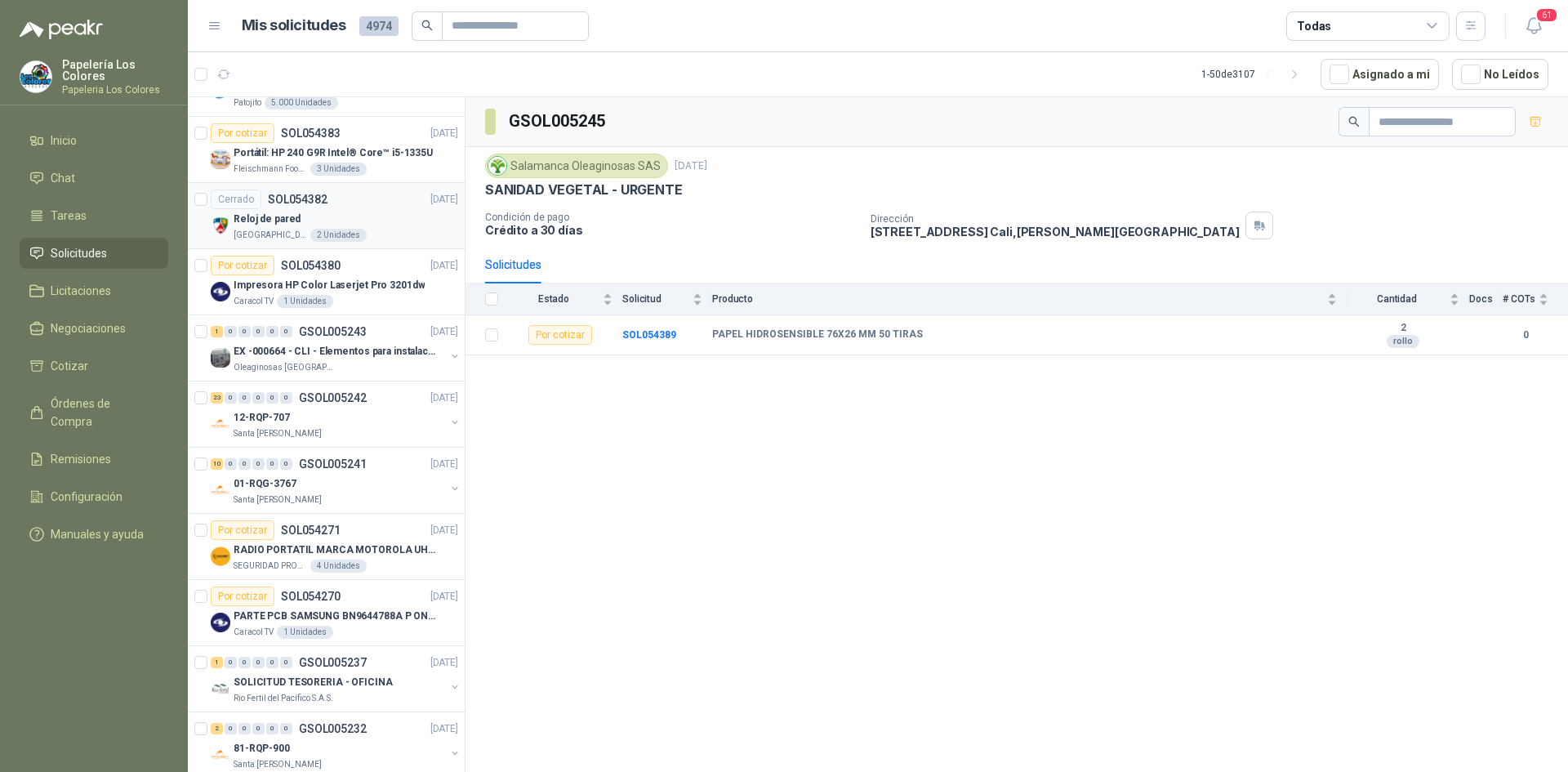
click at [371, 205] on div "Cerrado SOL054382 [DATE]" at bounding box center [335, 198] width 248 height 19
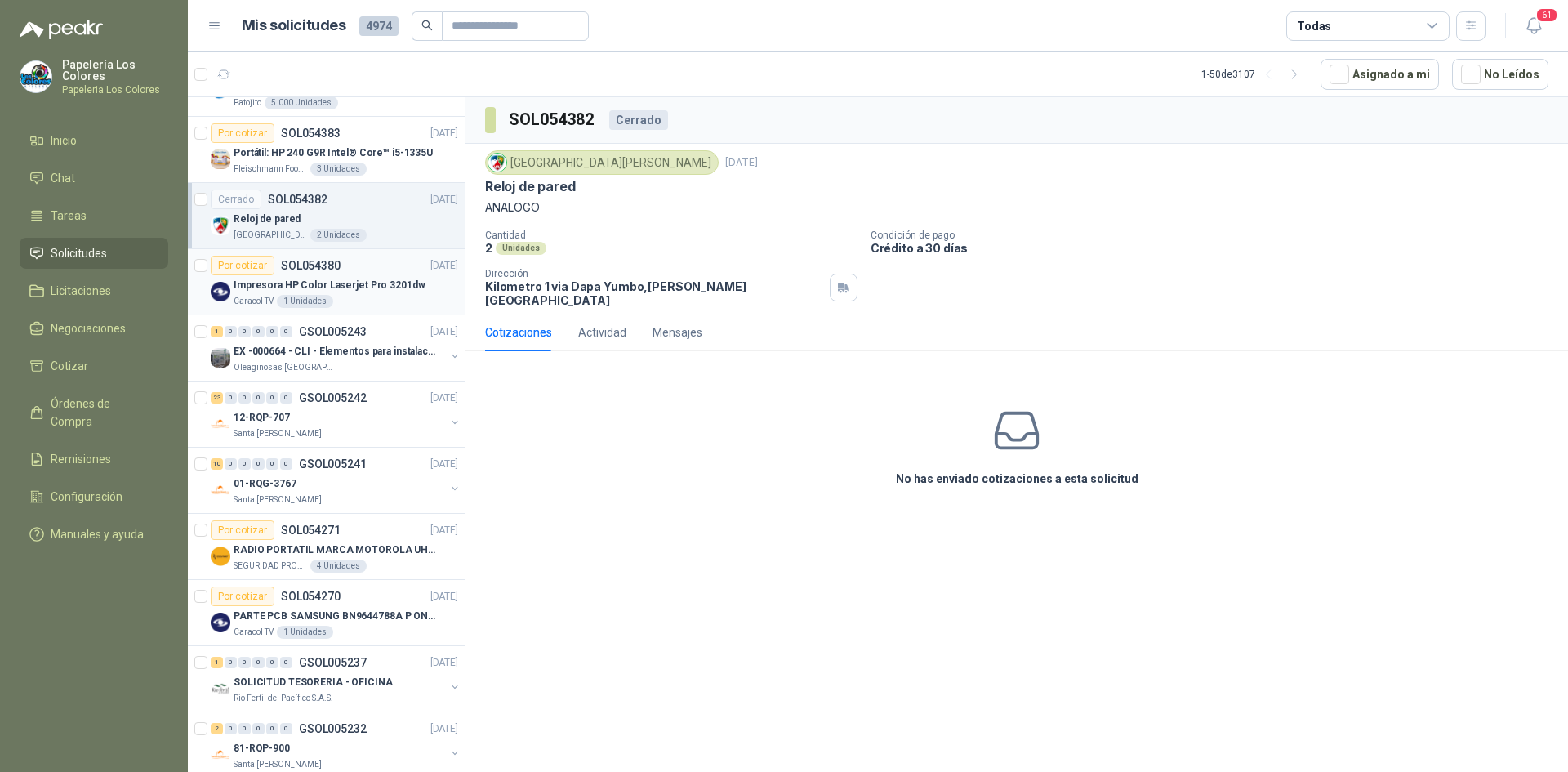
click at [370, 261] on div "Por cotizar SOL054380 [DATE]" at bounding box center [335, 265] width 248 height 19
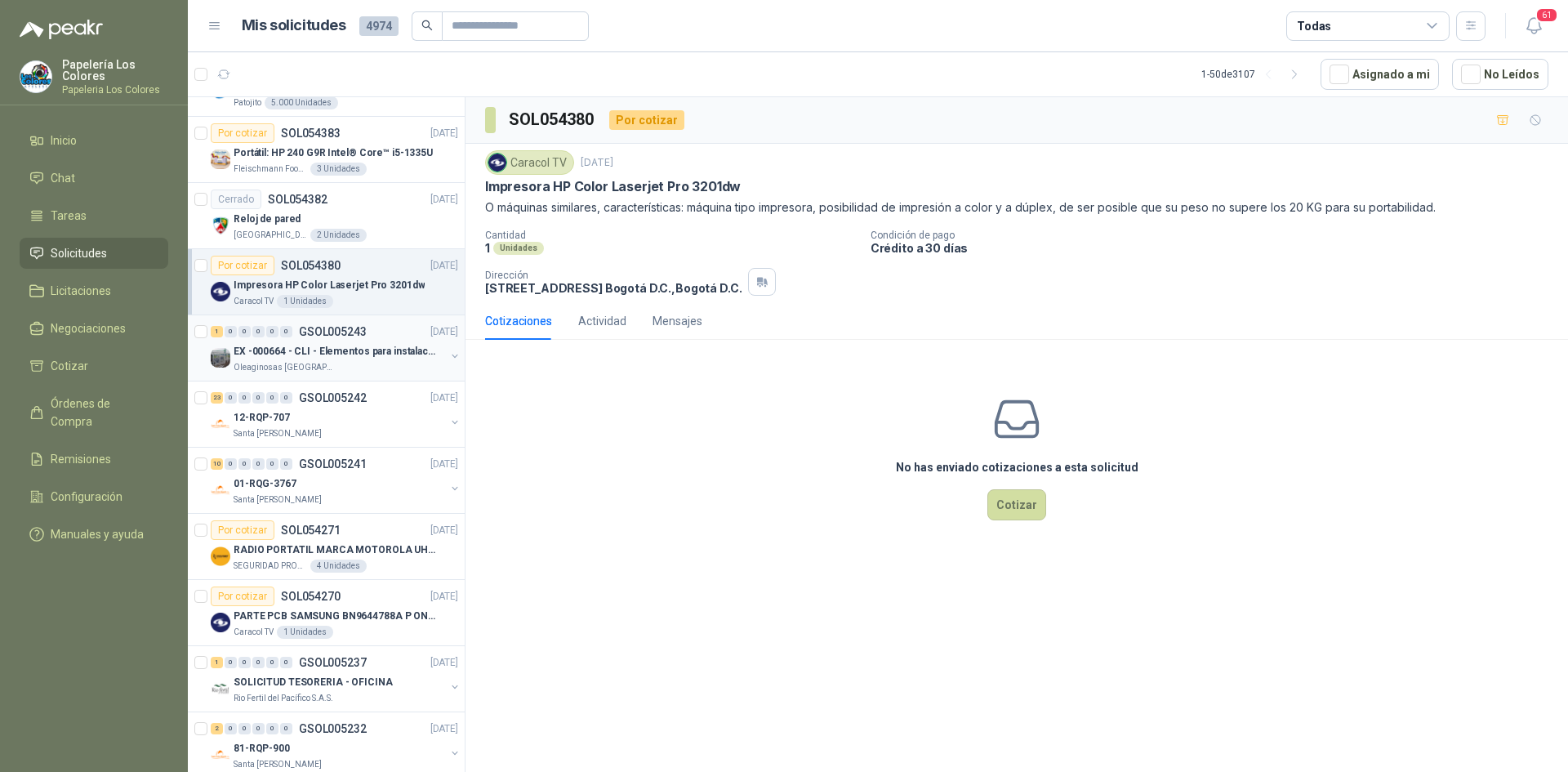
click at [383, 324] on div "1 0 0 0 0 0 GSOL005243 [DATE]" at bounding box center [336, 331] width 250 height 19
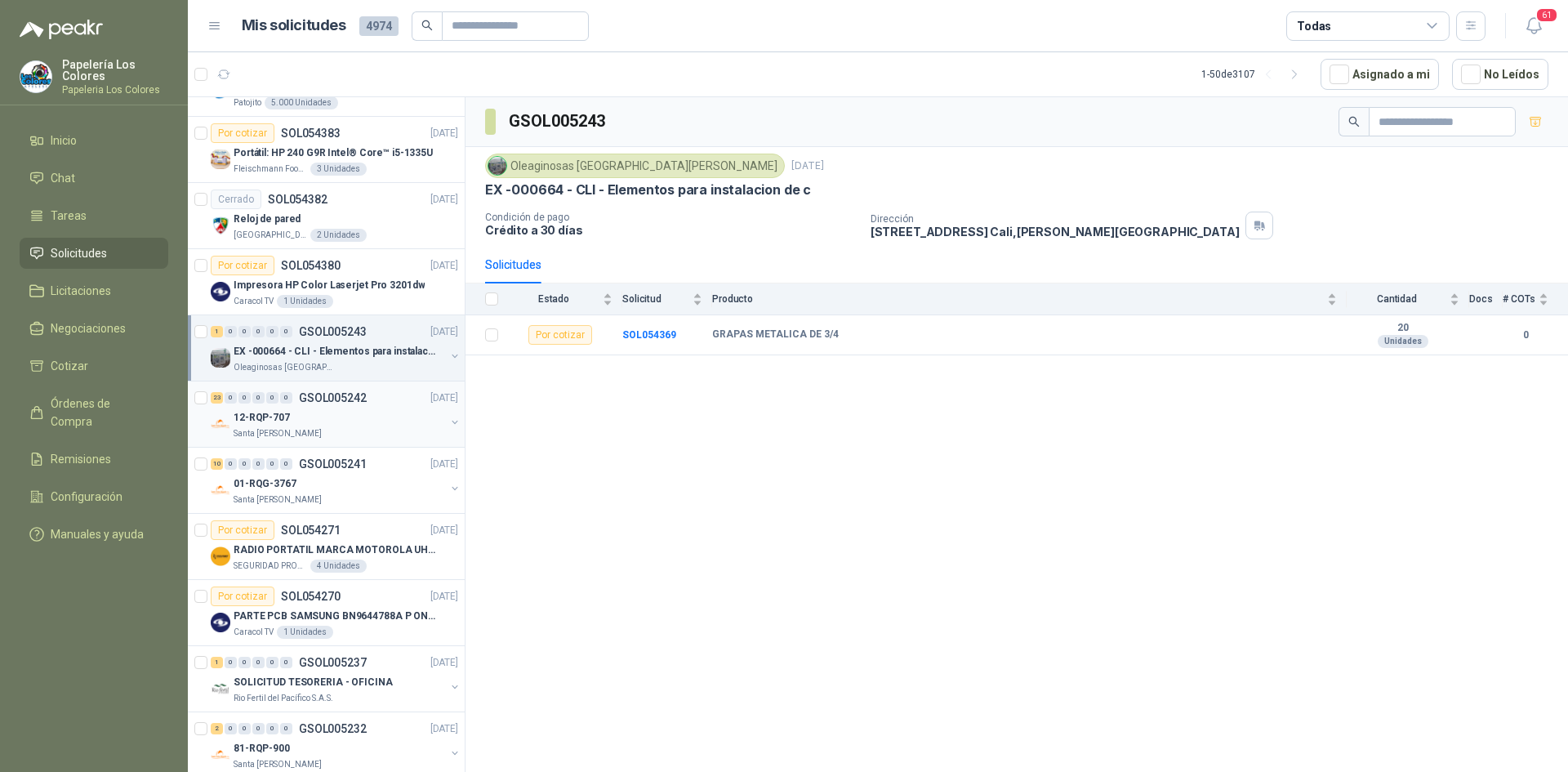
click at [401, 407] on div "23 0 0 0 0 0 GSOL005242 [DATE]" at bounding box center [336, 397] width 250 height 19
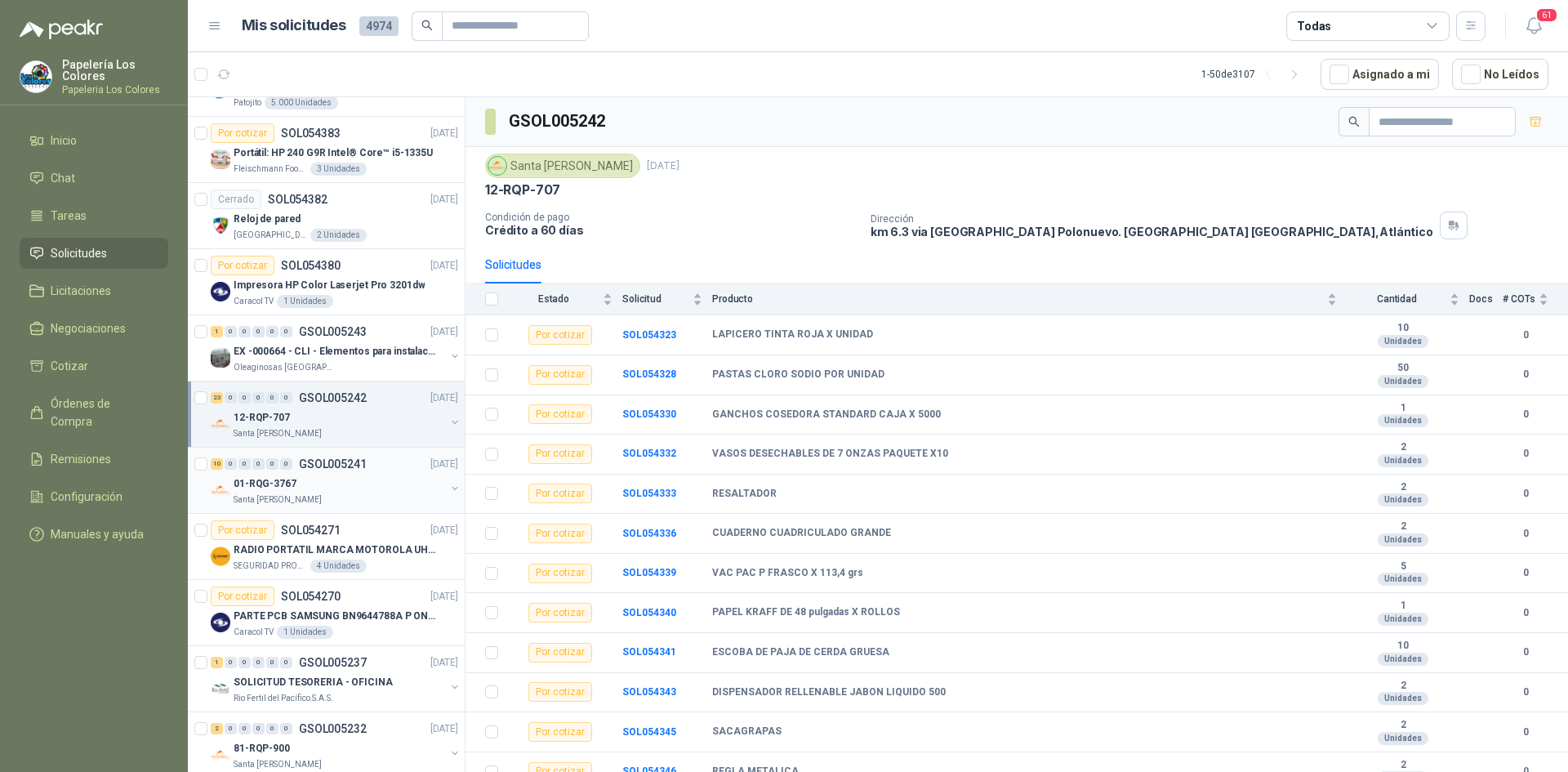
click at [377, 481] on div "01-RQG-3767" at bounding box center [339, 483] width 212 height 19
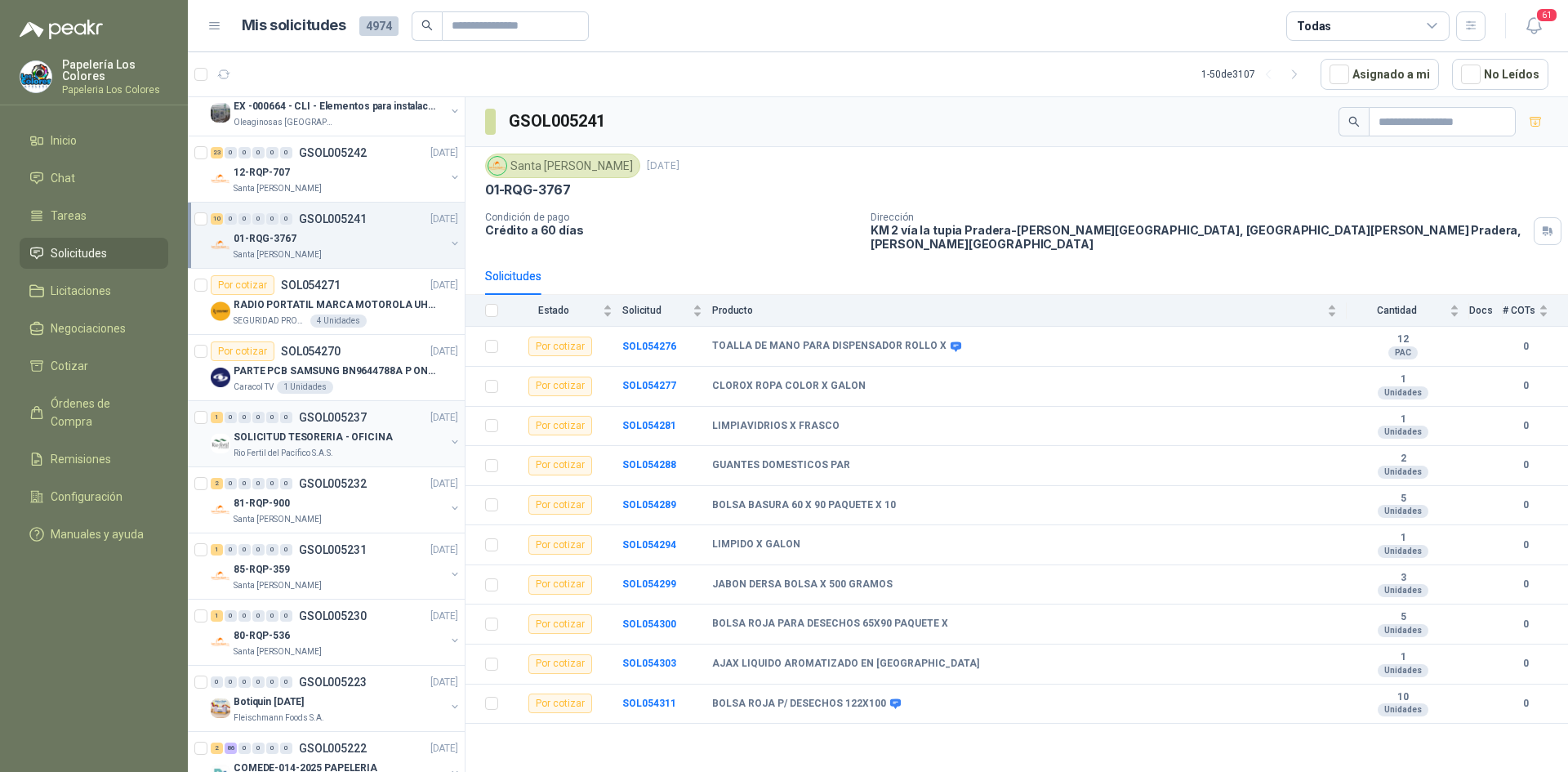
scroll to position [1763, 0]
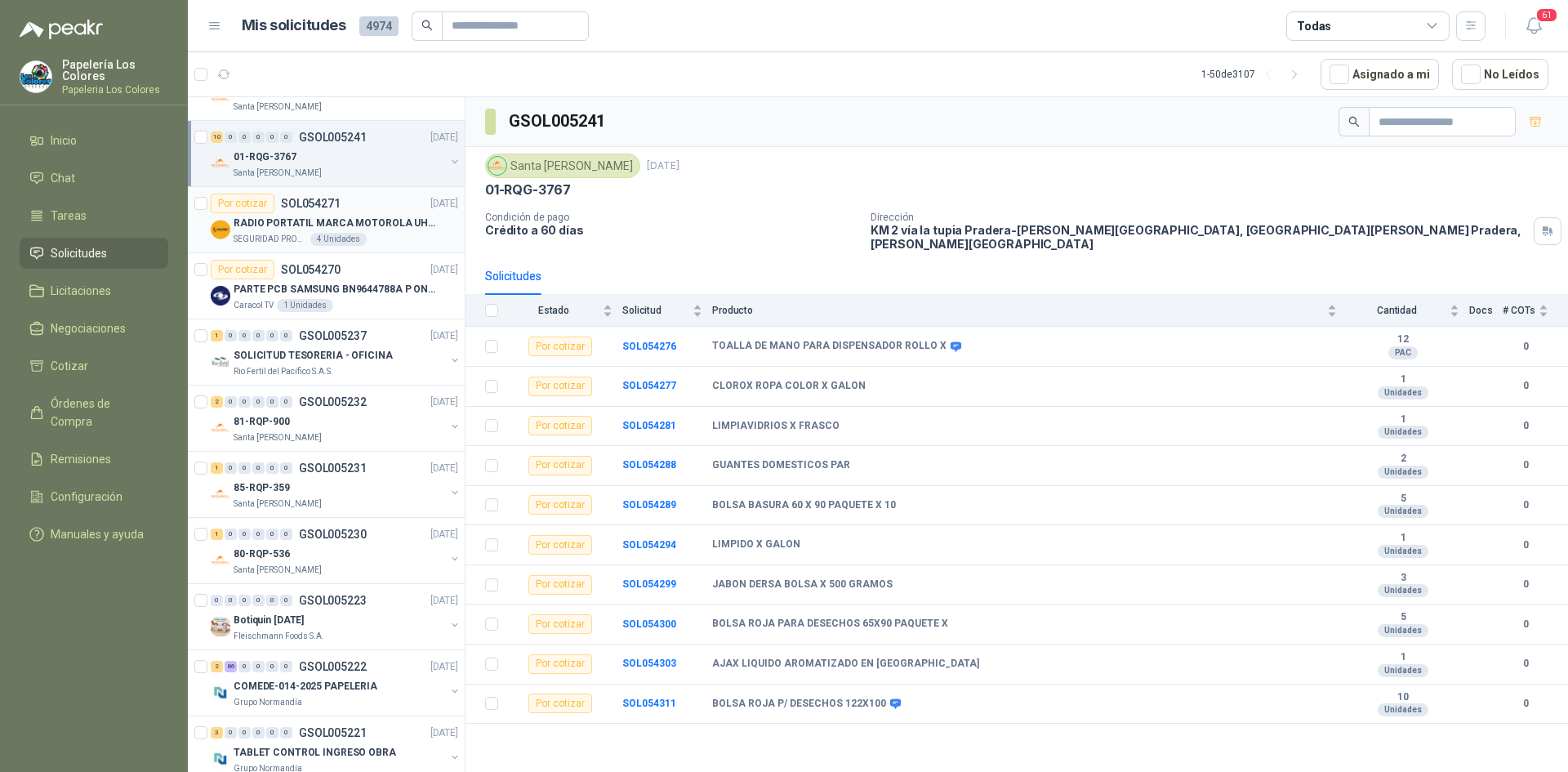
click at [379, 199] on div "Por cotizar SOL054271 [DATE]" at bounding box center [335, 203] width 248 height 19
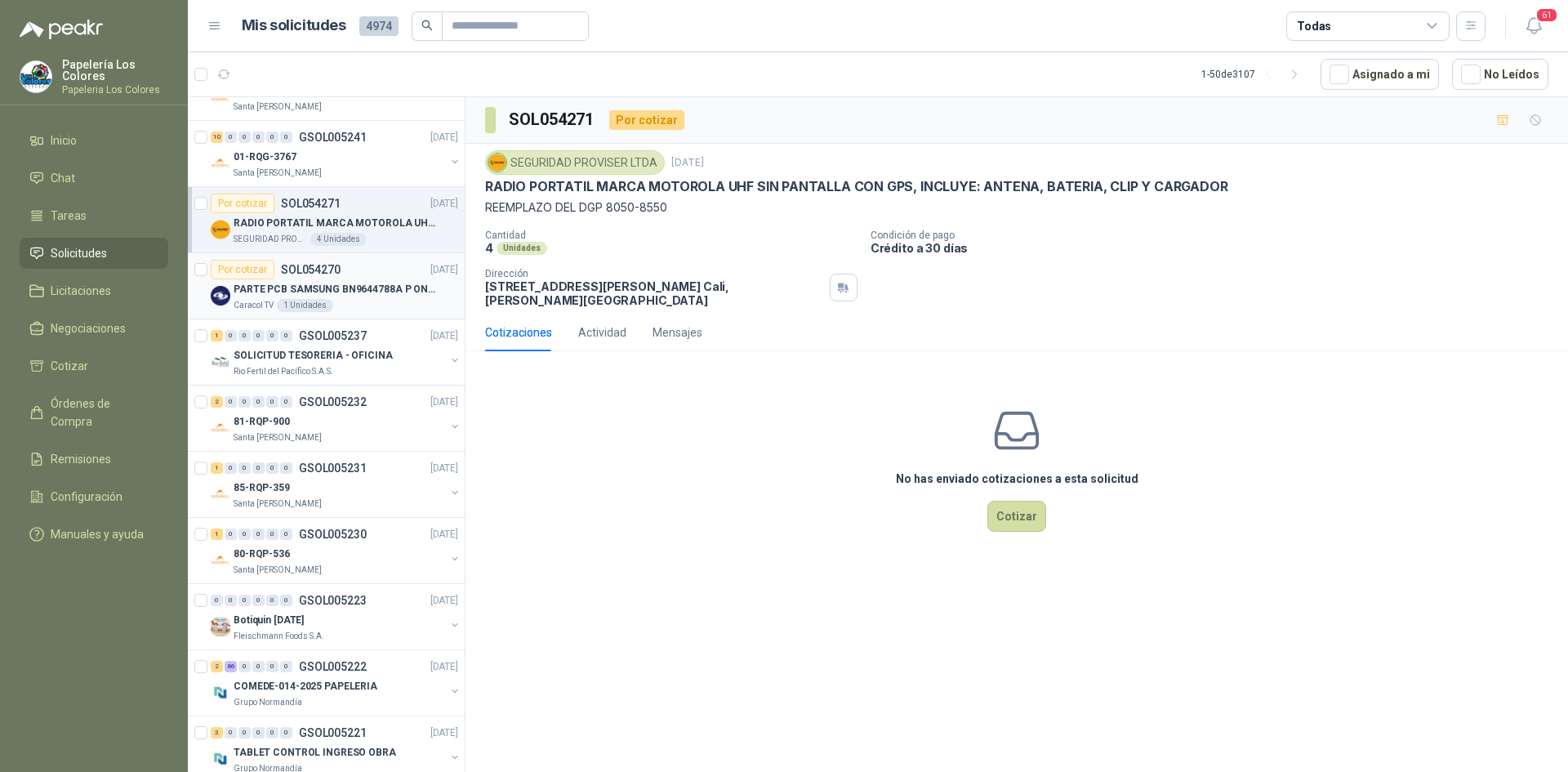
click at [373, 262] on div "Por cotizar SOL054270 [DATE]" at bounding box center [335, 269] width 248 height 19
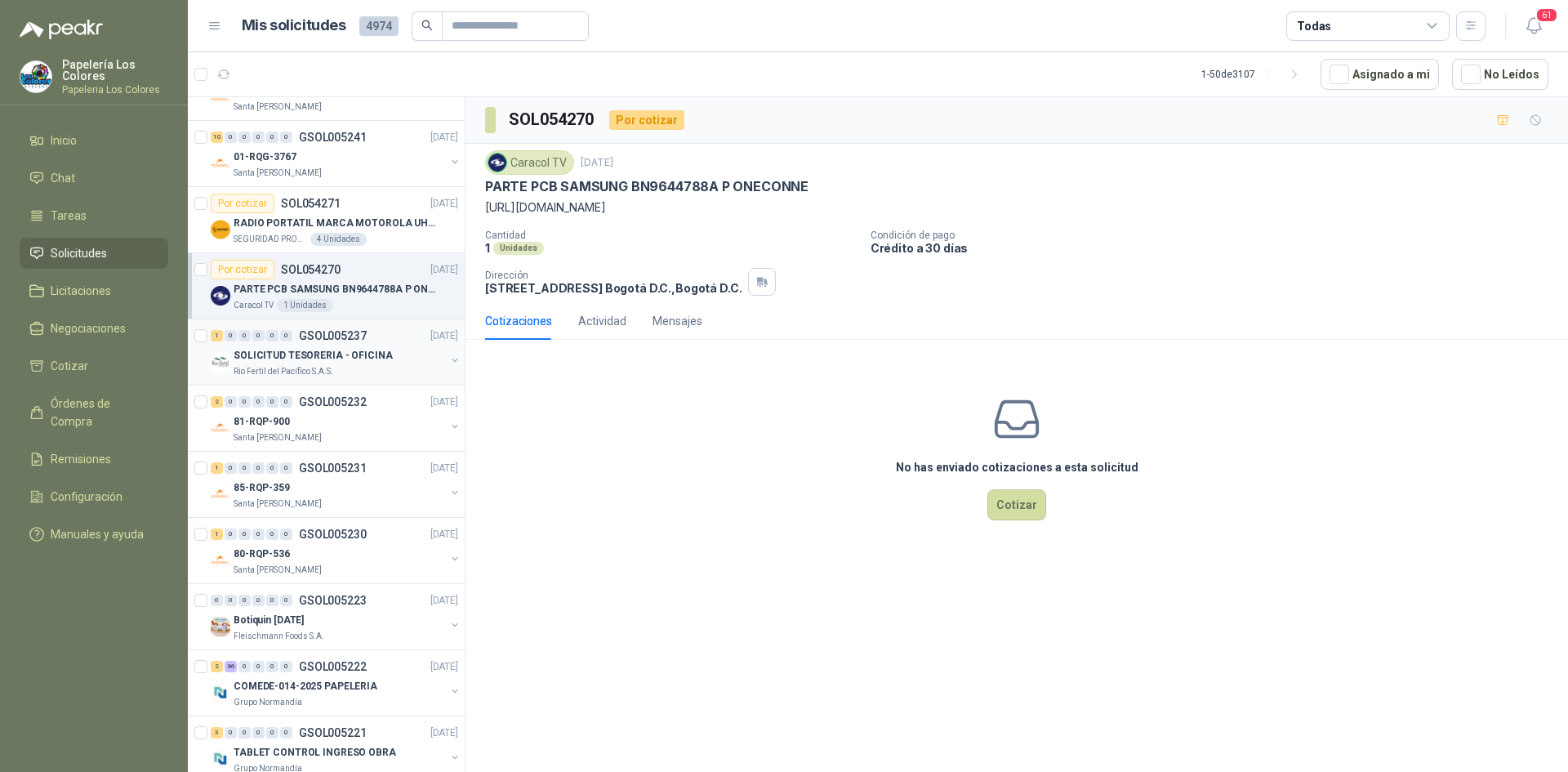
click at [395, 334] on div "1 0 0 0 0 0 GSOL005237 [DATE]" at bounding box center [336, 335] width 250 height 19
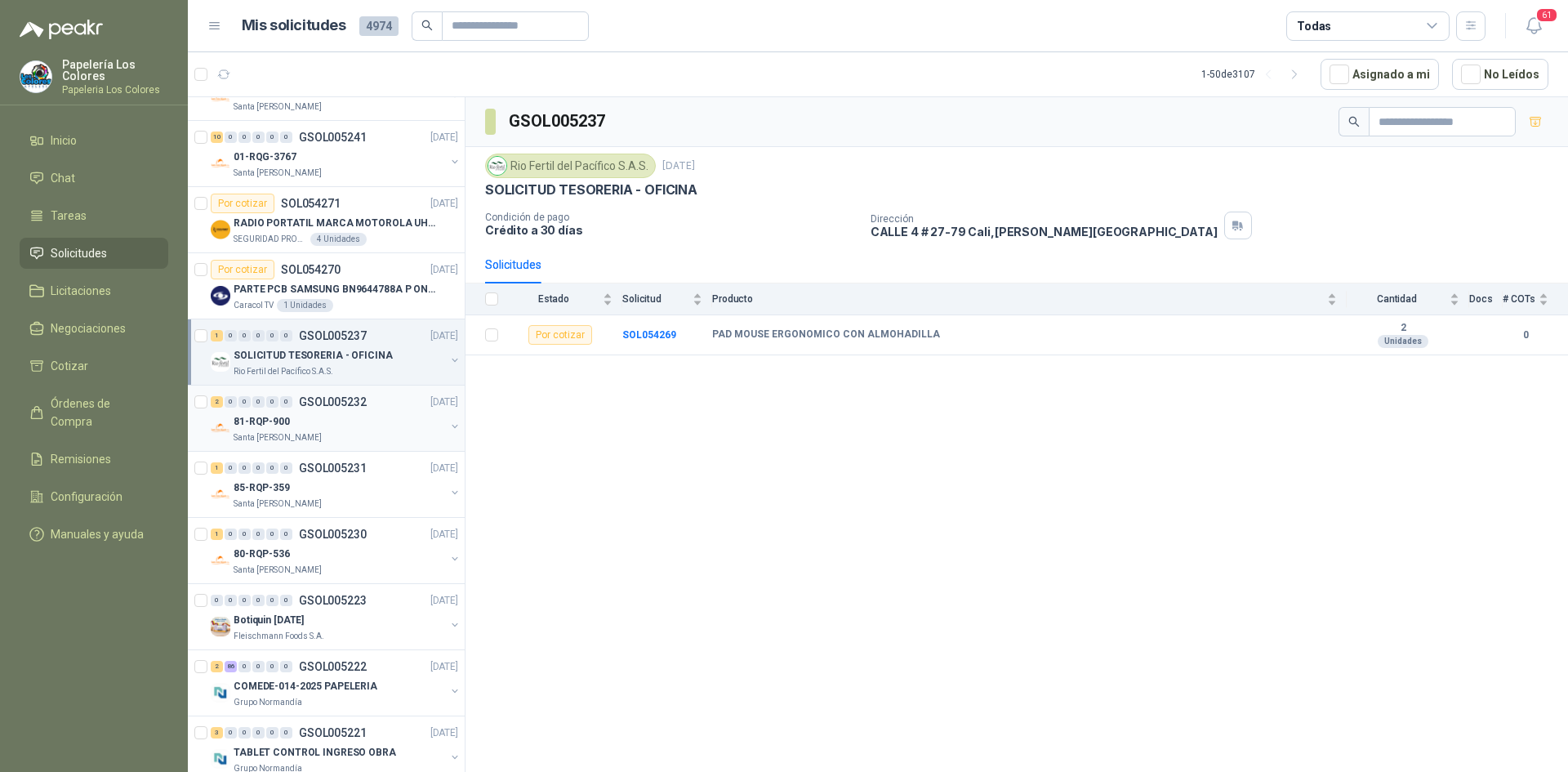
click at [389, 422] on div "81-RQP-900" at bounding box center [339, 421] width 212 height 19
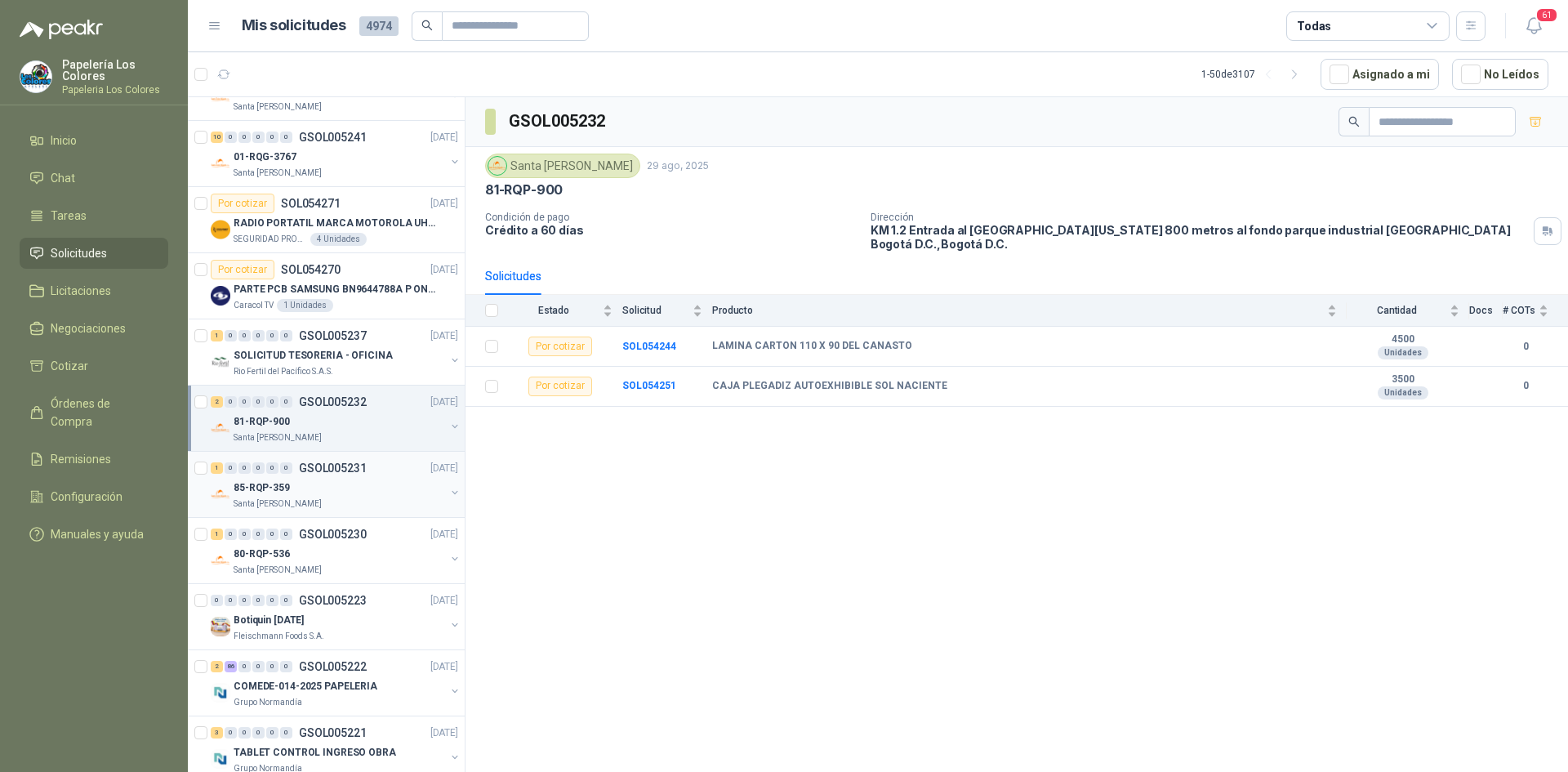
click at [384, 479] on div "85-RQP-359" at bounding box center [339, 487] width 212 height 19
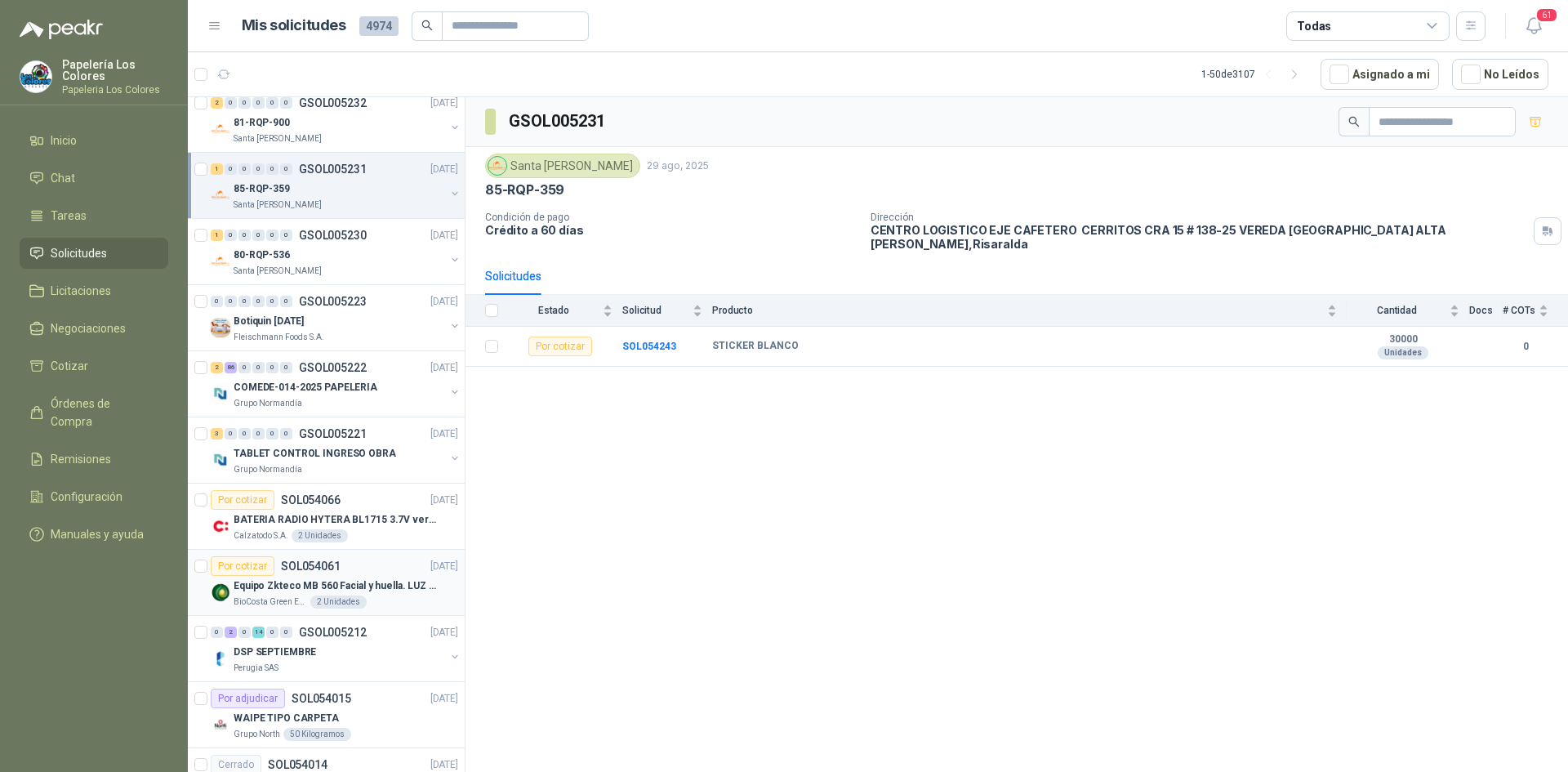
scroll to position [2089, 0]
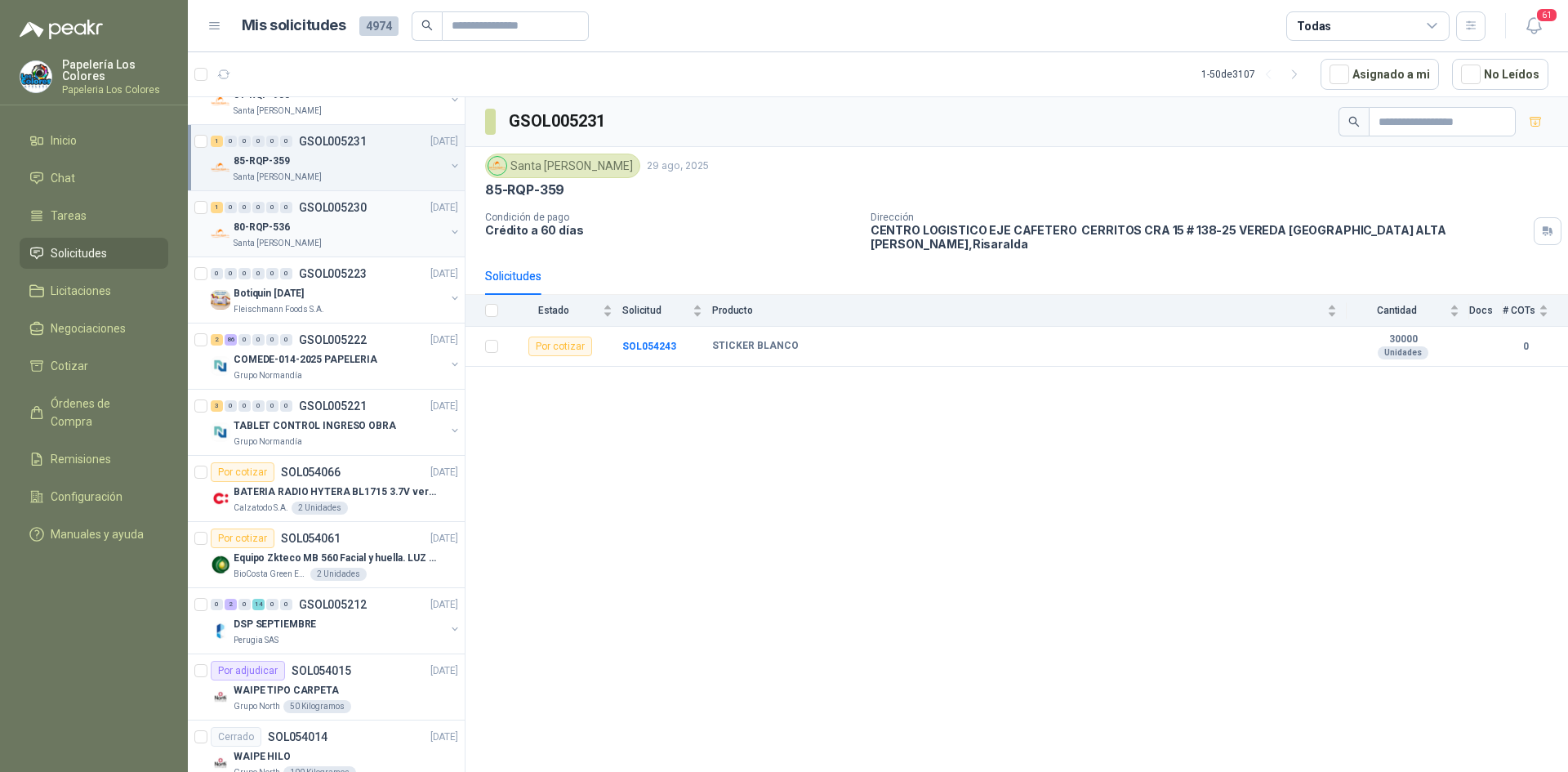
click at [370, 221] on div "80-RQP-536" at bounding box center [339, 226] width 212 height 19
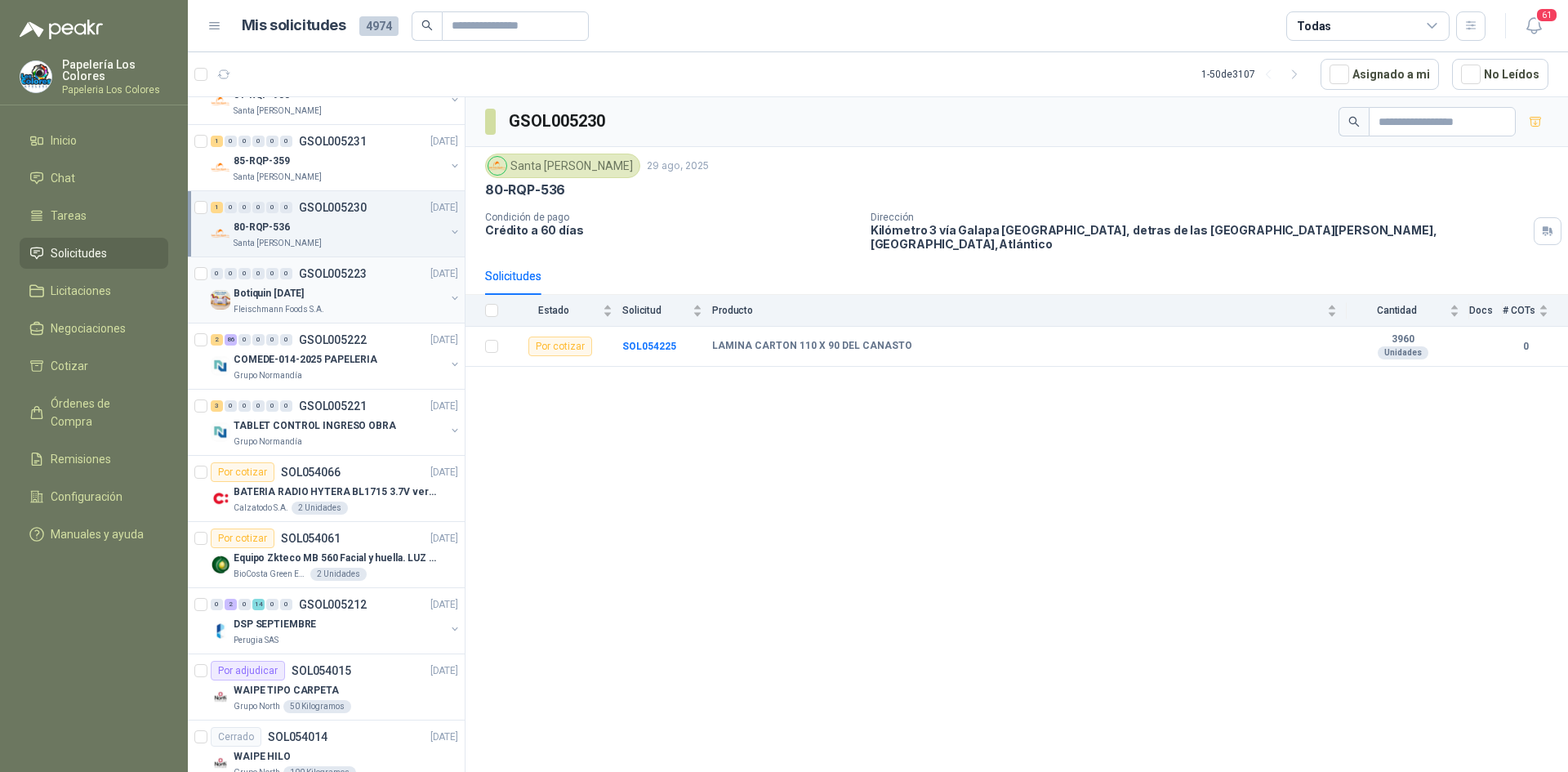
click at [385, 291] on div "Botiquin [DATE]" at bounding box center [339, 293] width 212 height 19
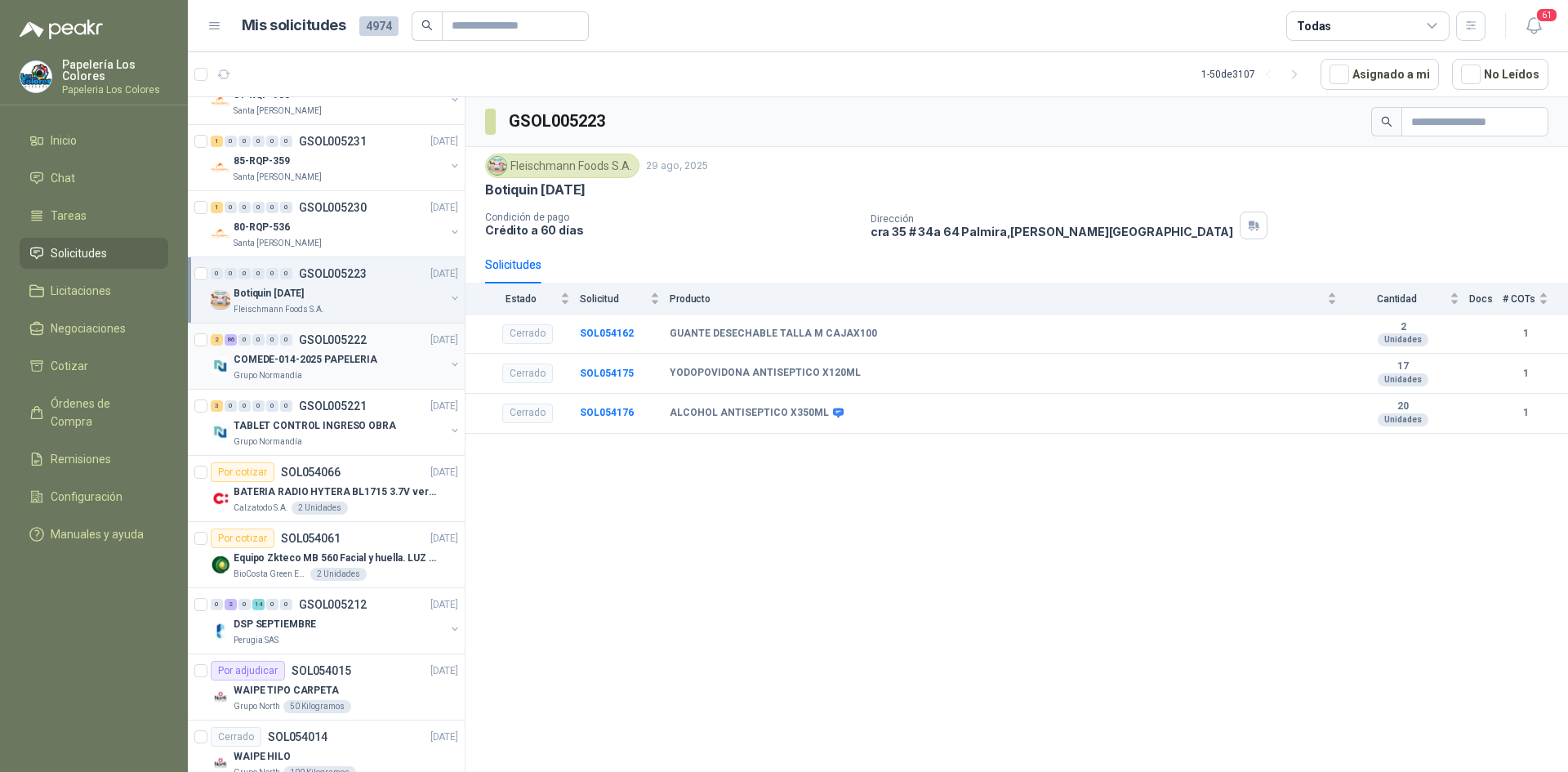
click at [389, 354] on div "COMEDE-014-2025 PAPELERIA" at bounding box center [339, 359] width 212 height 19
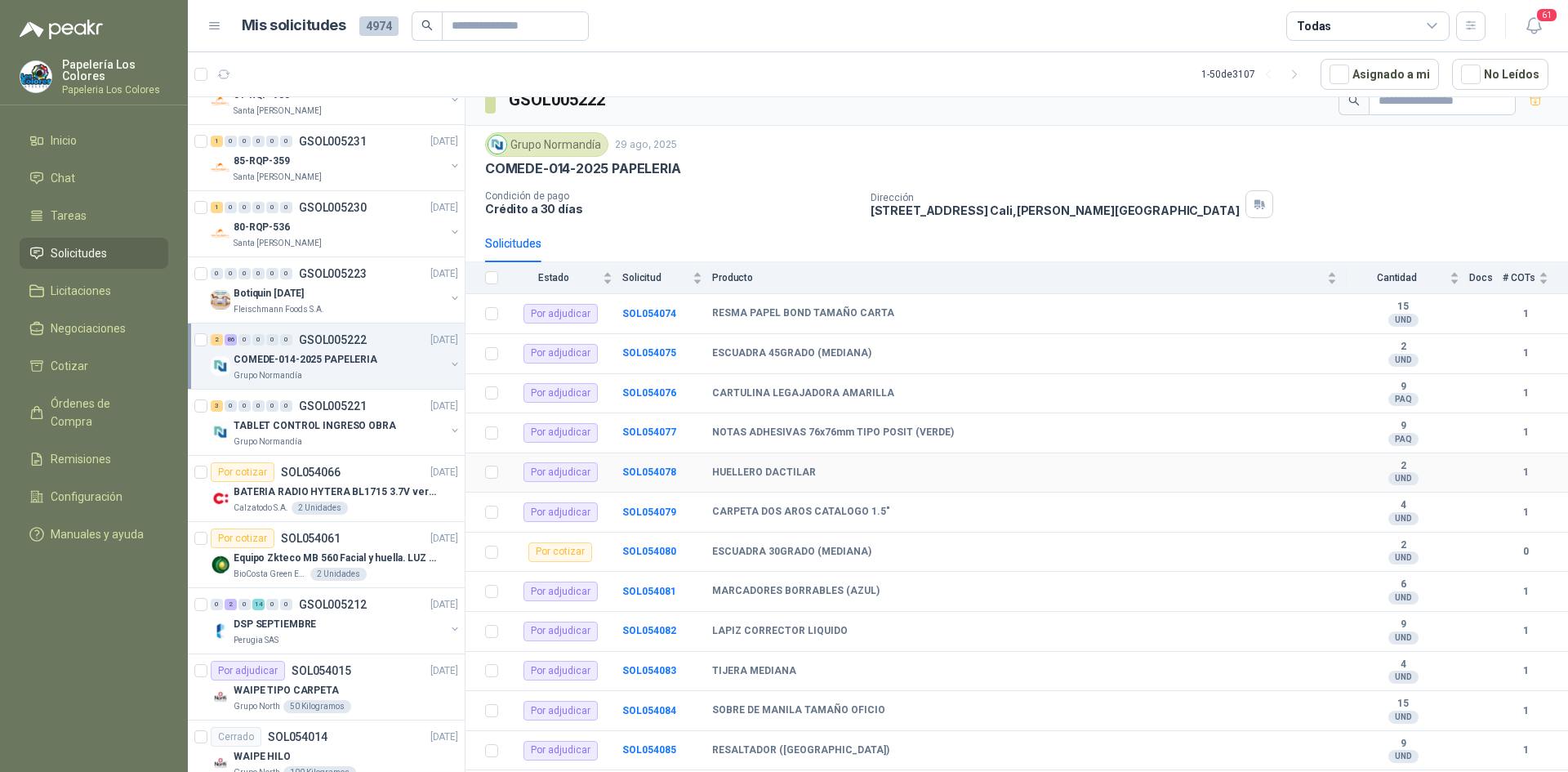
scroll to position [82, 0]
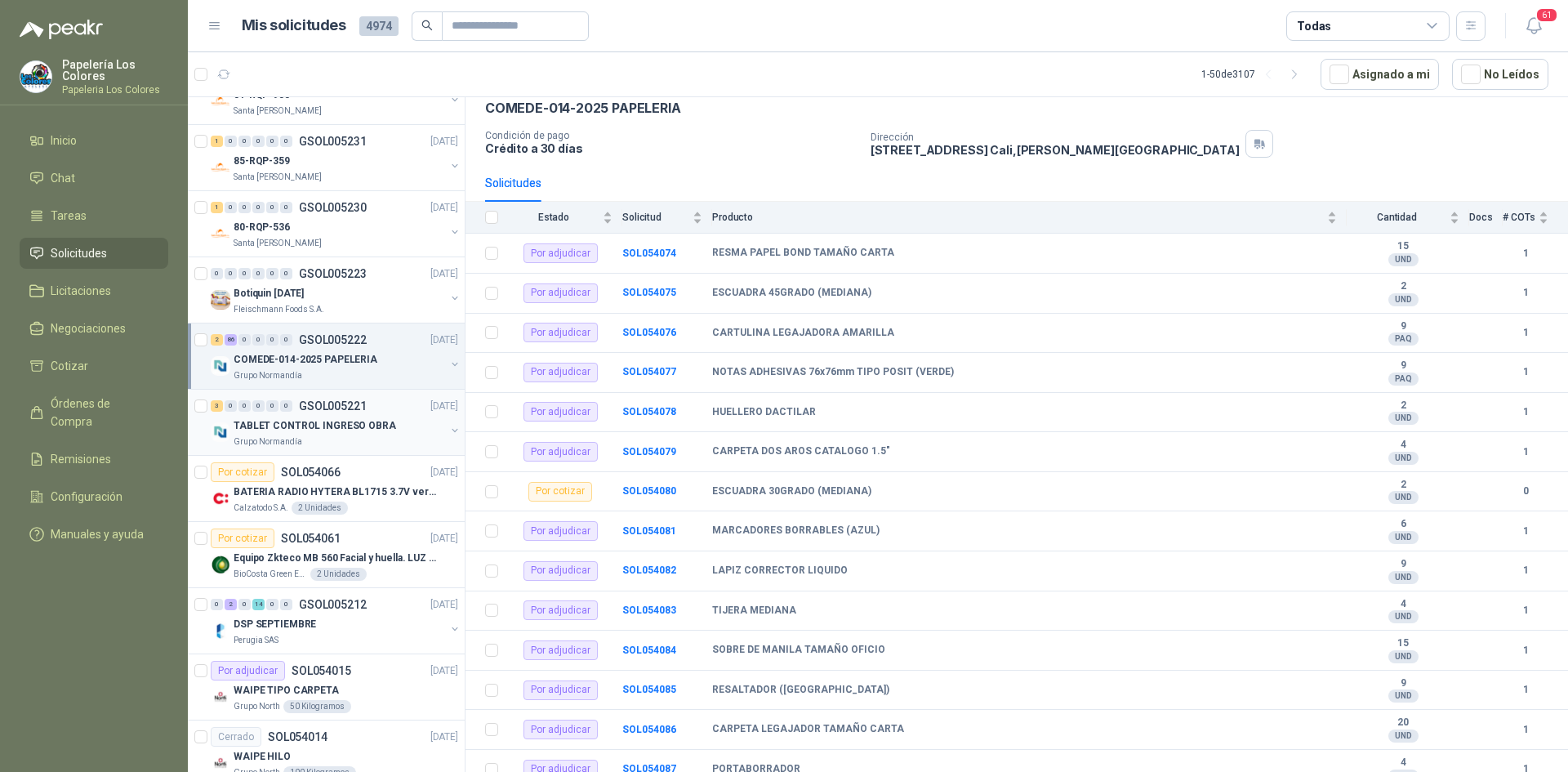
click at [393, 417] on div "TABLET CONTROL INGRESO OBRA" at bounding box center [339, 425] width 212 height 19
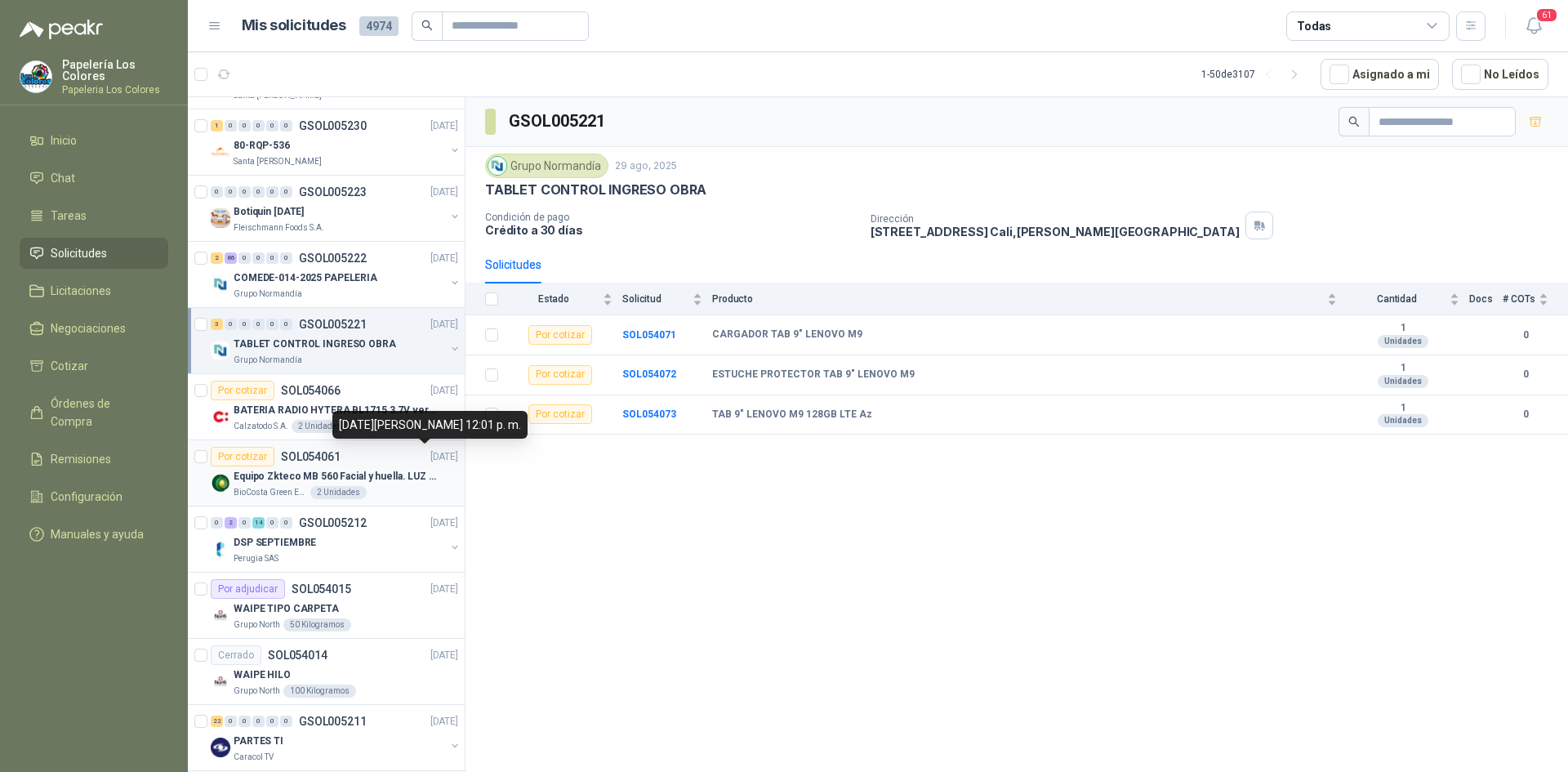
scroll to position [2253, 0]
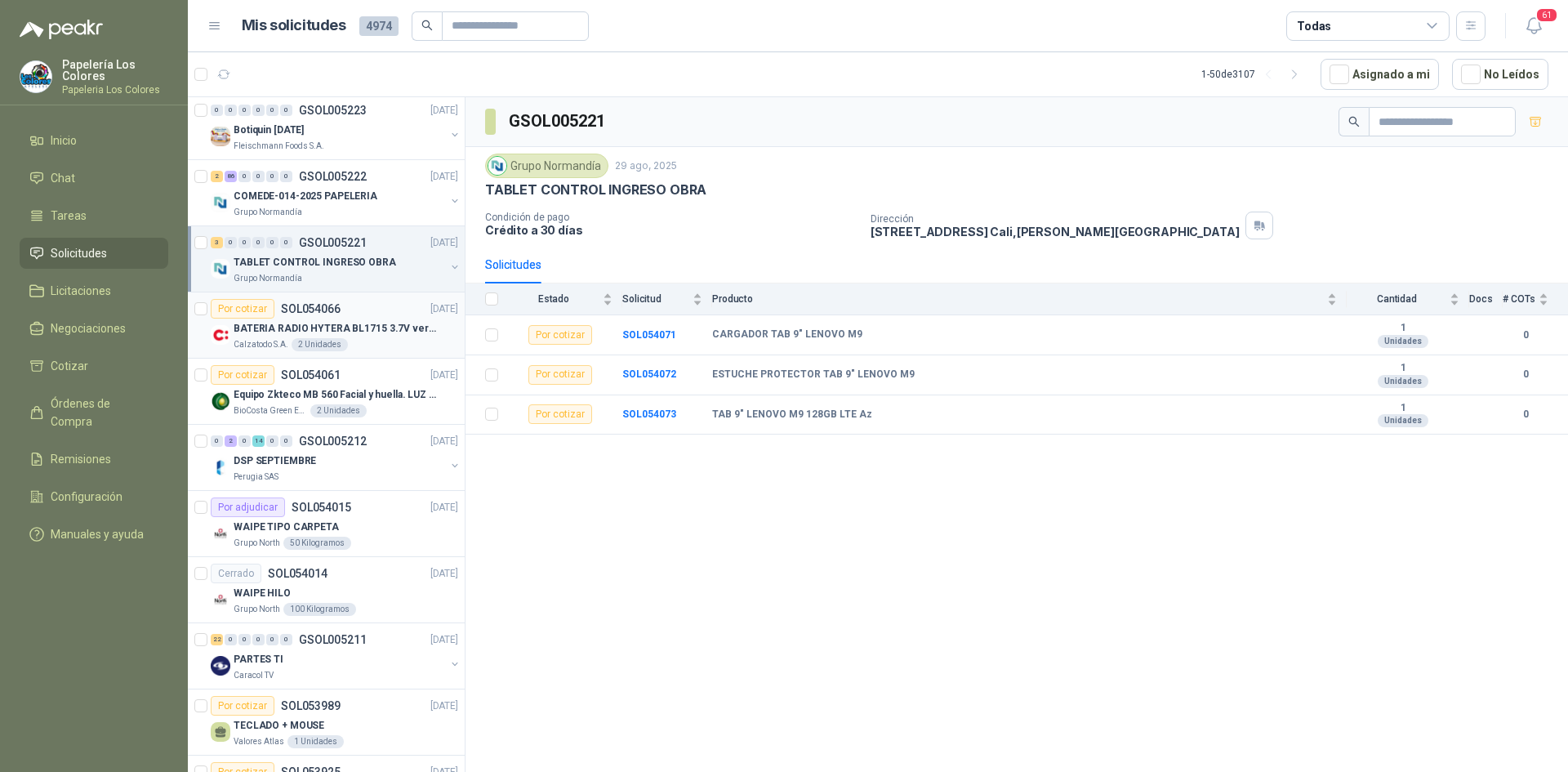
click at [379, 310] on div "Por cotizar SOL054066 [DATE]" at bounding box center [335, 308] width 248 height 19
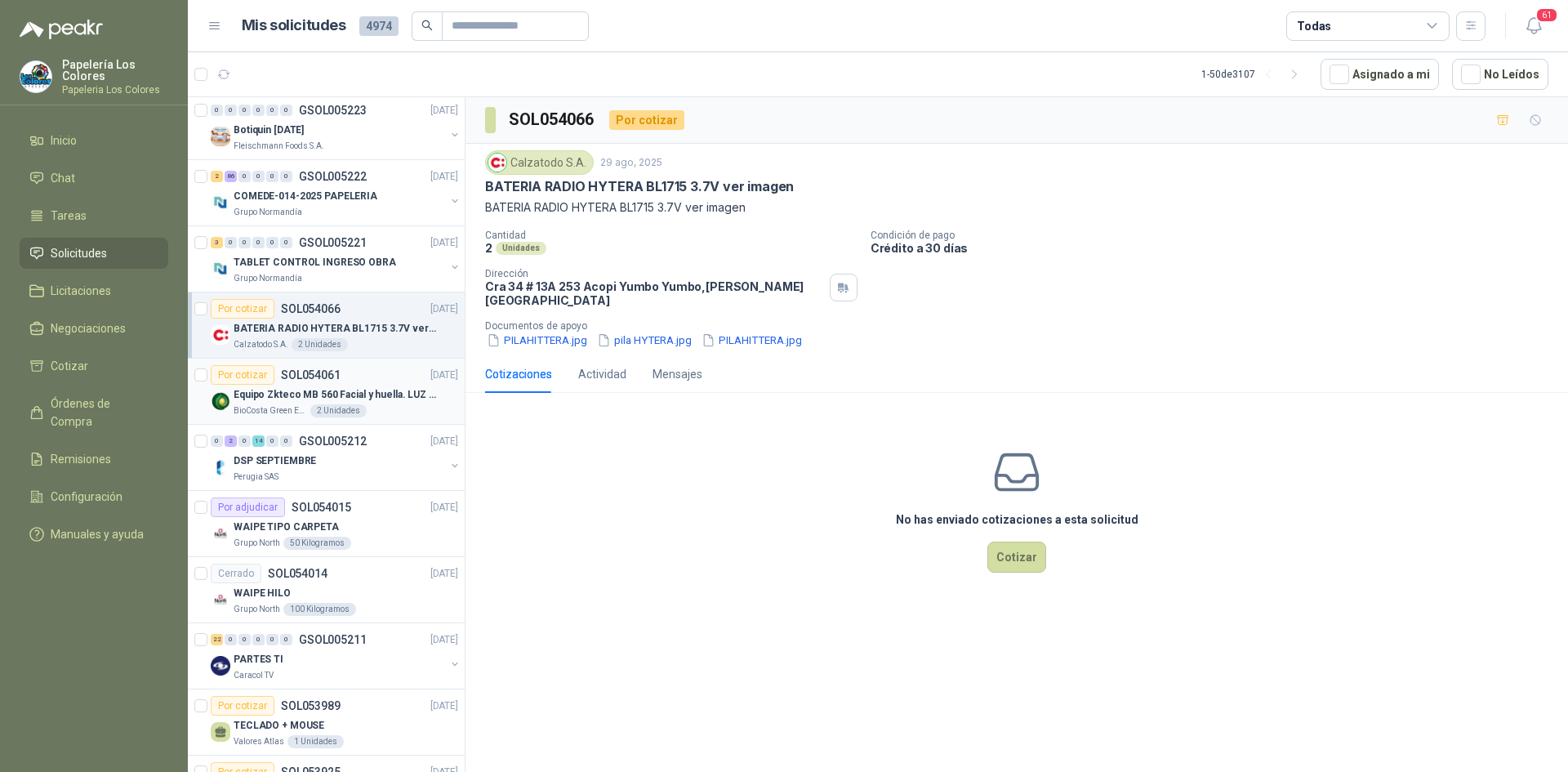
click at [380, 371] on div "Por cotizar SOL054061 [DATE]" at bounding box center [335, 374] width 248 height 19
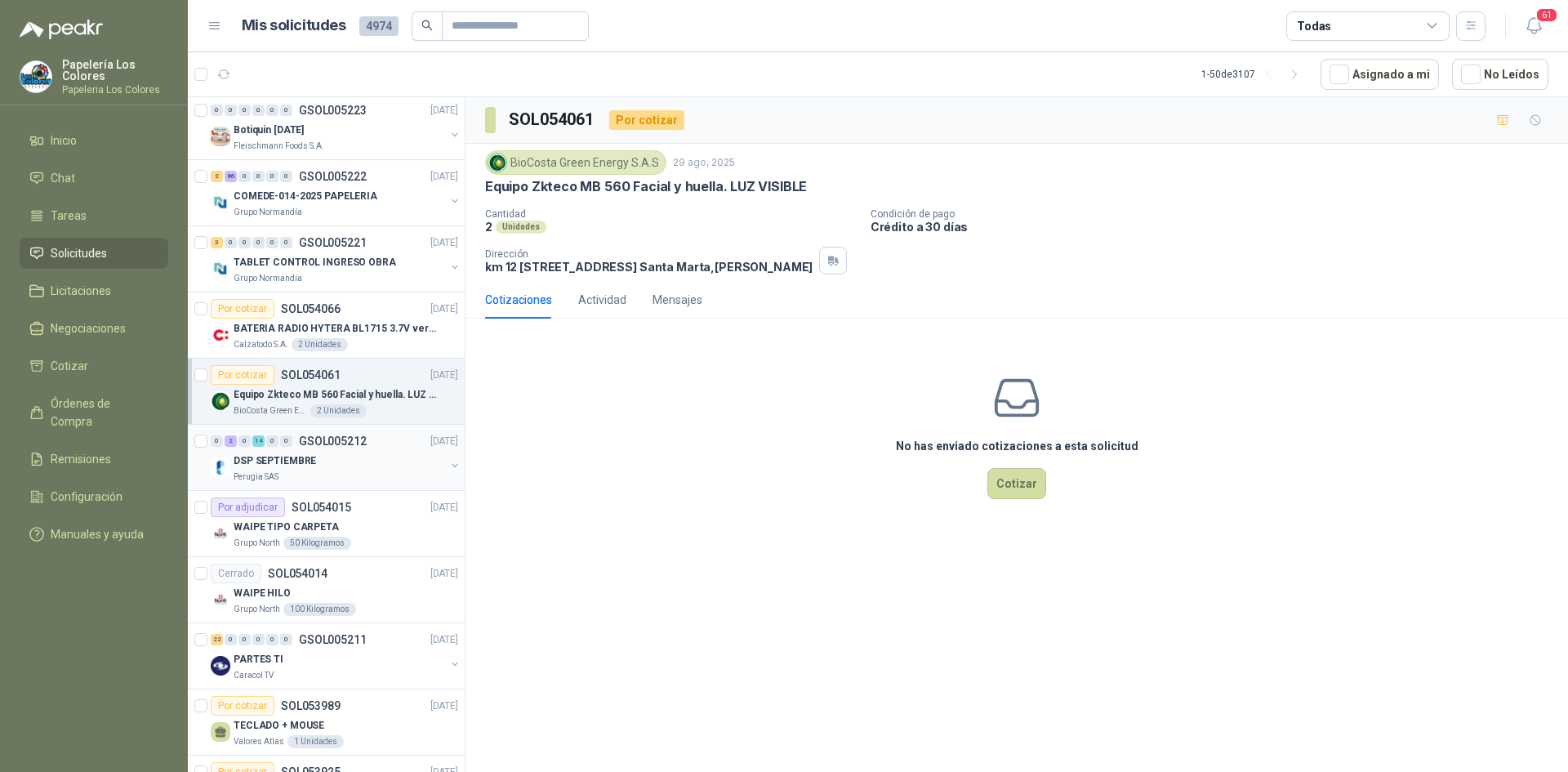
click at [378, 453] on div "DSP SEPTIEMBRE" at bounding box center [339, 461] width 212 height 19
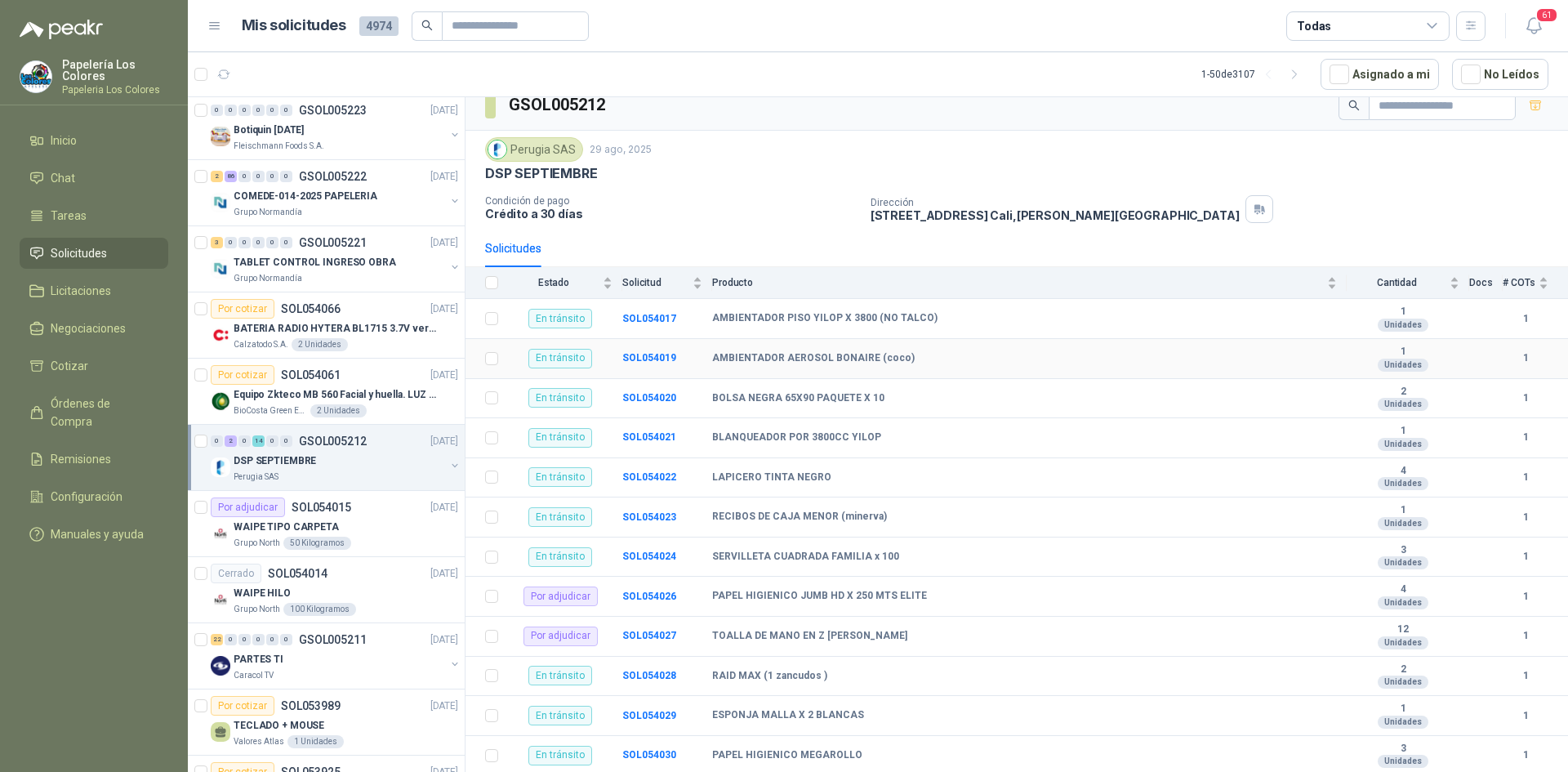
scroll to position [10, 0]
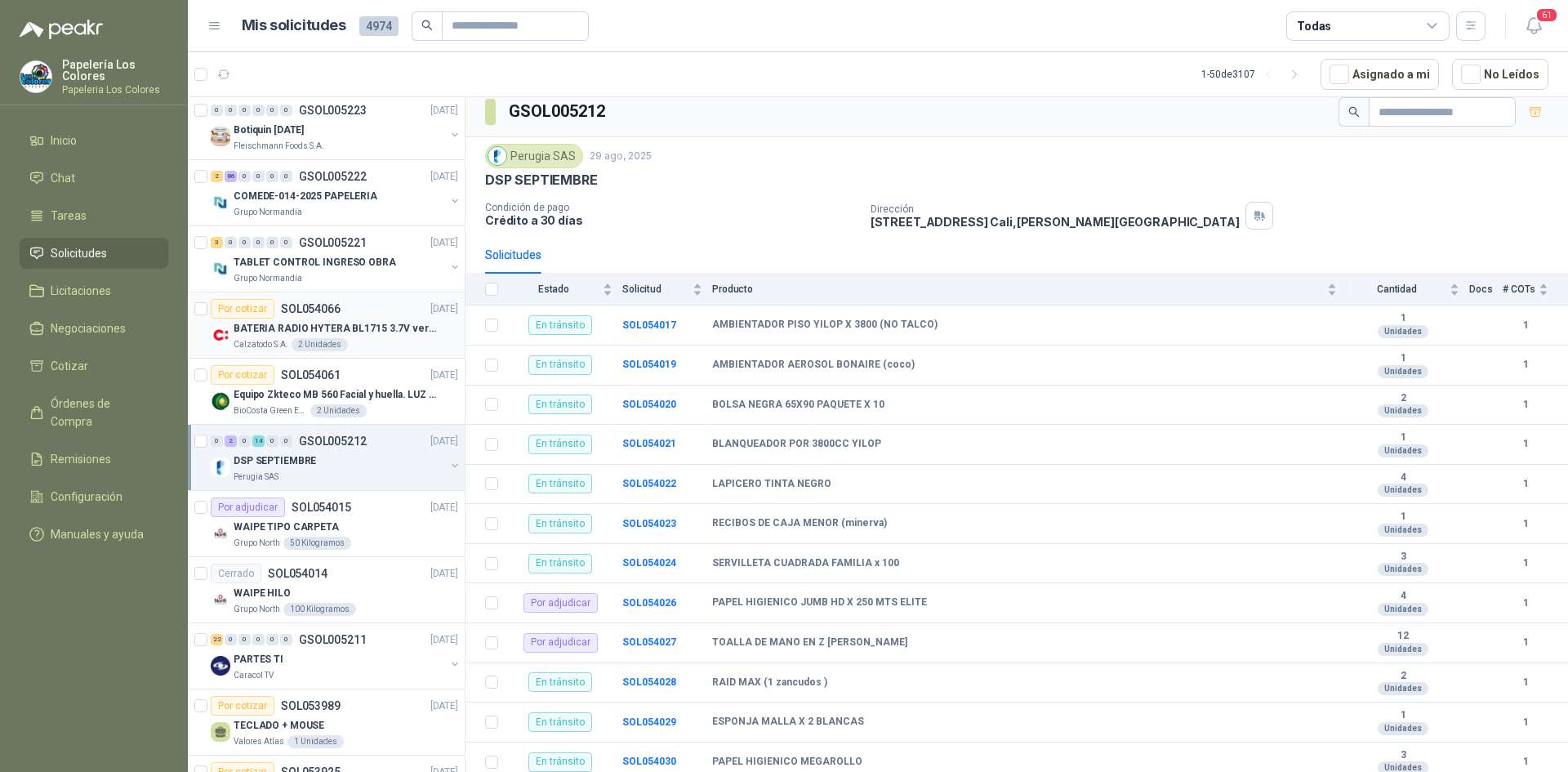
click at [357, 299] on div "Por cotizar SOL054066 [DATE]" at bounding box center [335, 308] width 248 height 19
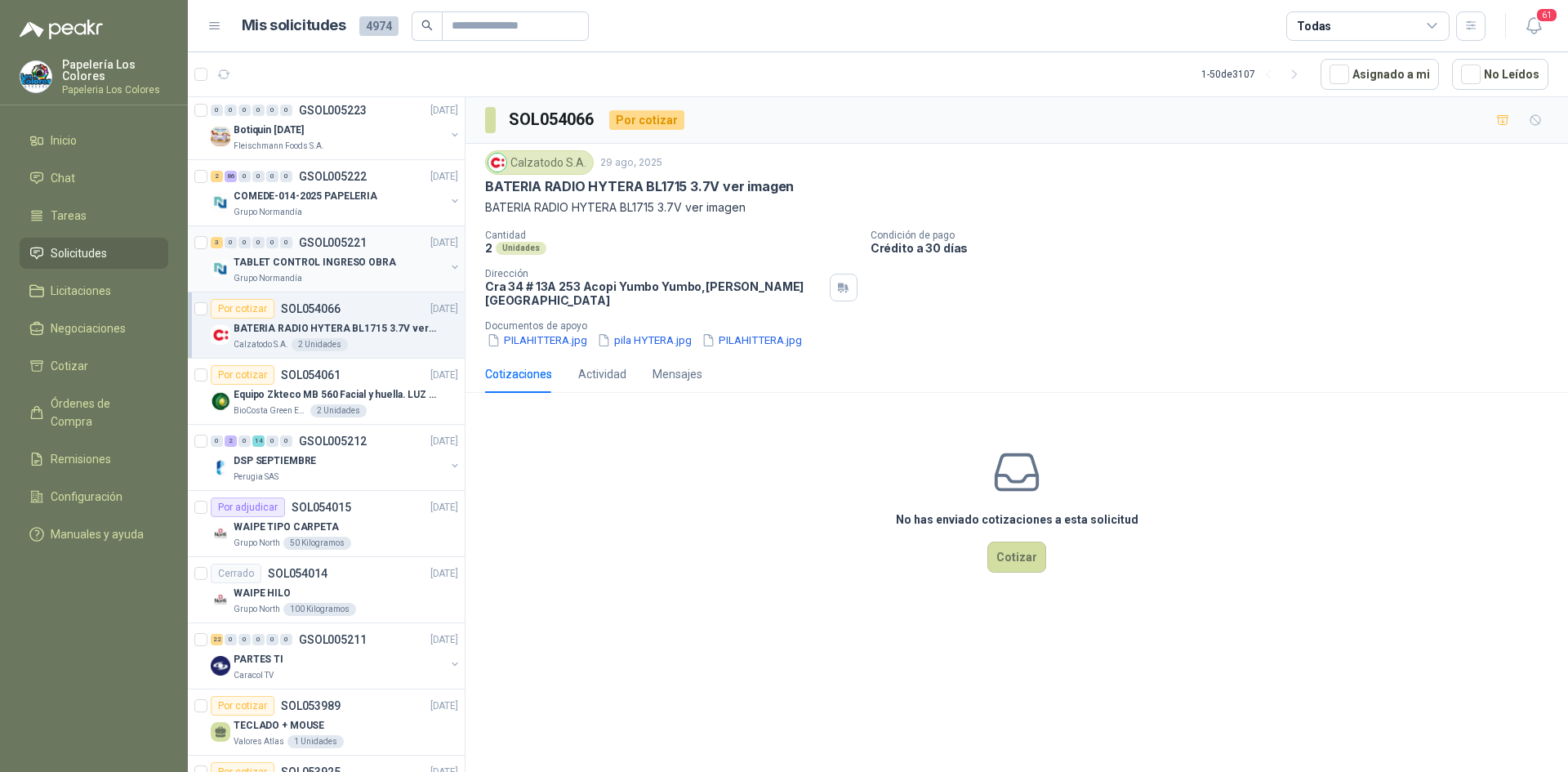
click at [395, 263] on div "TABLET CONTROL INGRESO OBRA" at bounding box center [339, 261] width 212 height 19
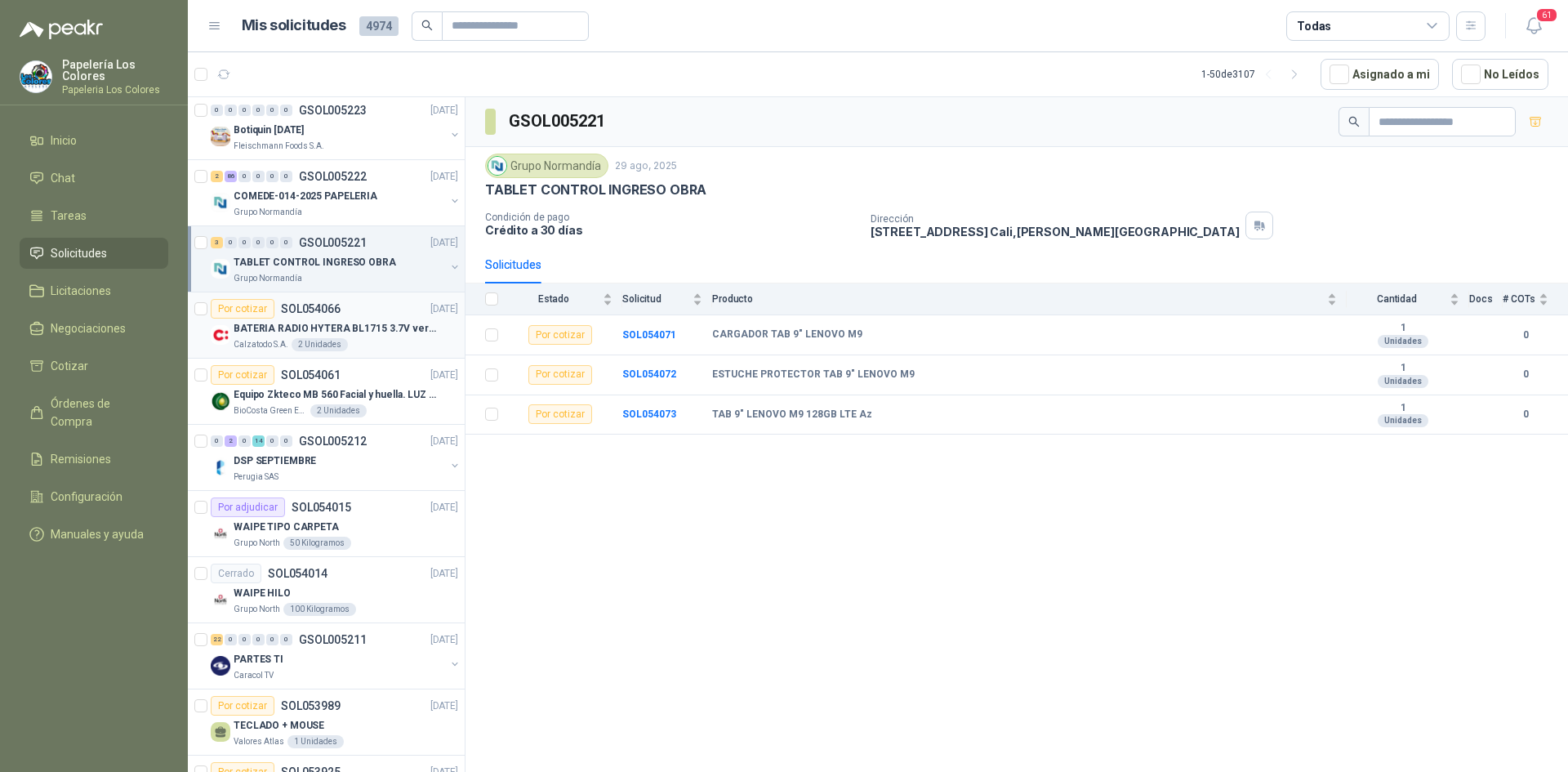
click at [370, 301] on div "Por cotizar SOL054066 [DATE]" at bounding box center [335, 308] width 248 height 19
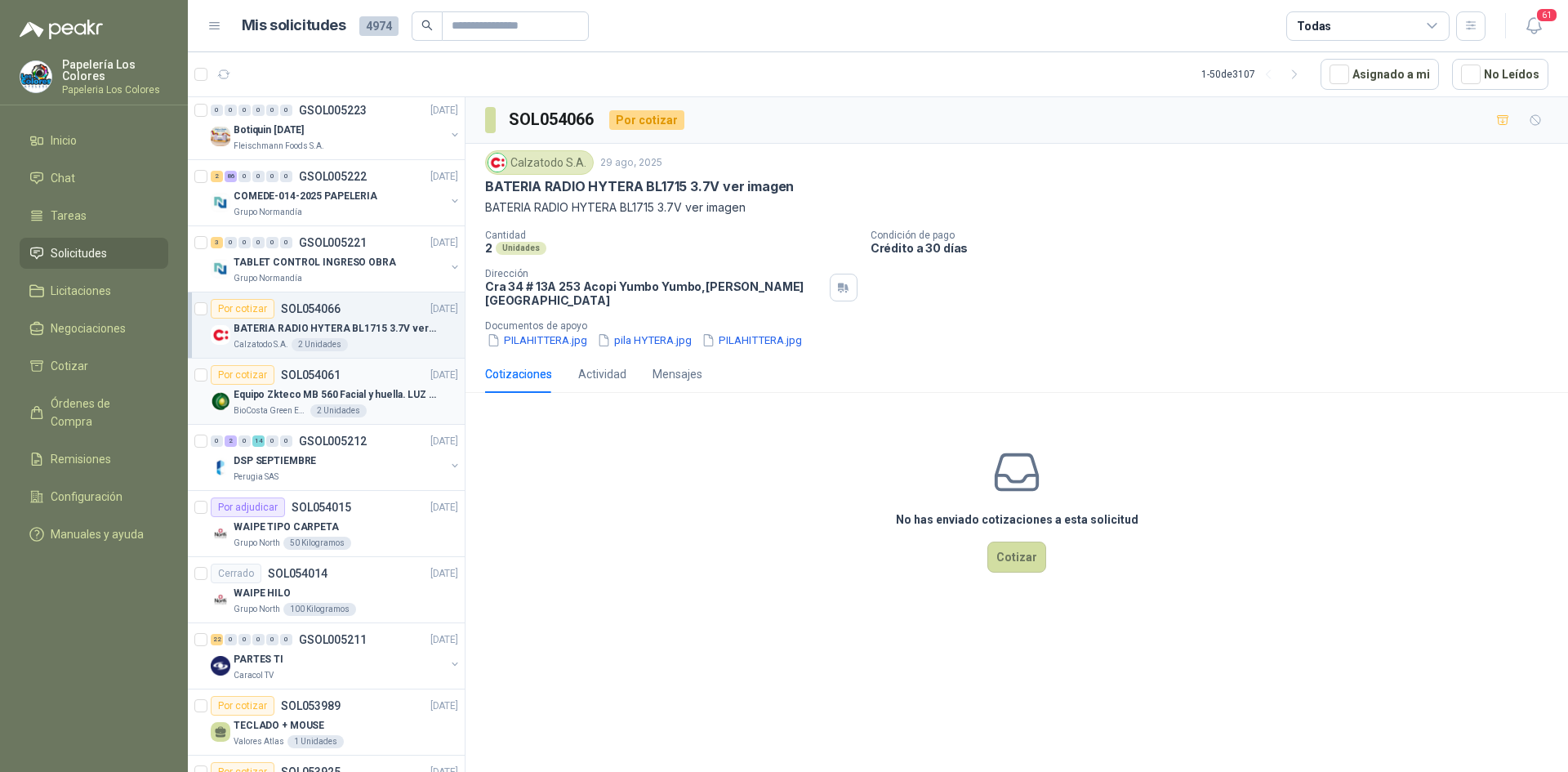
click at [376, 367] on div "Por cotizar SOL054061 [DATE]" at bounding box center [335, 374] width 248 height 19
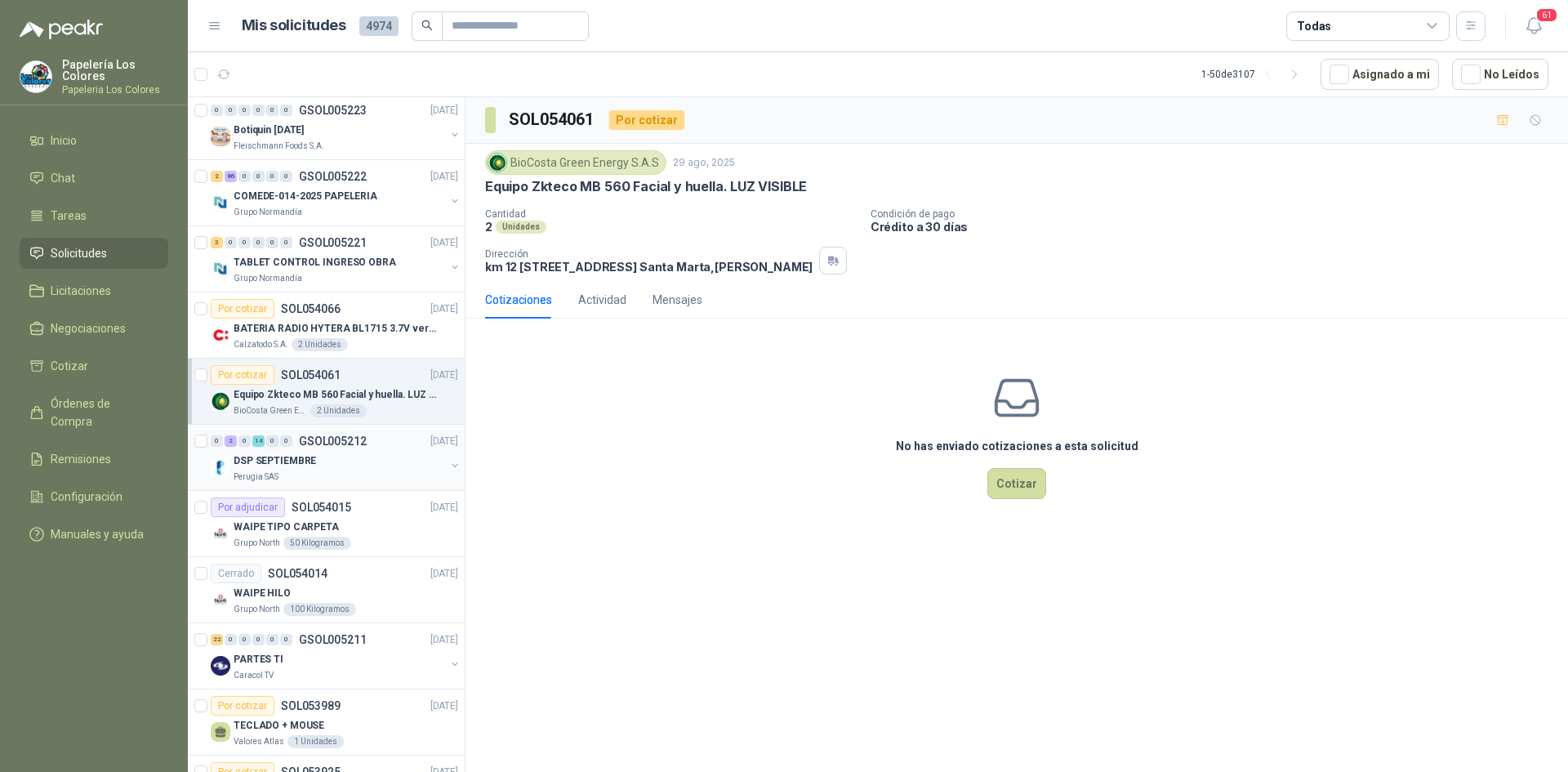
click at [398, 456] on div "DSP SEPTIEMBRE" at bounding box center [339, 461] width 212 height 19
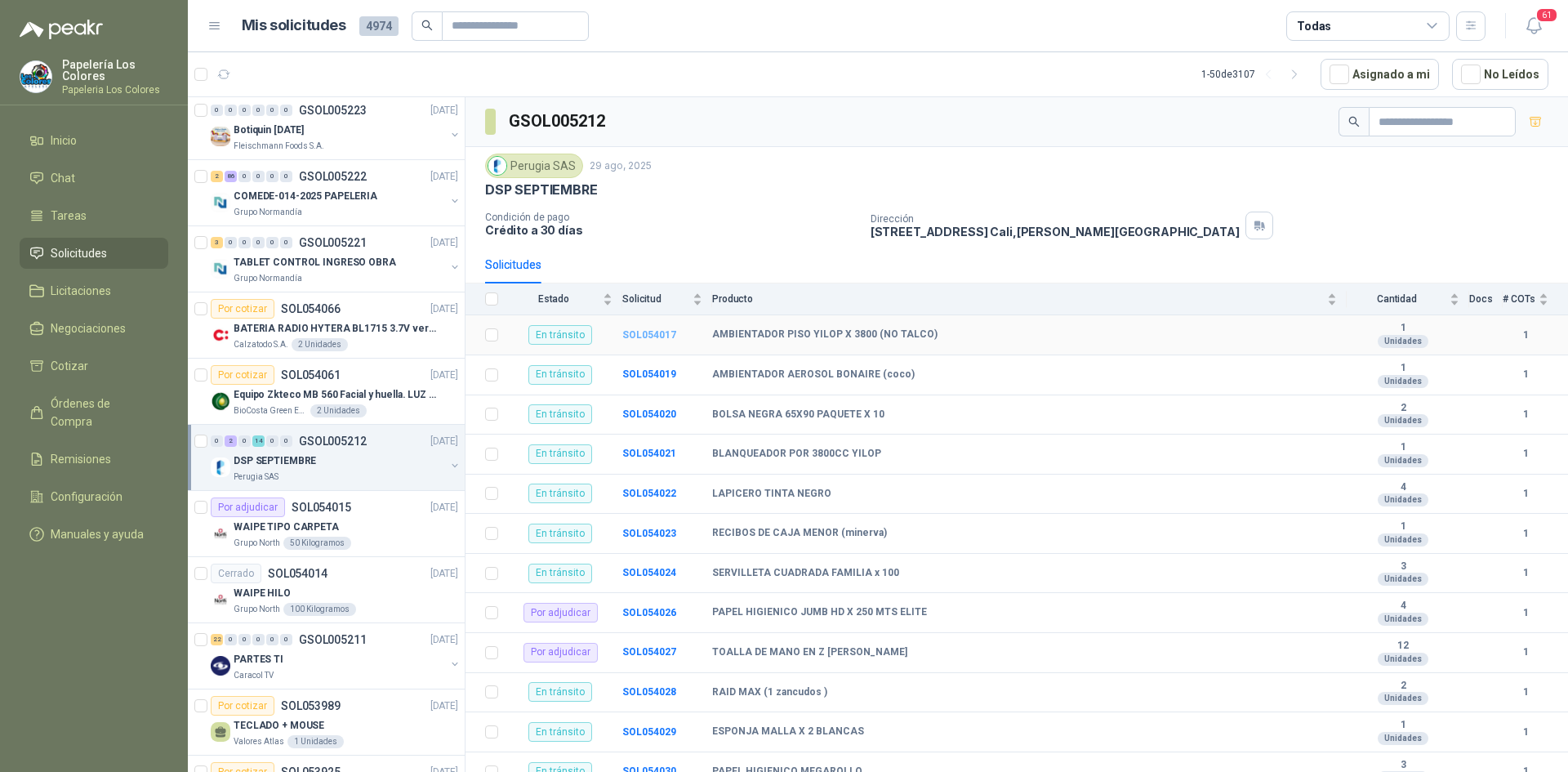
click at [661, 331] on b "SOL054017" at bounding box center [649, 335] width 54 height 12
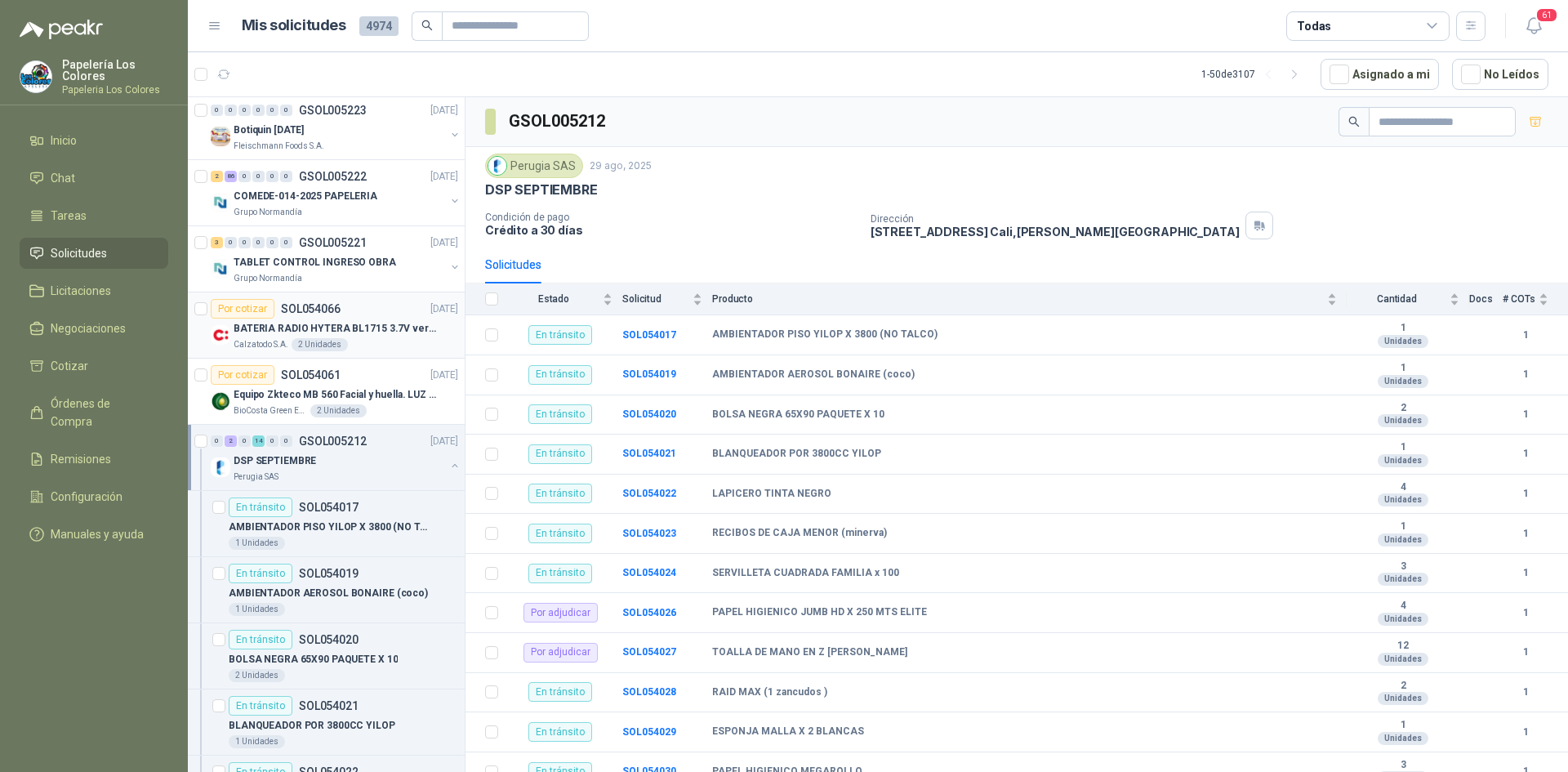
click at [373, 303] on div "Por cotizar SOL054066 [DATE]" at bounding box center [335, 308] width 248 height 19
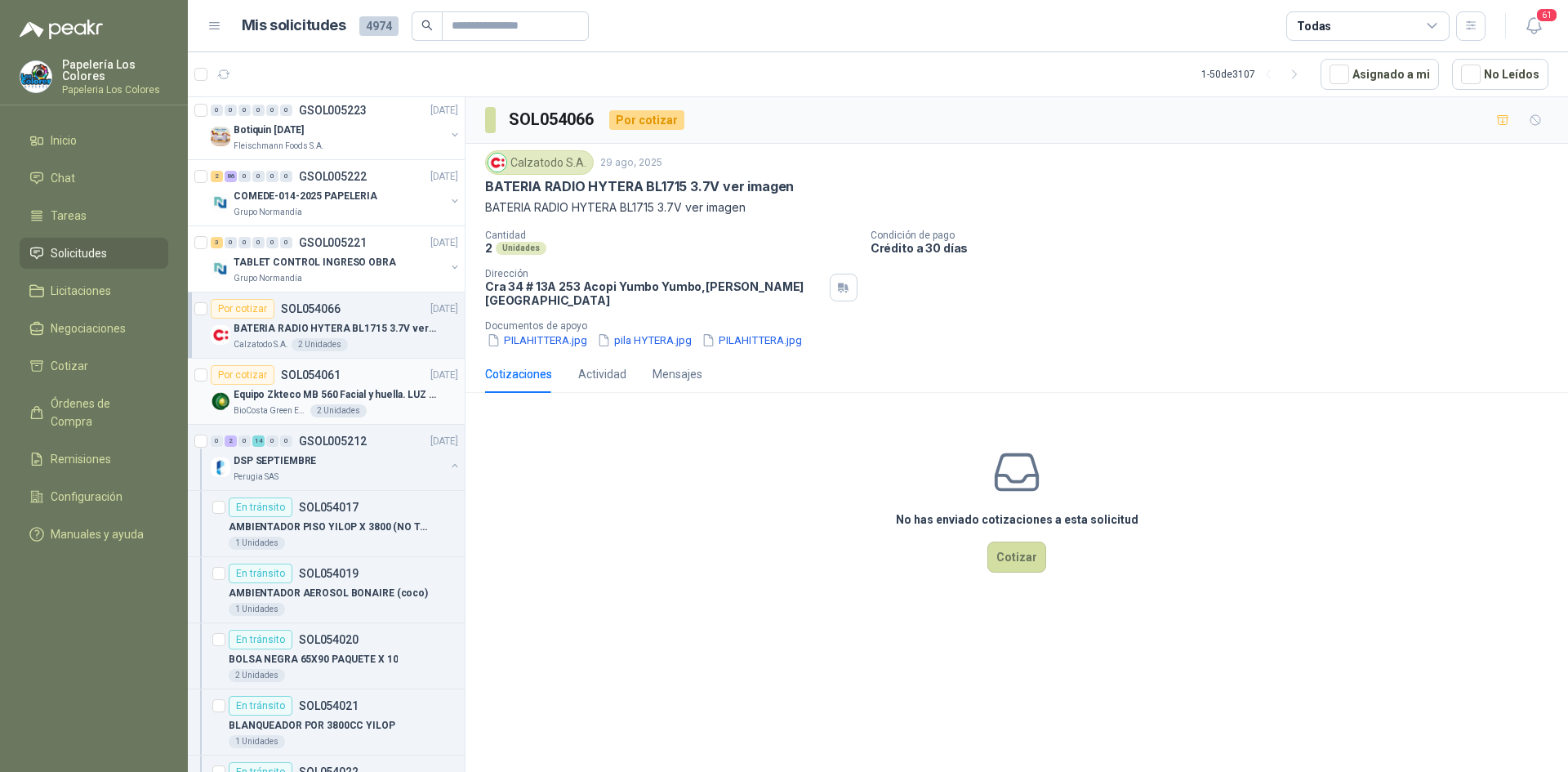
click at [367, 368] on div "Por cotizar SOL054061 [DATE]" at bounding box center [335, 374] width 248 height 19
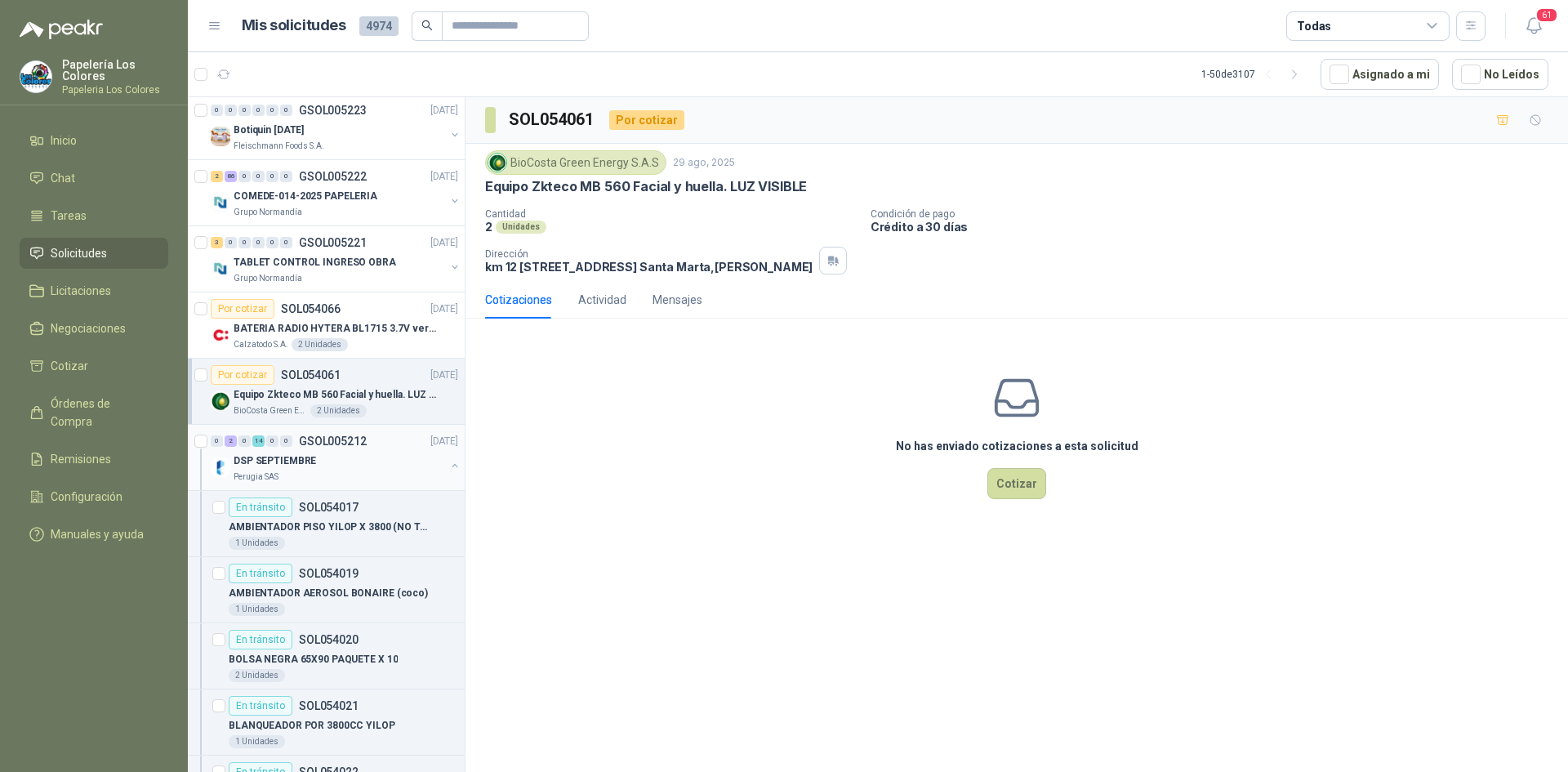
click at [384, 455] on div "DSP SEPTIEMBRE" at bounding box center [339, 461] width 212 height 19
